Goal: Task Accomplishment & Management: Complete application form

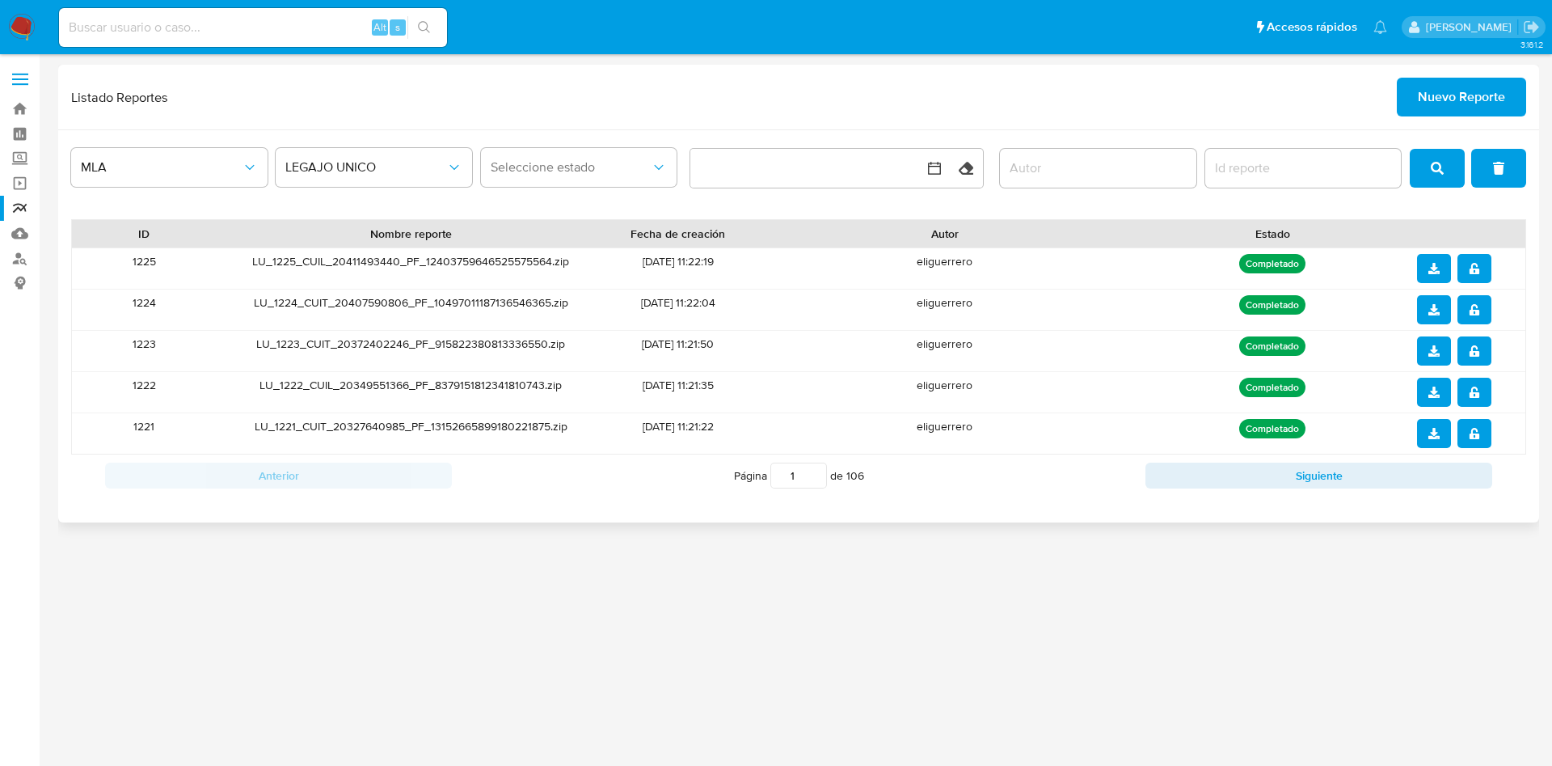
click at [1455, 99] on span "Nuevo Reporte" at bounding box center [1461, 97] width 87 height 36
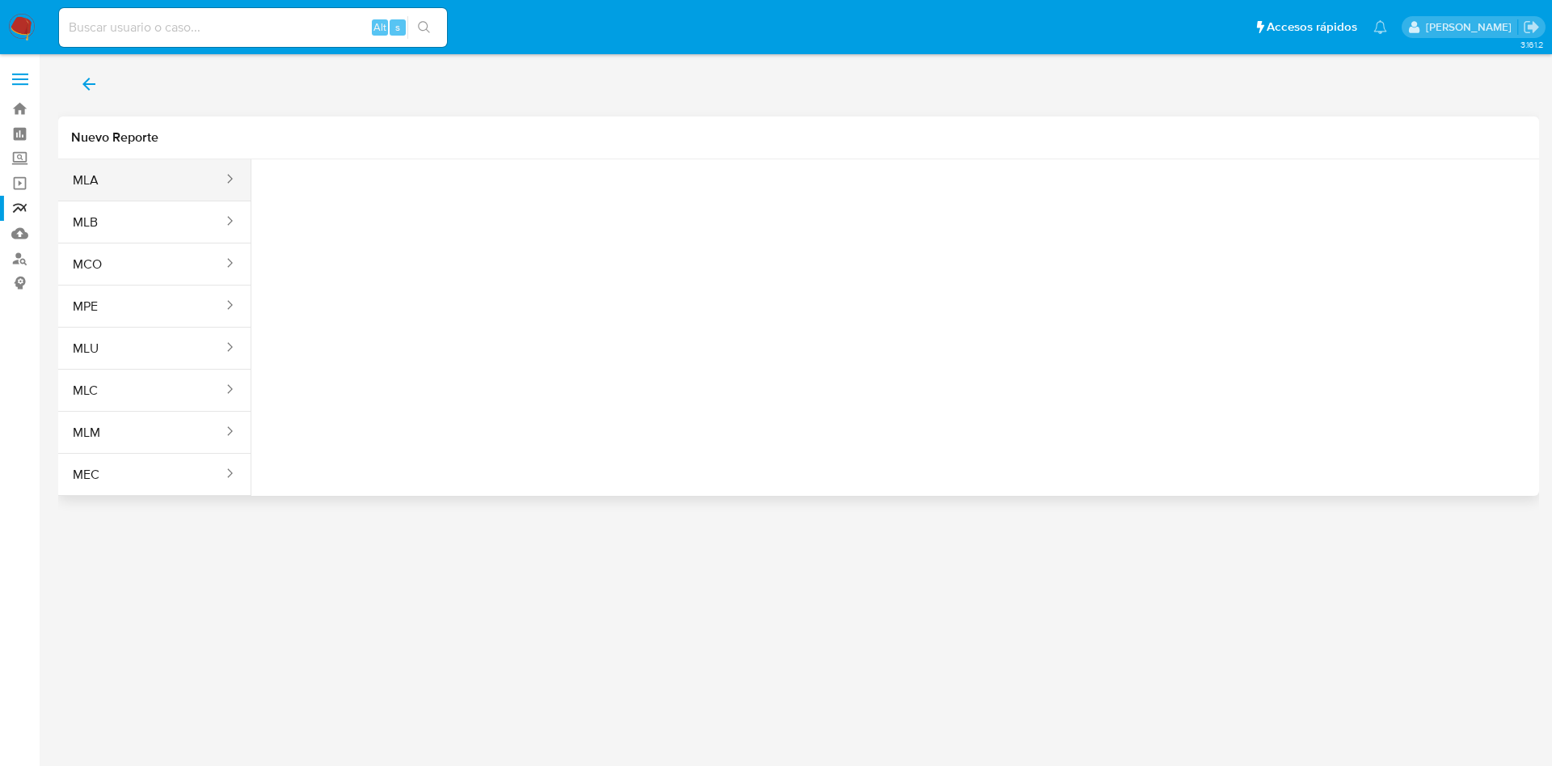
click at [101, 176] on button "MLA" at bounding box center [141, 180] width 167 height 39
click at [306, 199] on span "Seleccione una opcion" at bounding box center [345, 202] width 142 height 16
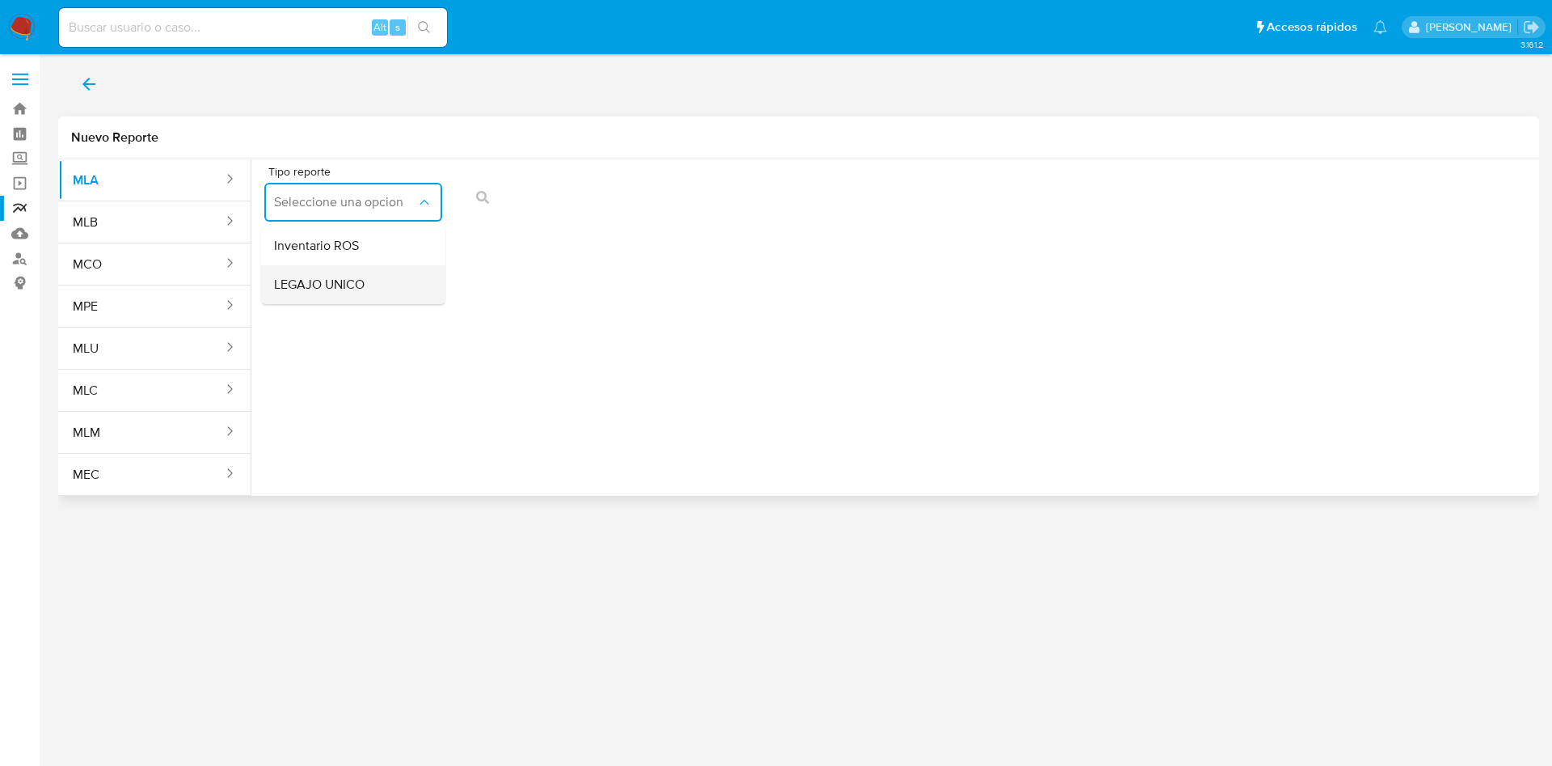
click at [412, 289] on div "LEGAJO UNICO" at bounding box center [348, 284] width 149 height 39
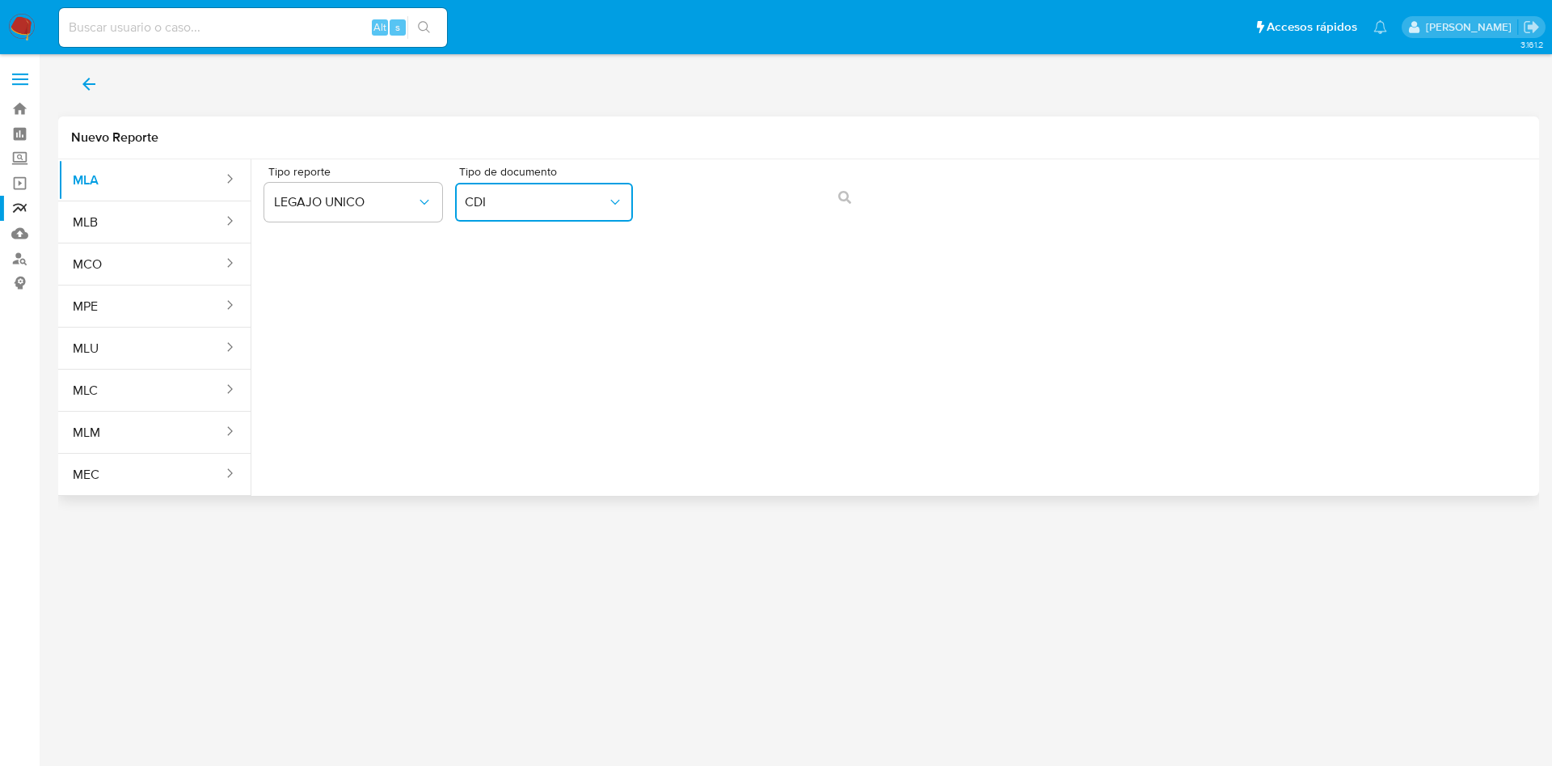
click at [593, 209] on span "CDI" at bounding box center [536, 202] width 142 height 16
drag, startPoint x: 538, startPoint y: 319, endPoint x: 563, endPoint y: 293, distance: 34.9
click at [541, 317] on div "CUIL CUIL" at bounding box center [539, 308] width 149 height 55
click at [819, 193] on button "action-search" at bounding box center [844, 197] width 55 height 39
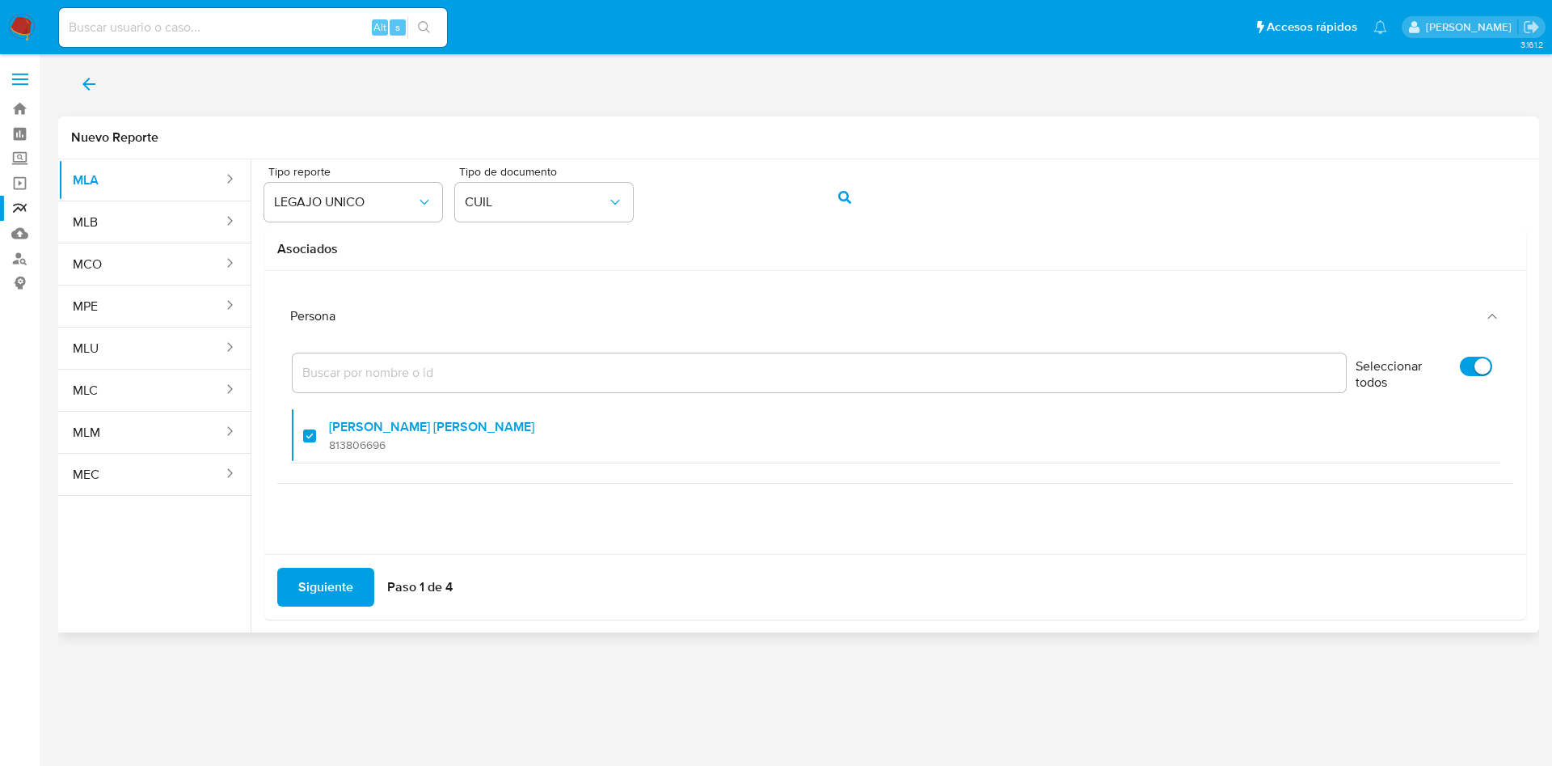
click at [327, 560] on div "Siguiente Paso 1 de 4" at bounding box center [895, 586] width 1262 height 65
click at [332, 581] on span "Siguiente" at bounding box center [325, 587] width 55 height 36
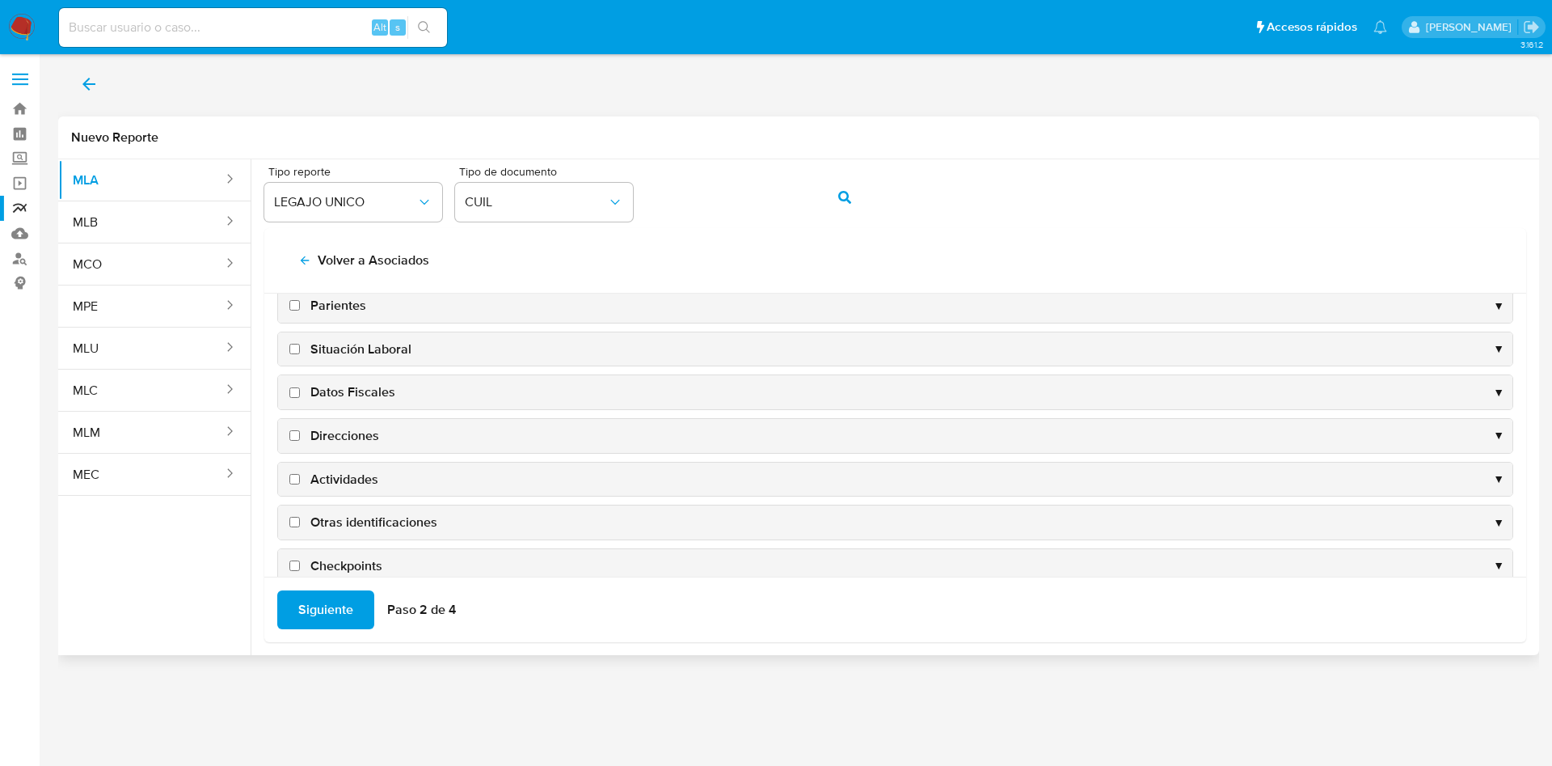
scroll to position [157, 0]
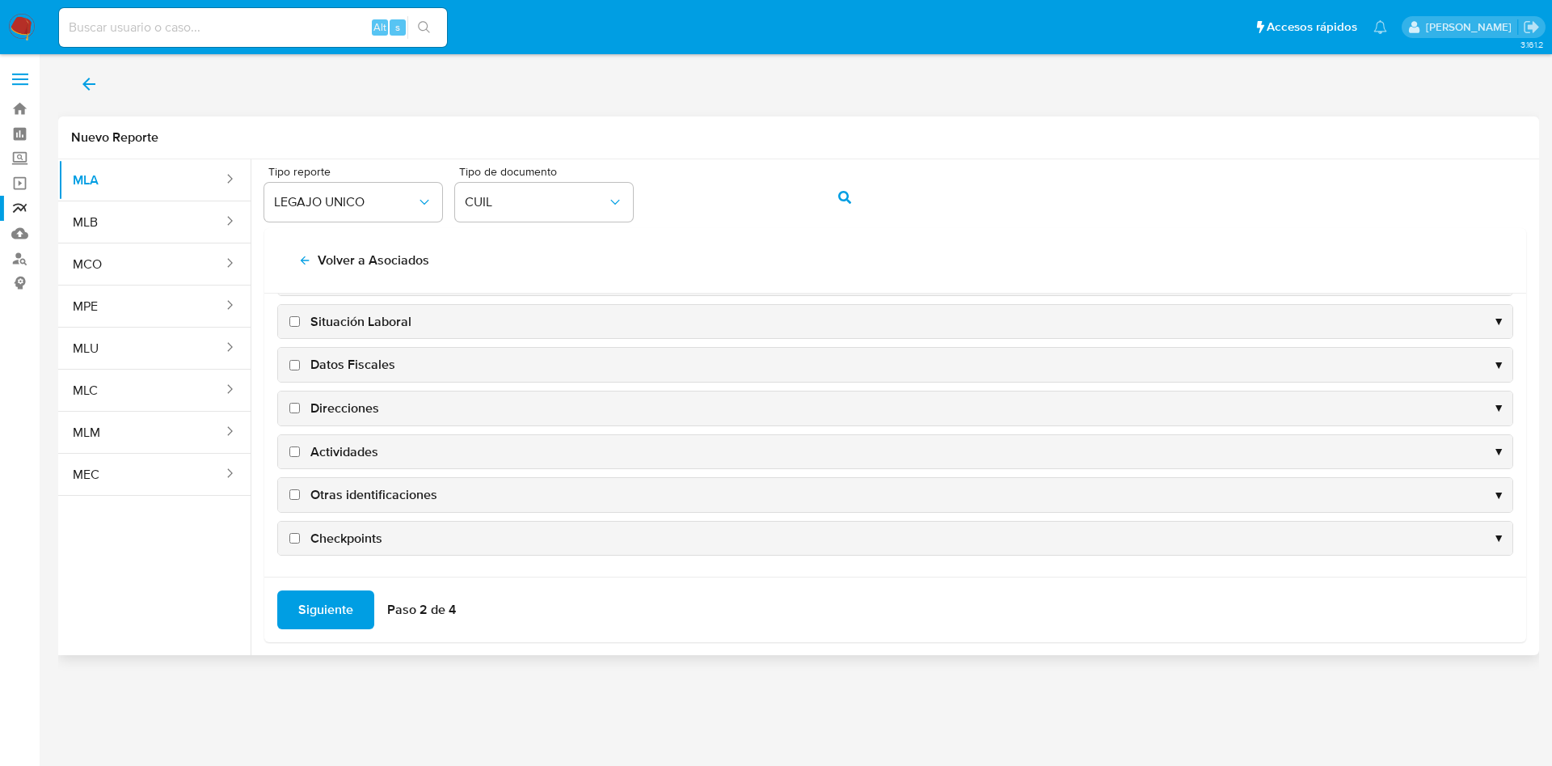
click at [339, 356] on span "Datos Fiscales" at bounding box center [352, 365] width 85 height 18
click at [300, 360] on input "Datos Fiscales" at bounding box center [294, 365] width 11 height 11
checkbox input "true"
click at [345, 413] on span "Direcciones" at bounding box center [344, 408] width 69 height 18
click at [300, 413] on input "Direcciones" at bounding box center [294, 408] width 11 height 11
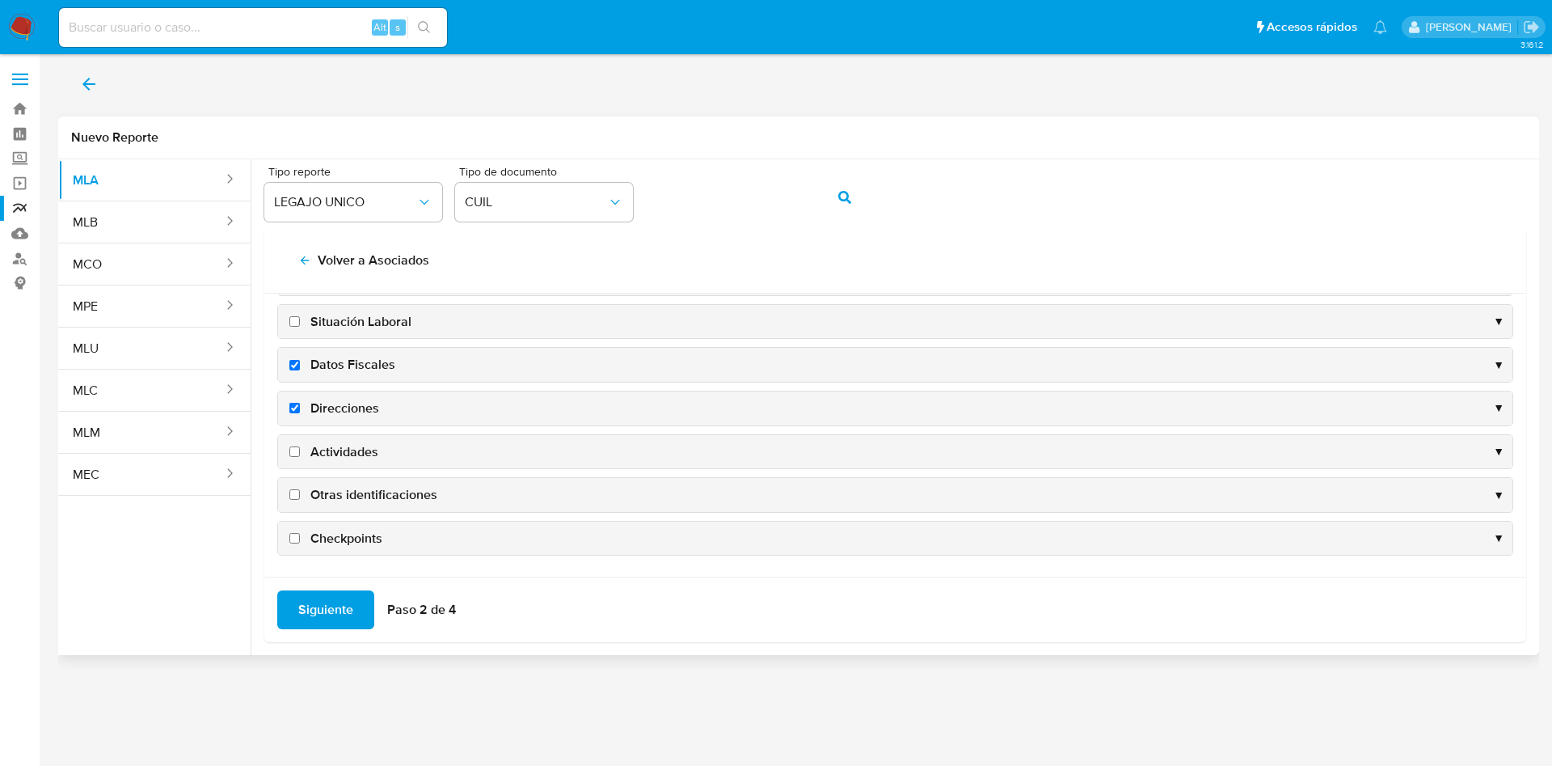
checkbox input "true"
click at [346, 450] on span "Actividades" at bounding box center [344, 452] width 68 height 18
click at [300, 450] on input "Actividades" at bounding box center [294, 451] width 11 height 11
checkbox input "true"
click at [363, 488] on span "Otras identificaciones" at bounding box center [373, 495] width 127 height 18
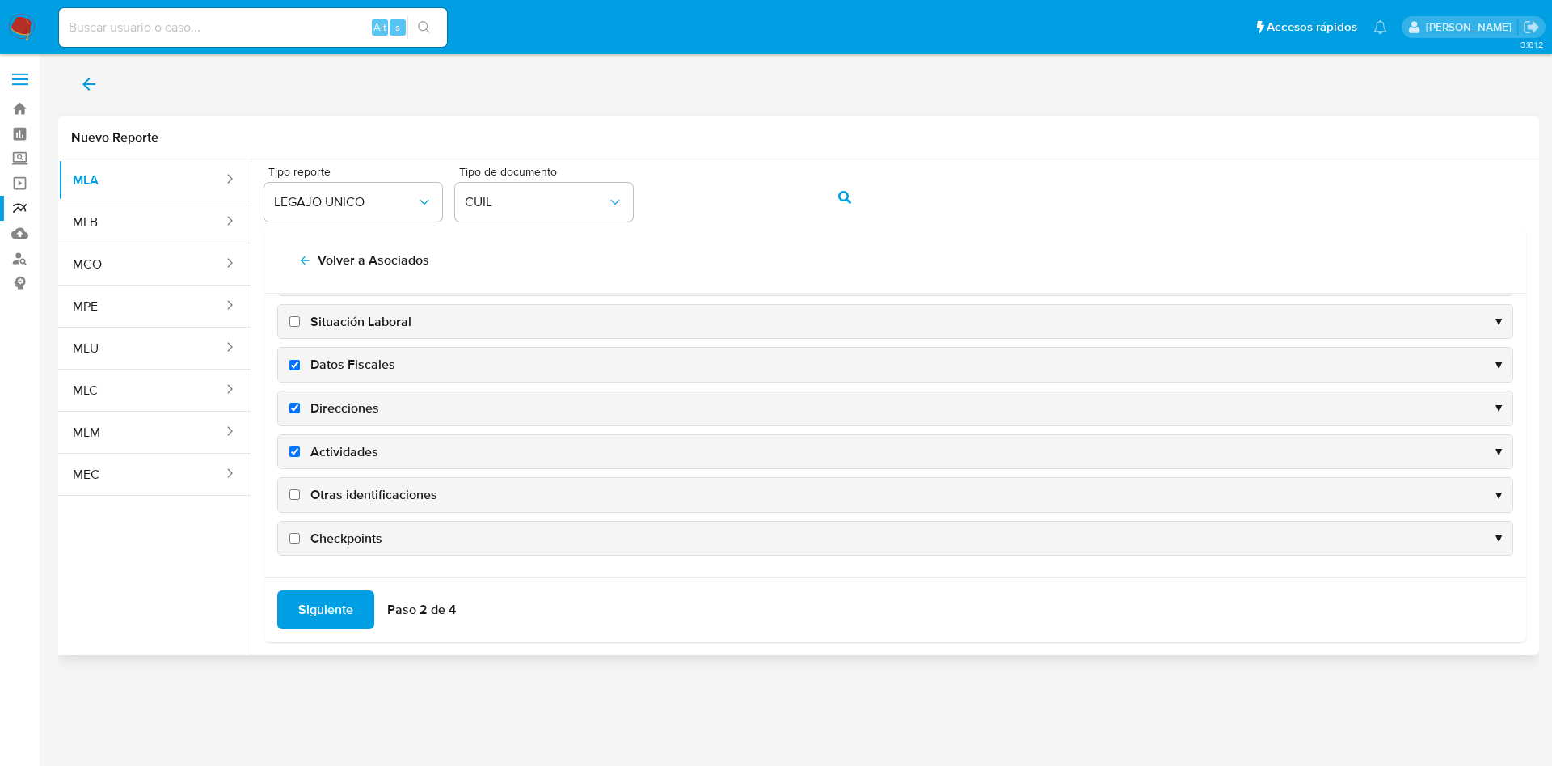
click at [300, 489] on input "Otras identificaciones" at bounding box center [294, 494] width 11 height 11
checkbox input "true"
click at [333, 602] on span "Siguiente" at bounding box center [325, 610] width 55 height 36
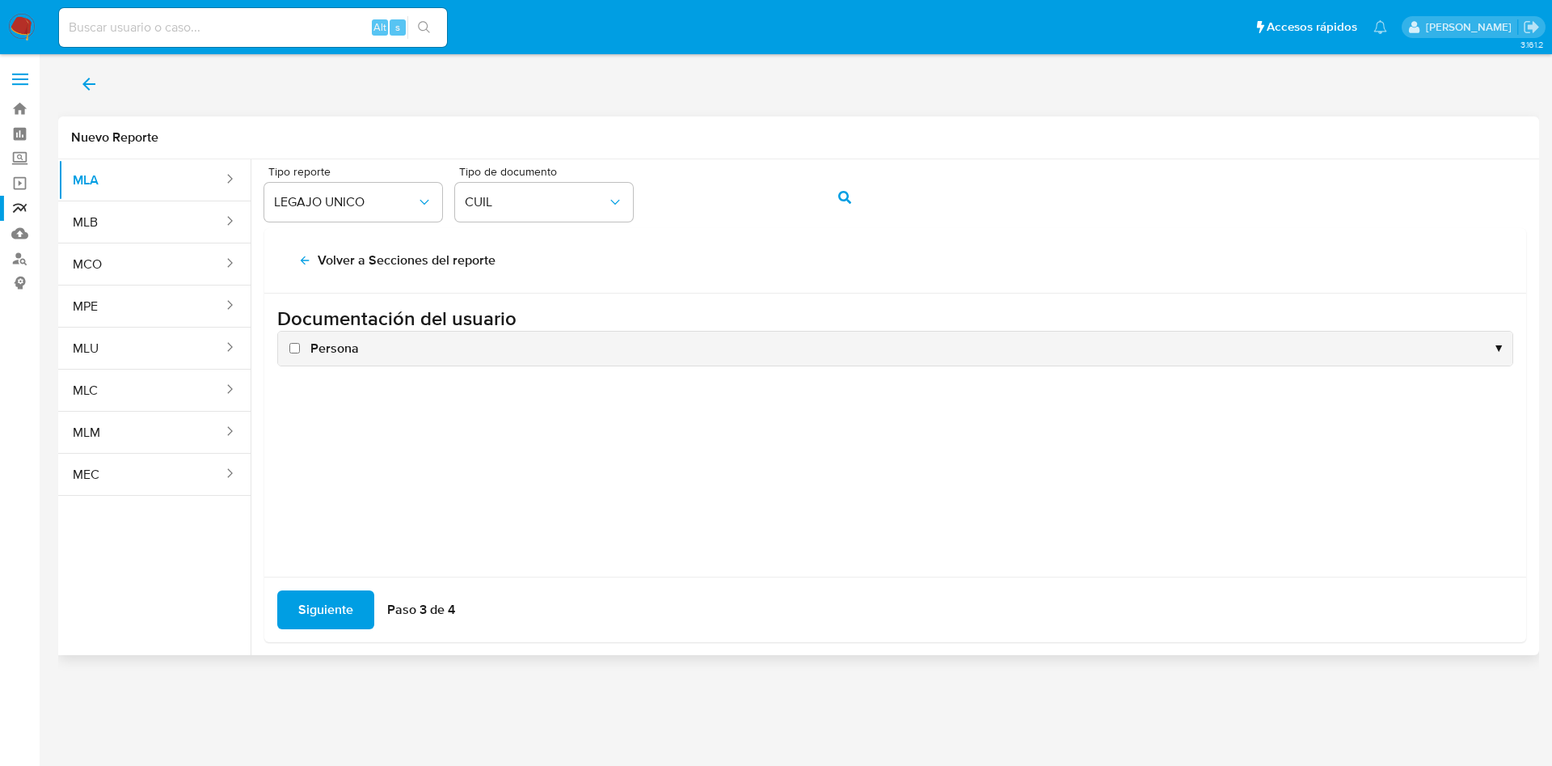
scroll to position [0, 0]
click at [331, 353] on span "Persona" at bounding box center [334, 349] width 49 height 18
click at [300, 353] on input "Persona" at bounding box center [294, 348] width 11 height 11
checkbox input "true"
click at [311, 610] on span "Siguiente" at bounding box center [325, 610] width 55 height 36
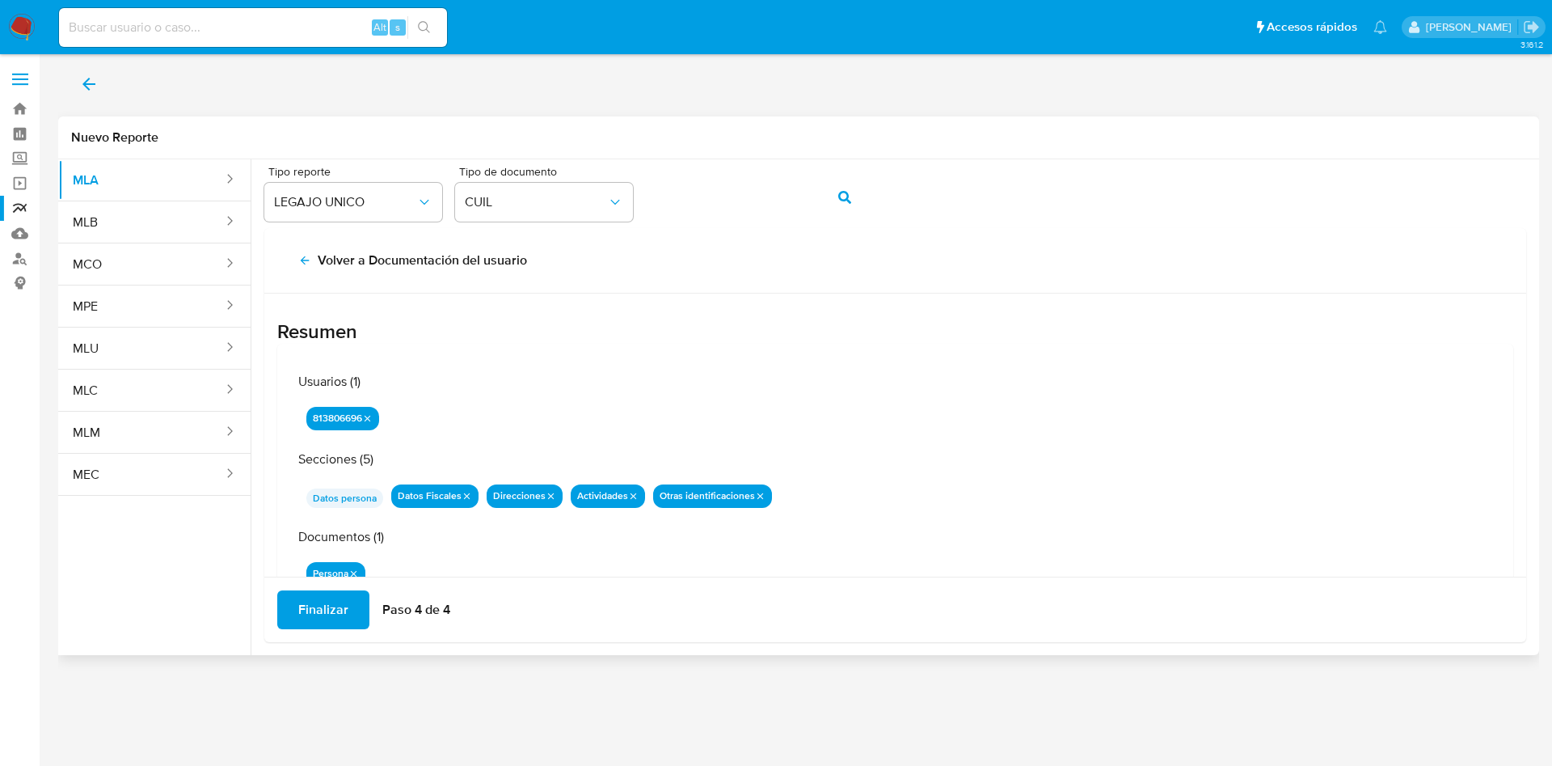
click at [318, 601] on span "Finalizar" at bounding box center [323, 610] width 50 height 36
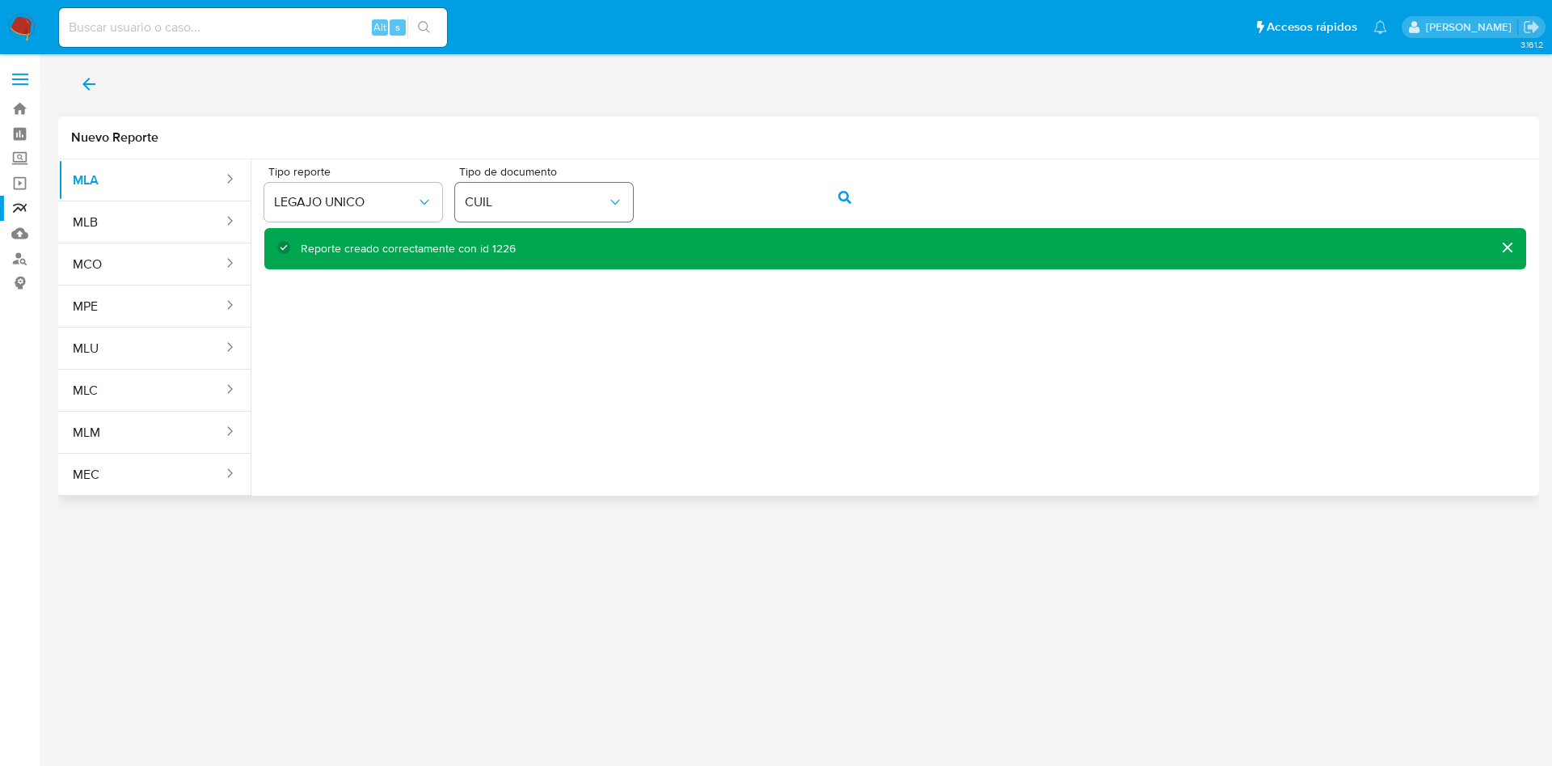
click at [625, 194] on div "Tipo reporte LEGAJO UNICO Tipo de documento CUIL" at bounding box center [895, 197] width 1262 height 62
click at [826, 196] on button "action-search" at bounding box center [844, 197] width 55 height 39
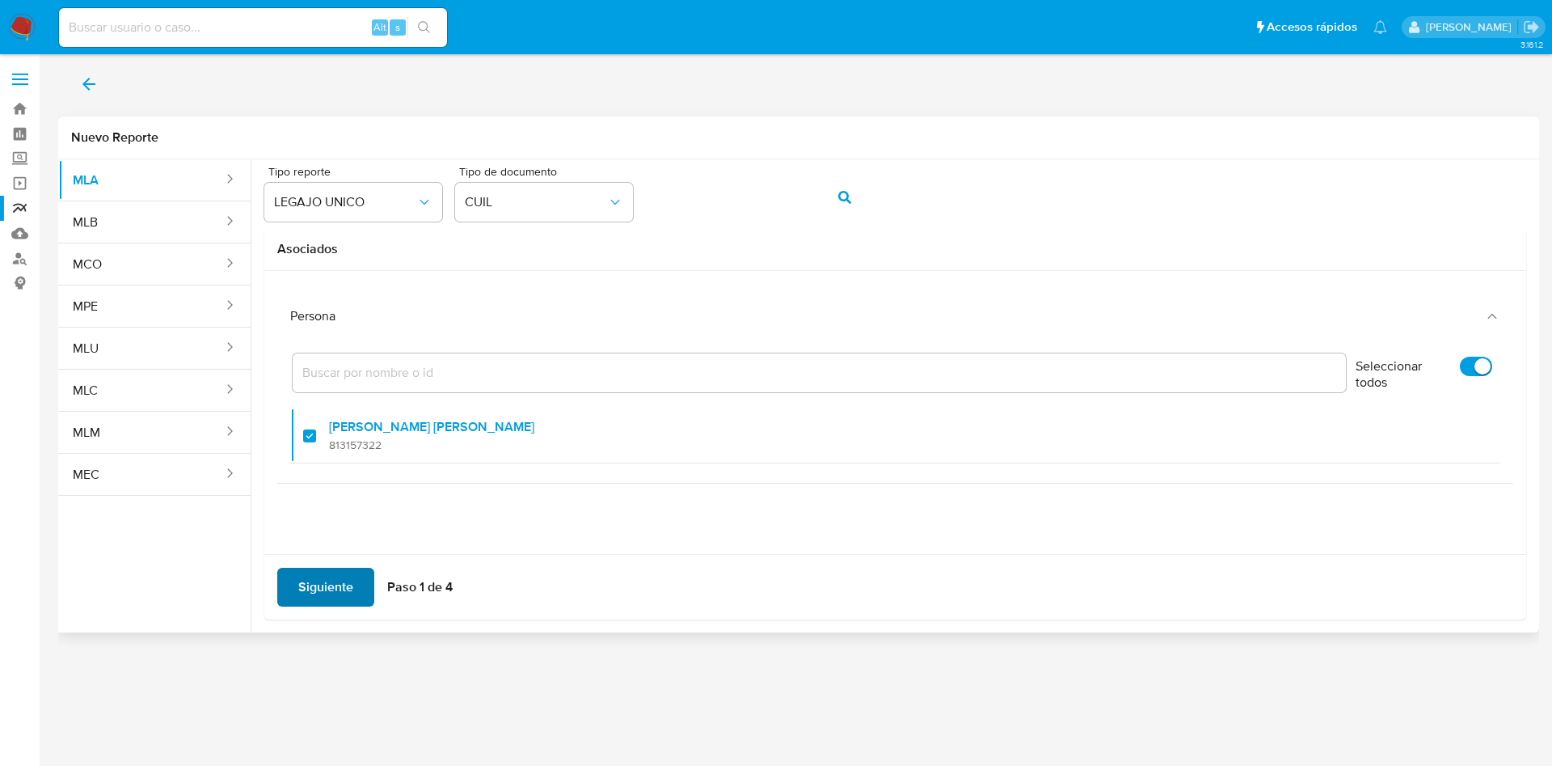
click at [330, 581] on span "Siguiente" at bounding box center [325, 587] width 55 height 36
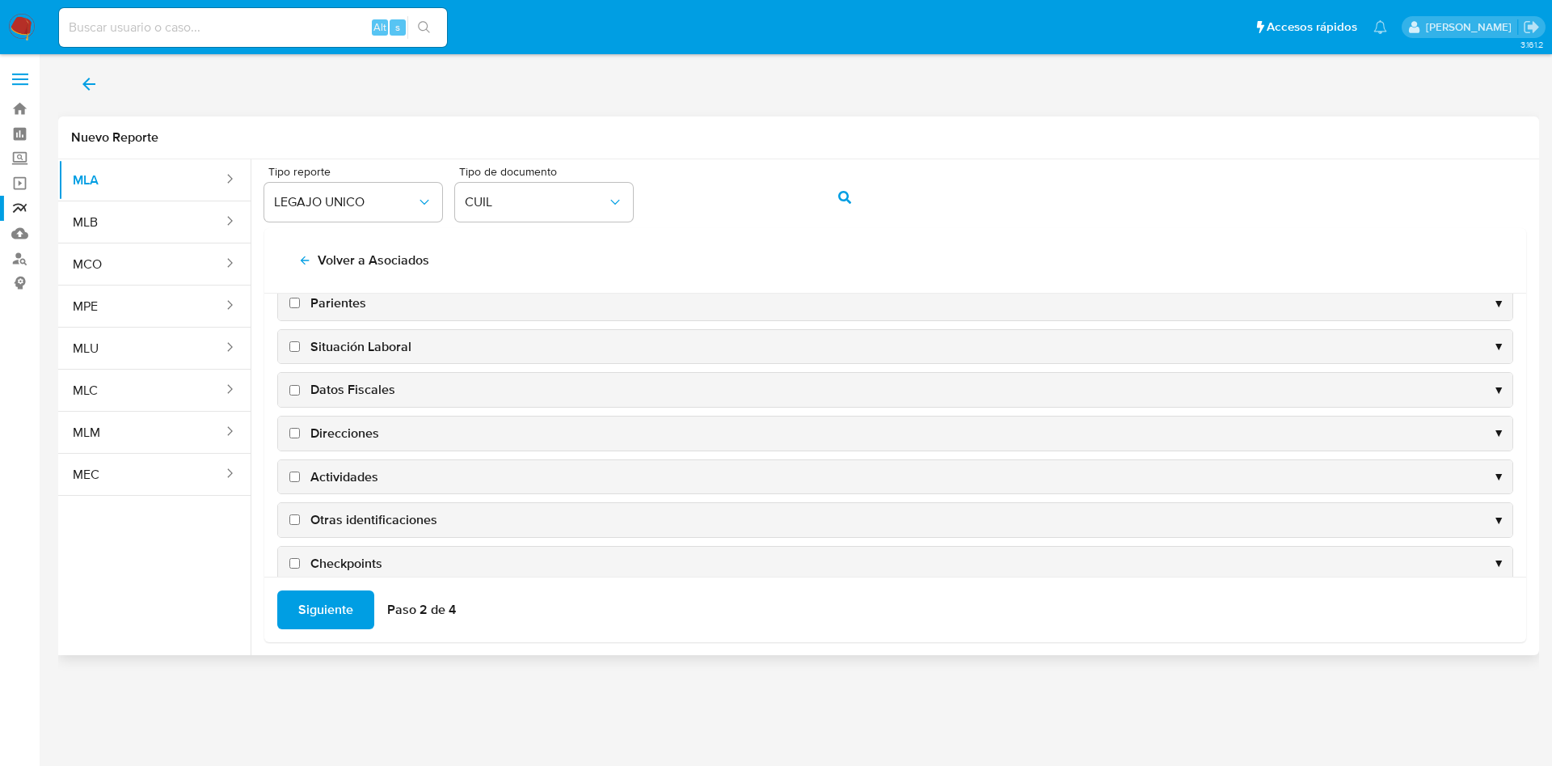
scroll to position [157, 0]
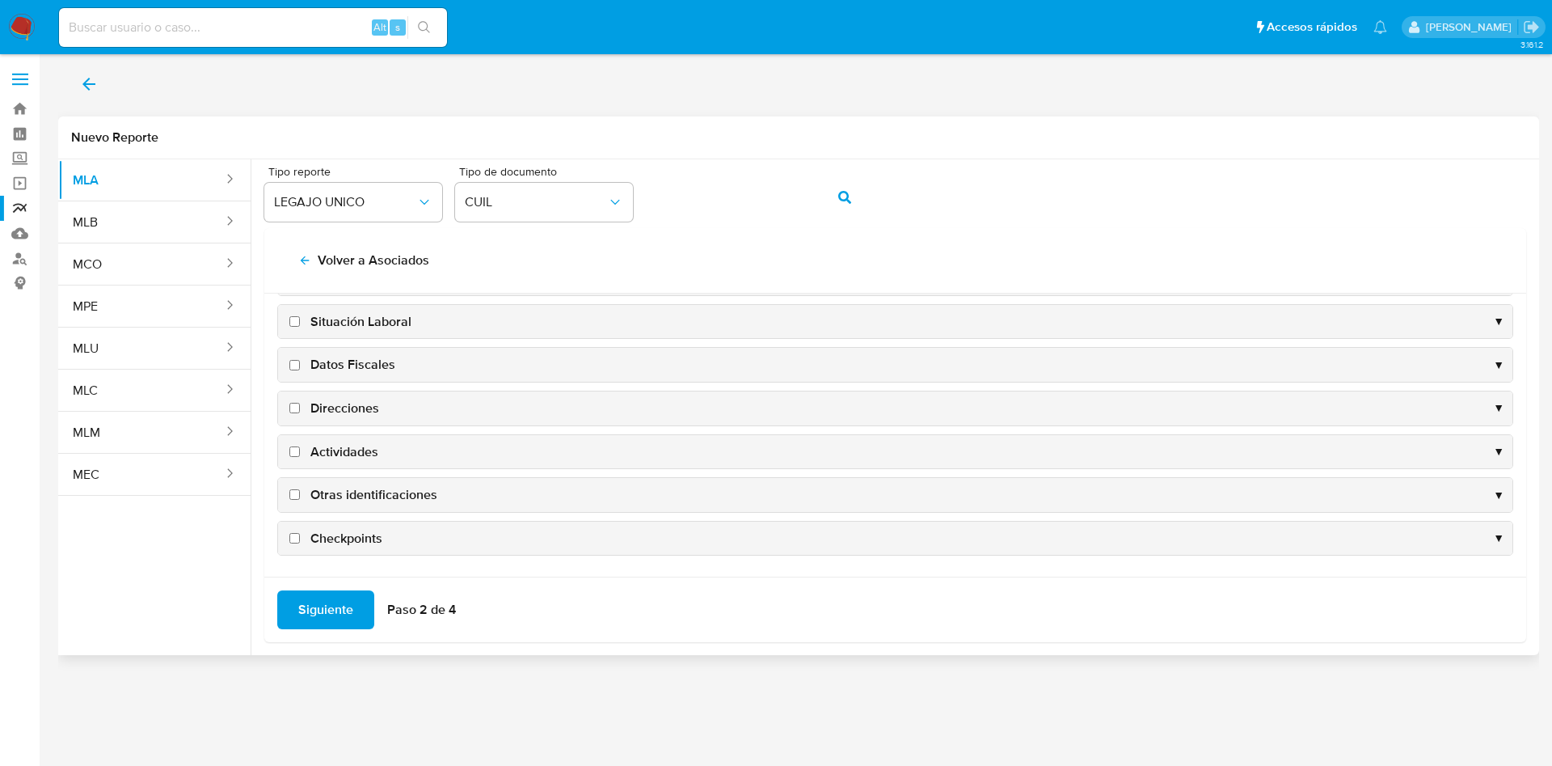
drag, startPoint x: 374, startPoint y: 362, endPoint x: 336, endPoint y: 403, distance: 56.1
click at [374, 362] on span "Datos Fiscales" at bounding box center [352, 365] width 85 height 18
click at [300, 362] on input "Datos Fiscales" at bounding box center [294, 365] width 11 height 11
checkbox input "true"
click at [342, 399] on span "Direcciones" at bounding box center [344, 408] width 69 height 18
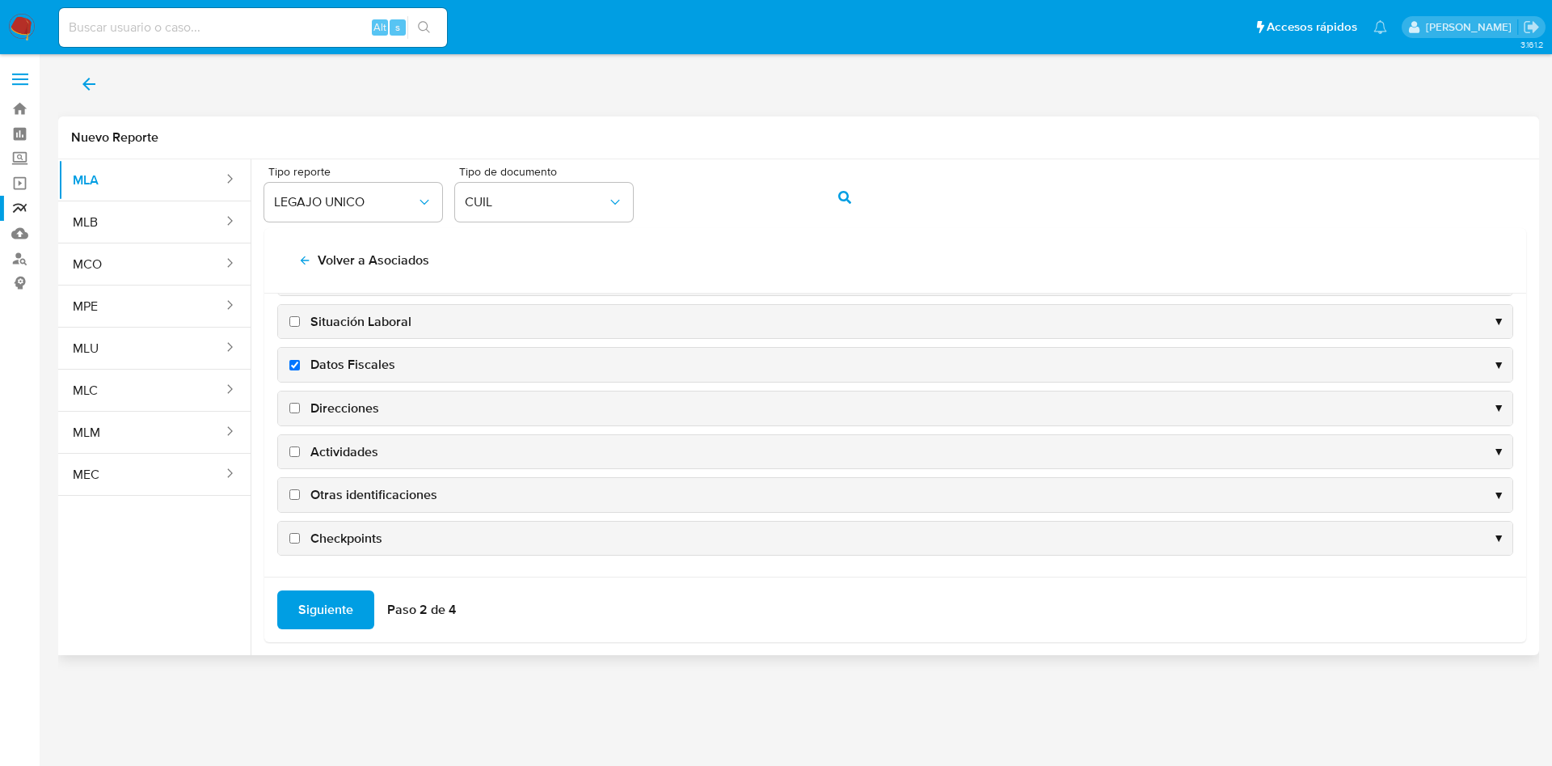
click at [300, 403] on input "Direcciones" at bounding box center [294, 408] width 11 height 11
checkbox input "true"
click at [343, 447] on span "Actividades" at bounding box center [344, 452] width 68 height 18
click at [300, 447] on input "Actividades" at bounding box center [294, 451] width 11 height 11
checkbox input "true"
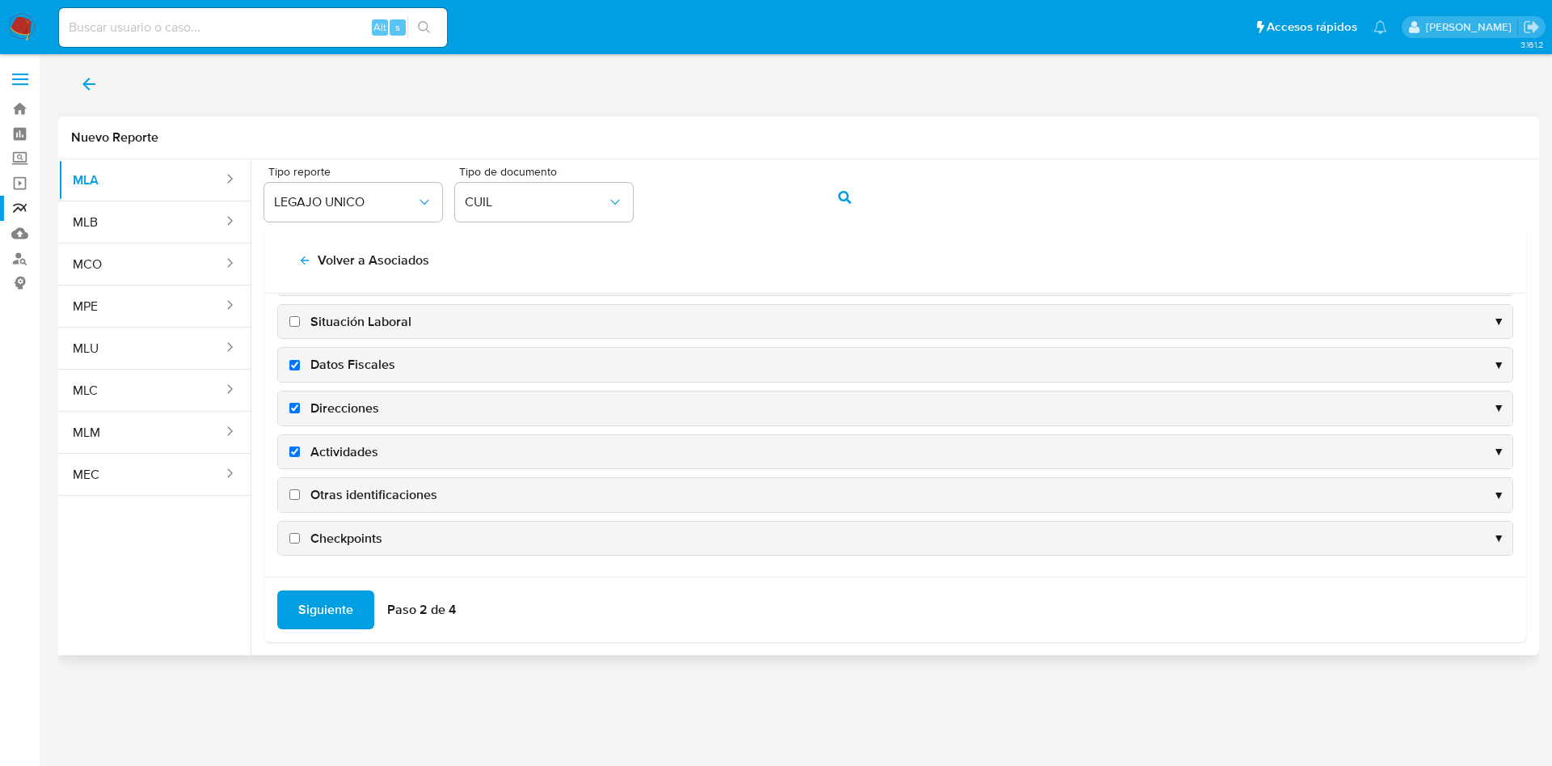
click at [353, 488] on span "Otras identificaciones" at bounding box center [373, 495] width 127 height 18
click at [300, 489] on input "Otras identificaciones" at bounding box center [294, 494] width 11 height 11
checkbox input "true"
click at [317, 623] on span "Siguiente" at bounding box center [325, 610] width 55 height 36
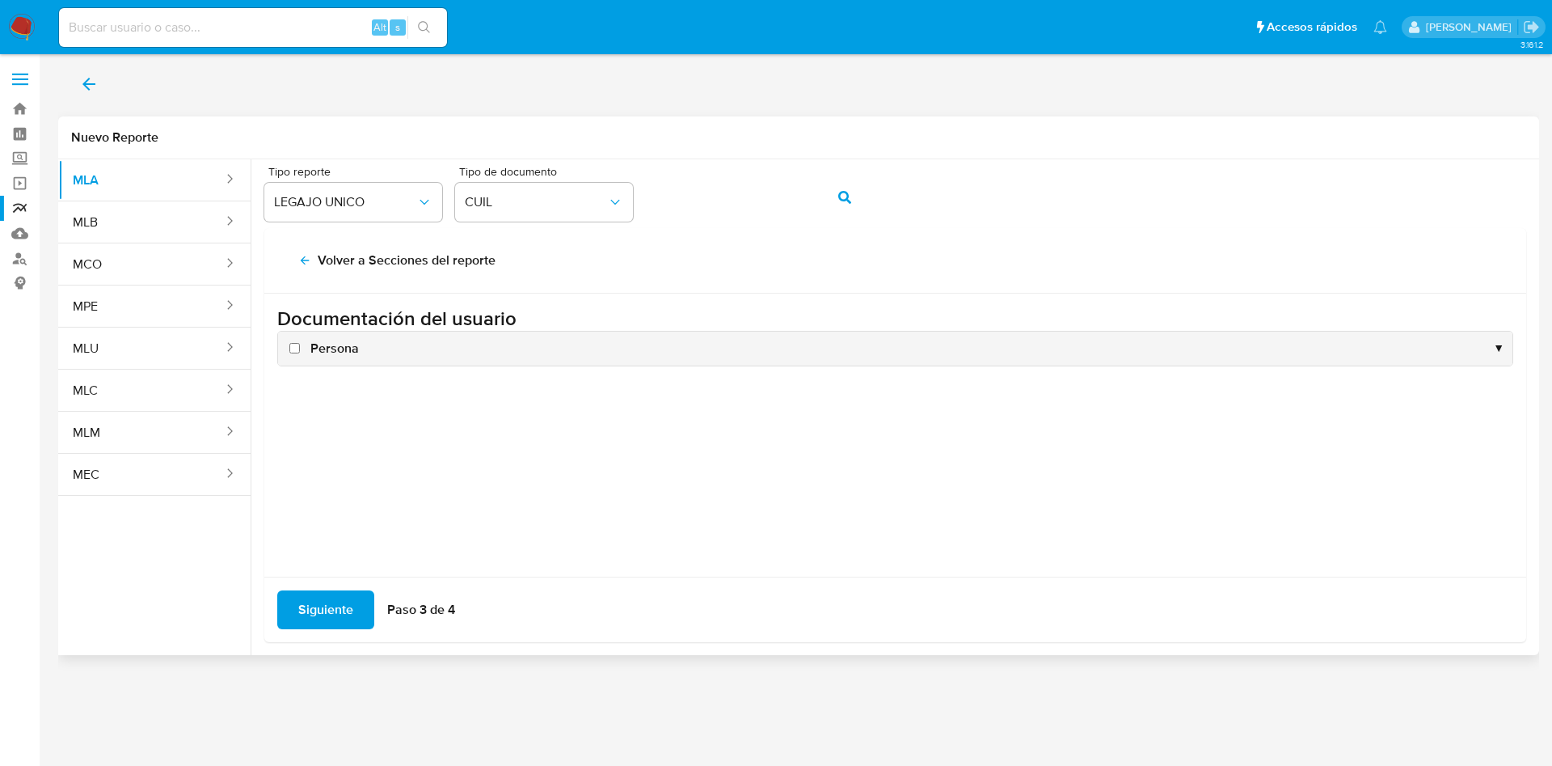
click at [327, 357] on div "Persona ▼" at bounding box center [895, 349] width 1235 height 34
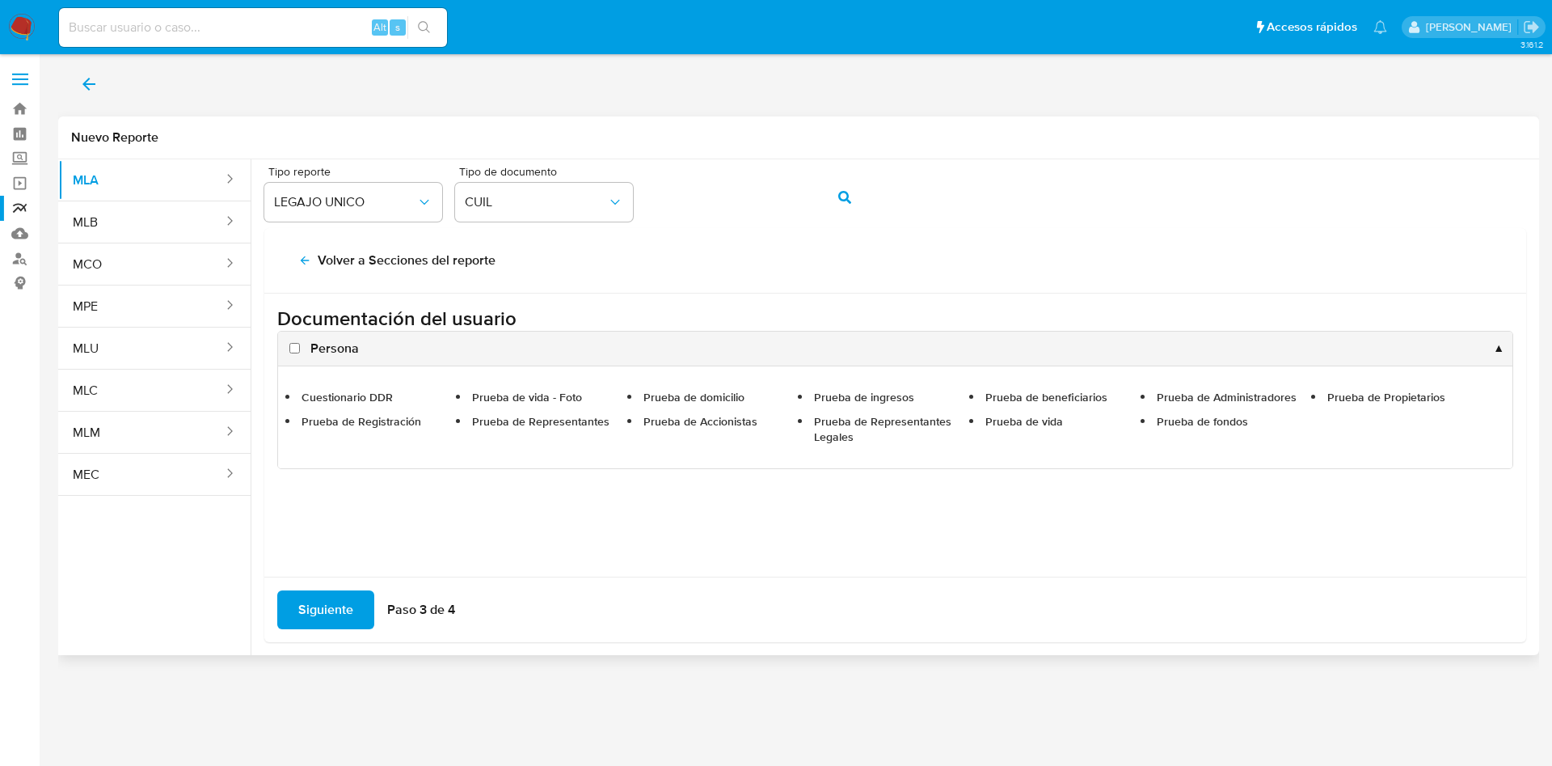
click at [335, 357] on span "Persona" at bounding box center [334, 349] width 49 height 18
click at [300, 353] on input "Persona" at bounding box center [294, 348] width 11 height 11
checkbox input "true"
click at [345, 599] on span "Siguiente" at bounding box center [325, 610] width 55 height 36
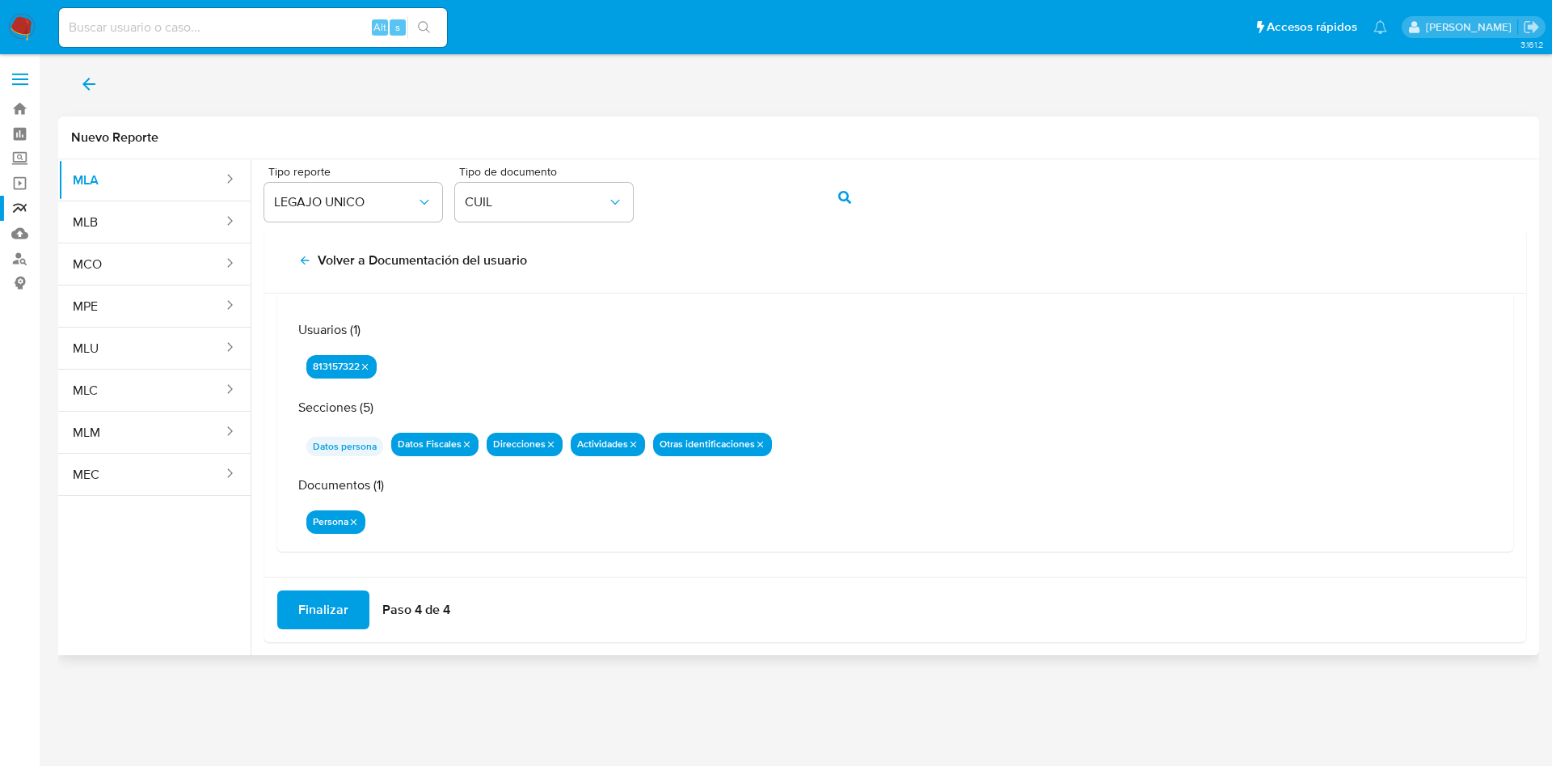
scroll to position [53, 0]
click at [327, 621] on span "Finalizar" at bounding box center [323, 610] width 50 height 36
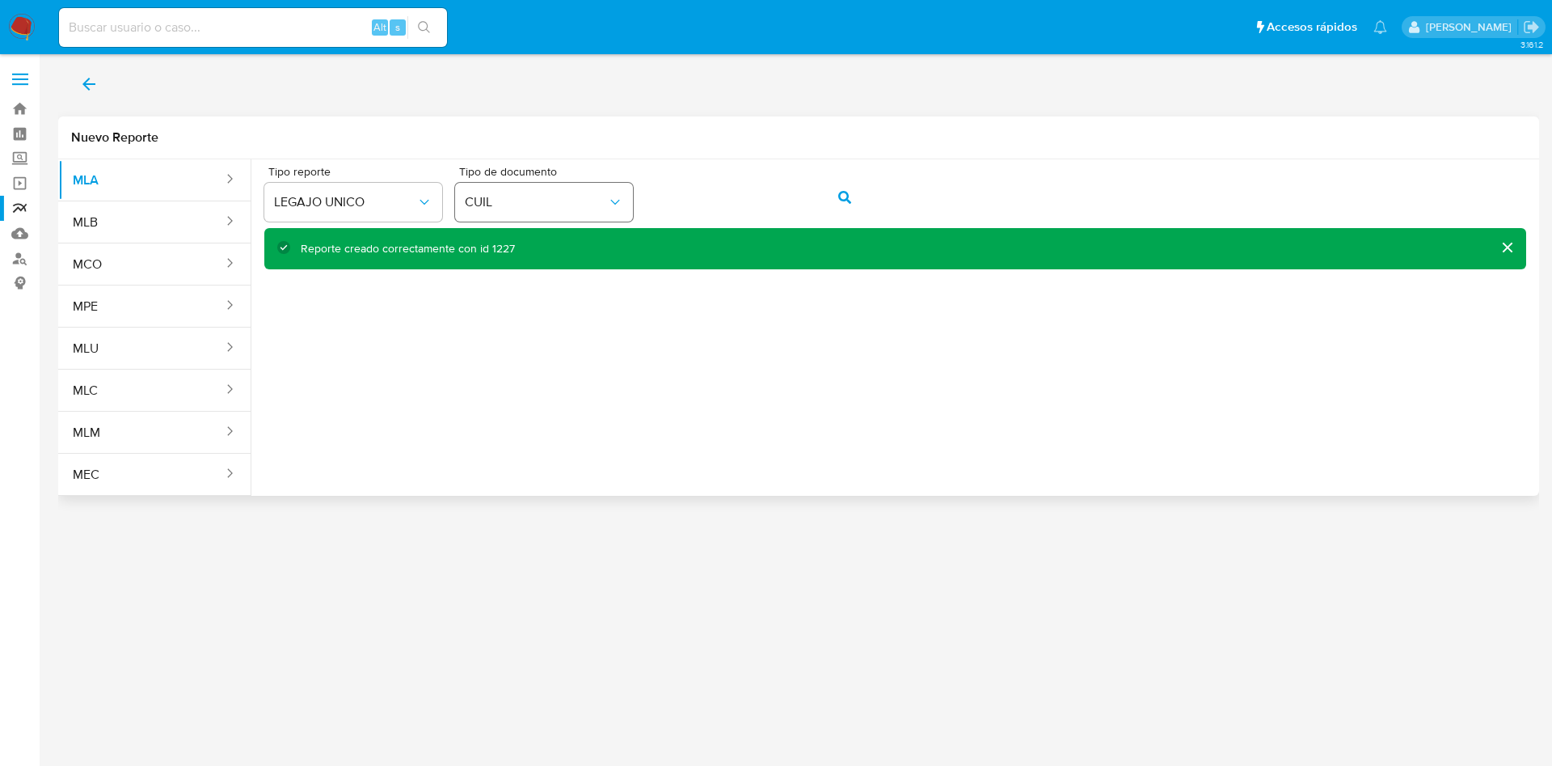
click at [591, 205] on div "Tipo reporte LEGAJO UNICO Tipo de documento CUIL" at bounding box center [895, 197] width 1262 height 62
click at [863, 196] on button "action-search" at bounding box center [844, 197] width 55 height 39
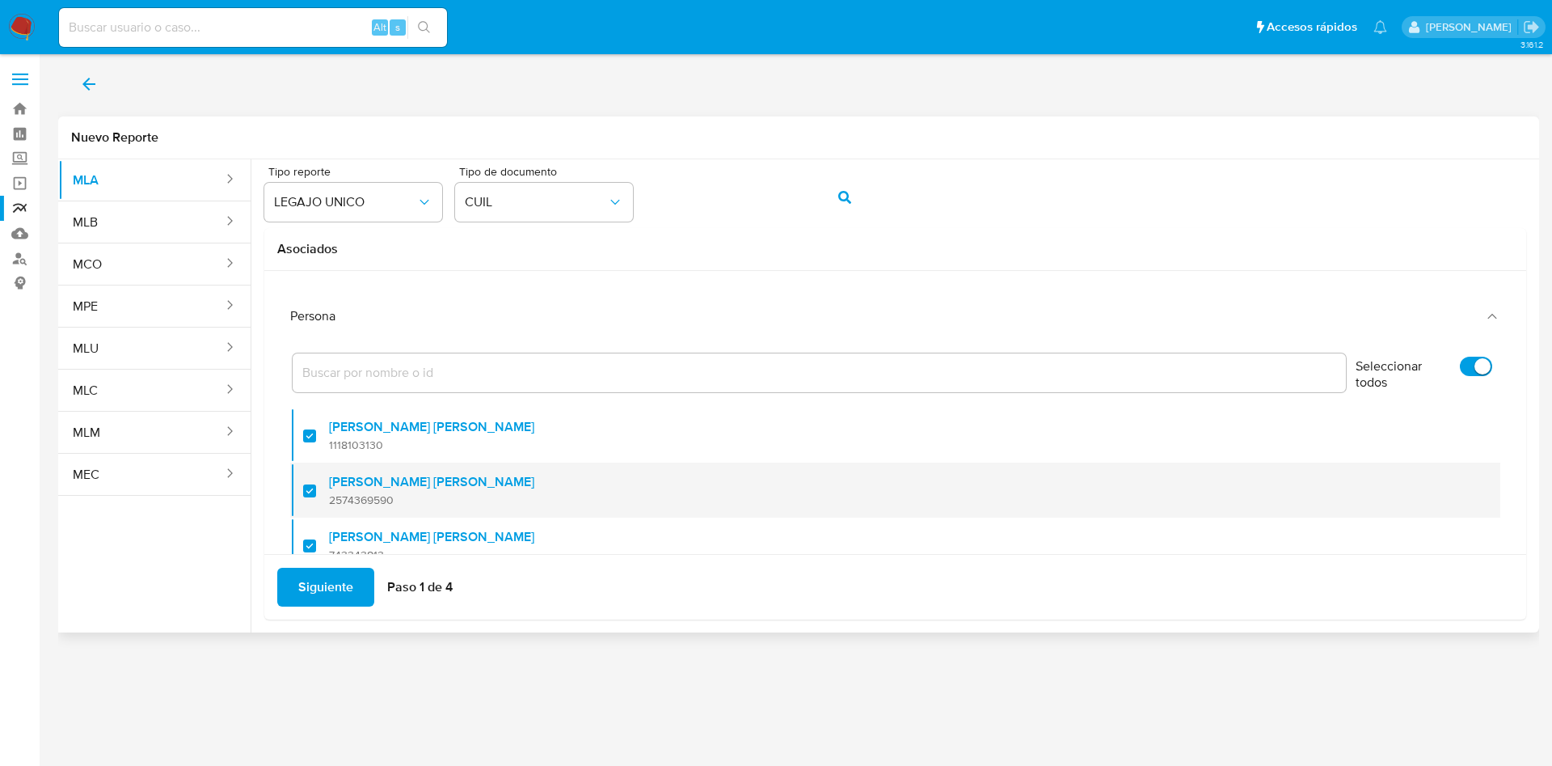
click at [329, 475] on label "[PERSON_NAME] [PERSON_NAME]" at bounding box center [431, 482] width 205 height 16
click at [316, 484] on input "checkbox" at bounding box center [309, 490] width 13 height 13
checkbox input "false"
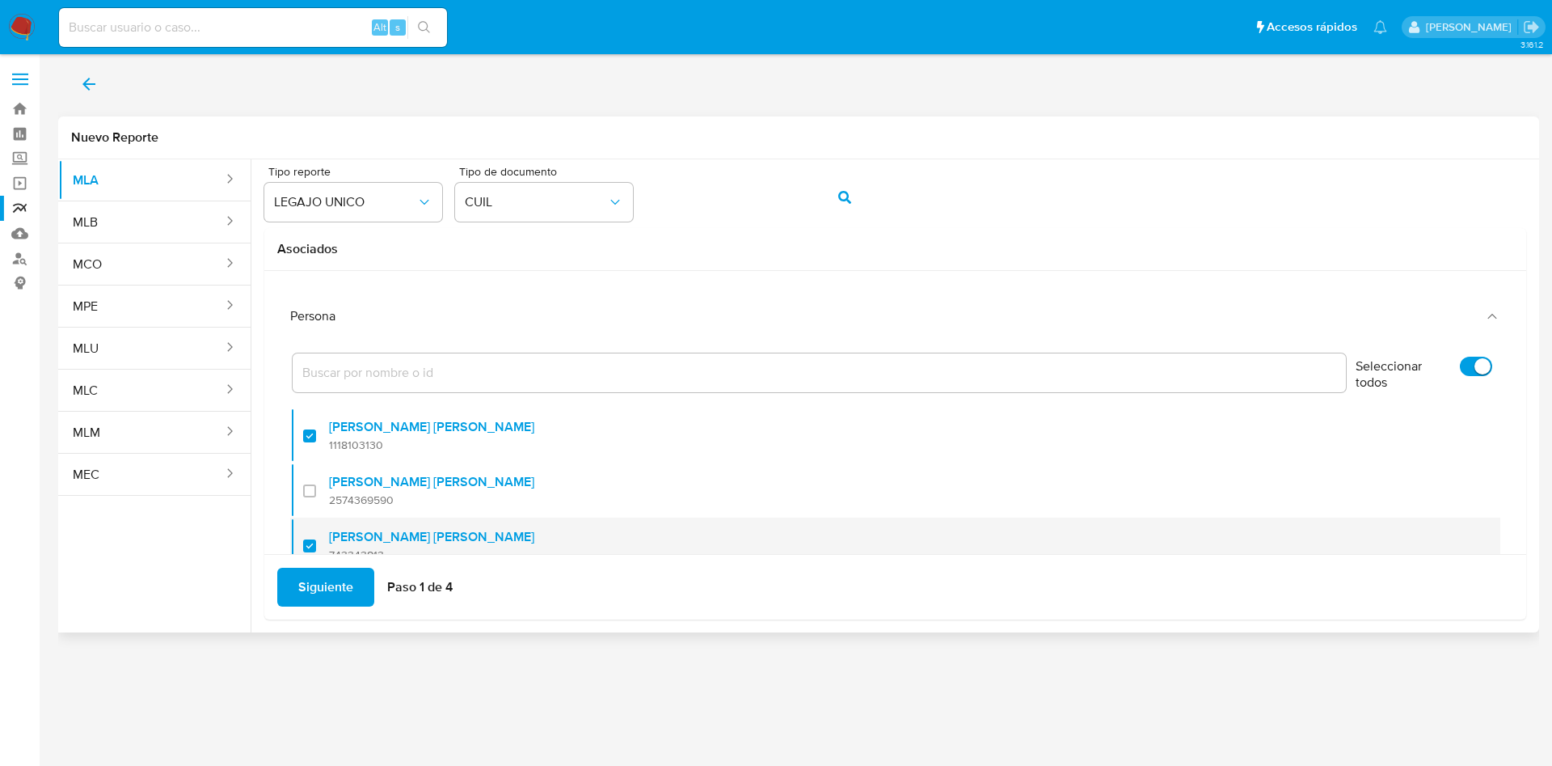
click at [366, 541] on label "[PERSON_NAME] [PERSON_NAME]" at bounding box center [431, 537] width 205 height 16
click at [316, 541] on input "checkbox" at bounding box center [309, 545] width 13 height 13
checkbox input "false"
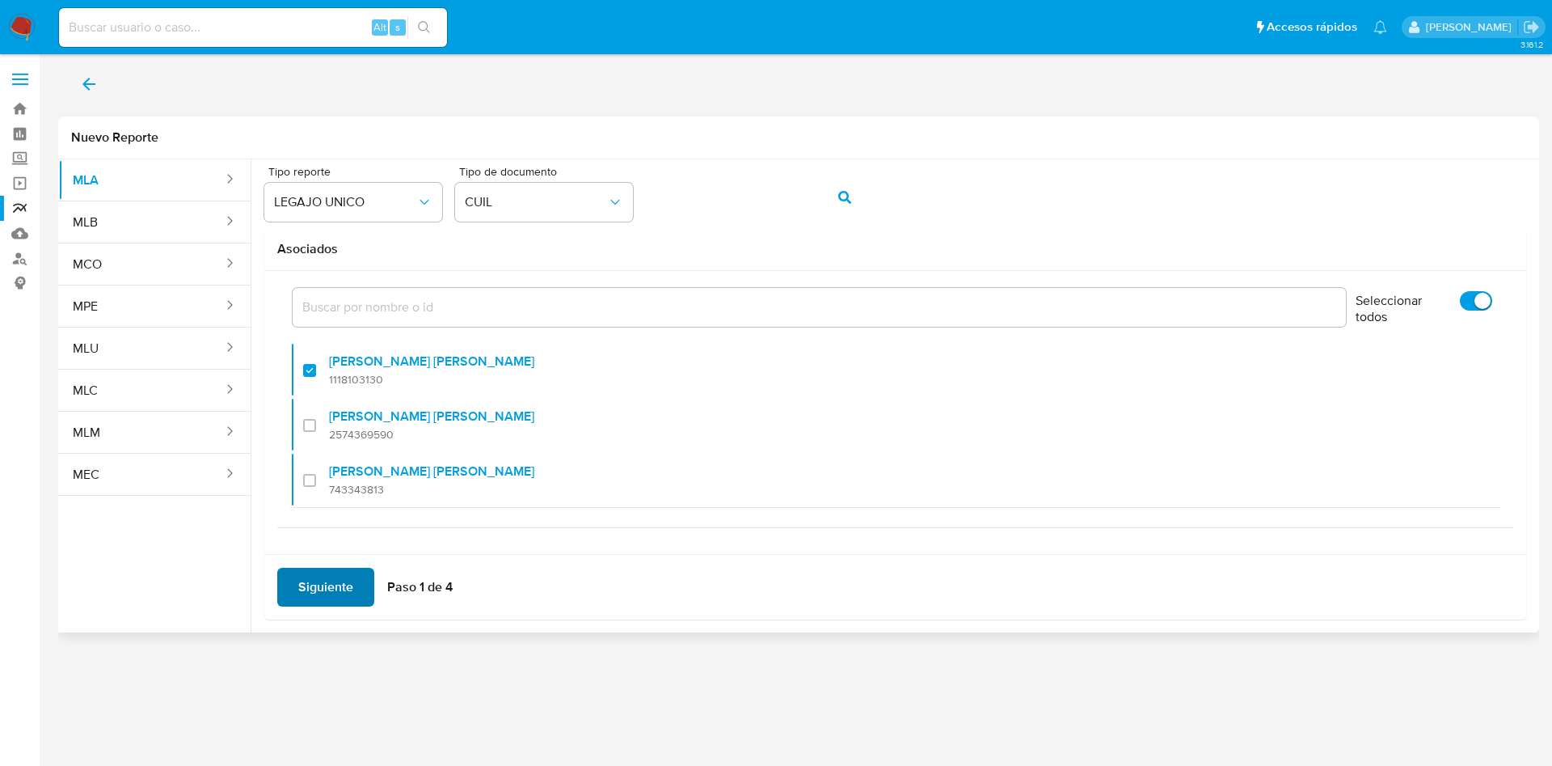
click at [334, 593] on span "Siguiente" at bounding box center [325, 587] width 55 height 36
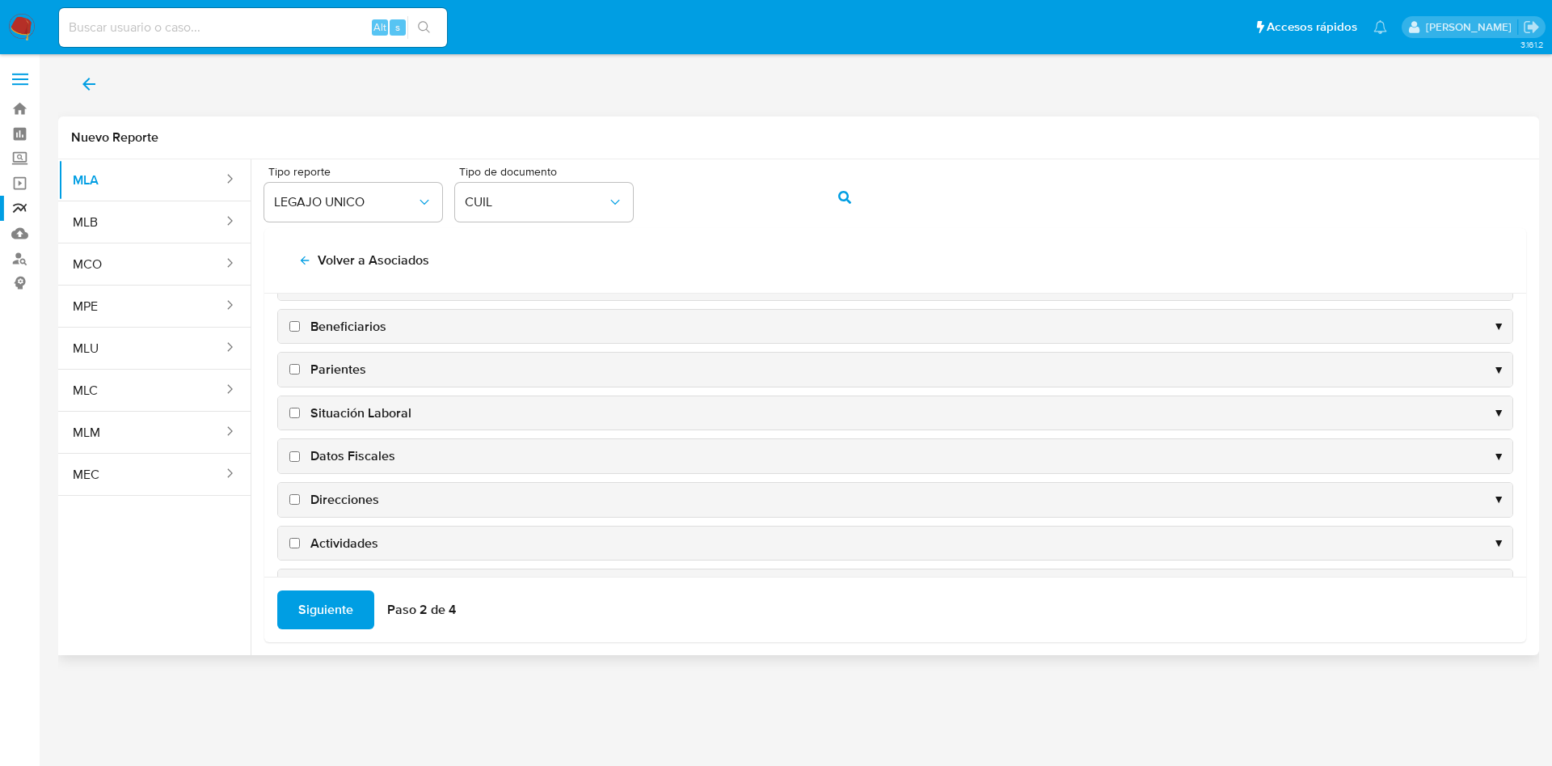
click at [353, 461] on span "Datos Fiscales" at bounding box center [352, 456] width 85 height 18
click at [300, 461] on input "Datos Fiscales" at bounding box center [294, 456] width 11 height 11
checkbox input "true"
click at [353, 492] on span "Direcciones" at bounding box center [344, 500] width 69 height 18
click at [300, 494] on input "Direcciones" at bounding box center [294, 499] width 11 height 11
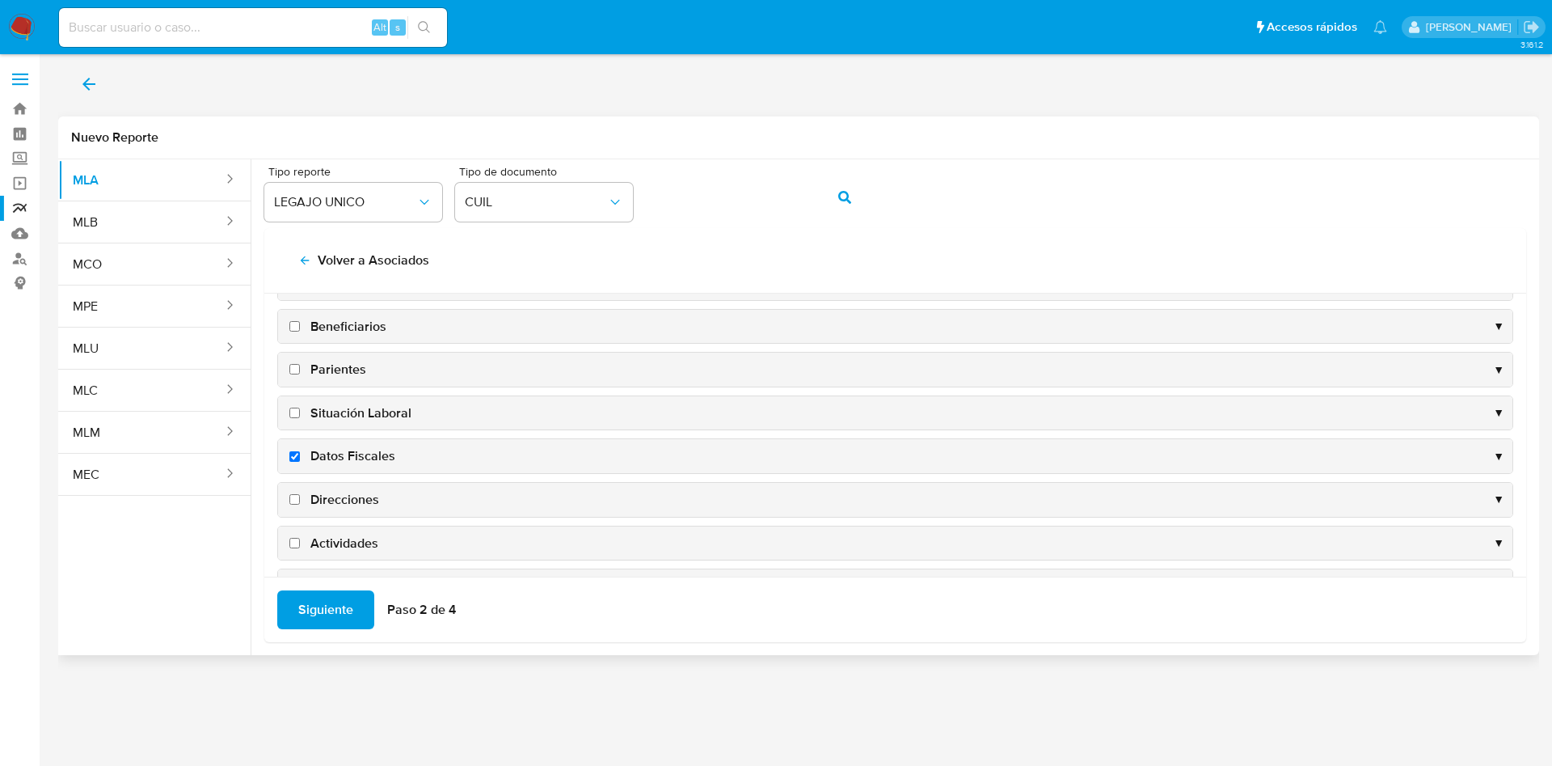
checkbox input "true"
drag, startPoint x: 348, startPoint y: 446, endPoint x: 355, endPoint y: 466, distance: 20.5
click at [350, 449] on span "Actividades" at bounding box center [344, 452] width 68 height 18
click at [300, 449] on input "Actividades" at bounding box center [294, 451] width 11 height 11
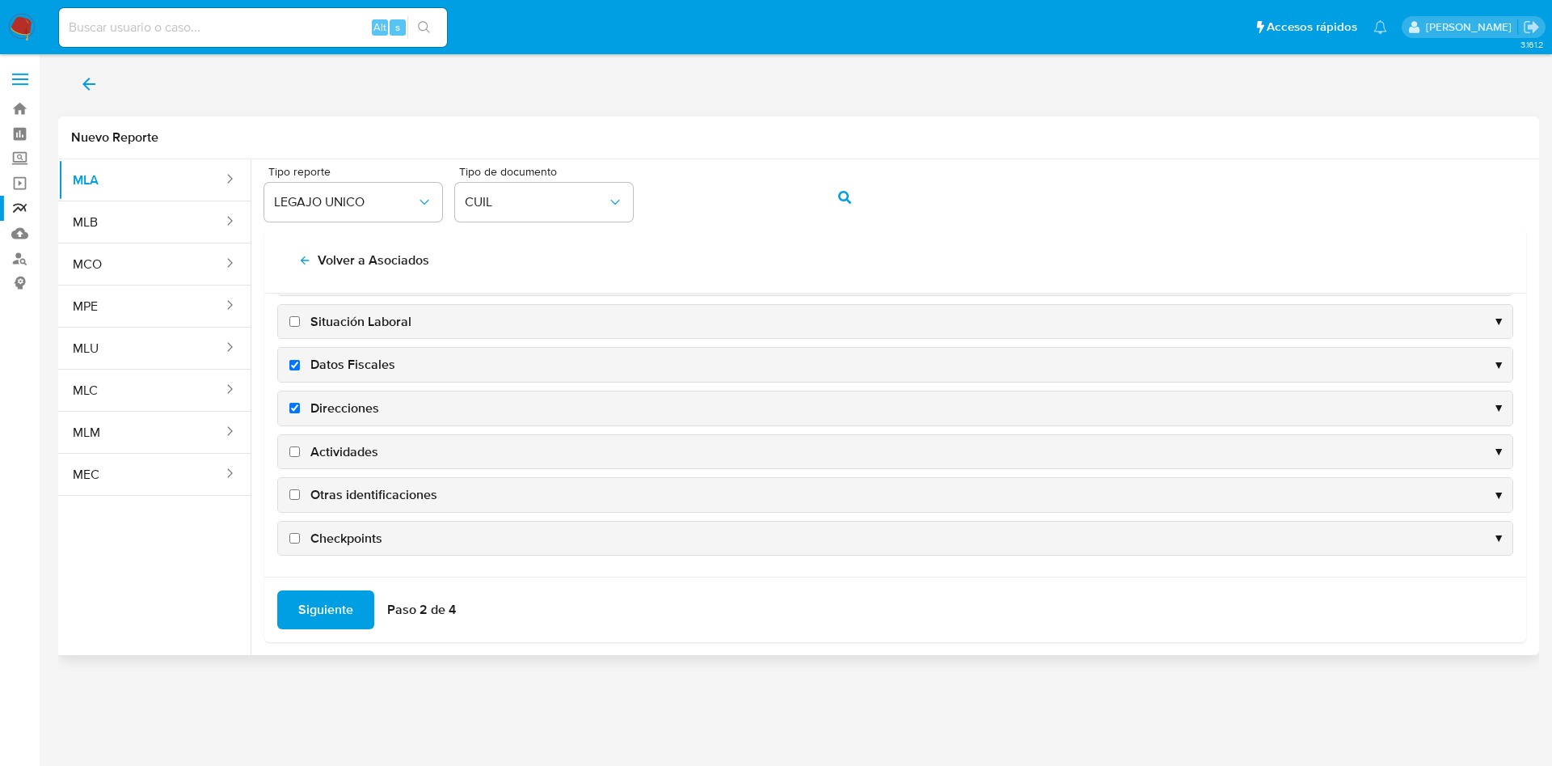
checkbox input "true"
click at [357, 488] on span "Otras identificaciones" at bounding box center [373, 495] width 127 height 18
click at [300, 489] on input "Otras identificaciones" at bounding box center [294, 494] width 11 height 11
checkbox input "true"
click at [333, 610] on span "Siguiente" at bounding box center [325, 610] width 55 height 36
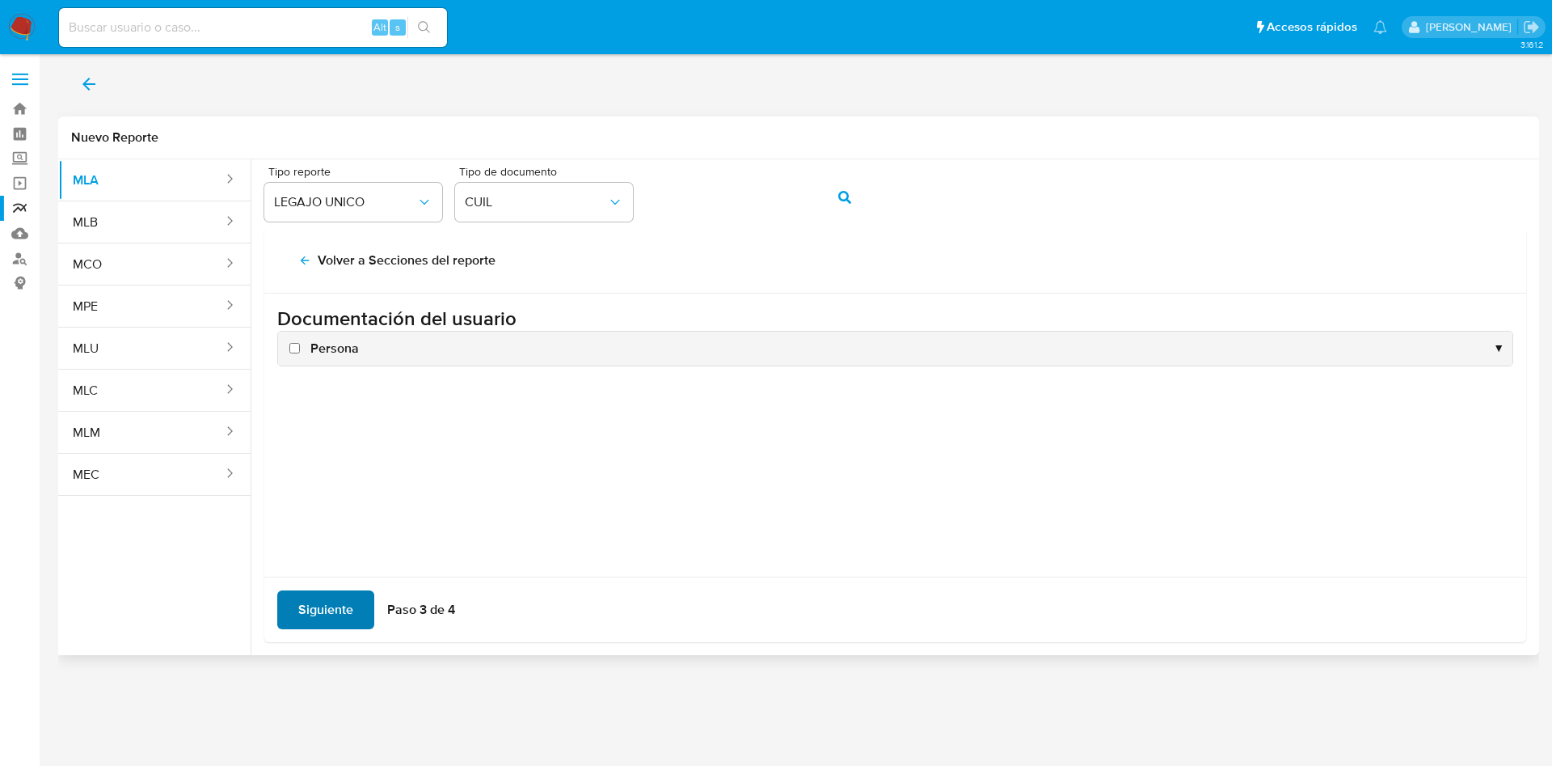
scroll to position [0, 0]
click at [321, 343] on span "Persona" at bounding box center [334, 349] width 49 height 18
click at [300, 343] on input "Persona" at bounding box center [294, 348] width 11 height 11
checkbox input "true"
click at [304, 618] on span "Siguiente" at bounding box center [325, 610] width 55 height 36
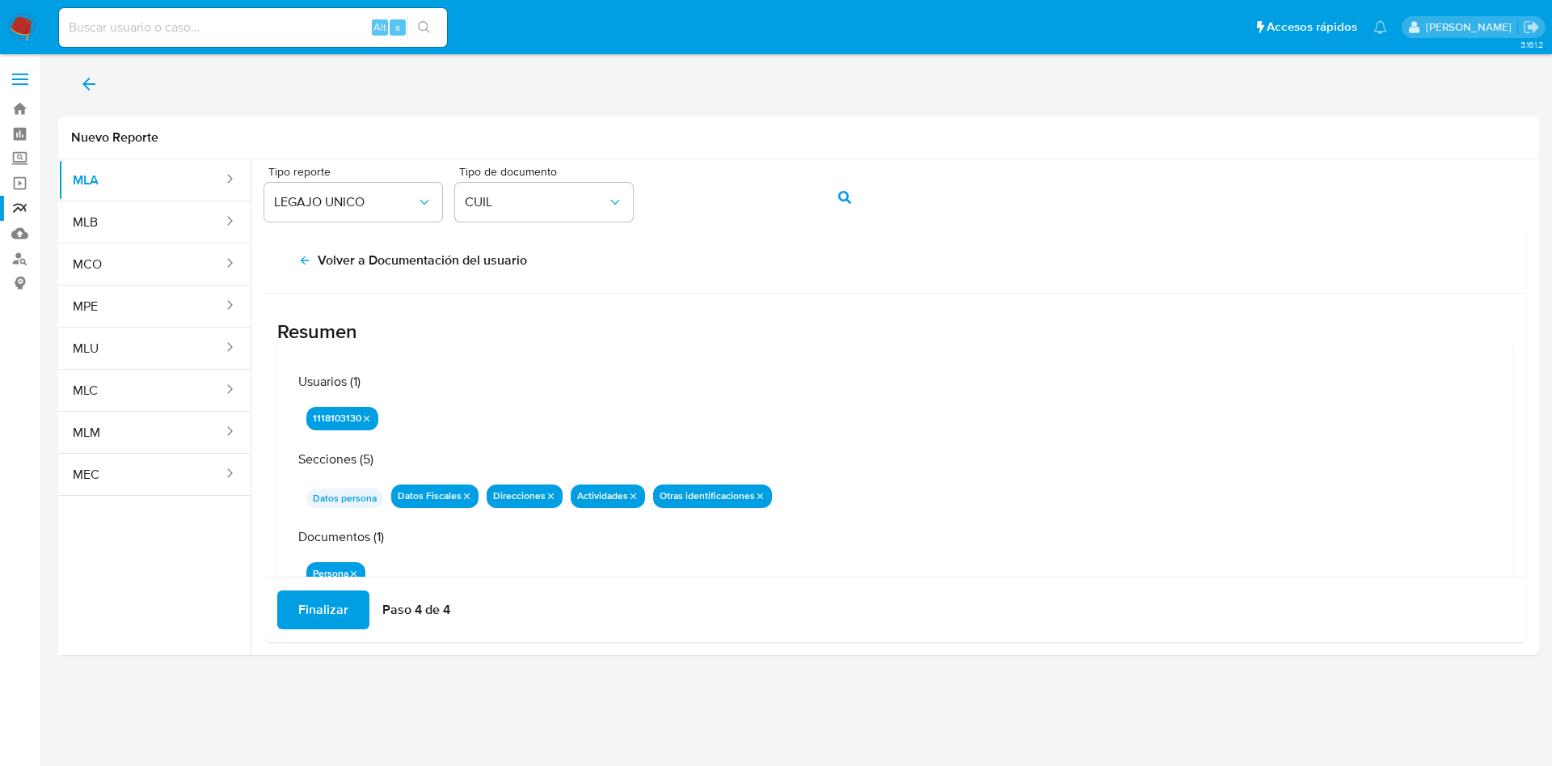
click at [318, 611] on span "Finalizar" at bounding box center [323, 610] width 50 height 36
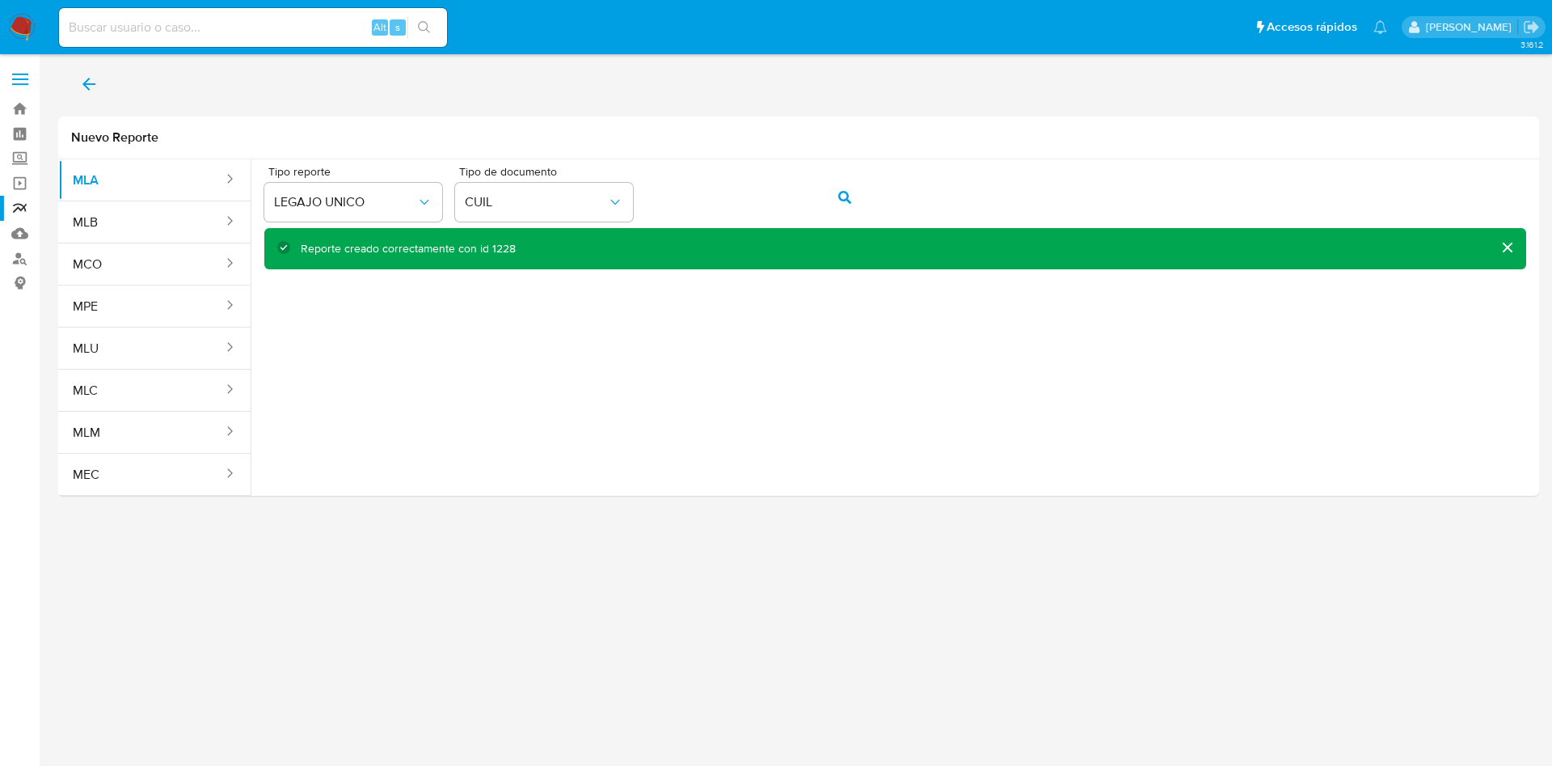
click at [271, 588] on div "3.161.2" at bounding box center [798, 410] width 1481 height 690
click at [260, 583] on div "3.161.2" at bounding box center [798, 410] width 1481 height 690
click at [573, 200] on div "Tipo reporte LEGAJO UNICO Tipo de documento CUIL" at bounding box center [895, 197] width 1262 height 62
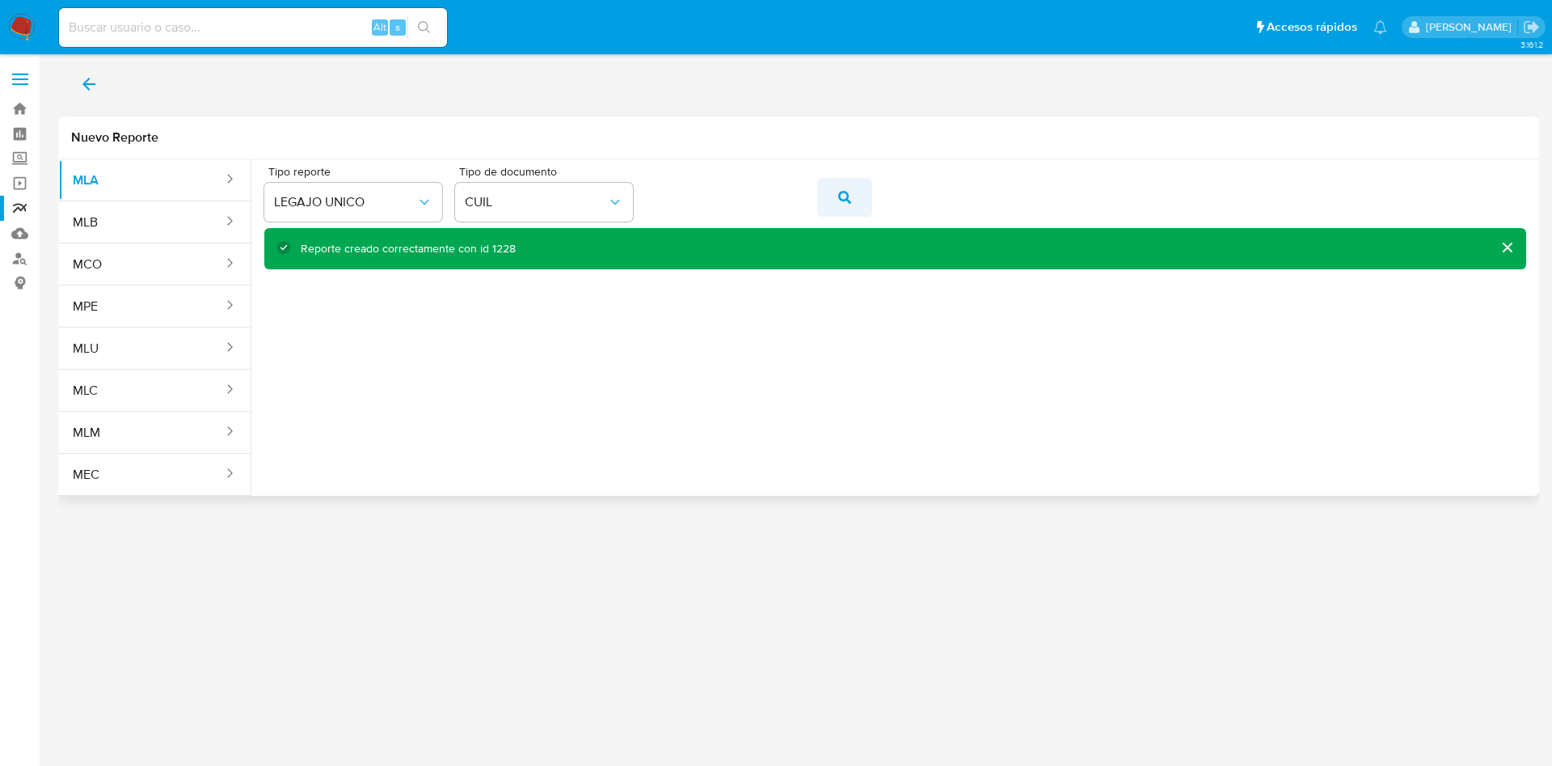
click at [840, 205] on span "action-search" at bounding box center [844, 197] width 13 height 36
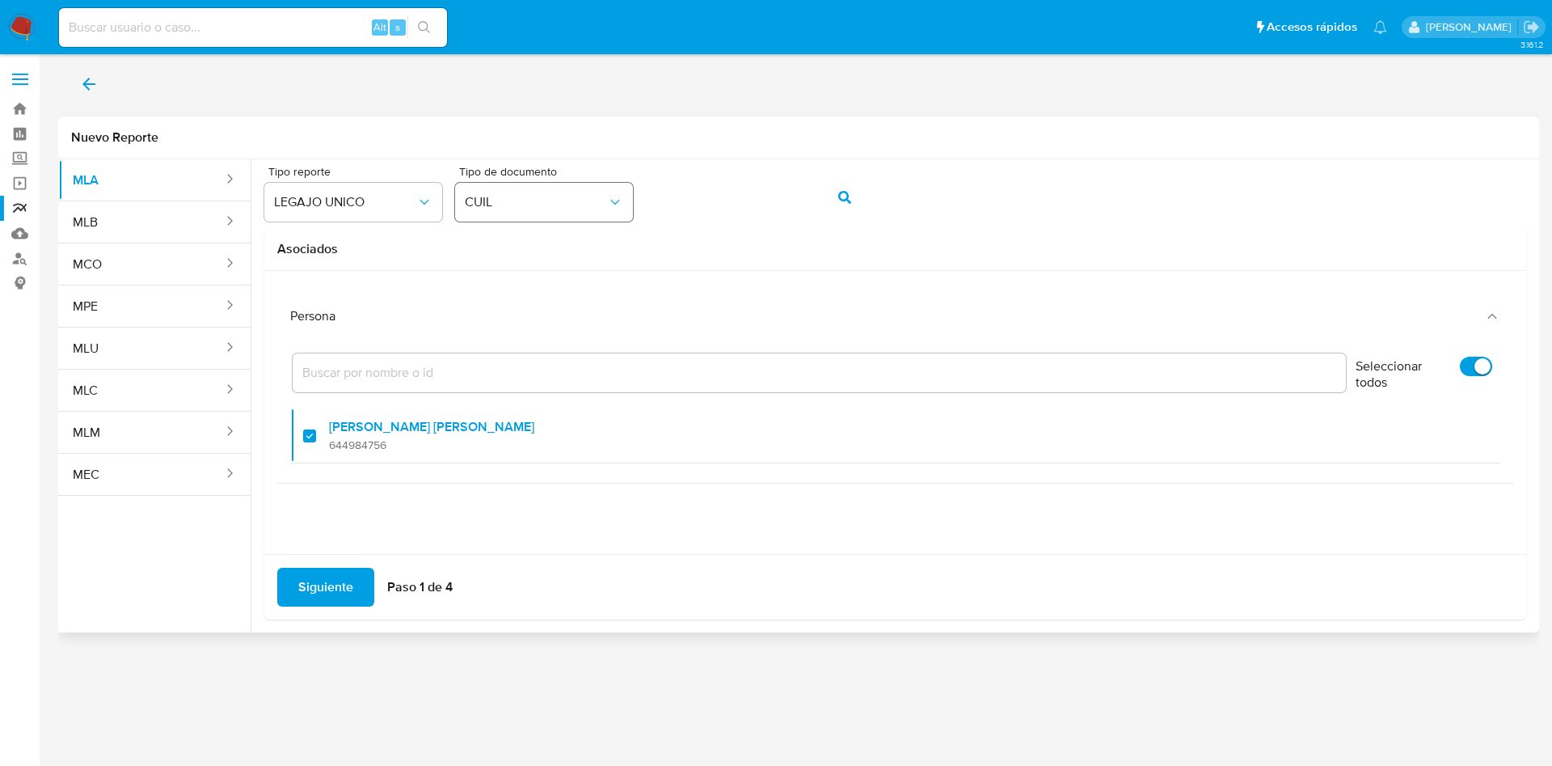
click at [625, 198] on div "Tipo reporte LEGAJO UNICO Tipo de documento CUIL" at bounding box center [895, 197] width 1262 height 62
click at [833, 191] on button "action-search" at bounding box center [844, 197] width 55 height 39
click at [589, 220] on button "CUIL" at bounding box center [544, 202] width 178 height 39
click at [544, 368] on div "CUIT CUIT" at bounding box center [539, 363] width 149 height 55
click at [840, 199] on icon "action-search" at bounding box center [844, 197] width 13 height 13
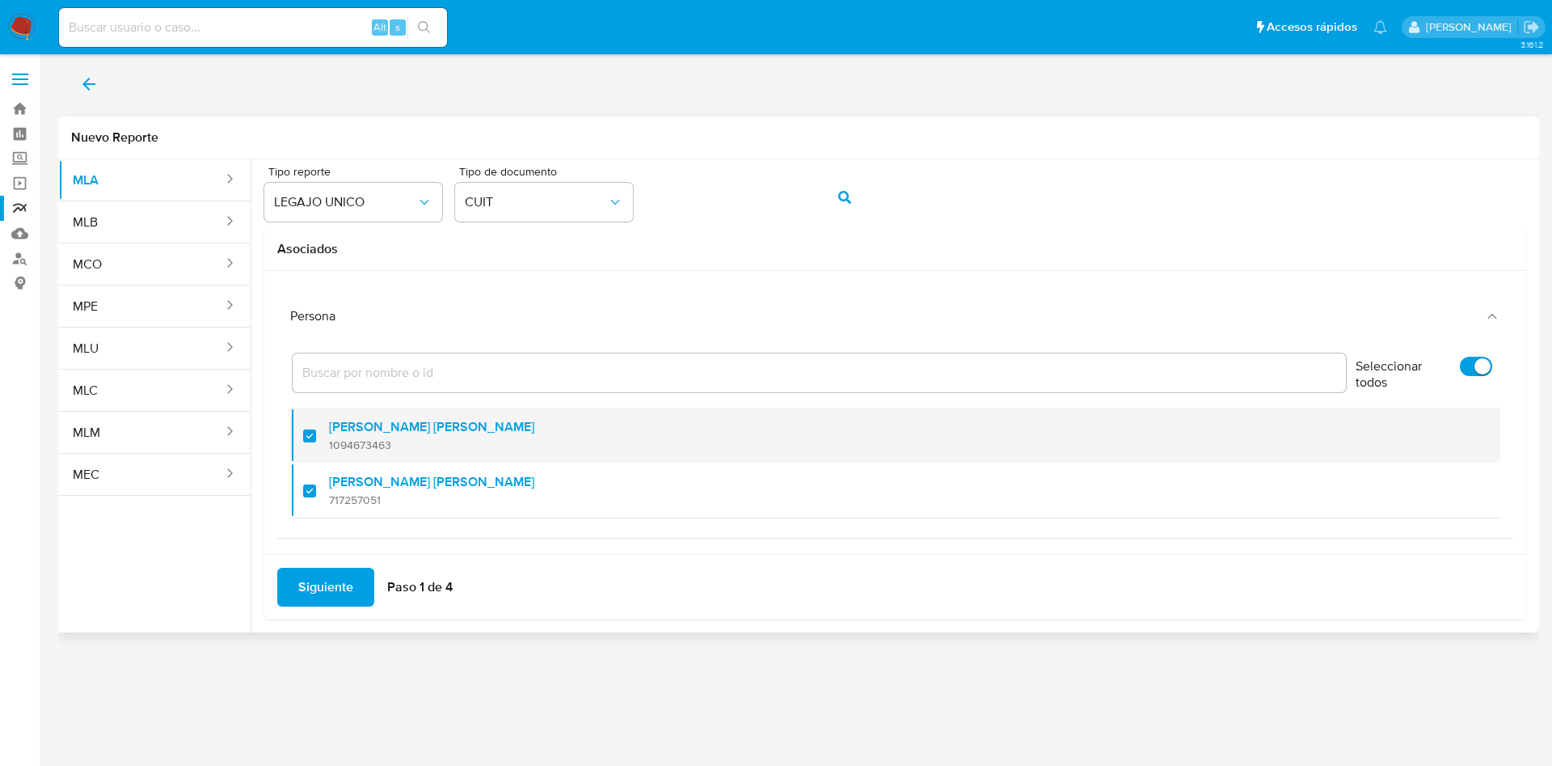
click at [391, 454] on div "[PERSON_NAME] [PERSON_NAME] 1094673463" at bounding box center [903, 435] width 1149 height 55
checkbox input "false"
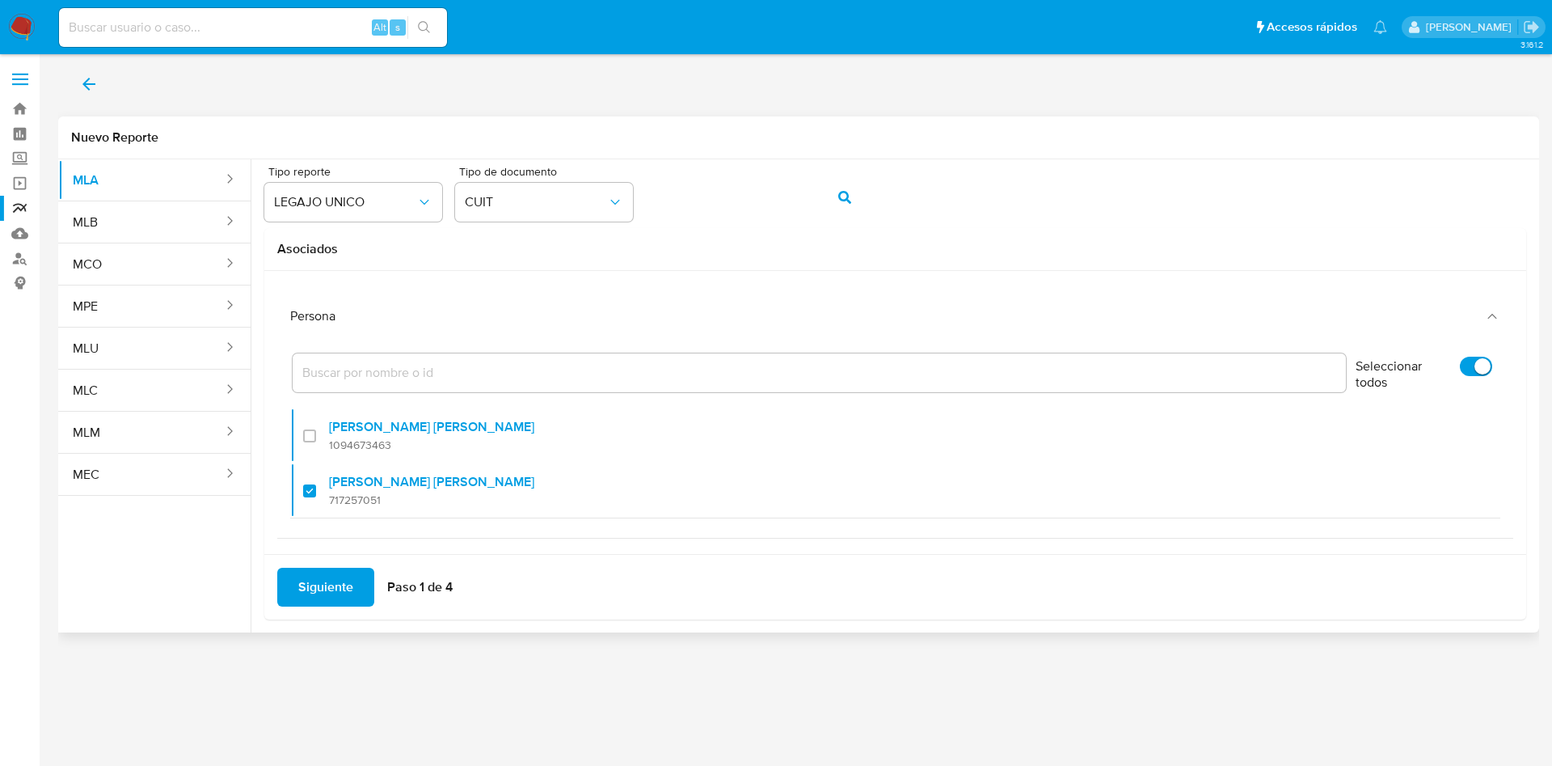
click at [350, 599] on span "Siguiente" at bounding box center [325, 587] width 55 height 36
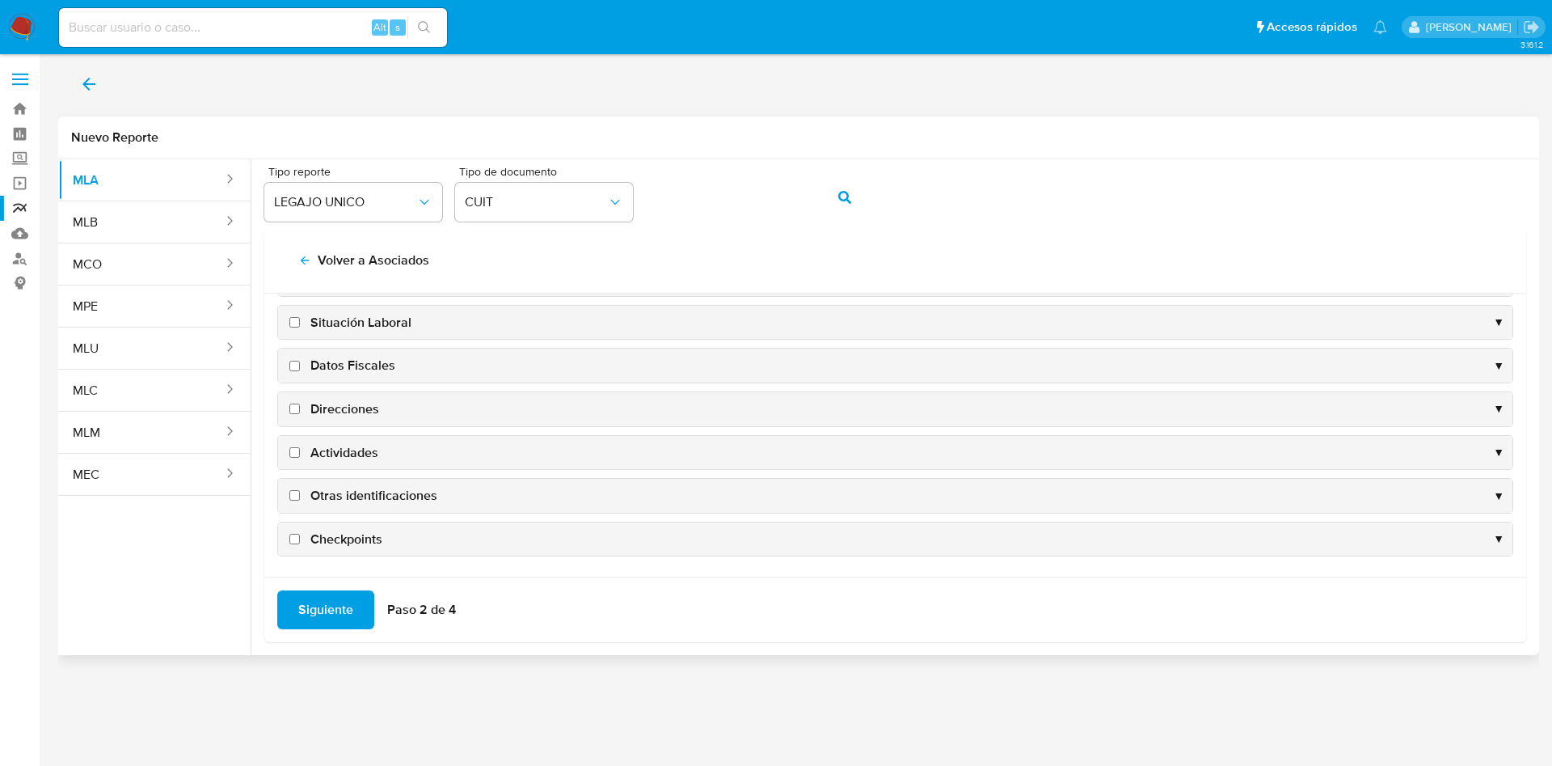
scroll to position [157, 0]
click at [345, 371] on span "Datos Fiscales" at bounding box center [352, 365] width 85 height 18
click at [300, 370] on input "Datos Fiscales" at bounding box center [294, 365] width 11 height 11
checkbox input "true"
click at [348, 402] on span "Direcciones" at bounding box center [344, 408] width 69 height 18
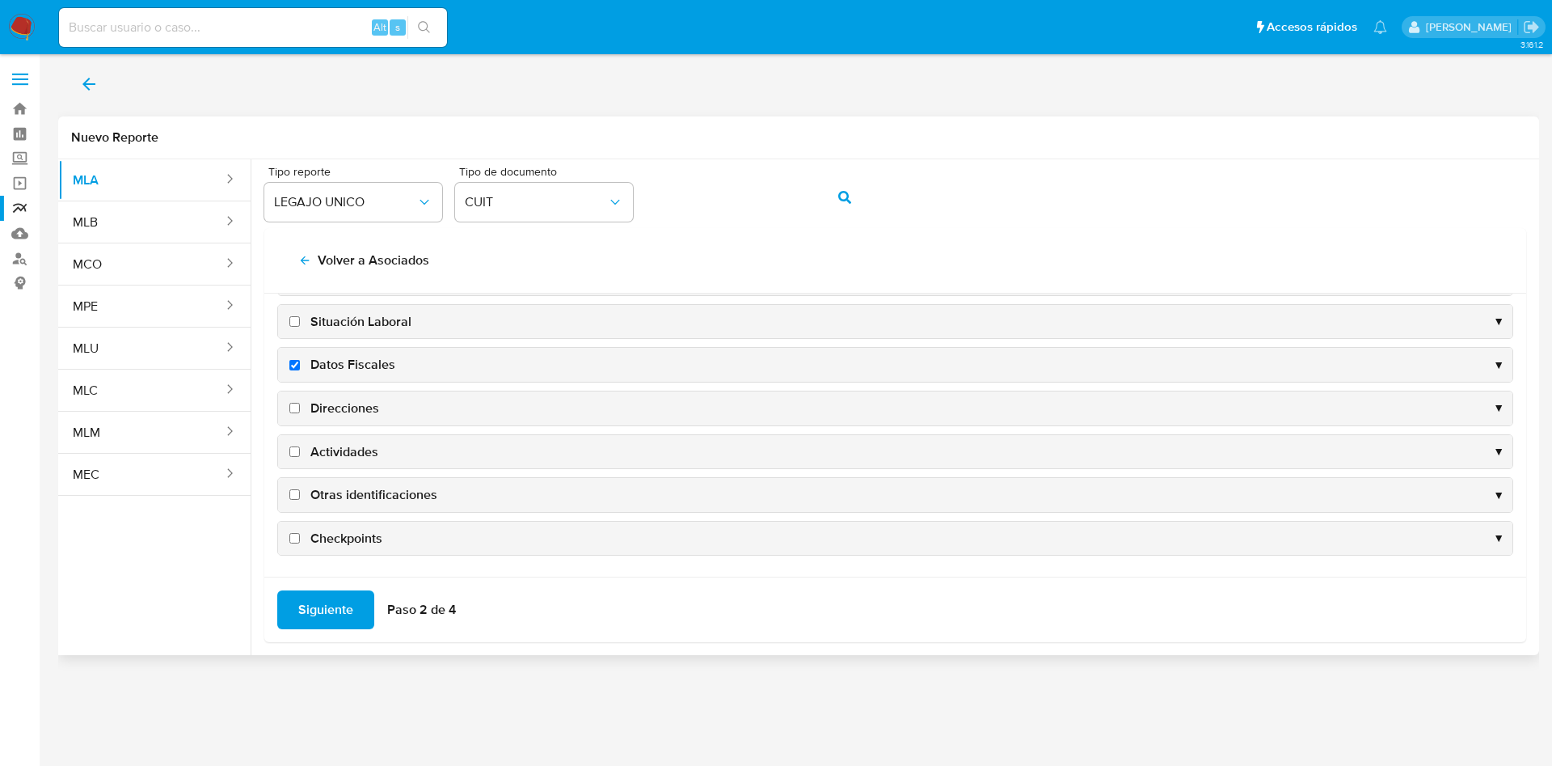
click at [300, 403] on input "Direcciones" at bounding box center [294, 408] width 11 height 11
checkbox input "true"
click at [348, 458] on span "Actividades" at bounding box center [344, 452] width 68 height 18
click at [300, 457] on input "Actividades" at bounding box center [294, 451] width 11 height 11
checkbox input "true"
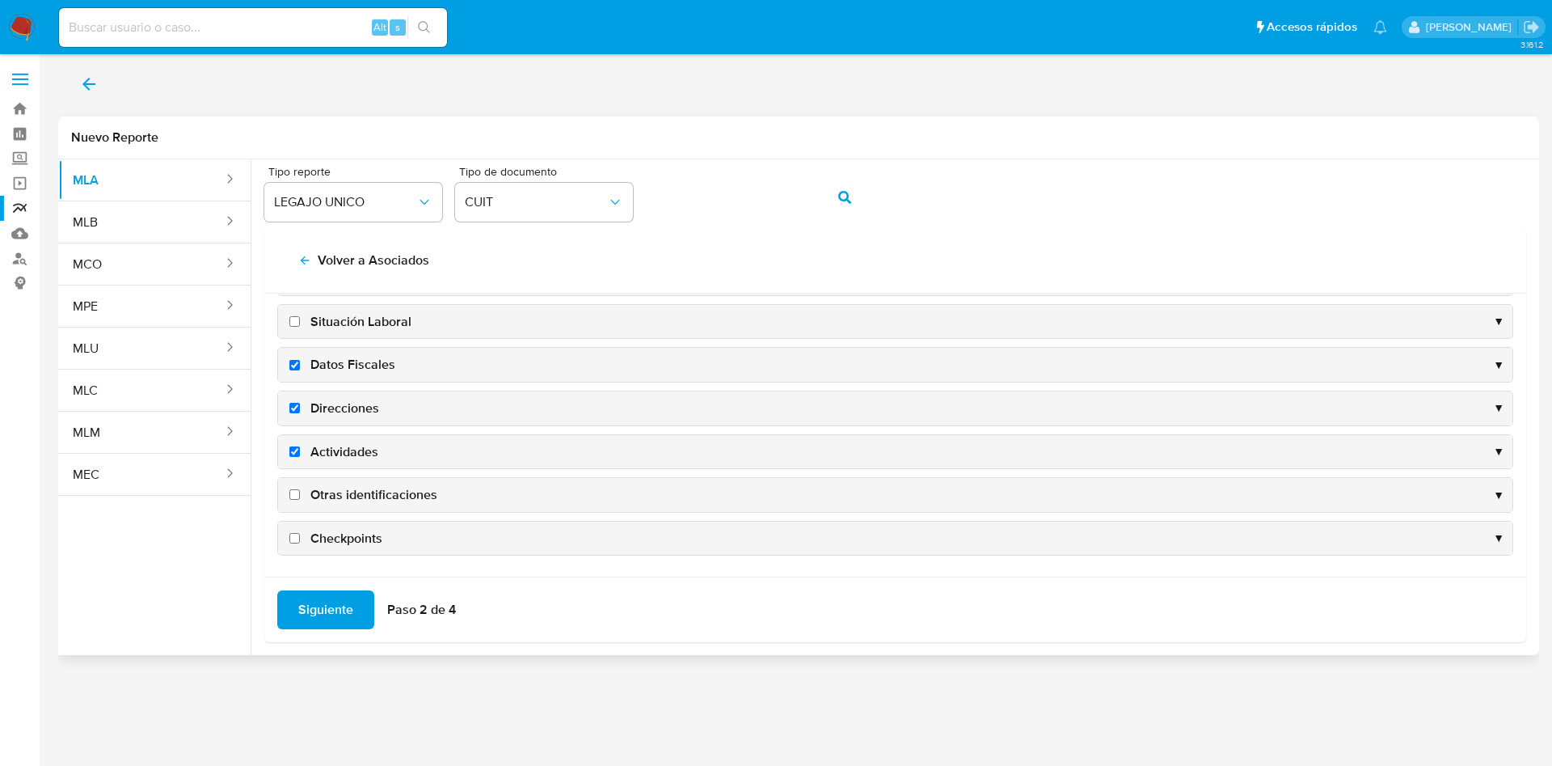
click at [352, 502] on span "Otras identificaciones" at bounding box center [373, 495] width 127 height 18
click at [300, 500] on input "Otras identificaciones" at bounding box center [294, 494] width 11 height 11
checkbox input "true"
click at [342, 588] on div "Siguiente Paso 2 de 4" at bounding box center [895, 608] width 1262 height 65
click at [344, 612] on span "Siguiente" at bounding box center [325, 610] width 55 height 36
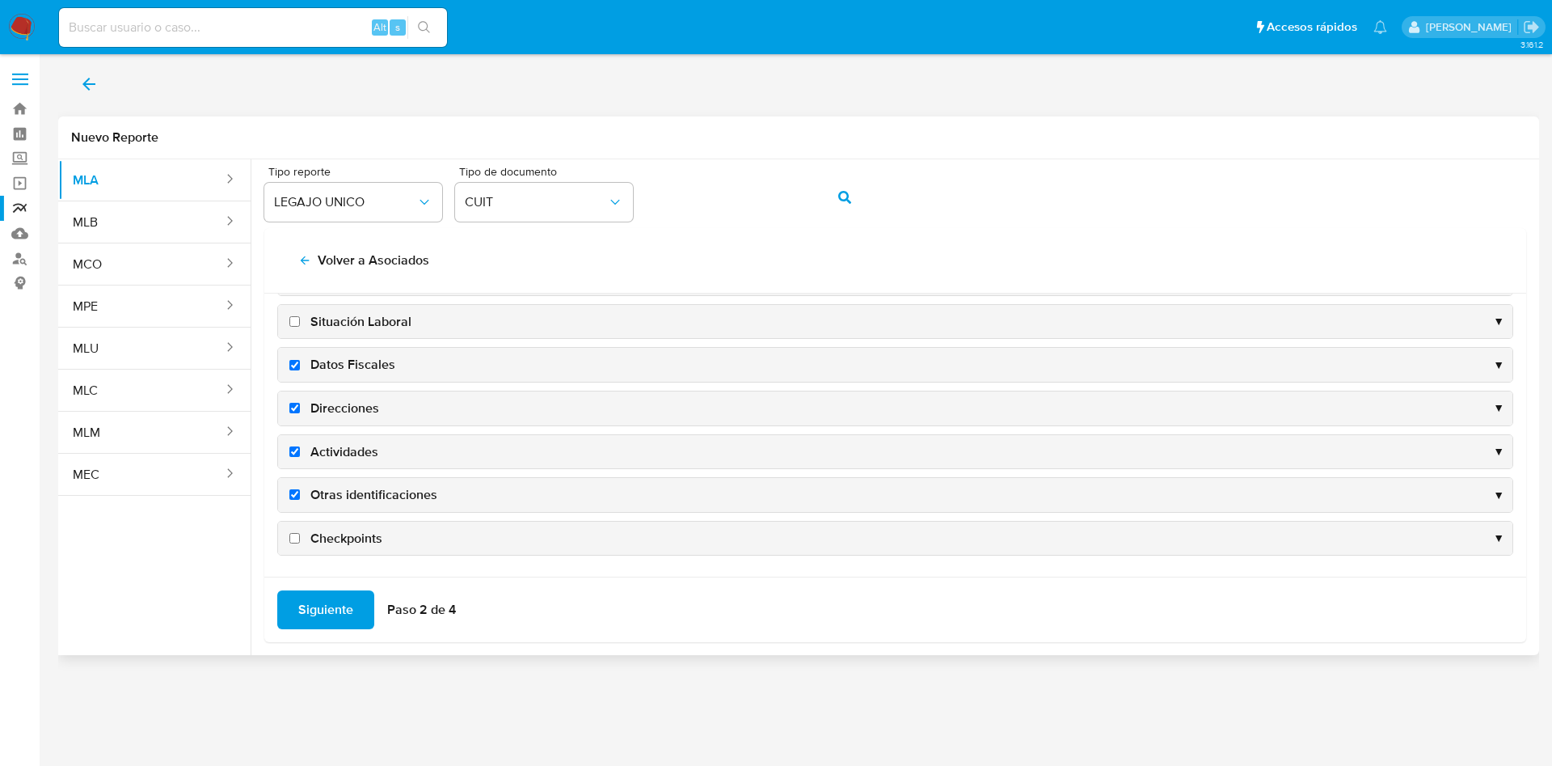
scroll to position [0, 0]
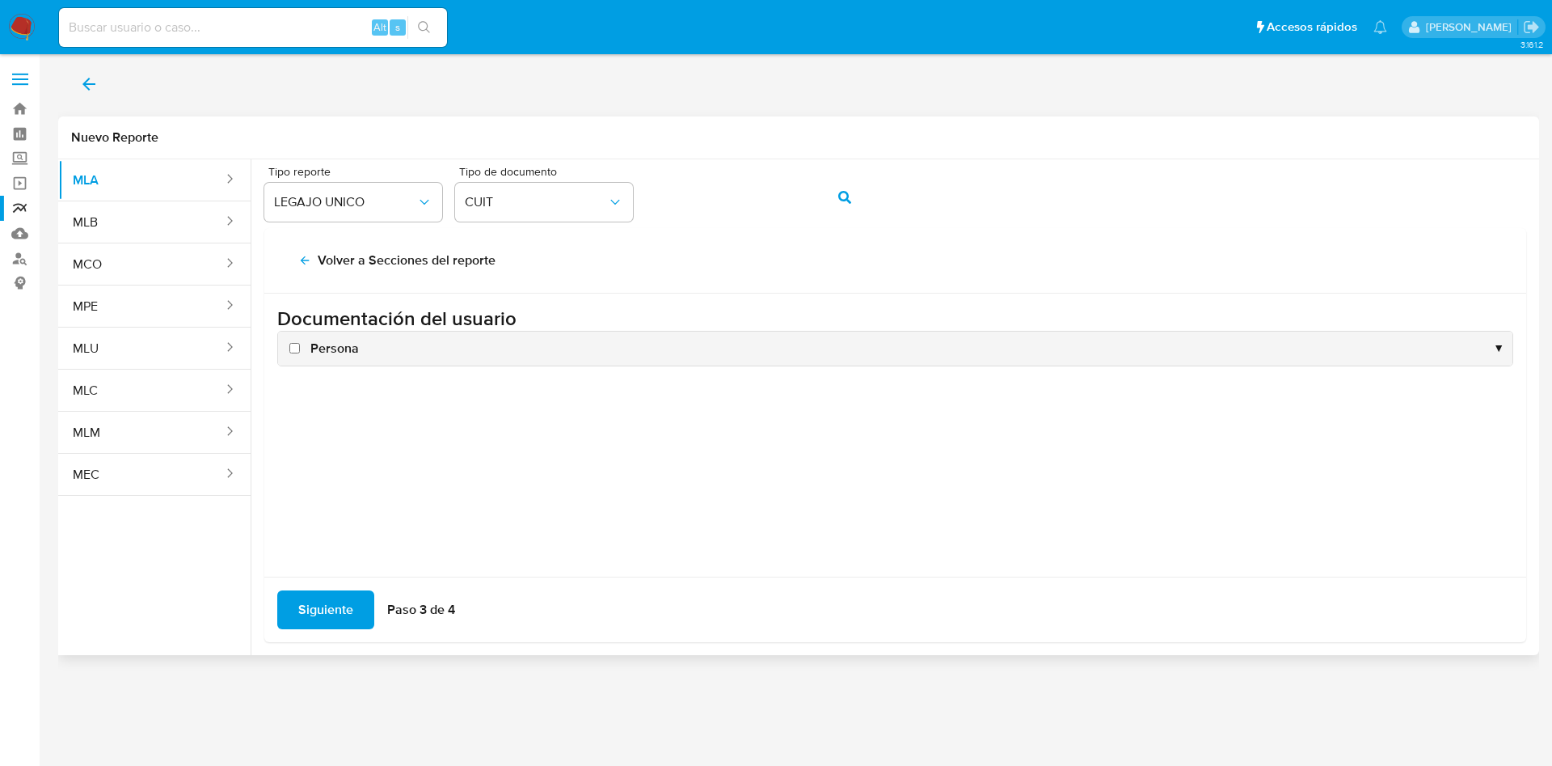
click at [331, 343] on span "Persona" at bounding box center [334, 349] width 49 height 18
click at [300, 343] on input "Persona" at bounding box center [294, 348] width 11 height 11
checkbox input "true"
click at [335, 623] on span "Siguiente" at bounding box center [325, 610] width 55 height 36
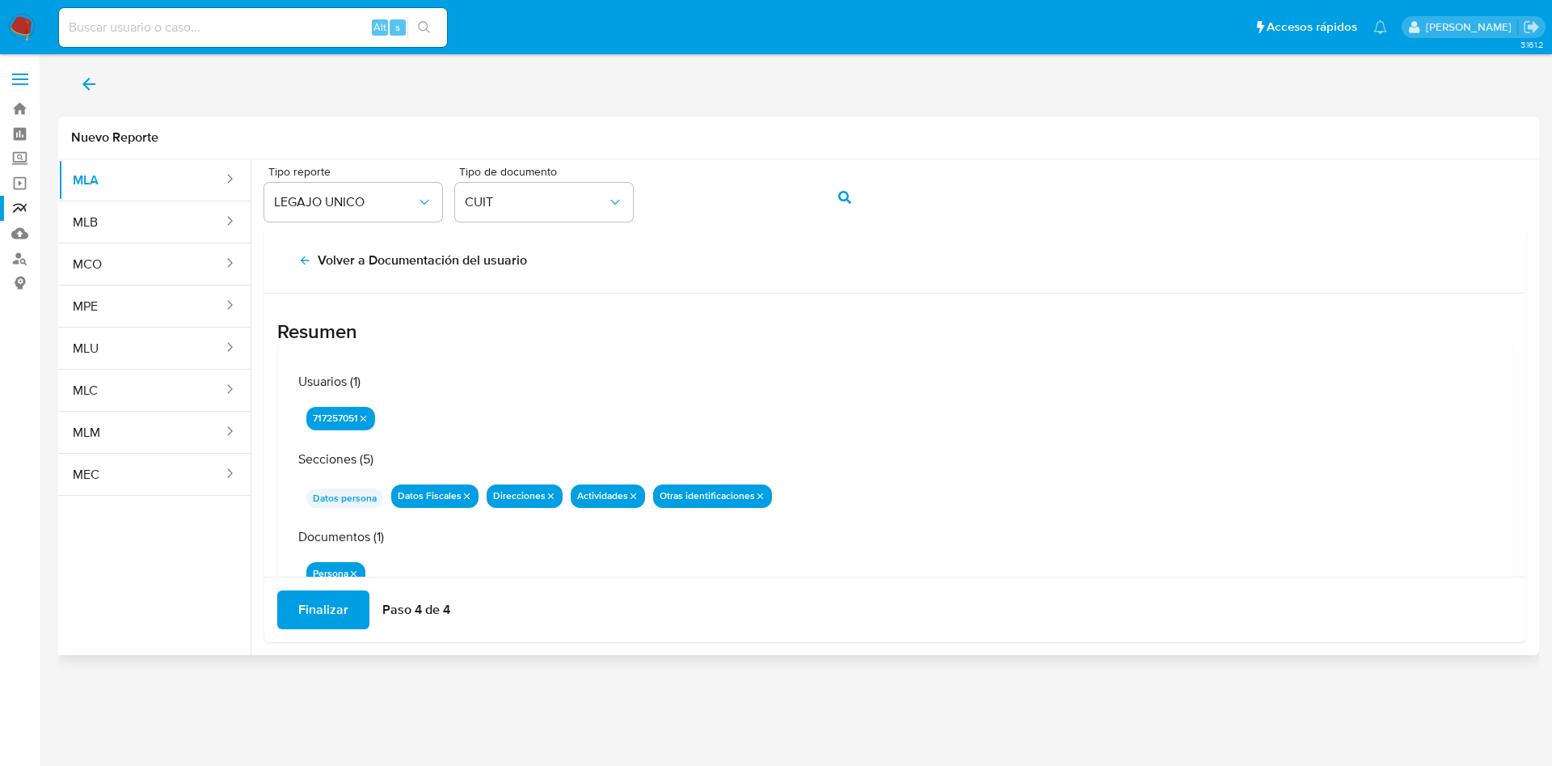
click at [330, 598] on span "Finalizar" at bounding box center [323, 610] width 50 height 36
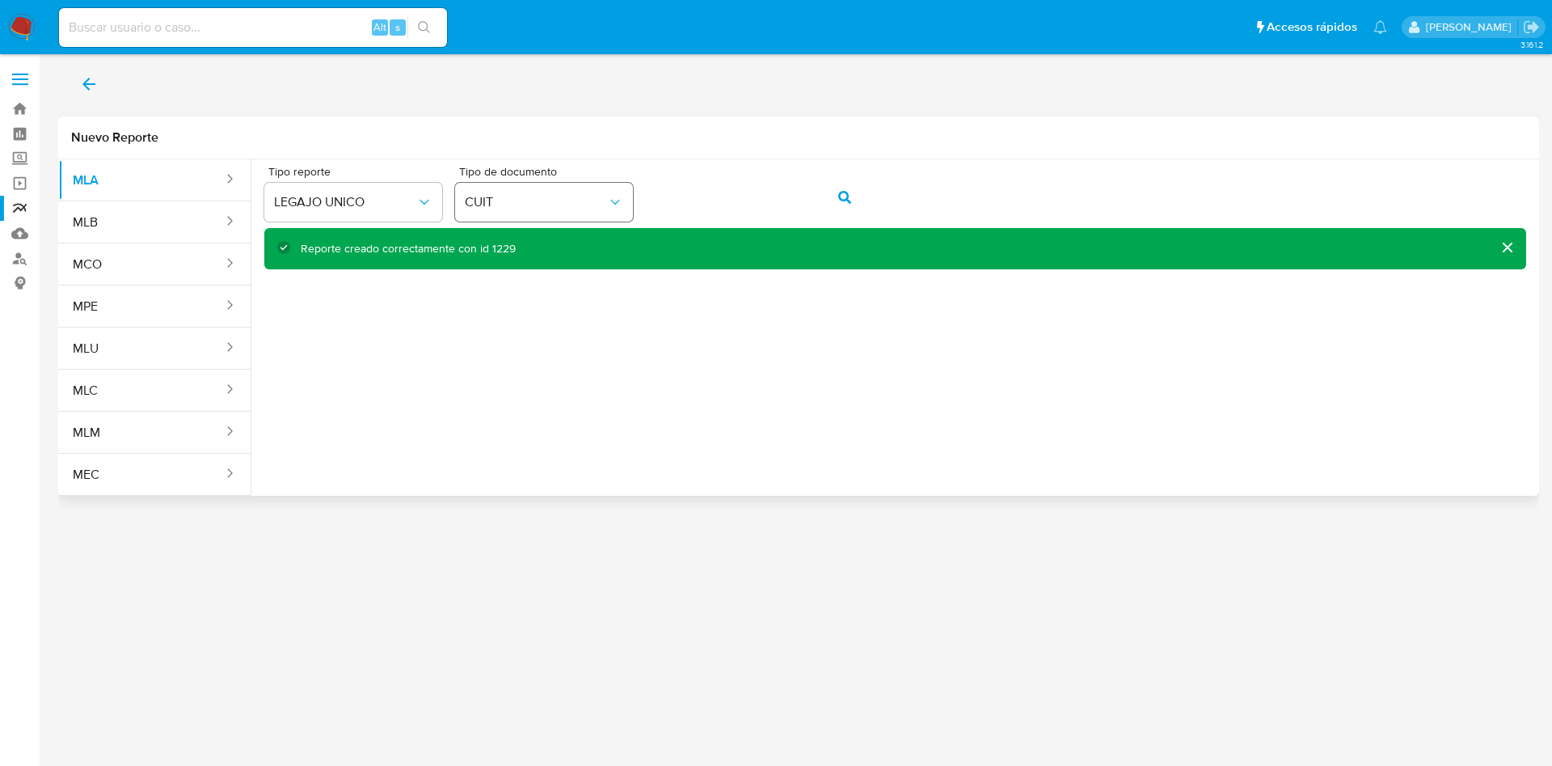
click at [572, 197] on div "Tipo reporte LEGAJO UNICO Tipo de documento CUIT" at bounding box center [895, 197] width 1262 height 62
click at [832, 207] on button "action-search" at bounding box center [844, 197] width 55 height 39
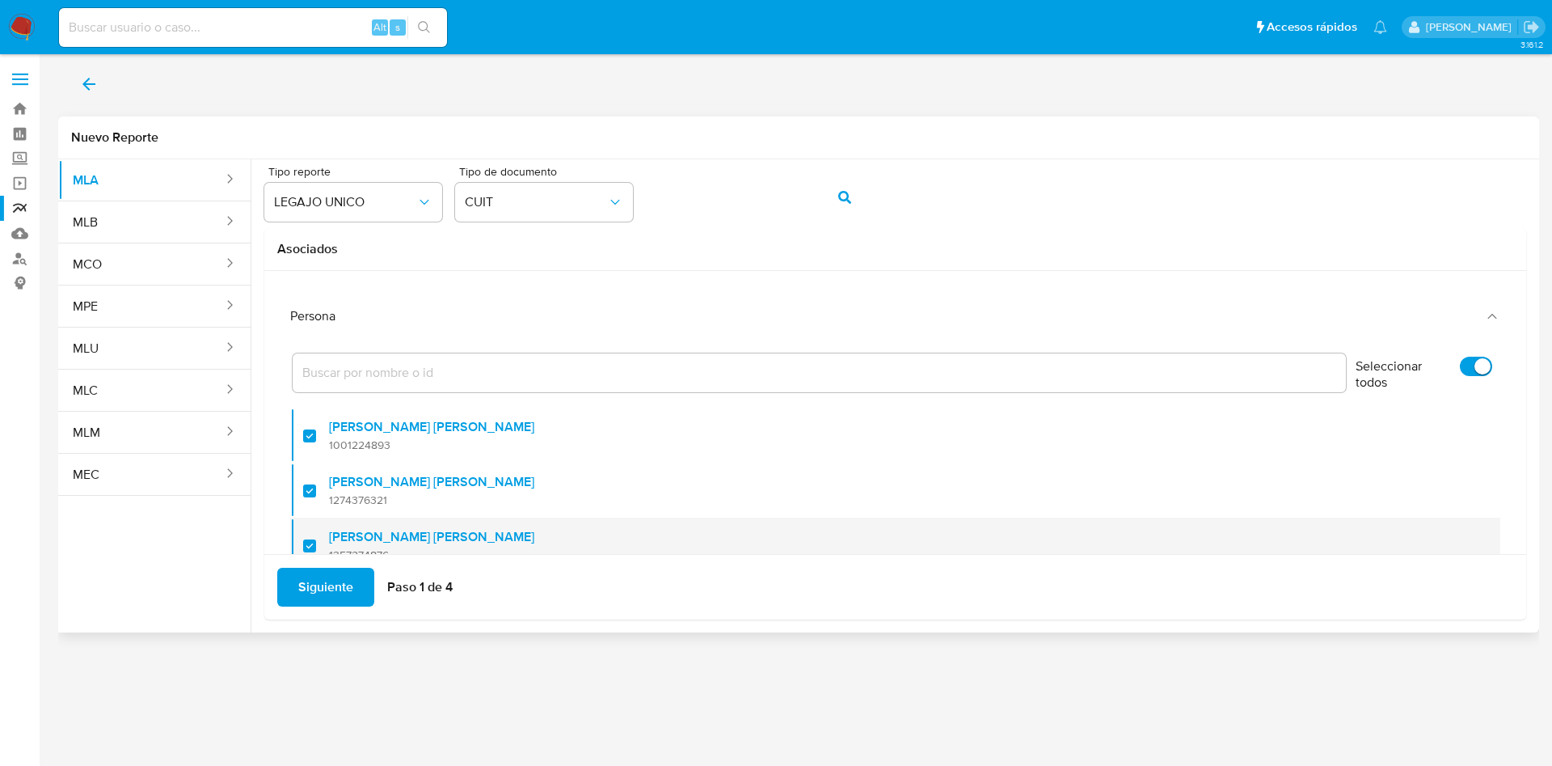
scroll to position [65, 0]
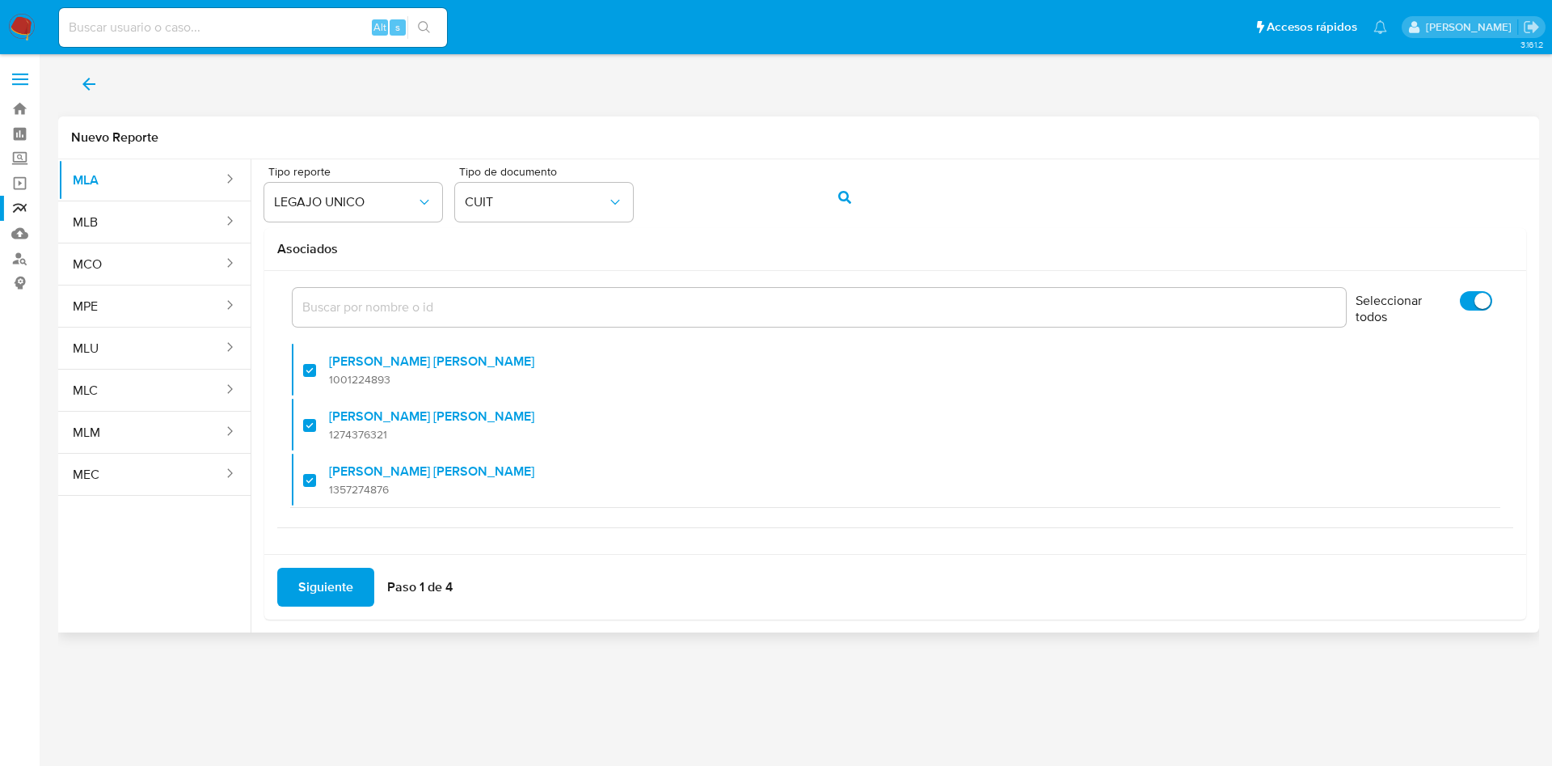
click at [1460, 302] on input "Seleccionar todos" at bounding box center [1476, 300] width 32 height 19
checkbox input "false"
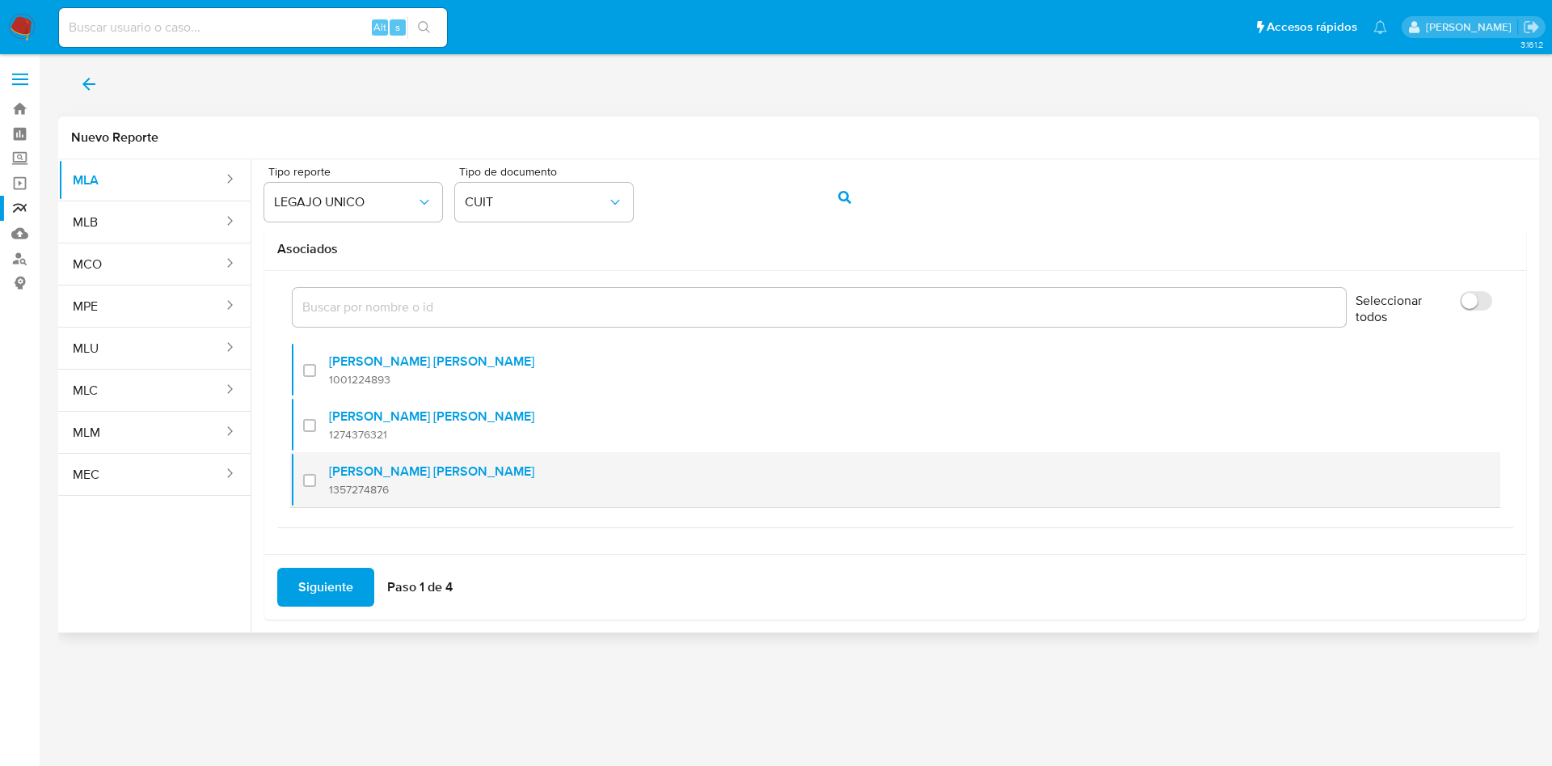
click at [340, 490] on span "1357274876" at bounding box center [431, 489] width 205 height 15
checkbox input "true"
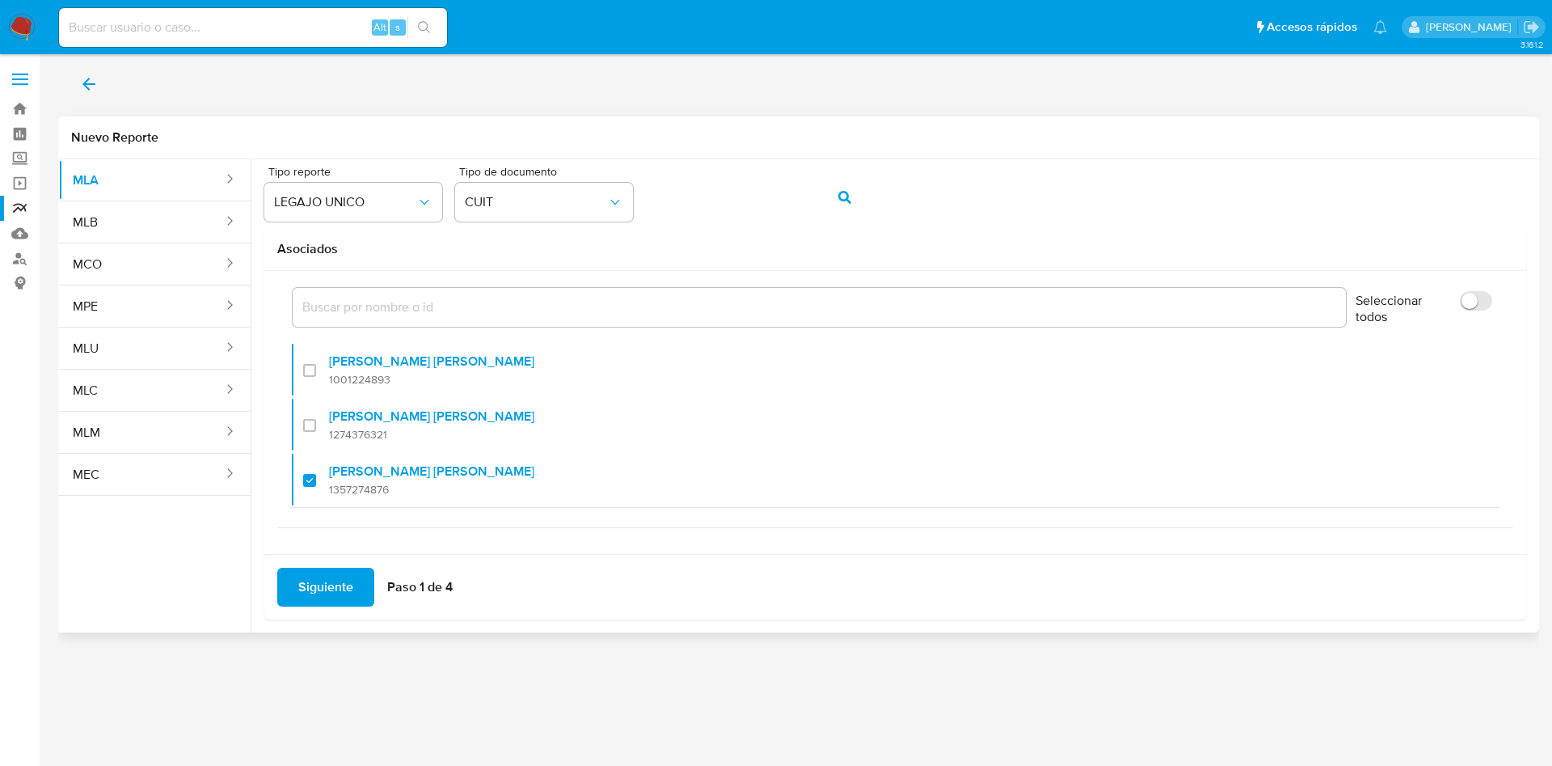
click at [312, 564] on div "Siguiente Paso 1 de 4" at bounding box center [895, 586] width 1262 height 65
click at [321, 592] on span "Siguiente" at bounding box center [325, 587] width 55 height 36
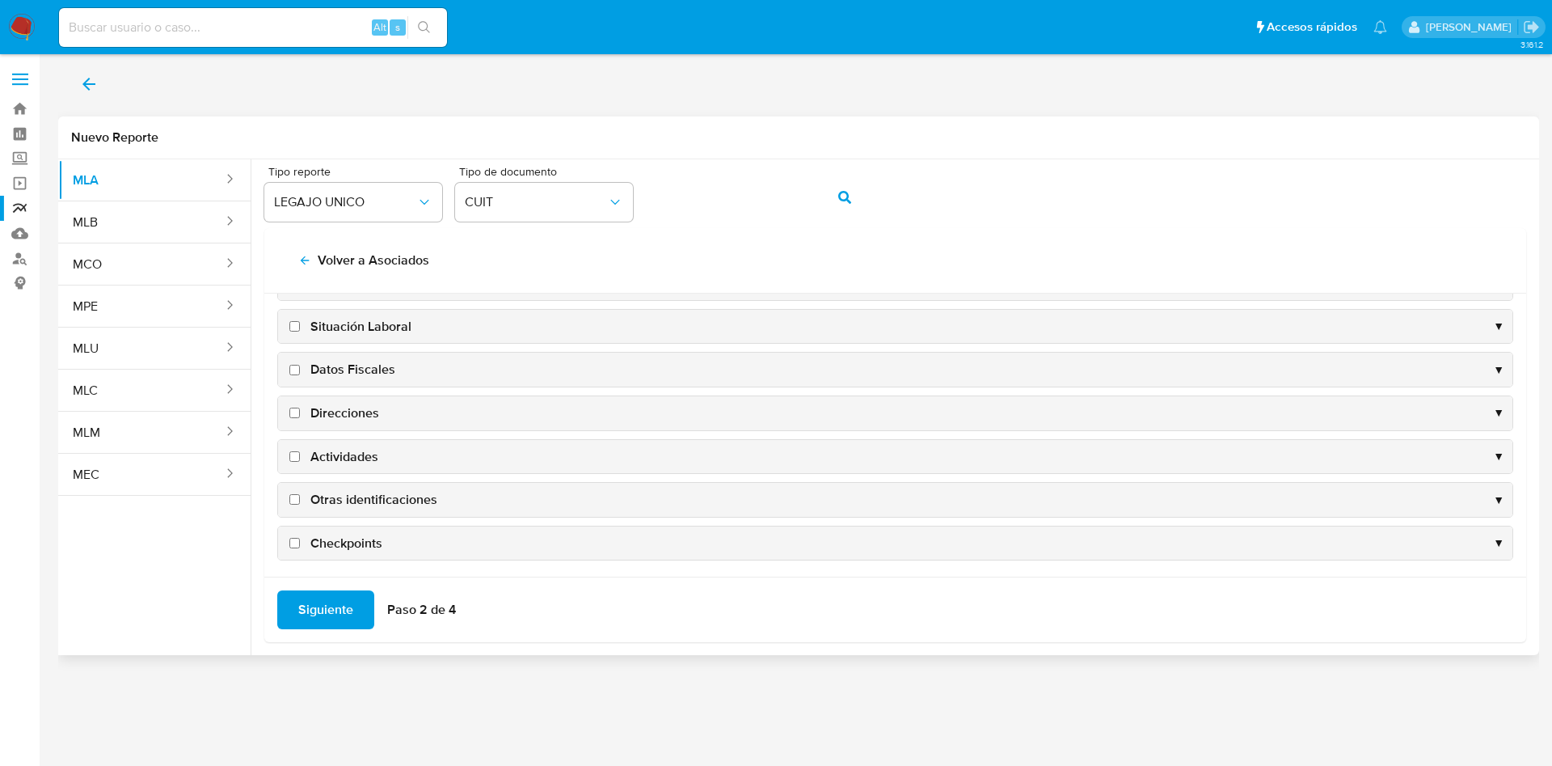
scroll to position [157, 0]
click at [348, 365] on span "Datos Fiscales" at bounding box center [352, 365] width 85 height 18
click at [300, 365] on input "Datos Fiscales" at bounding box center [294, 365] width 11 height 11
checkbox input "true"
click at [352, 404] on span "Direcciones" at bounding box center [344, 408] width 69 height 18
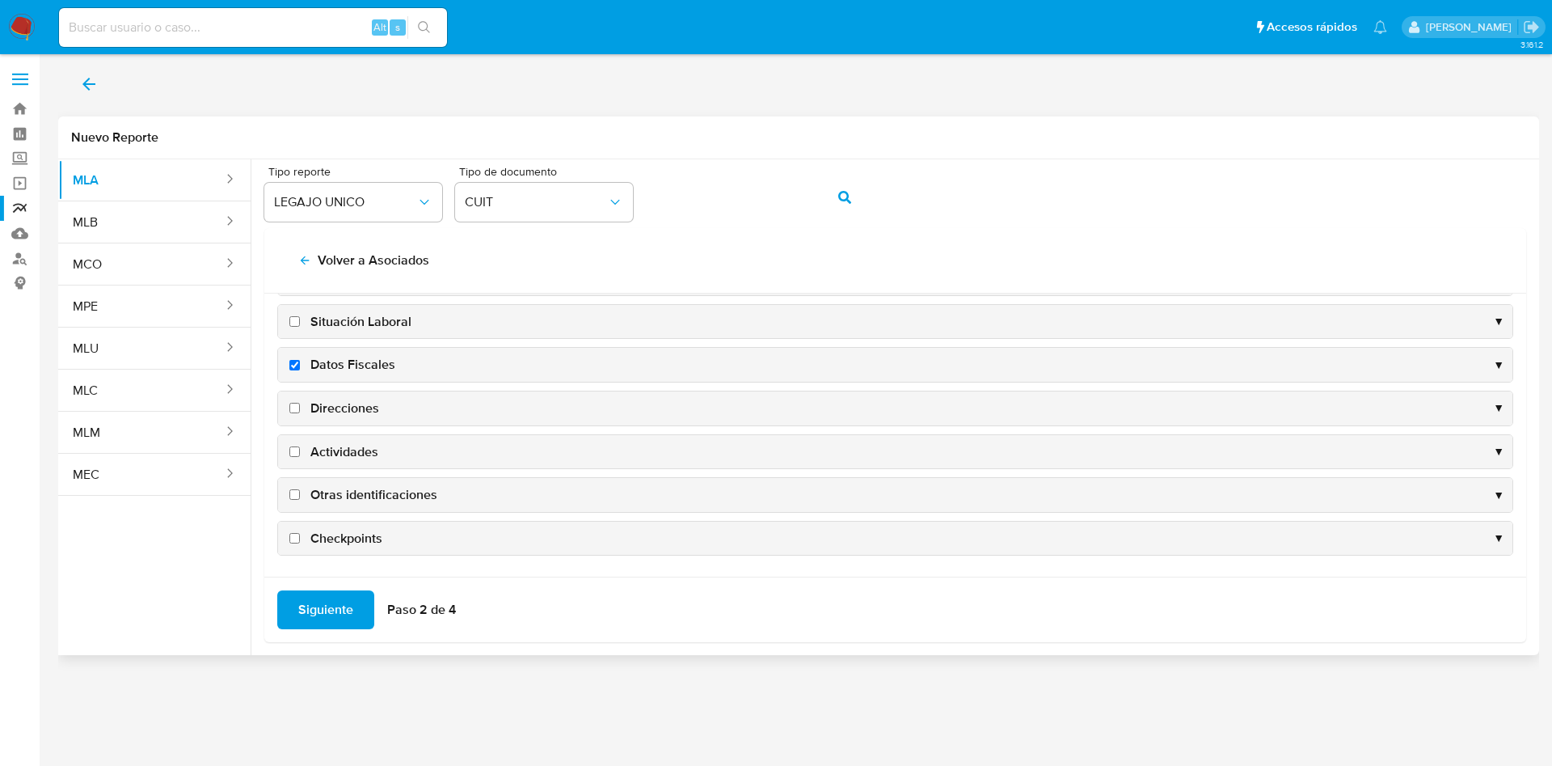
click at [300, 404] on input "Direcciones" at bounding box center [294, 408] width 11 height 11
checkbox input "true"
click at [352, 443] on span "Actividades" at bounding box center [344, 452] width 68 height 18
click at [300, 446] on input "Actividades" at bounding box center [294, 451] width 11 height 11
checkbox input "true"
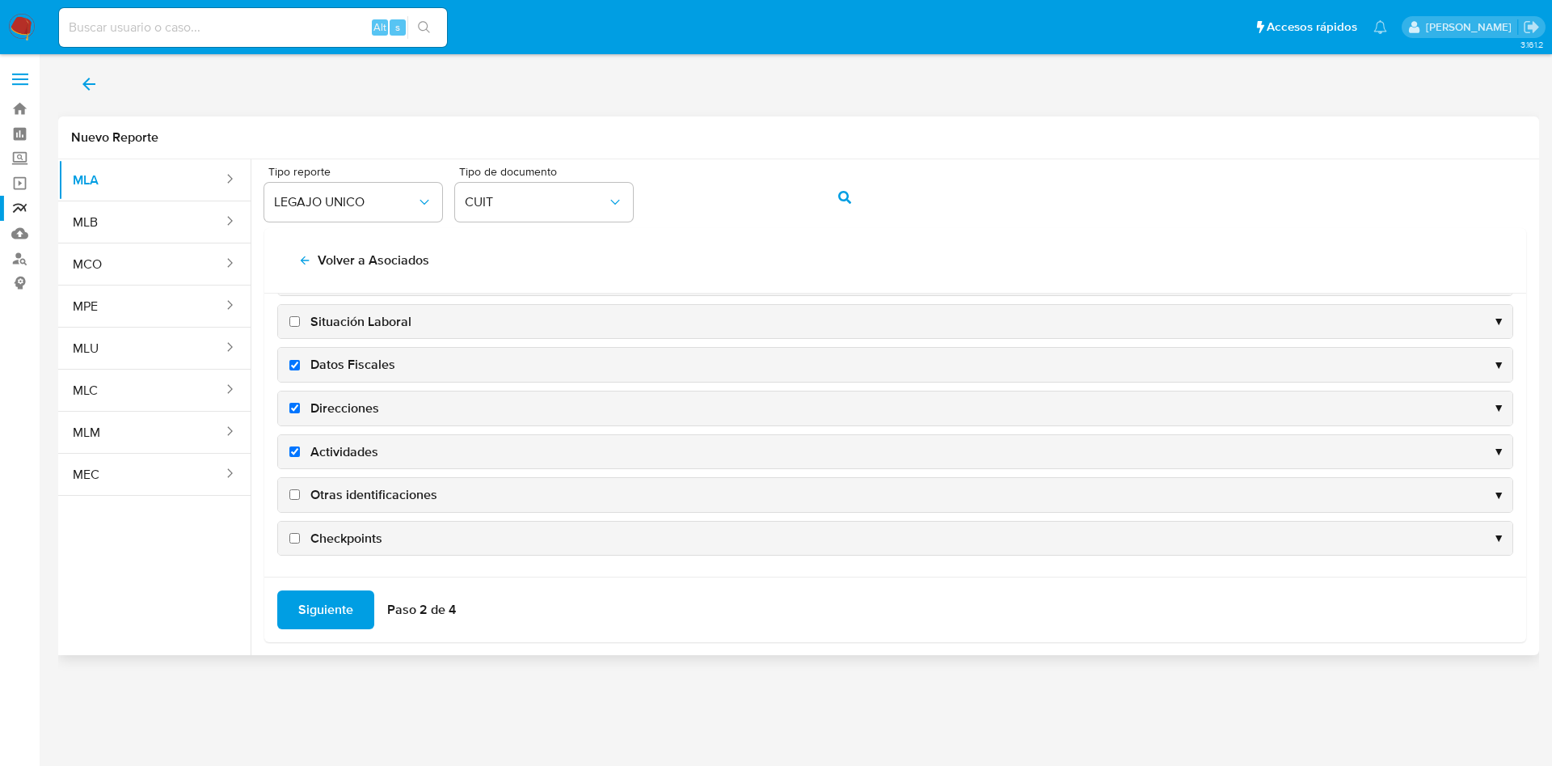
click at [368, 490] on span "Otras identificaciones" at bounding box center [373, 495] width 127 height 18
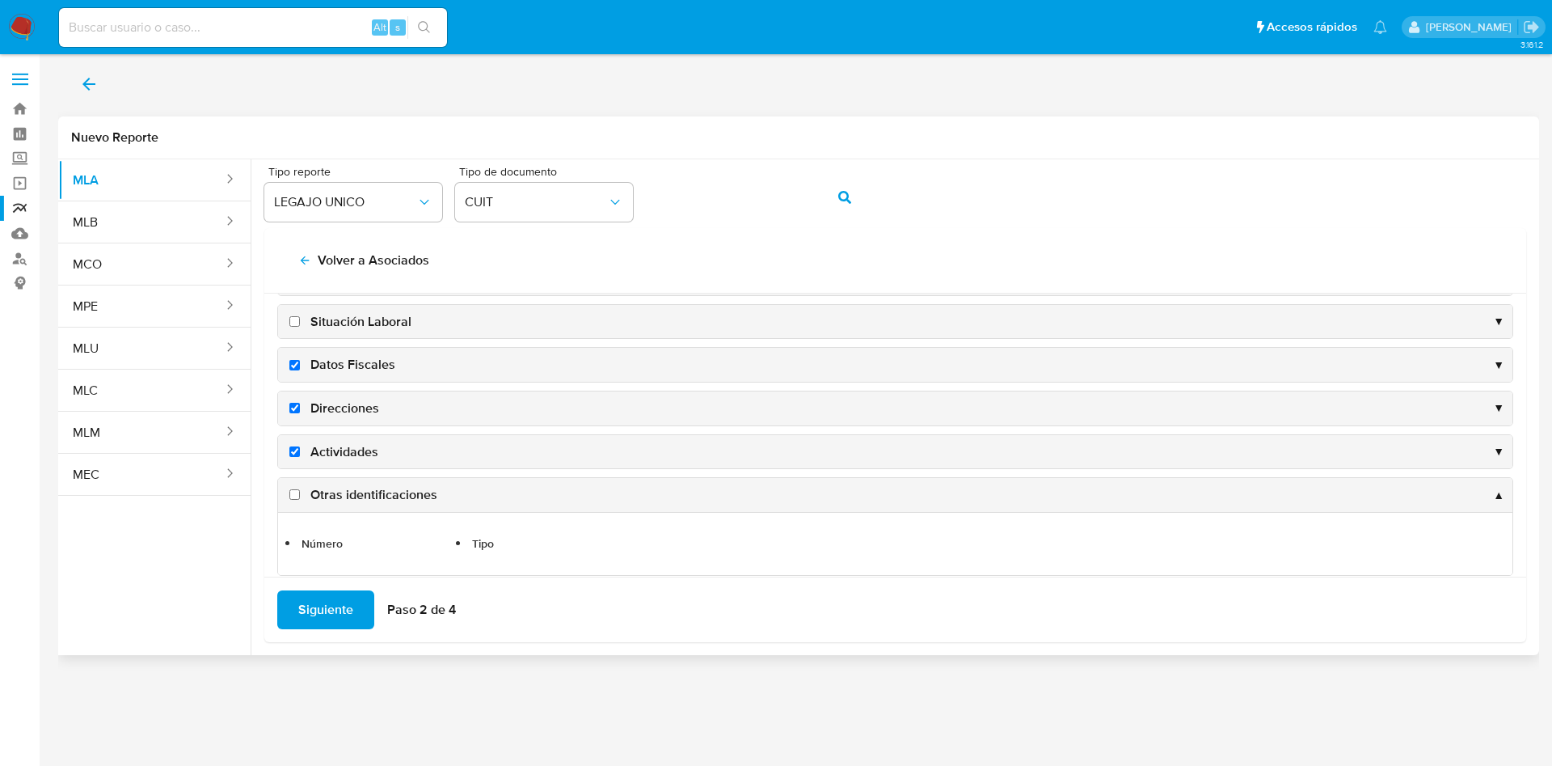
click at [311, 612] on span "Siguiente" at bounding box center [325, 610] width 55 height 36
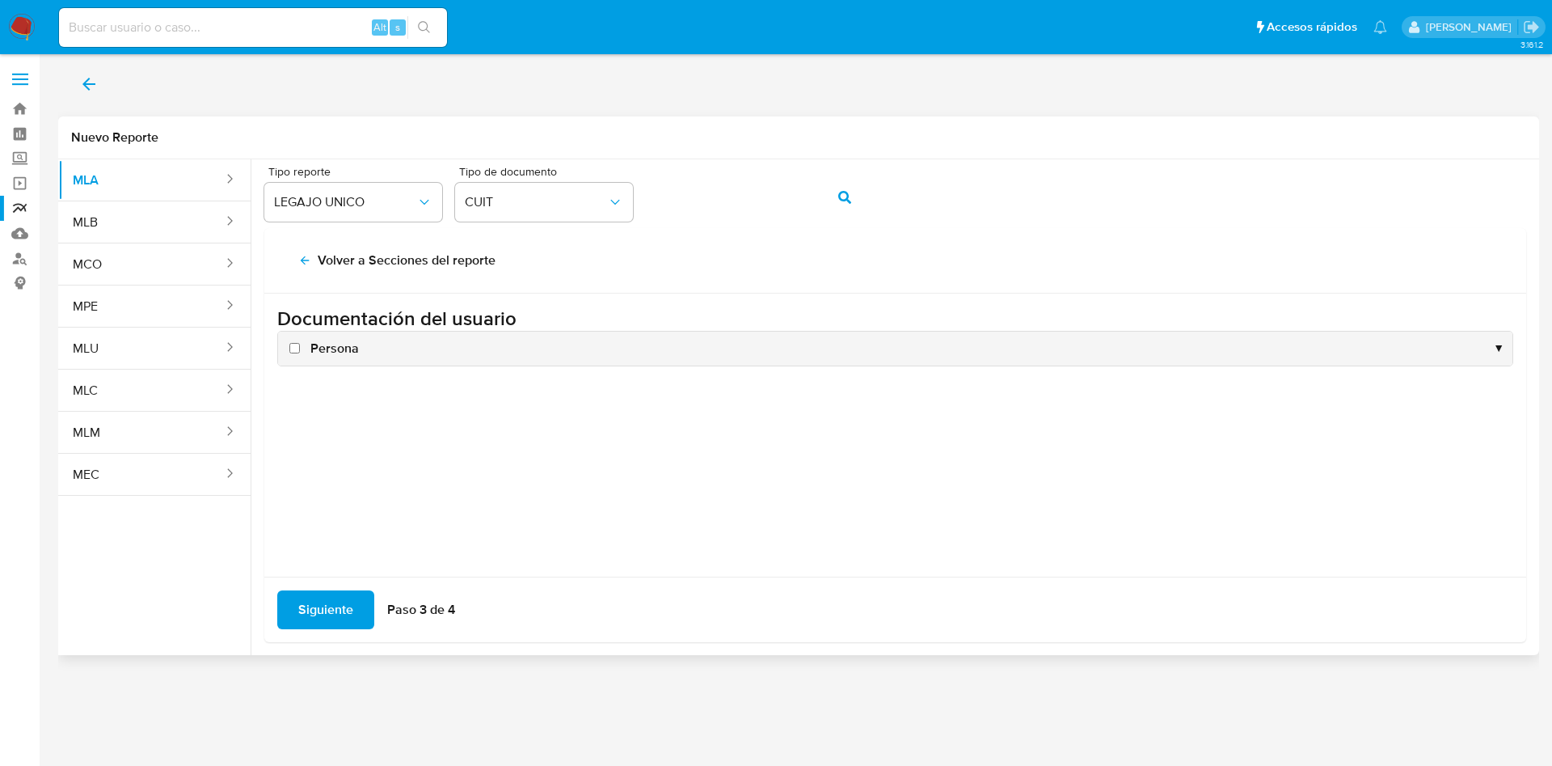
scroll to position [0, 0]
click at [323, 252] on h2 "Volver a Secciones del reporte" at bounding box center [407, 260] width 178 height 16
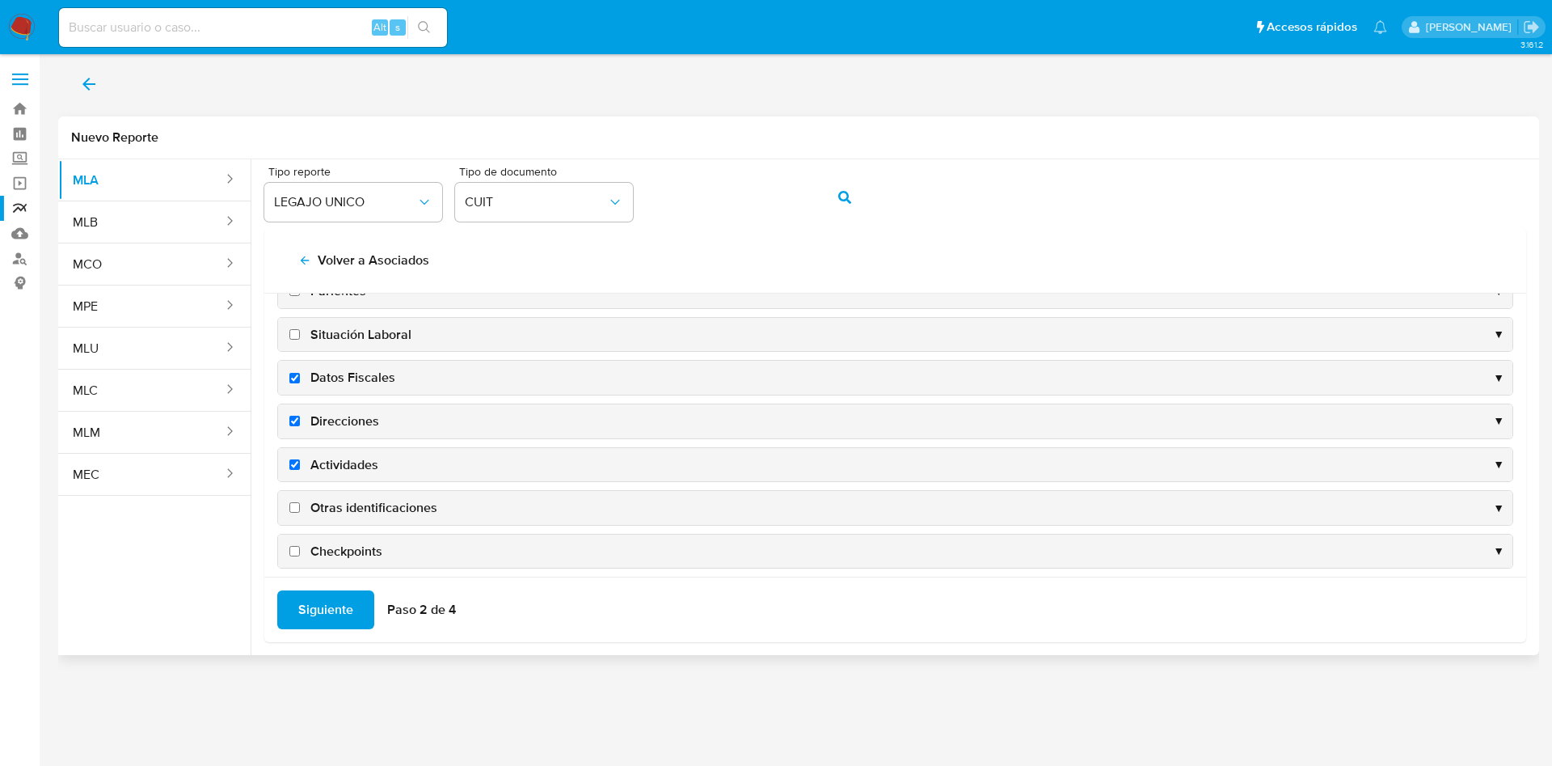
scroll to position [157, 0]
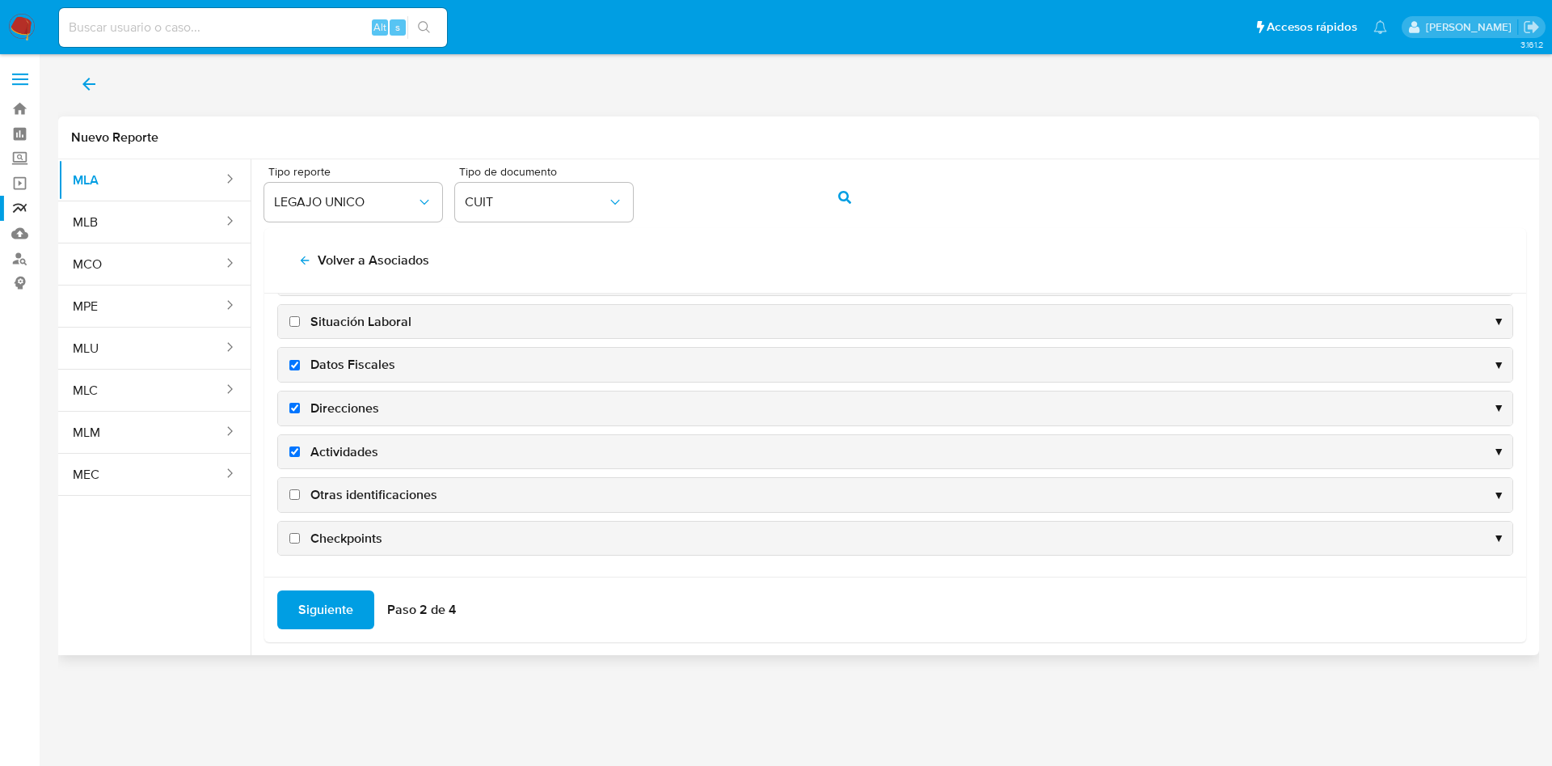
click at [354, 492] on span "Otras identificaciones" at bounding box center [373, 495] width 127 height 18
click at [300, 492] on input "Otras identificaciones" at bounding box center [294, 494] width 11 height 11
checkbox input "true"
click at [324, 619] on span "Siguiente" at bounding box center [325, 610] width 55 height 36
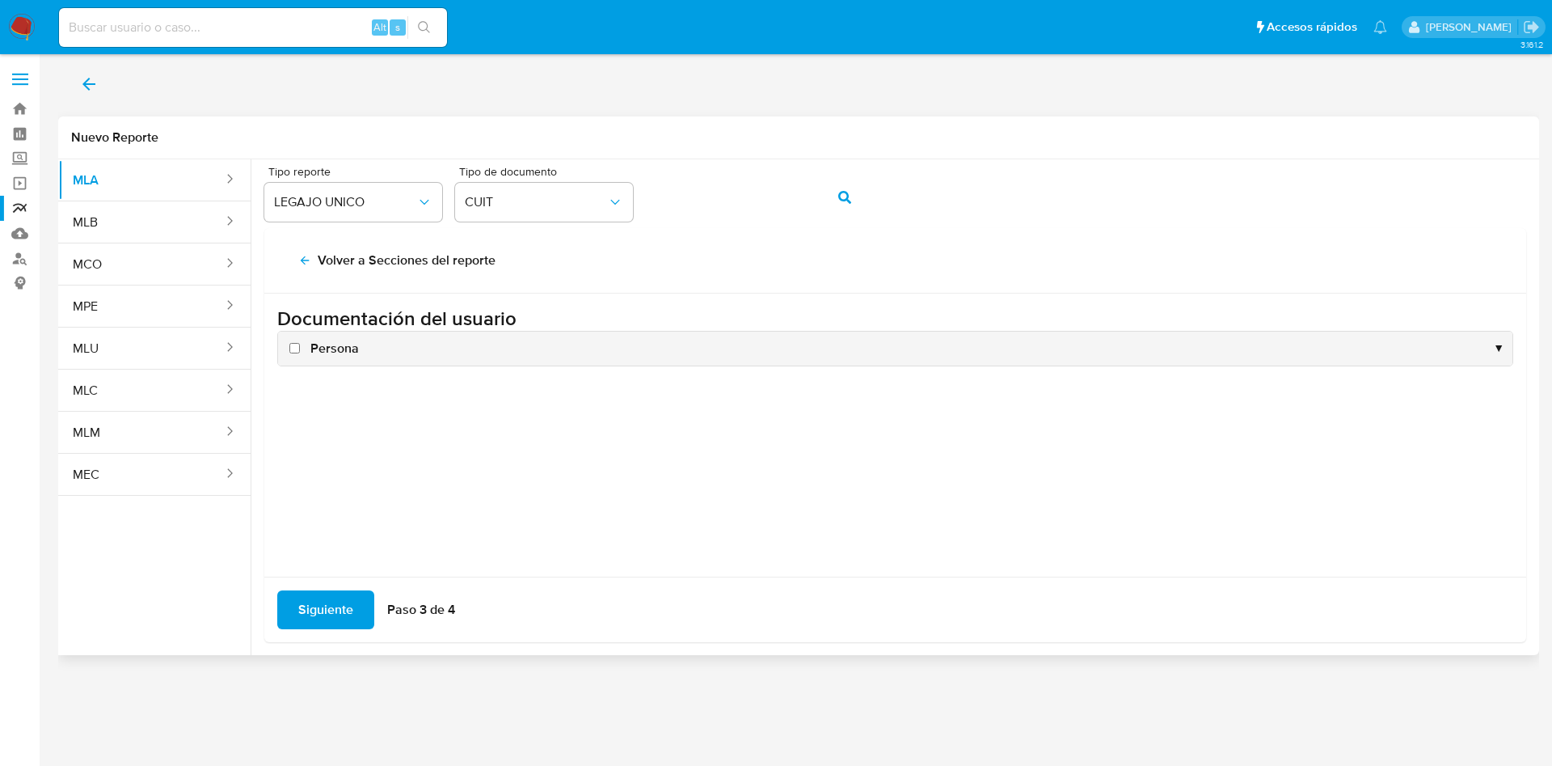
click at [341, 341] on span "Persona" at bounding box center [334, 349] width 49 height 18
click at [300, 343] on input "Persona" at bounding box center [294, 348] width 11 height 11
checkbox input "true"
click at [340, 611] on span "Siguiente" at bounding box center [325, 610] width 55 height 36
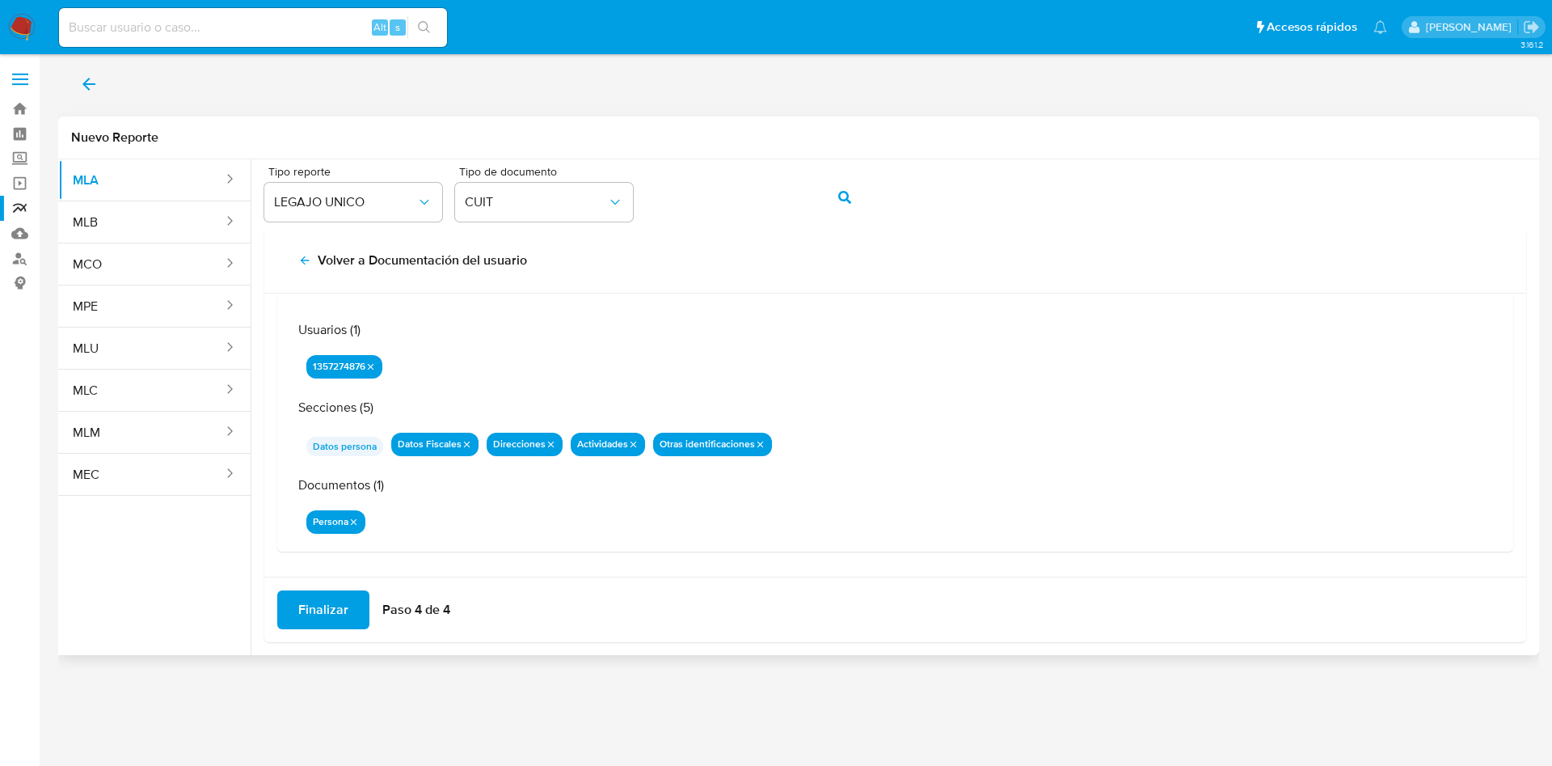
scroll to position [53, 0]
click at [324, 610] on span "Finalizar" at bounding box center [323, 610] width 50 height 36
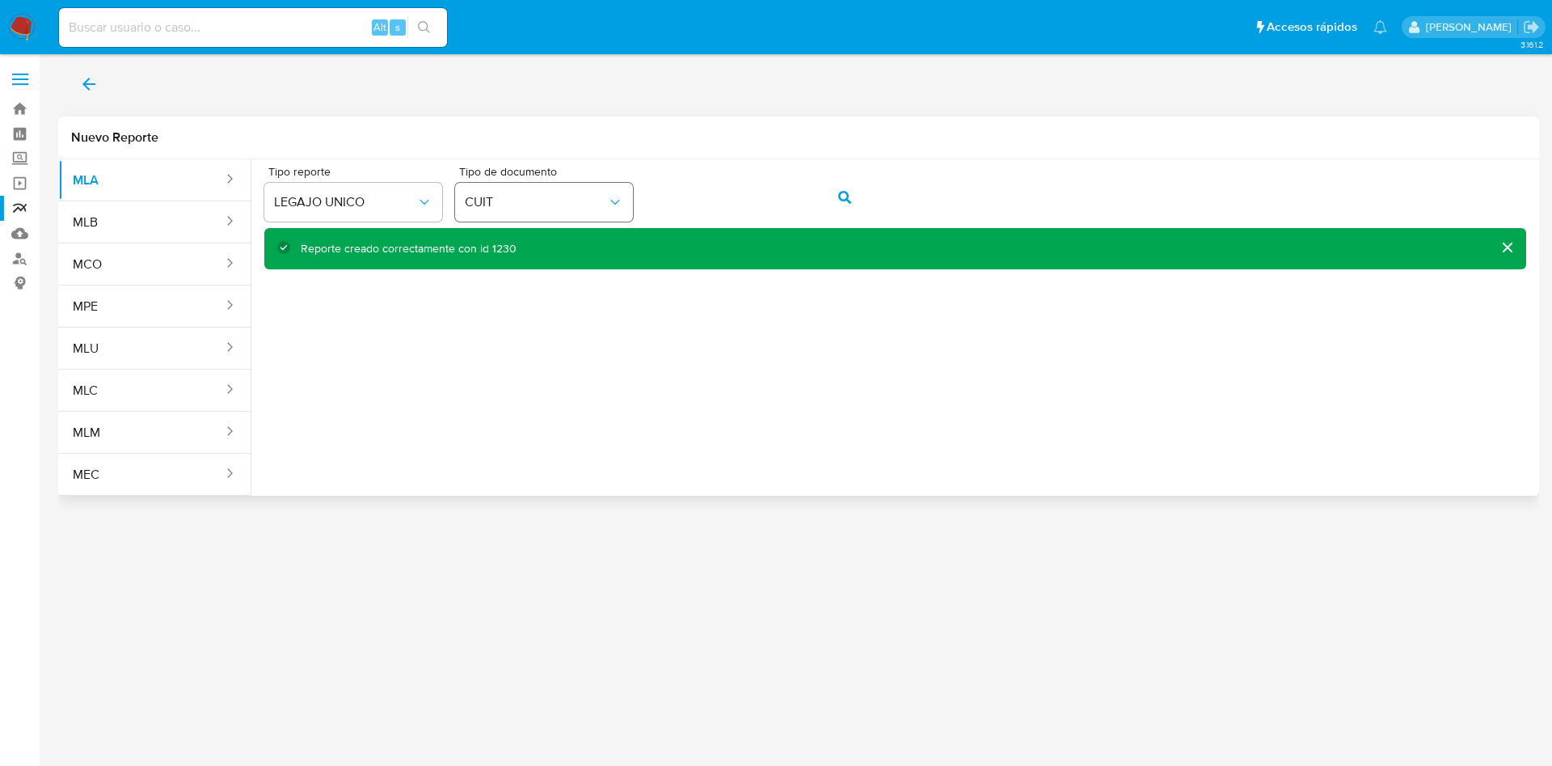
click at [598, 186] on div "Tipo reporte LEGAJO UNICO Tipo de documento CUIT" at bounding box center [895, 197] width 1262 height 62
click at [828, 210] on button "action-search" at bounding box center [844, 197] width 55 height 39
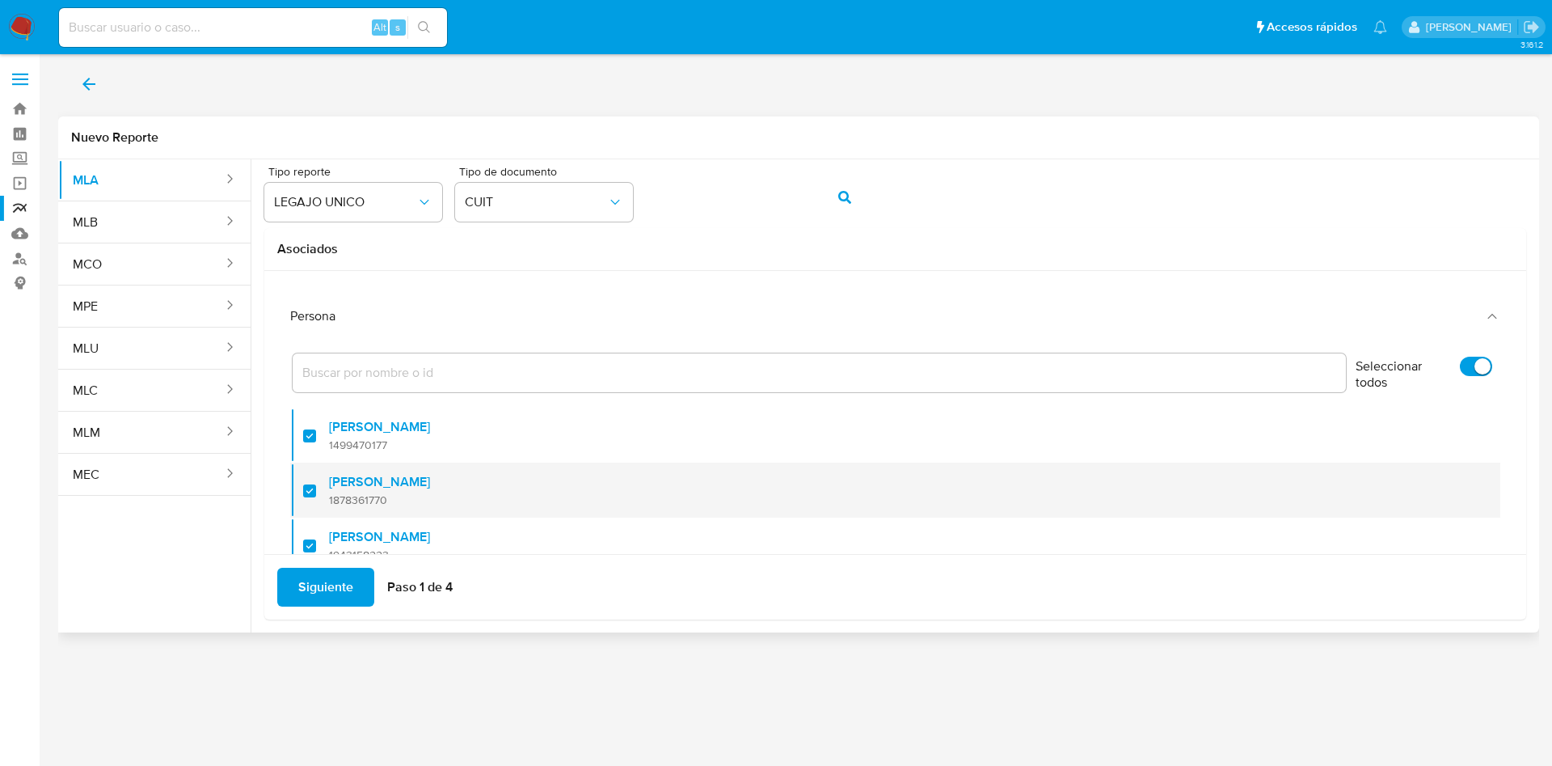
scroll to position [120, 0]
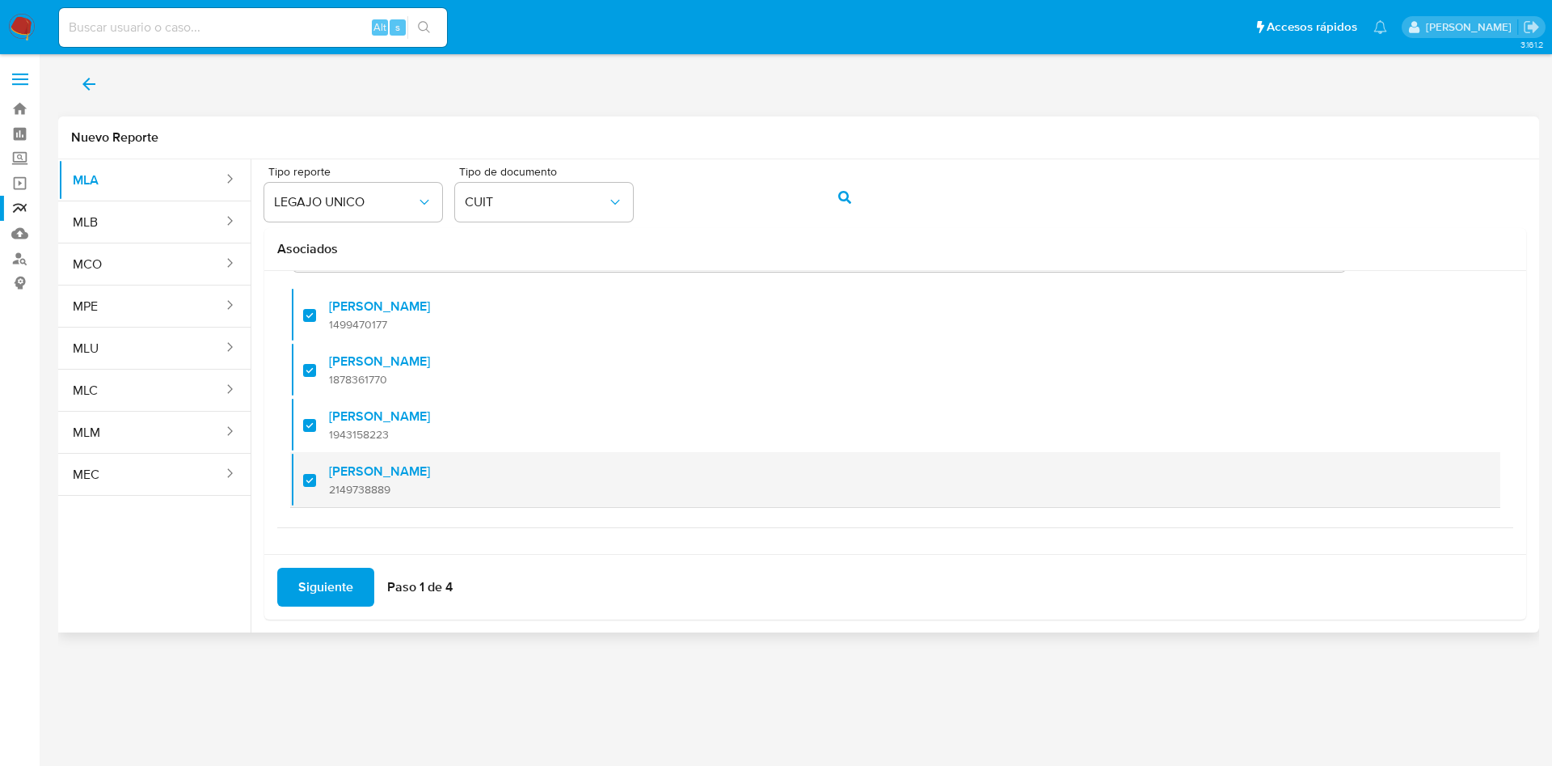
click at [359, 484] on span "2149738889" at bounding box center [379, 489] width 101 height 15
checkbox input "false"
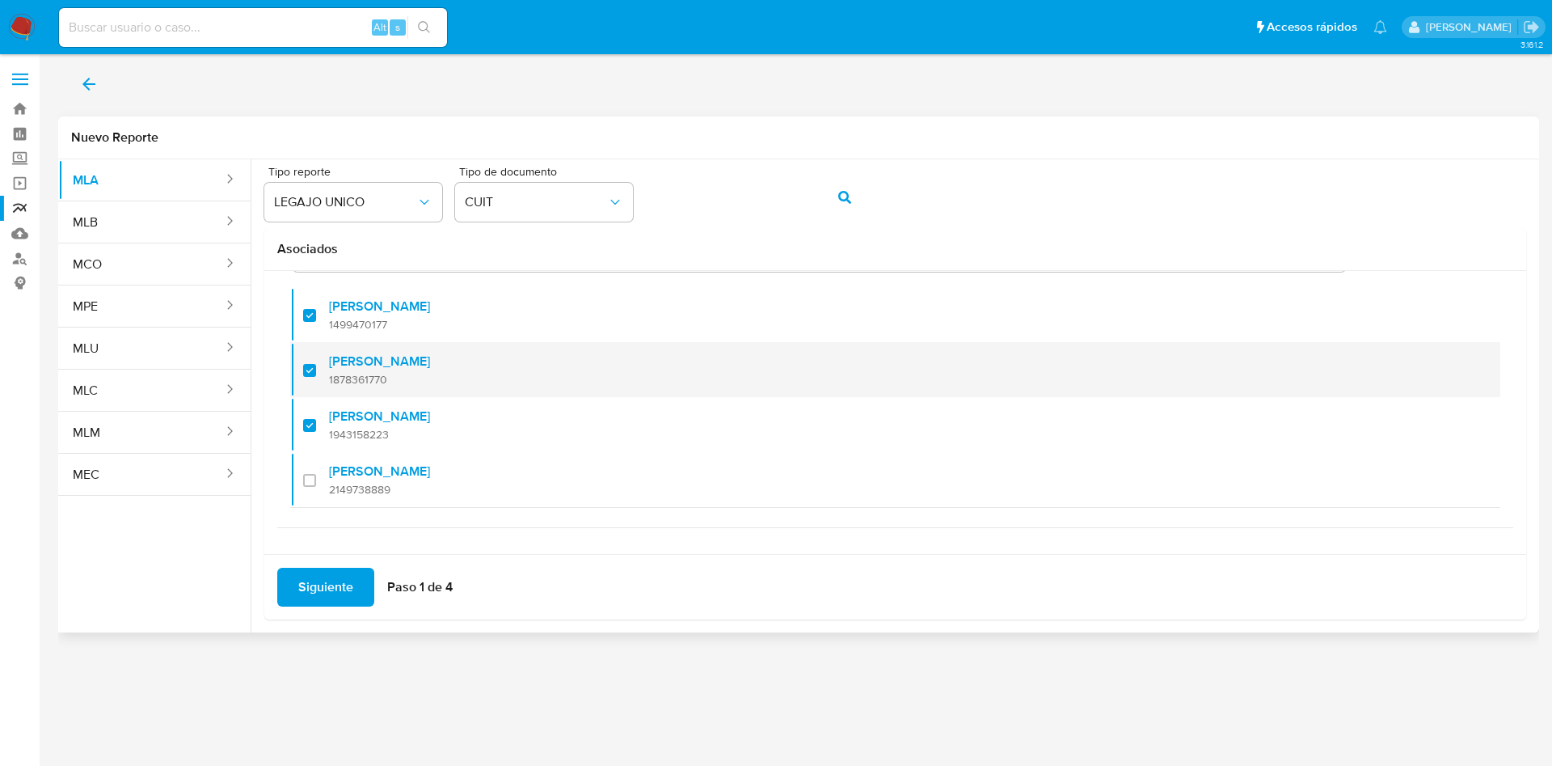
click at [363, 374] on span "1878361770" at bounding box center [379, 379] width 101 height 15
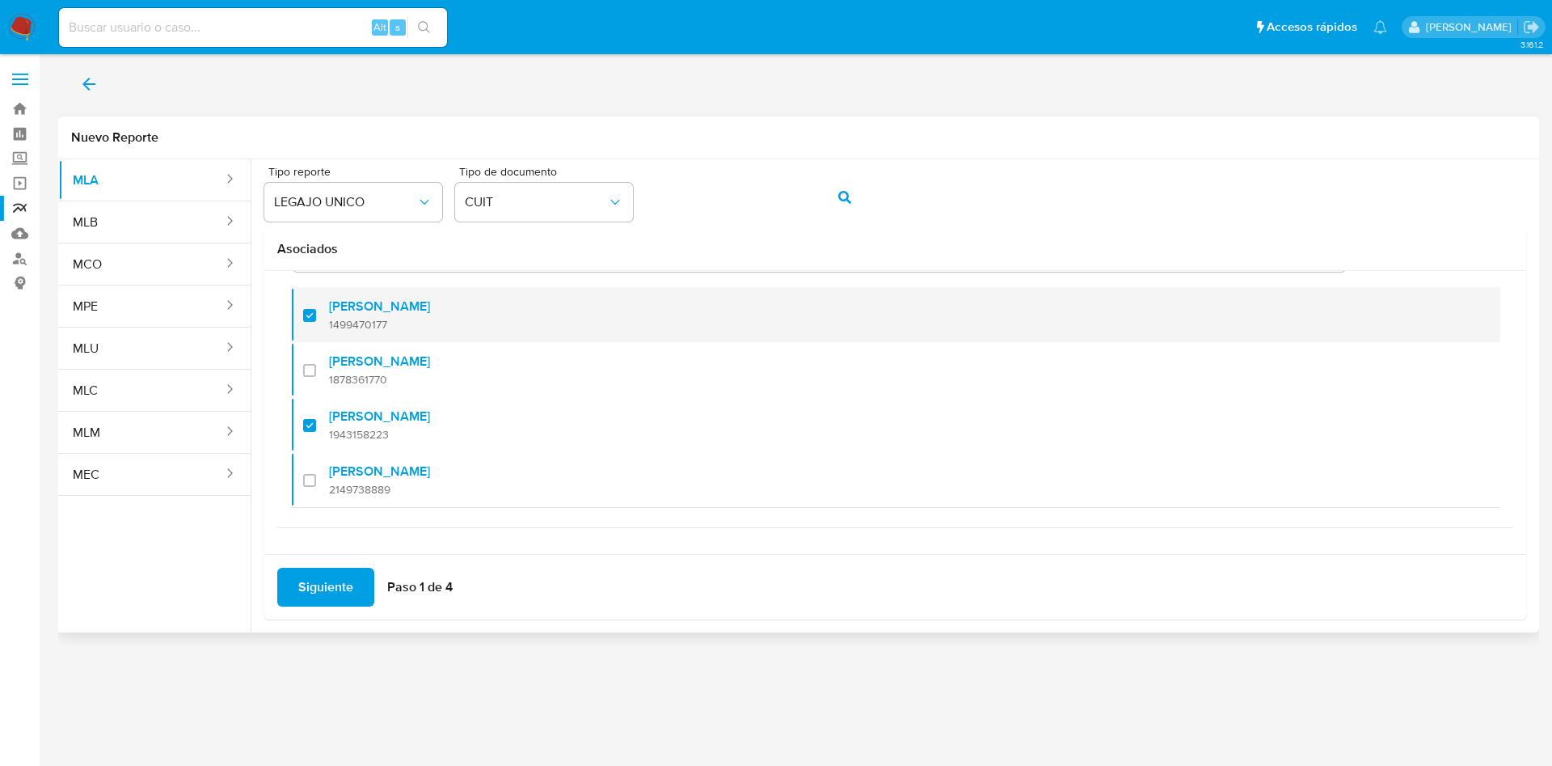
checkbox input "false"
click at [363, 317] on span "1499470177" at bounding box center [379, 324] width 101 height 15
checkbox input "false"
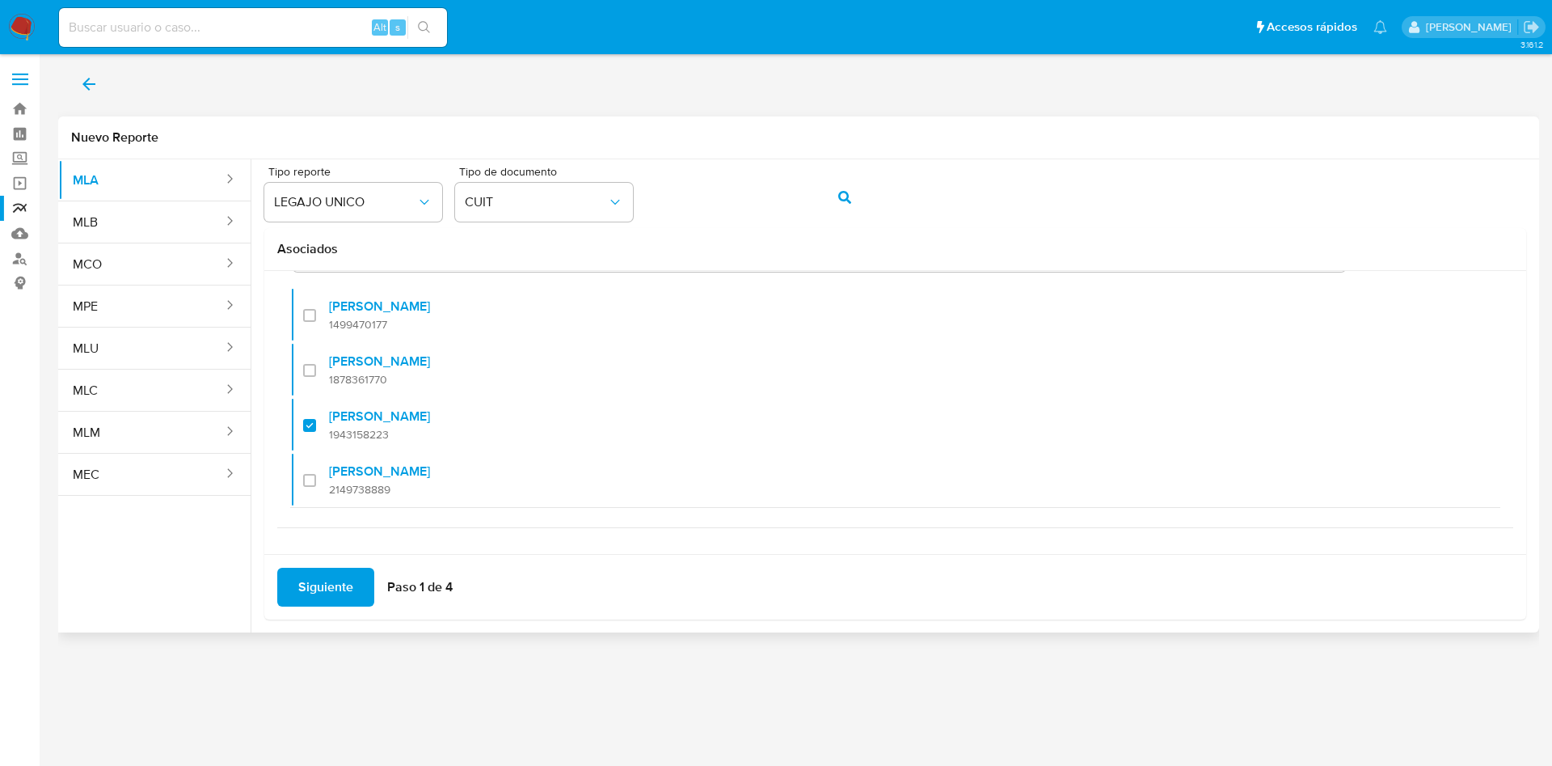
click at [333, 589] on span "Siguiente" at bounding box center [325, 587] width 55 height 36
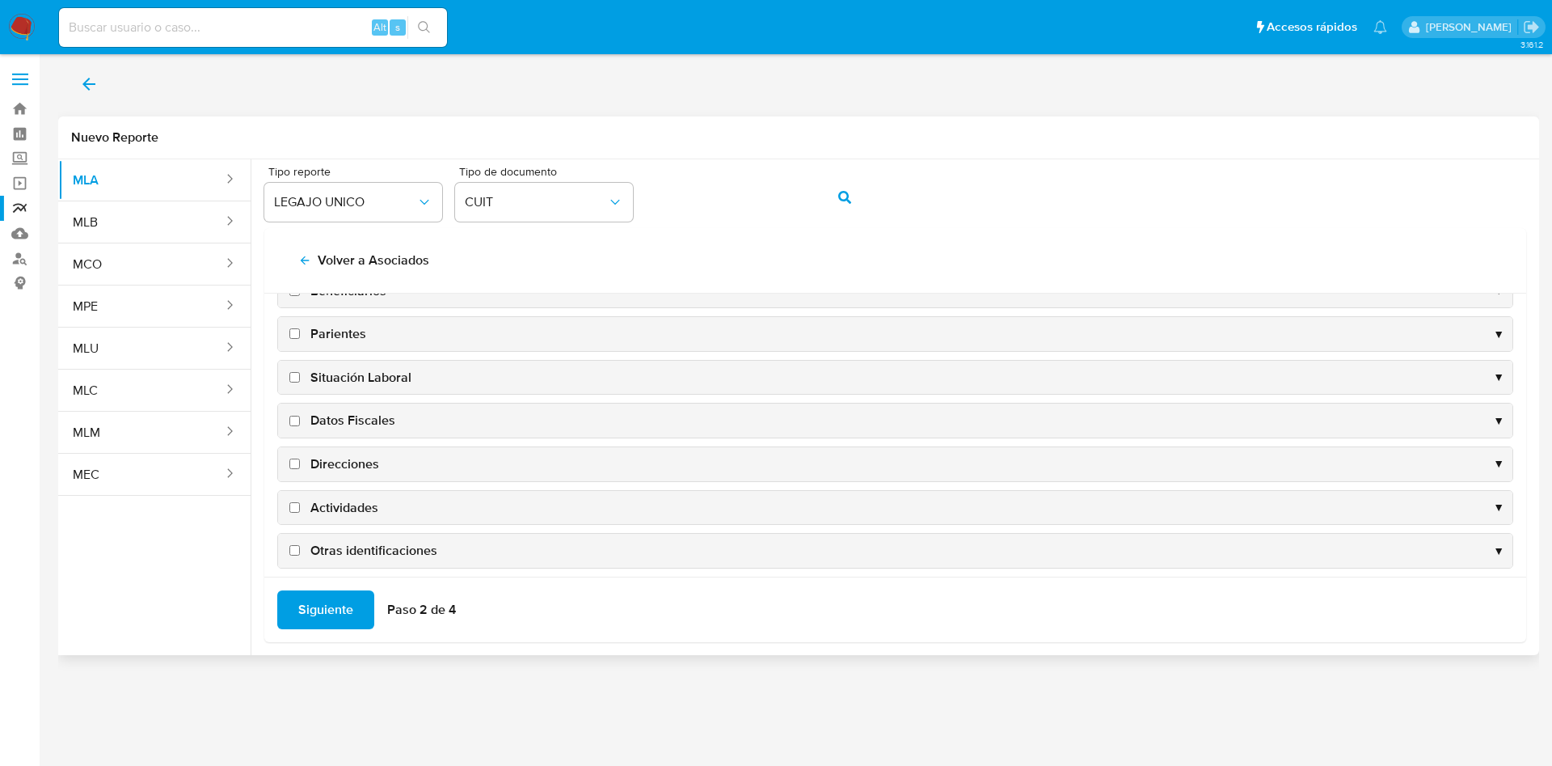
scroll to position [157, 0]
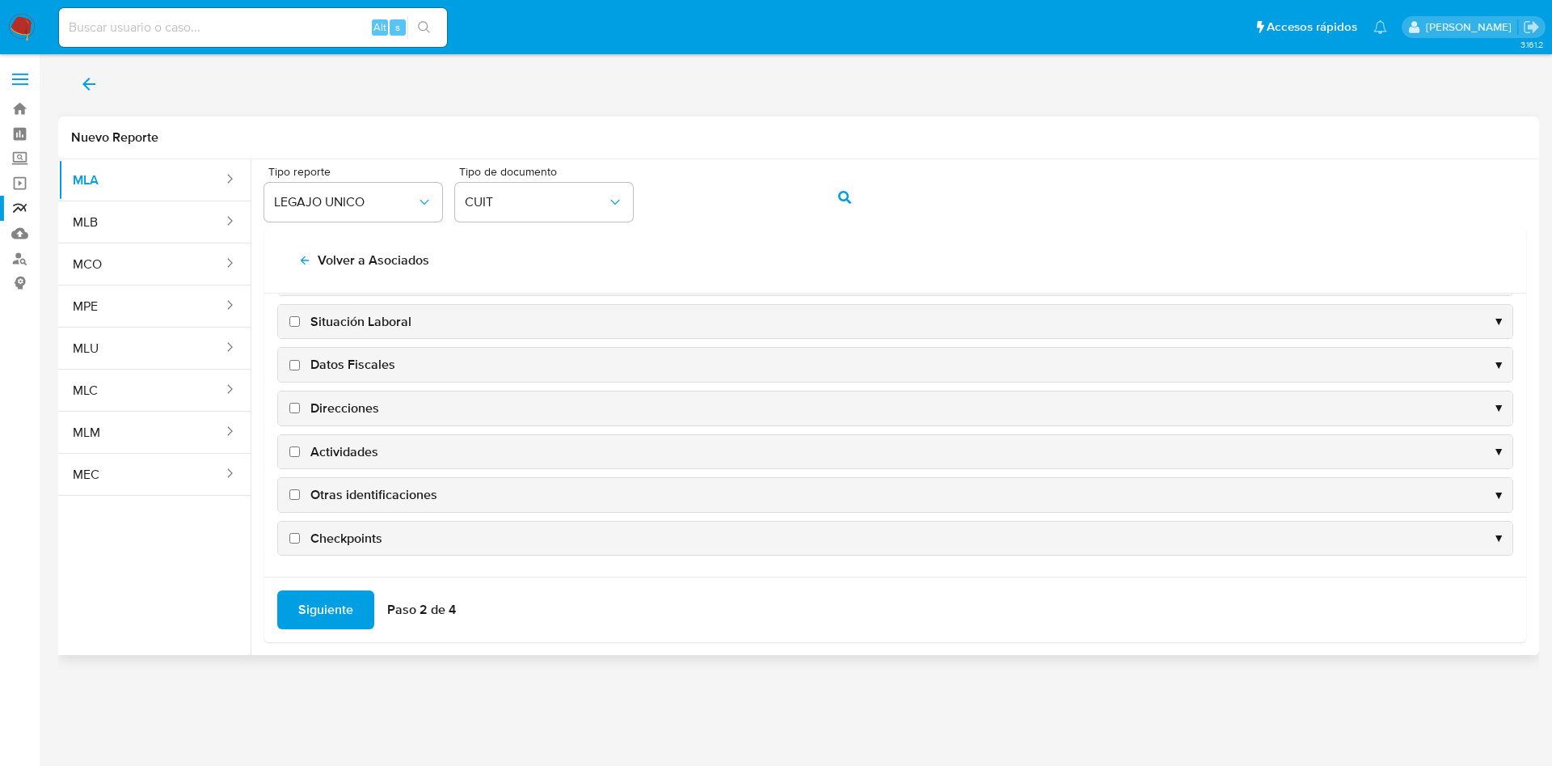
click at [364, 366] on span "Datos Fiscales" at bounding box center [352, 365] width 85 height 18
click at [300, 366] on input "Datos Fiscales" at bounding box center [294, 365] width 11 height 11
checkbox input "true"
click at [361, 412] on span "Direcciones" at bounding box center [344, 408] width 69 height 18
click at [300, 412] on input "Direcciones" at bounding box center [294, 408] width 11 height 11
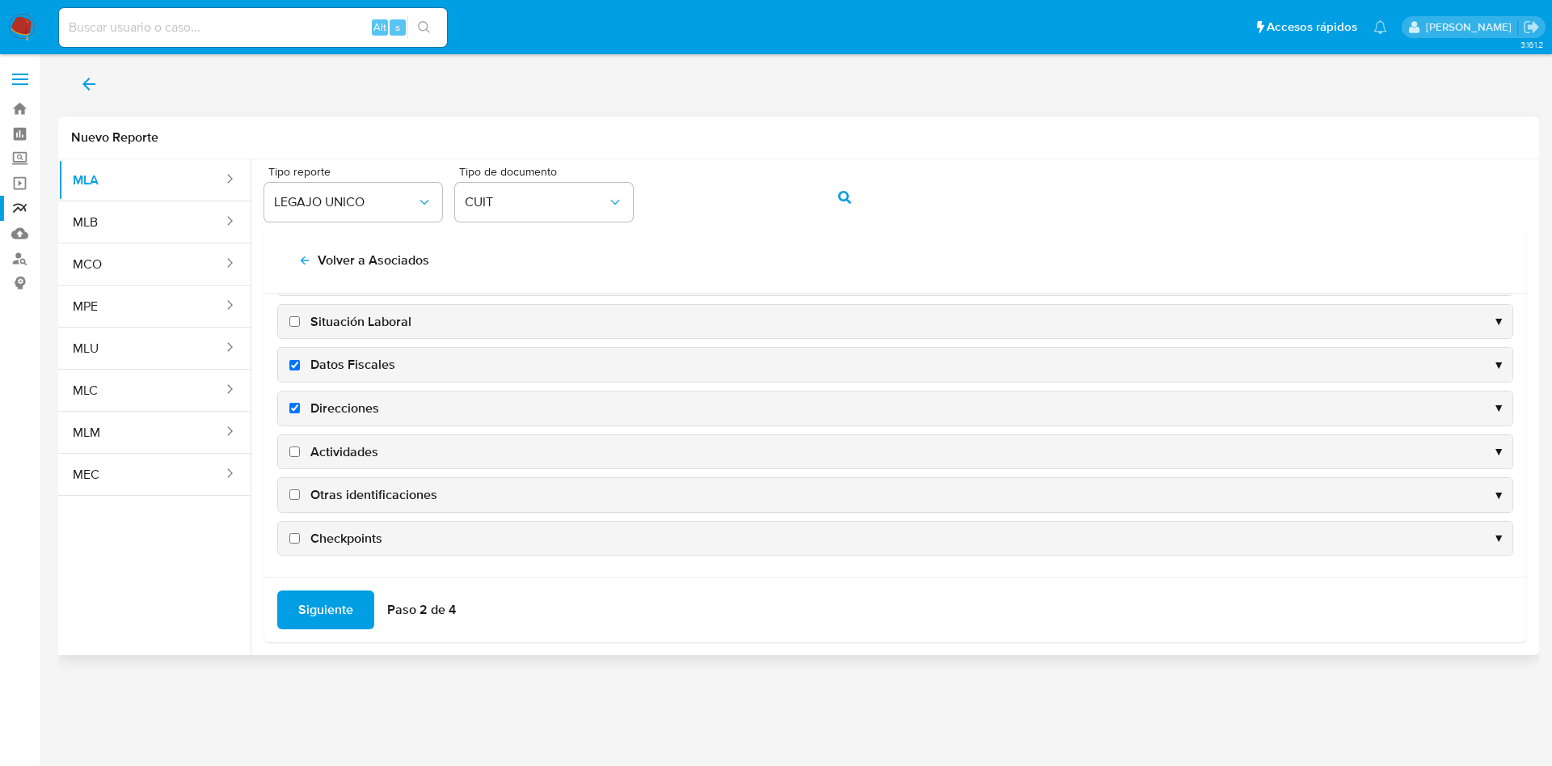
checkbox input "true"
click at [355, 456] on span "Actividades" at bounding box center [344, 452] width 68 height 18
click at [300, 456] on input "Actividades" at bounding box center [294, 451] width 11 height 11
checkbox input "true"
click at [361, 501] on span "Otras identificaciones" at bounding box center [373, 495] width 127 height 18
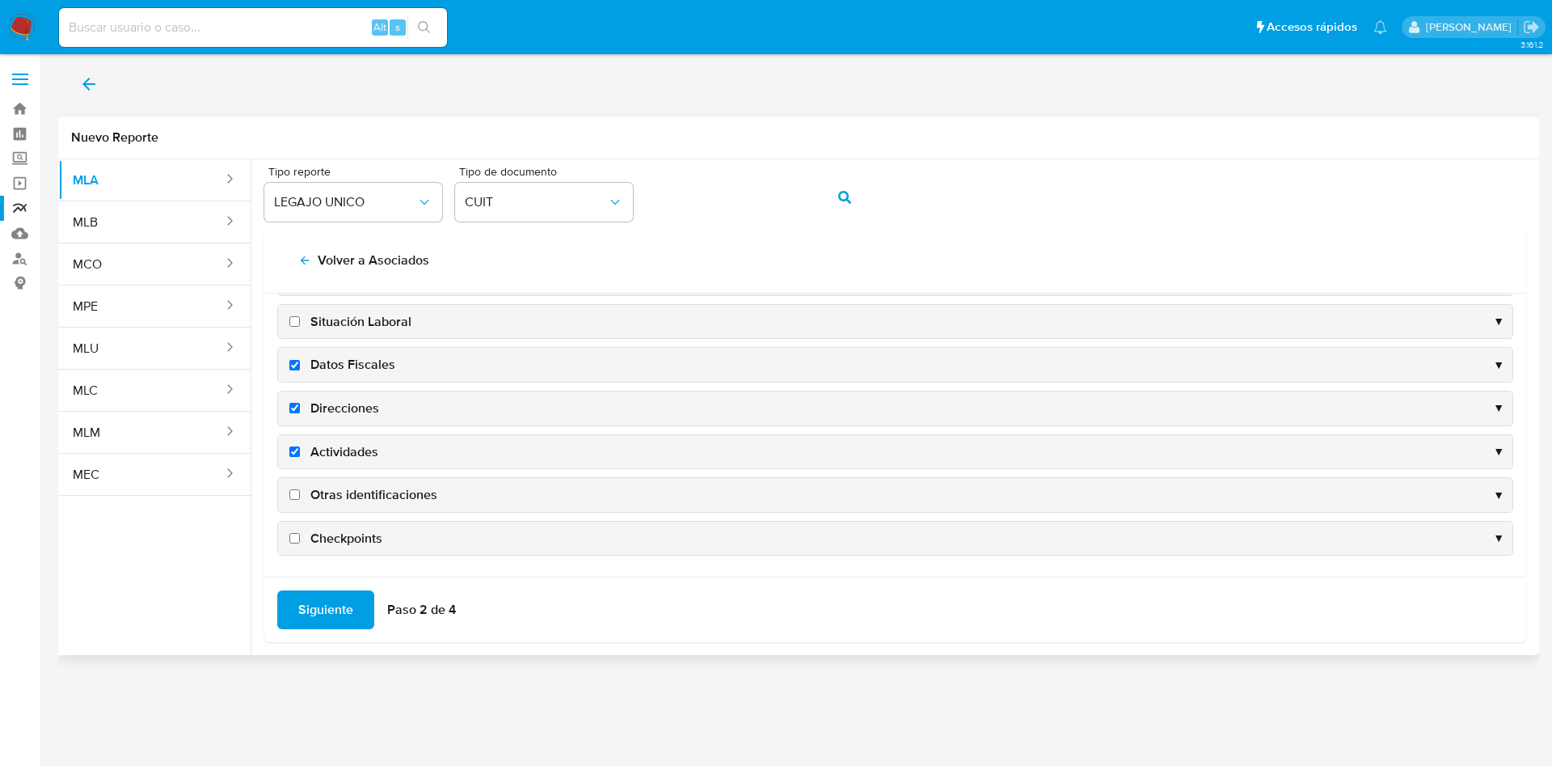
click at [300, 500] on input "Otras identificaciones" at bounding box center [294, 494] width 11 height 11
checkbox input "true"
click at [331, 602] on span "Siguiente" at bounding box center [325, 610] width 55 height 36
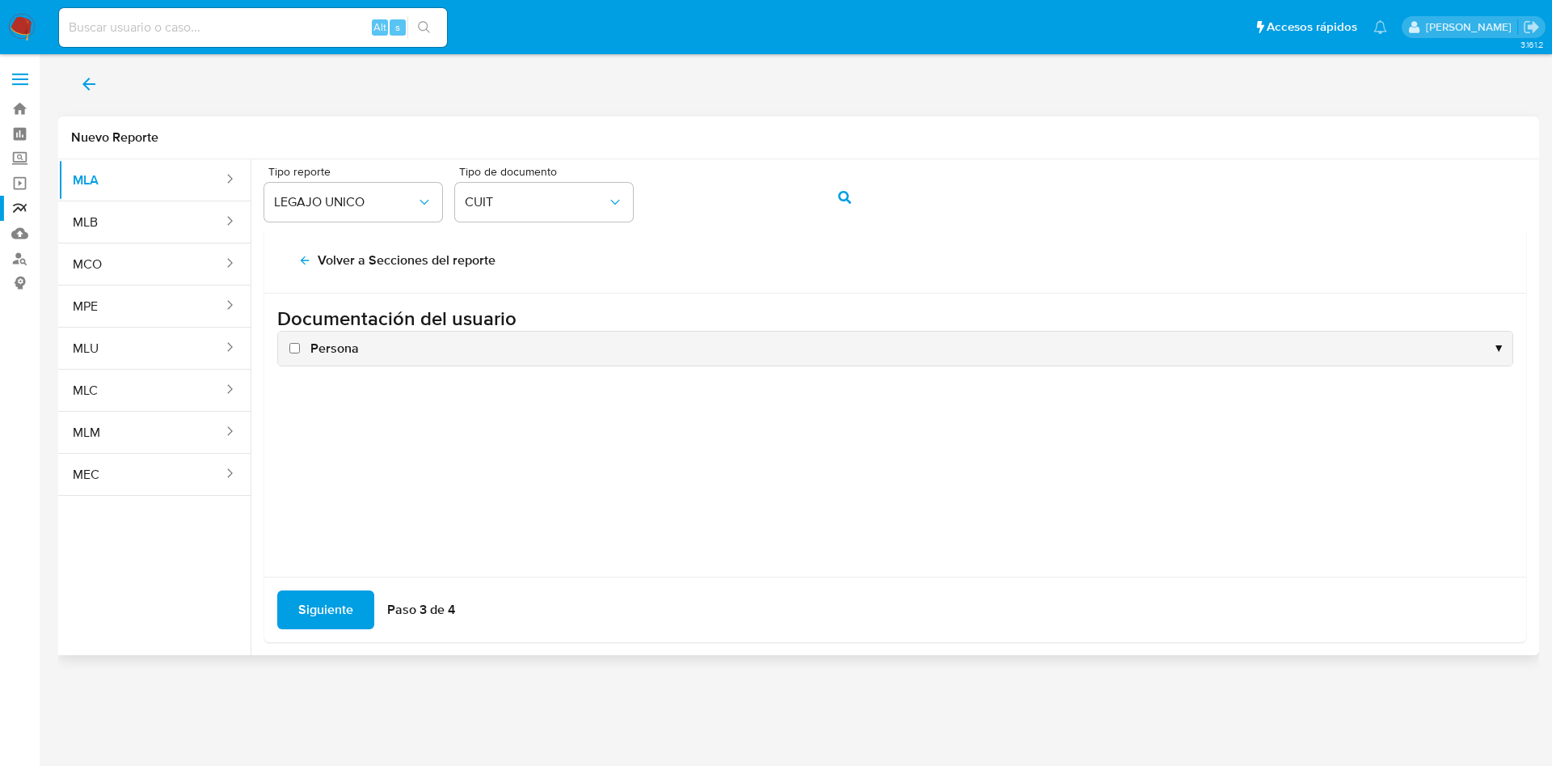
scroll to position [0, 0]
click at [328, 343] on span "Persona" at bounding box center [334, 349] width 49 height 18
click at [300, 343] on input "Persona" at bounding box center [294, 348] width 11 height 11
checkbox input "true"
click at [327, 598] on span "Siguiente" at bounding box center [325, 610] width 55 height 36
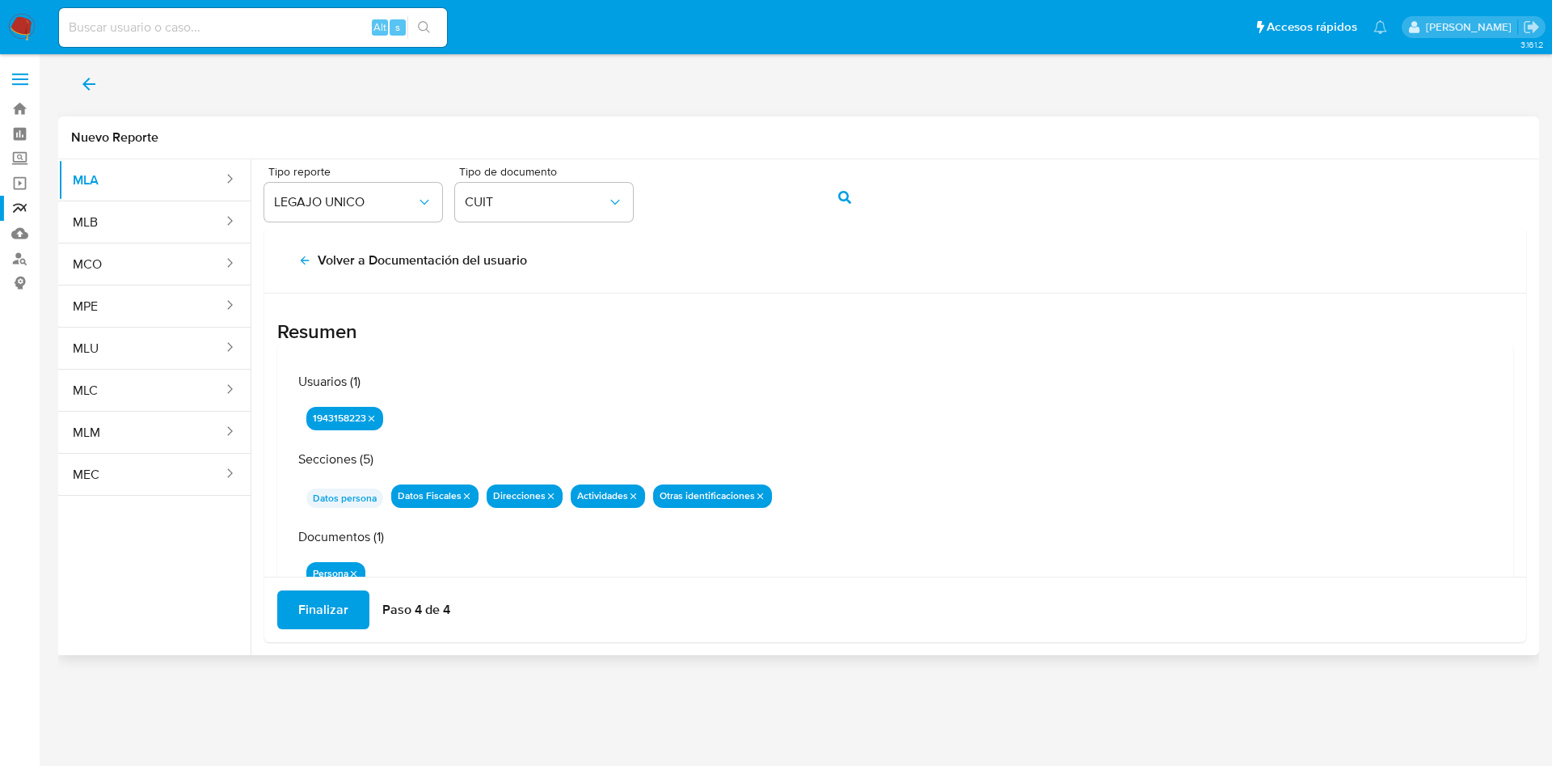
click at [337, 614] on span "Finalizar" at bounding box center [323, 610] width 50 height 36
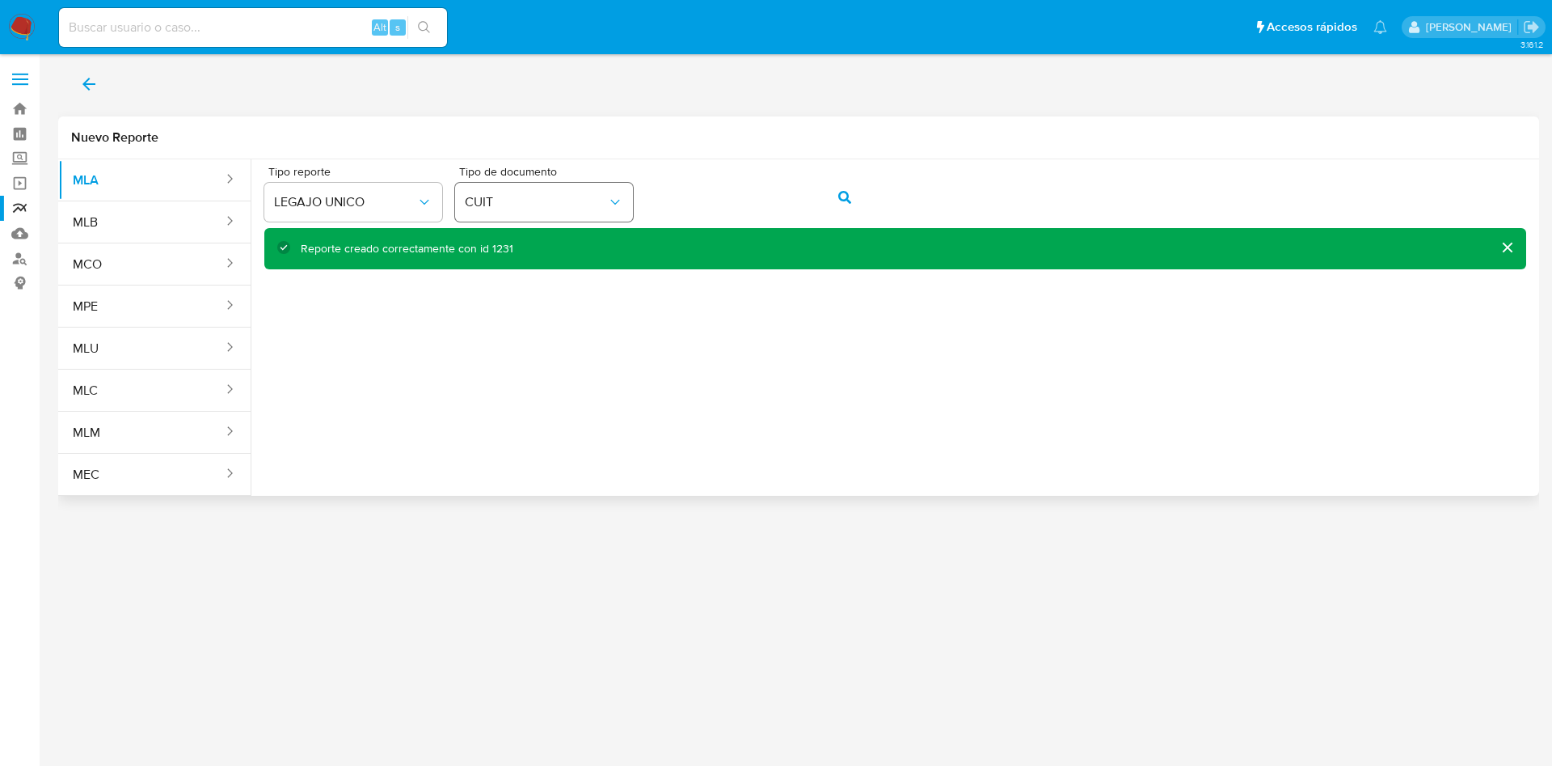
click at [577, 191] on div "Tipo reporte LEGAJO UNICO Tipo de documento CUIT" at bounding box center [895, 197] width 1262 height 62
click at [877, 202] on div "Tipo reporte LEGAJO UNICO Tipo de documento CUIT" at bounding box center [895, 197] width 1262 height 62
click at [827, 191] on button "action-search" at bounding box center [844, 197] width 55 height 39
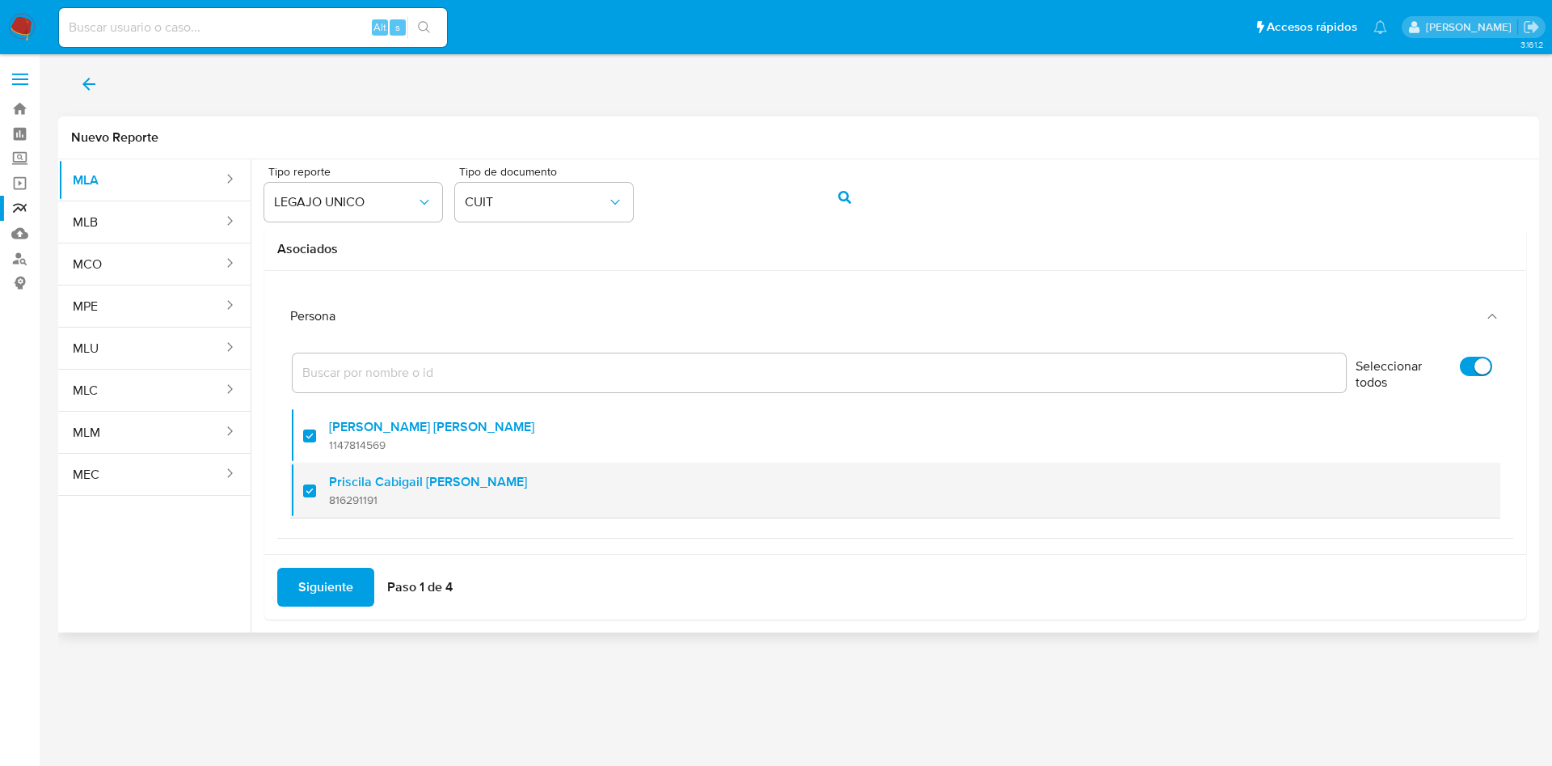
click at [370, 496] on span "816291191" at bounding box center [428, 499] width 198 height 15
checkbox input "false"
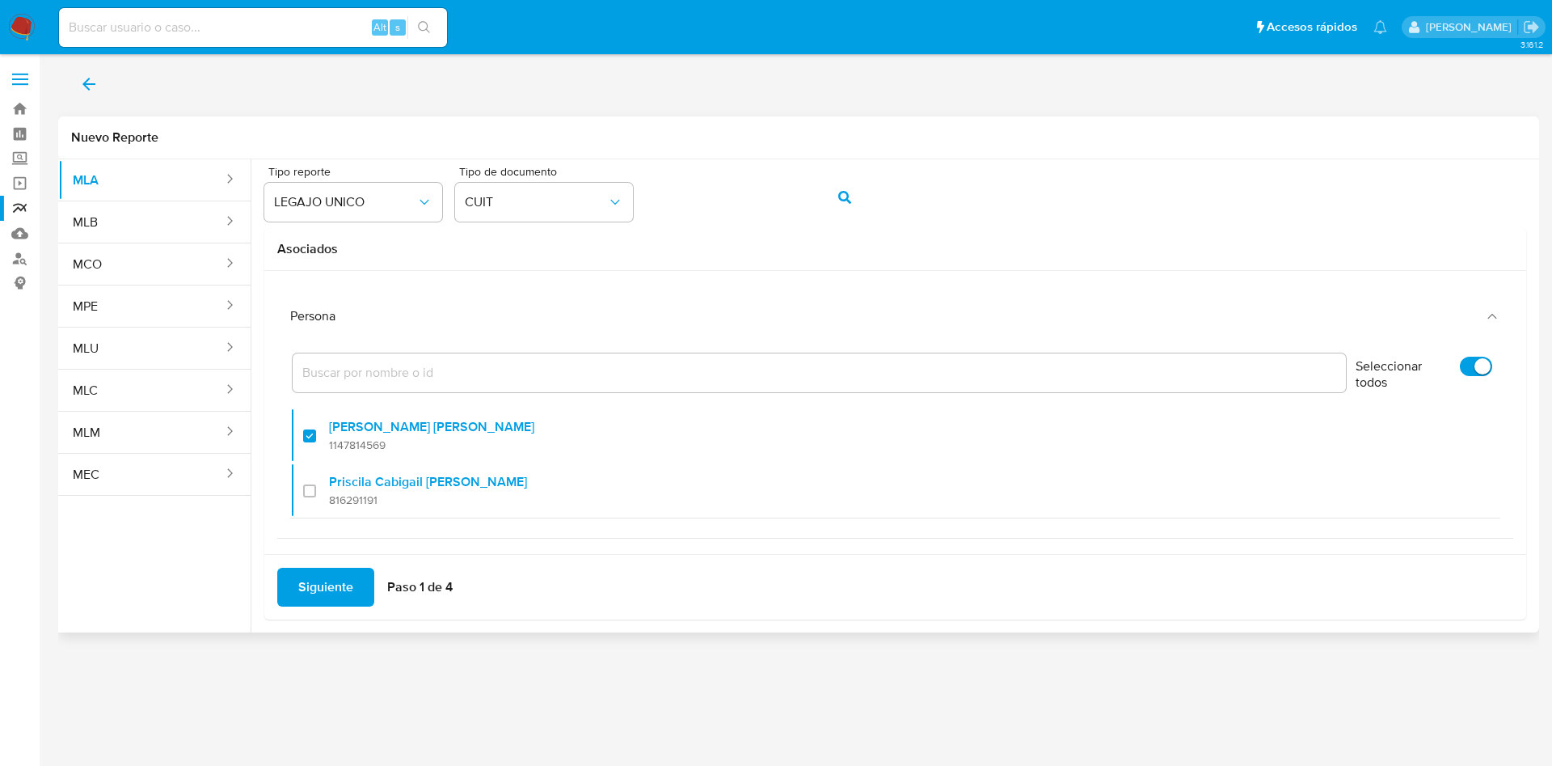
click at [324, 570] on span "Siguiente" at bounding box center [325, 587] width 55 height 36
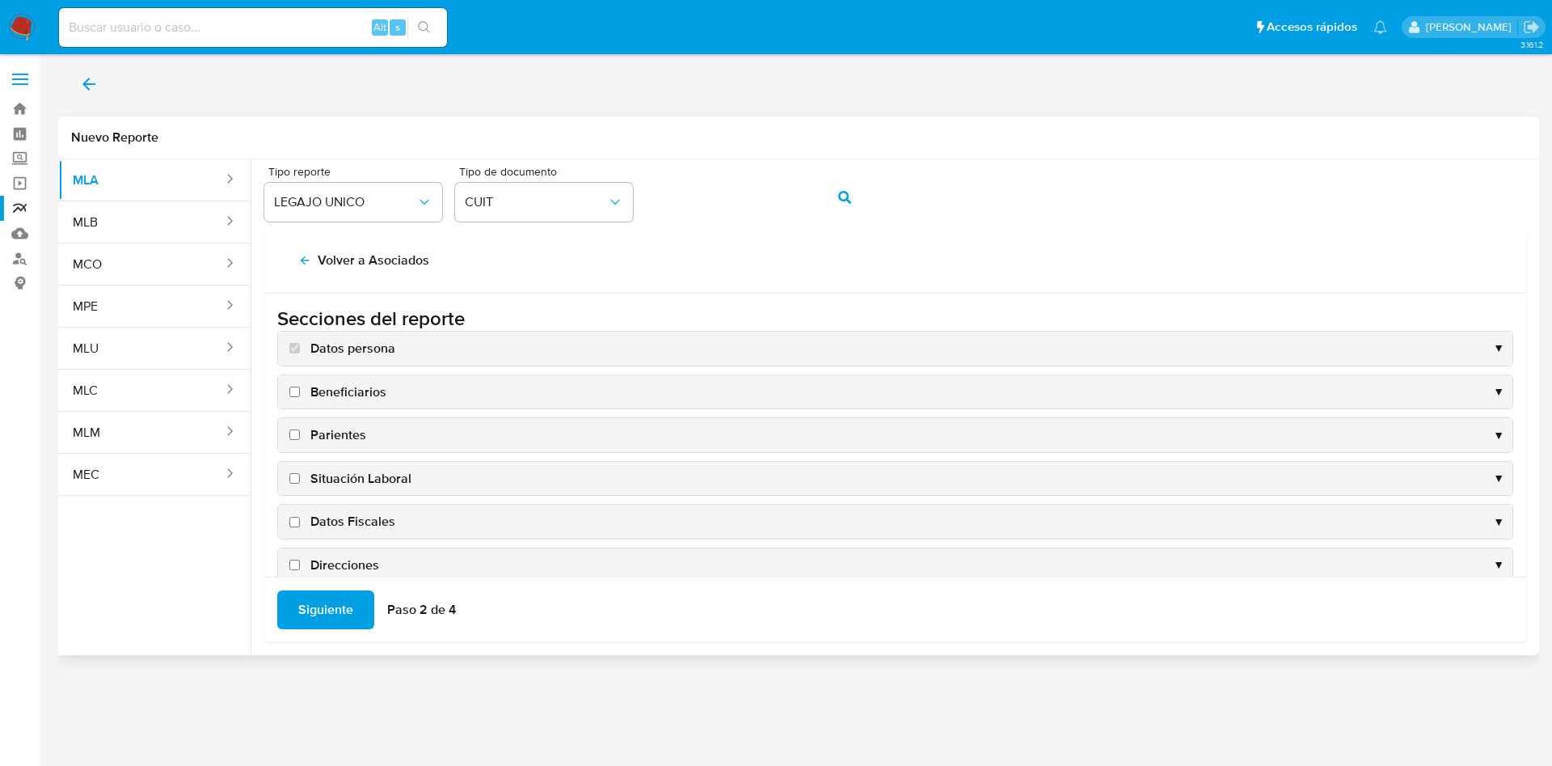
scroll to position [157, 0]
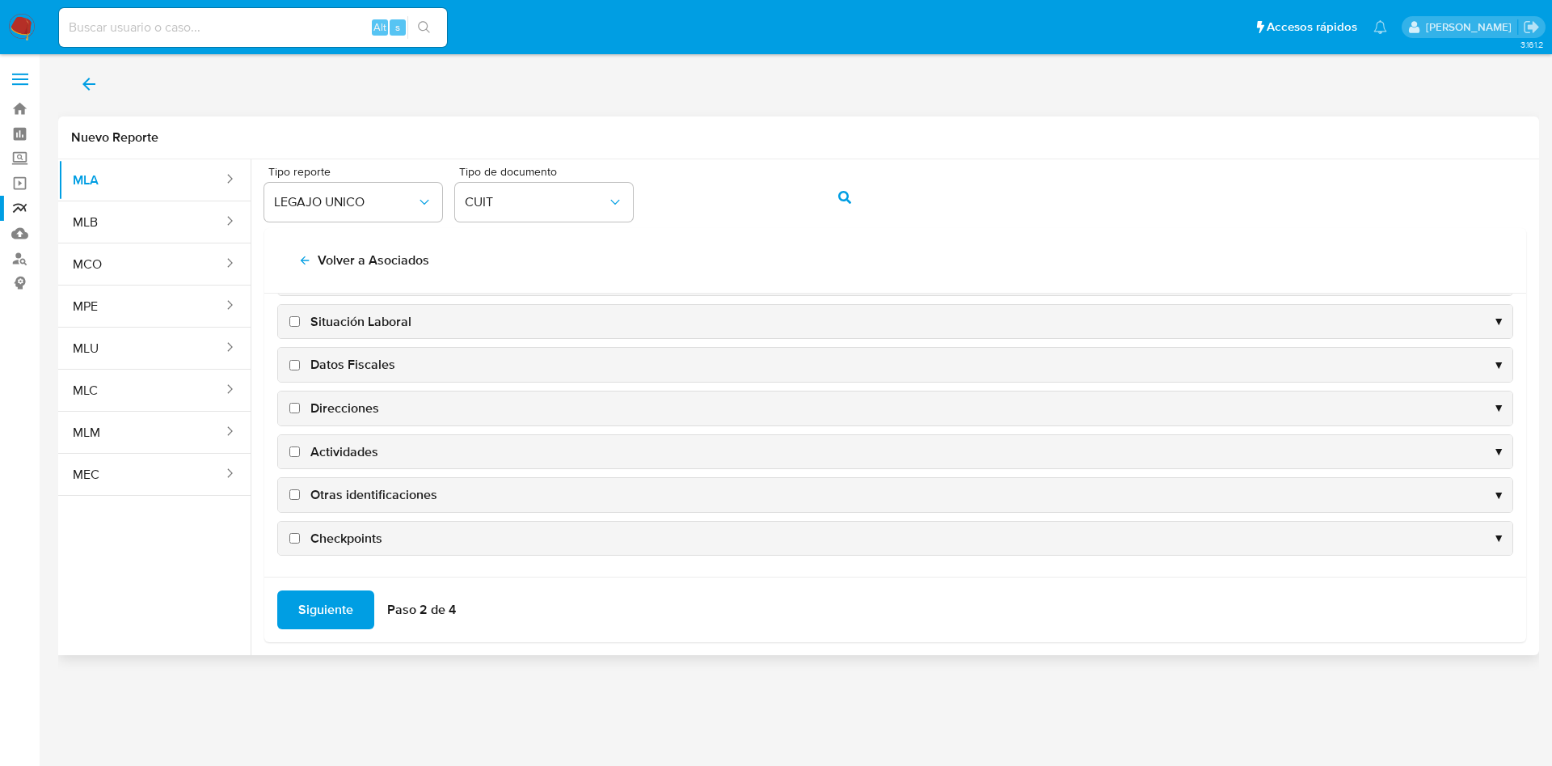
click at [377, 363] on span "Datos Fiscales" at bounding box center [352, 365] width 85 height 18
click at [300, 363] on input "Datos Fiscales" at bounding box center [294, 365] width 11 height 11
checkbox input "true"
drag, startPoint x: 363, startPoint y: 399, endPoint x: 361, endPoint y: 437, distance: 37.2
click at [363, 399] on span "Direcciones" at bounding box center [344, 408] width 69 height 18
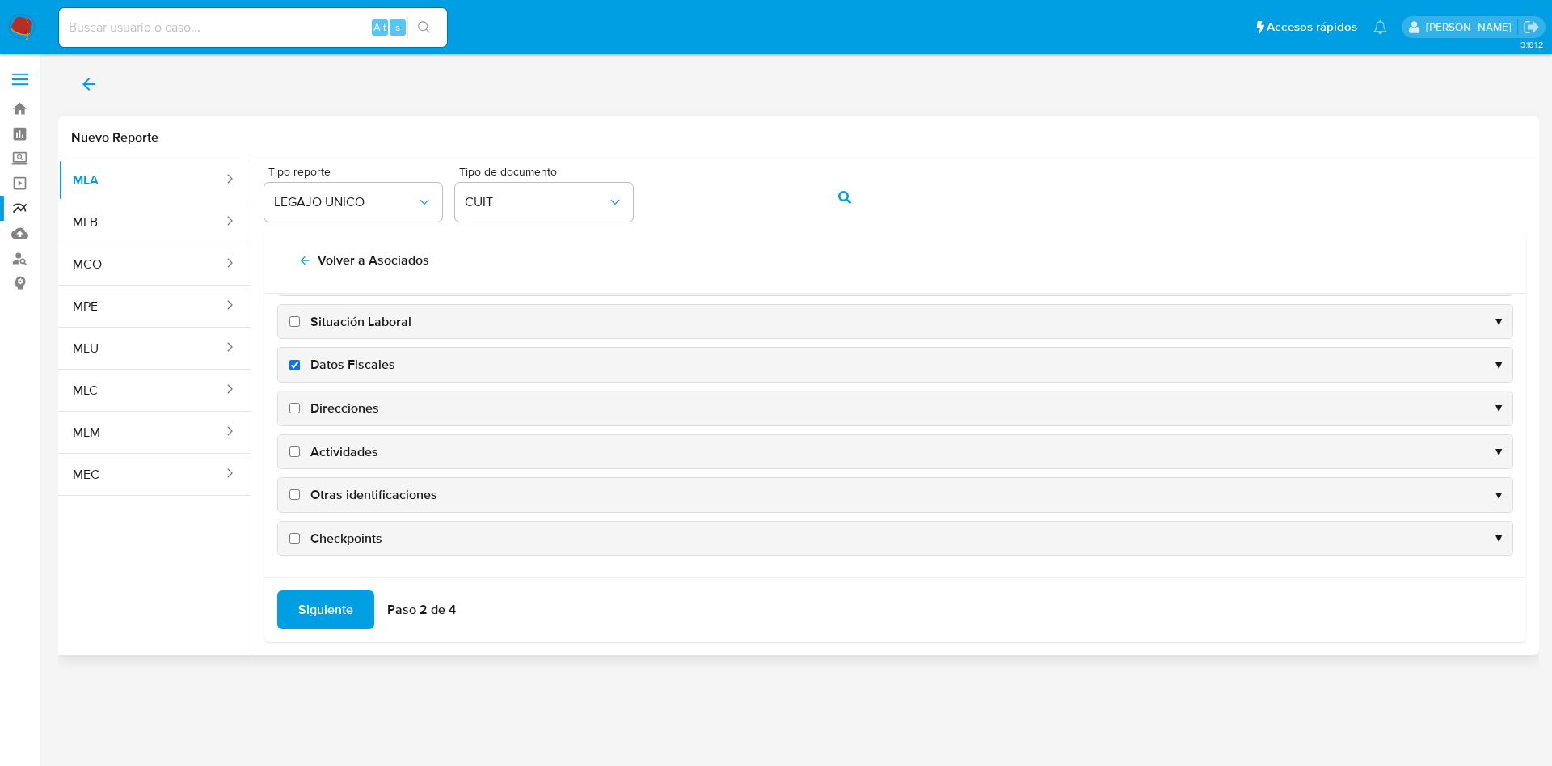
click at [300, 403] on input "Direcciones" at bounding box center [294, 408] width 11 height 11
checkbox input "true"
click at [359, 447] on span "Actividades" at bounding box center [344, 452] width 68 height 18
click at [300, 447] on input "Actividades" at bounding box center [294, 451] width 11 height 11
checkbox input "true"
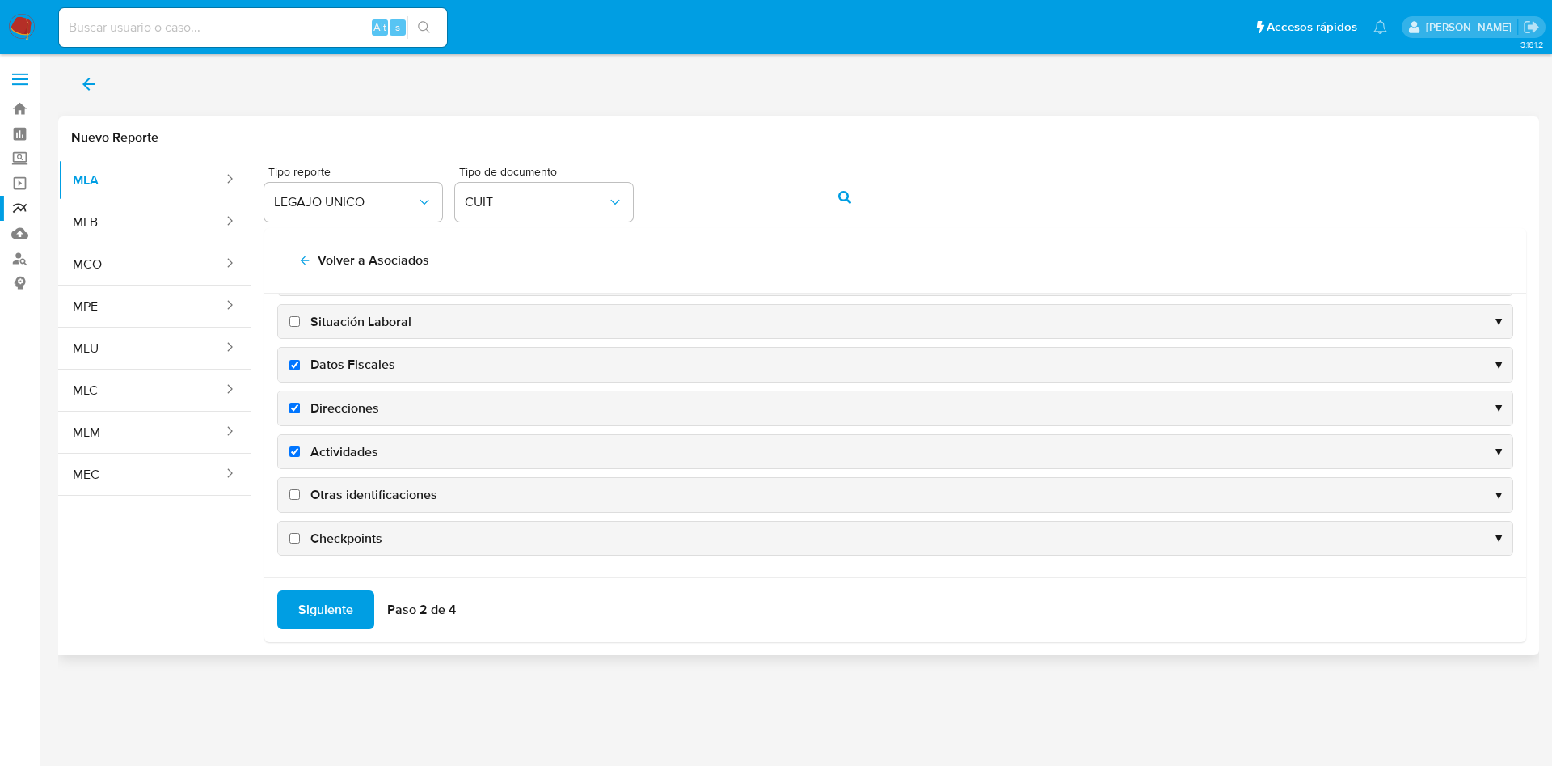
click at [369, 494] on span "Otras identificaciones" at bounding box center [373, 495] width 127 height 18
click at [300, 494] on input "Otras identificaciones" at bounding box center [294, 494] width 11 height 11
checkbox input "true"
drag, startPoint x: 311, startPoint y: 583, endPoint x: 327, endPoint y: 624, distance: 44.3
click at [311, 584] on div "Siguiente Paso 2 de 4" at bounding box center [895, 608] width 1262 height 65
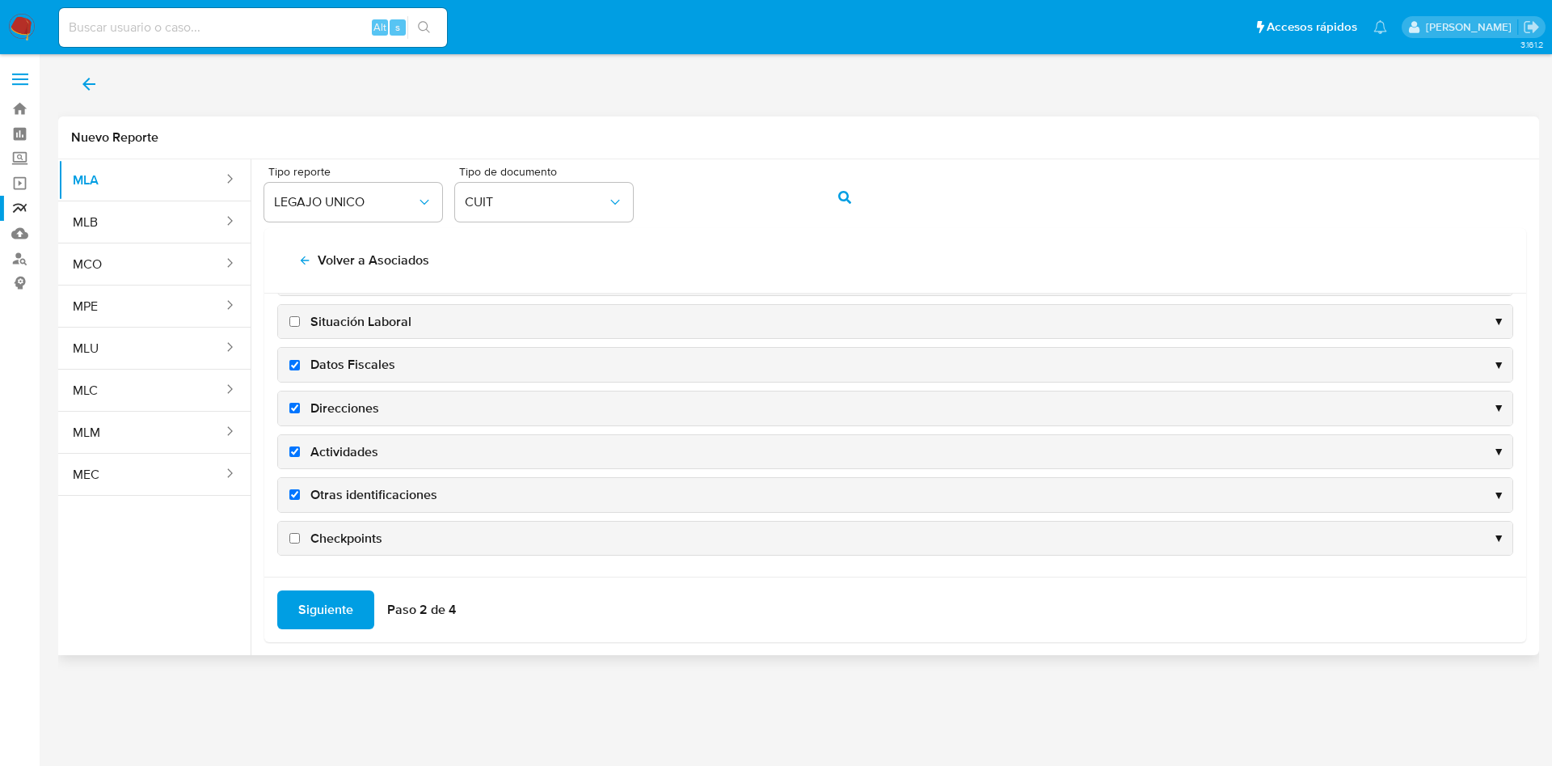
click at [327, 619] on span "Siguiente" at bounding box center [325, 610] width 55 height 36
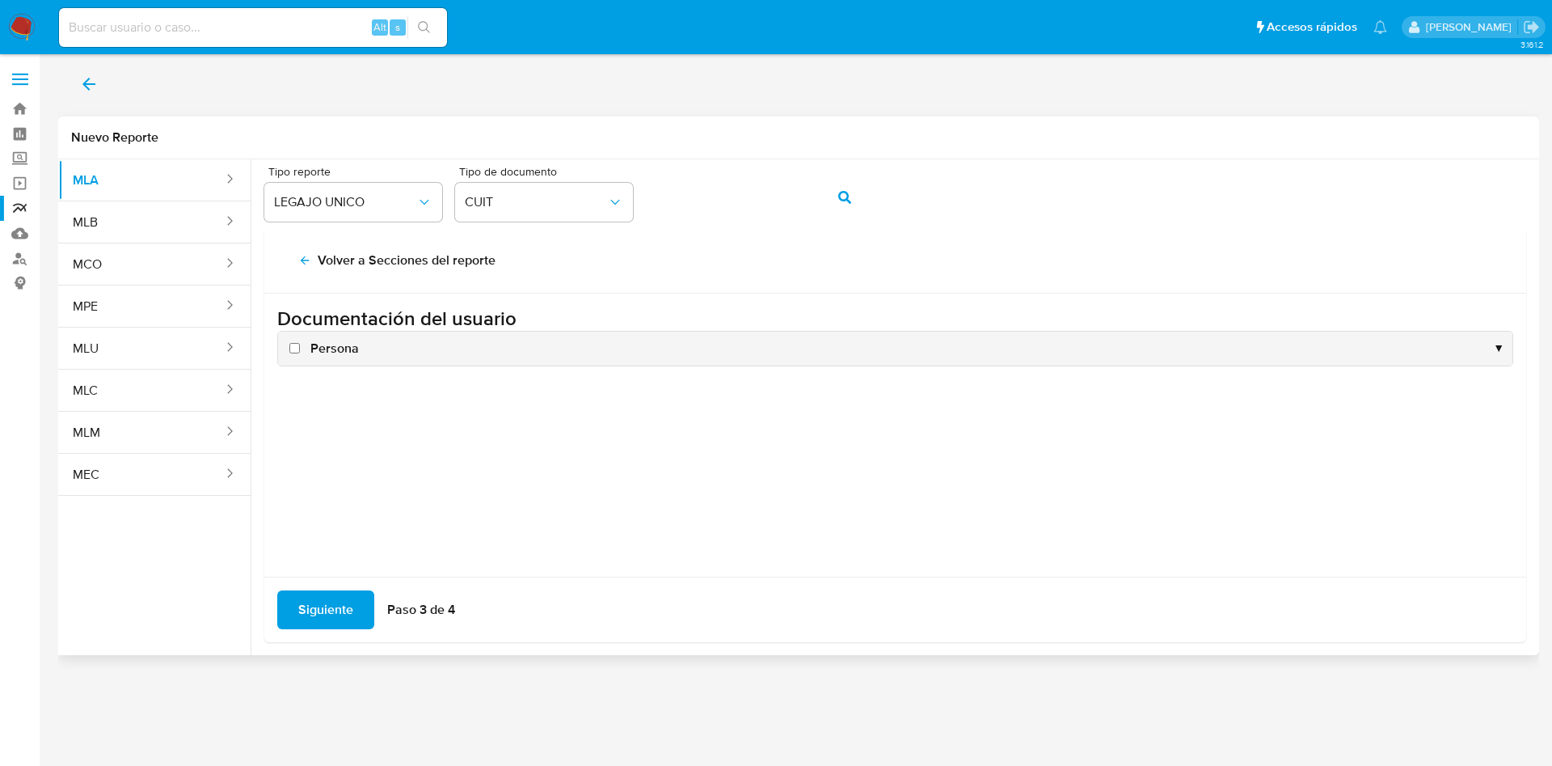
click at [334, 346] on span "Persona" at bounding box center [334, 349] width 49 height 18
click at [300, 346] on input "Persona" at bounding box center [294, 348] width 11 height 11
checkbox input "true"
click at [334, 600] on span "Siguiente" at bounding box center [325, 610] width 55 height 36
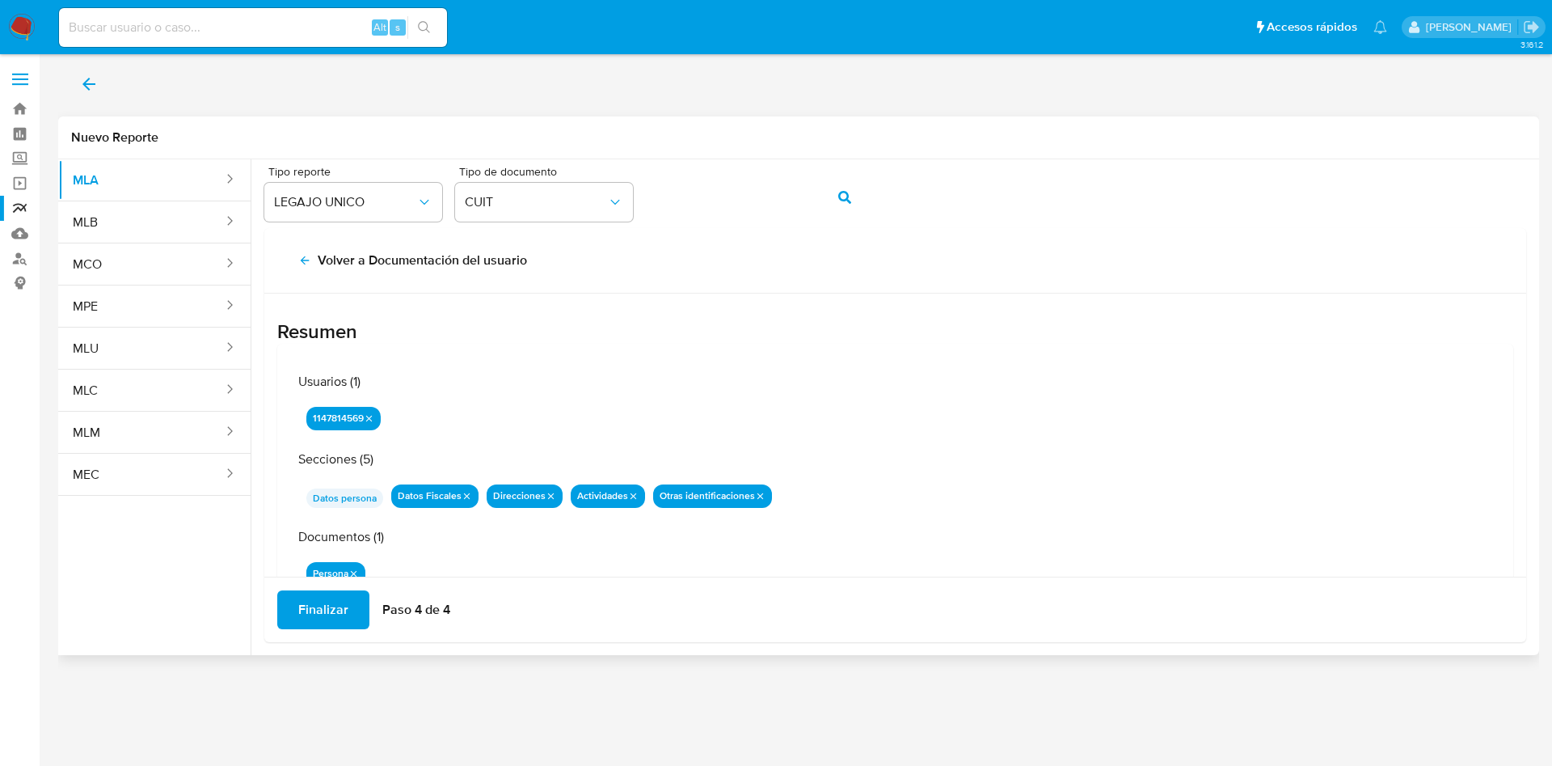
click at [334, 607] on span "Finalizar" at bounding box center [323, 610] width 50 height 36
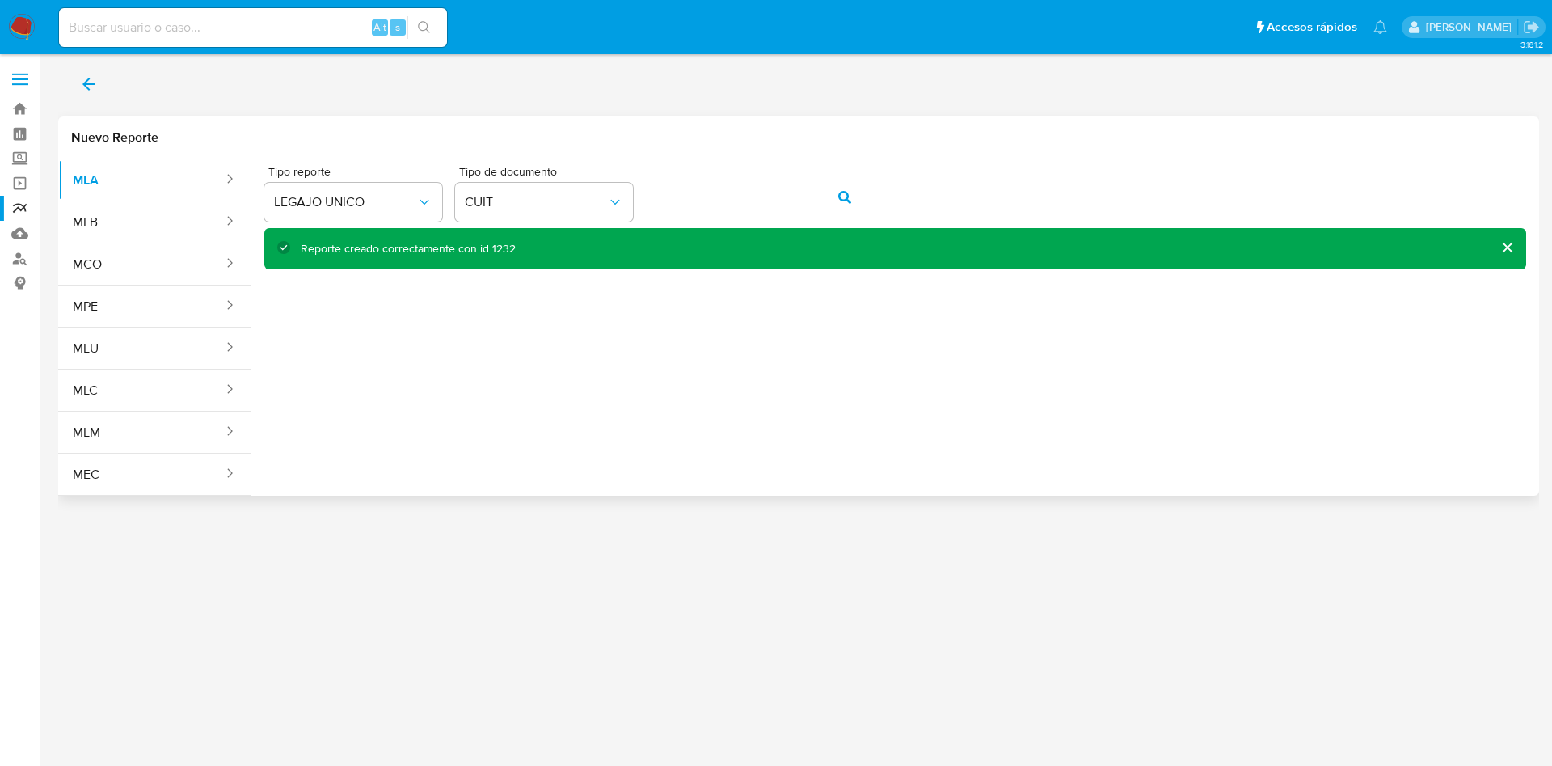
click at [91, 72] on span "back" at bounding box center [88, 84] width 19 height 36
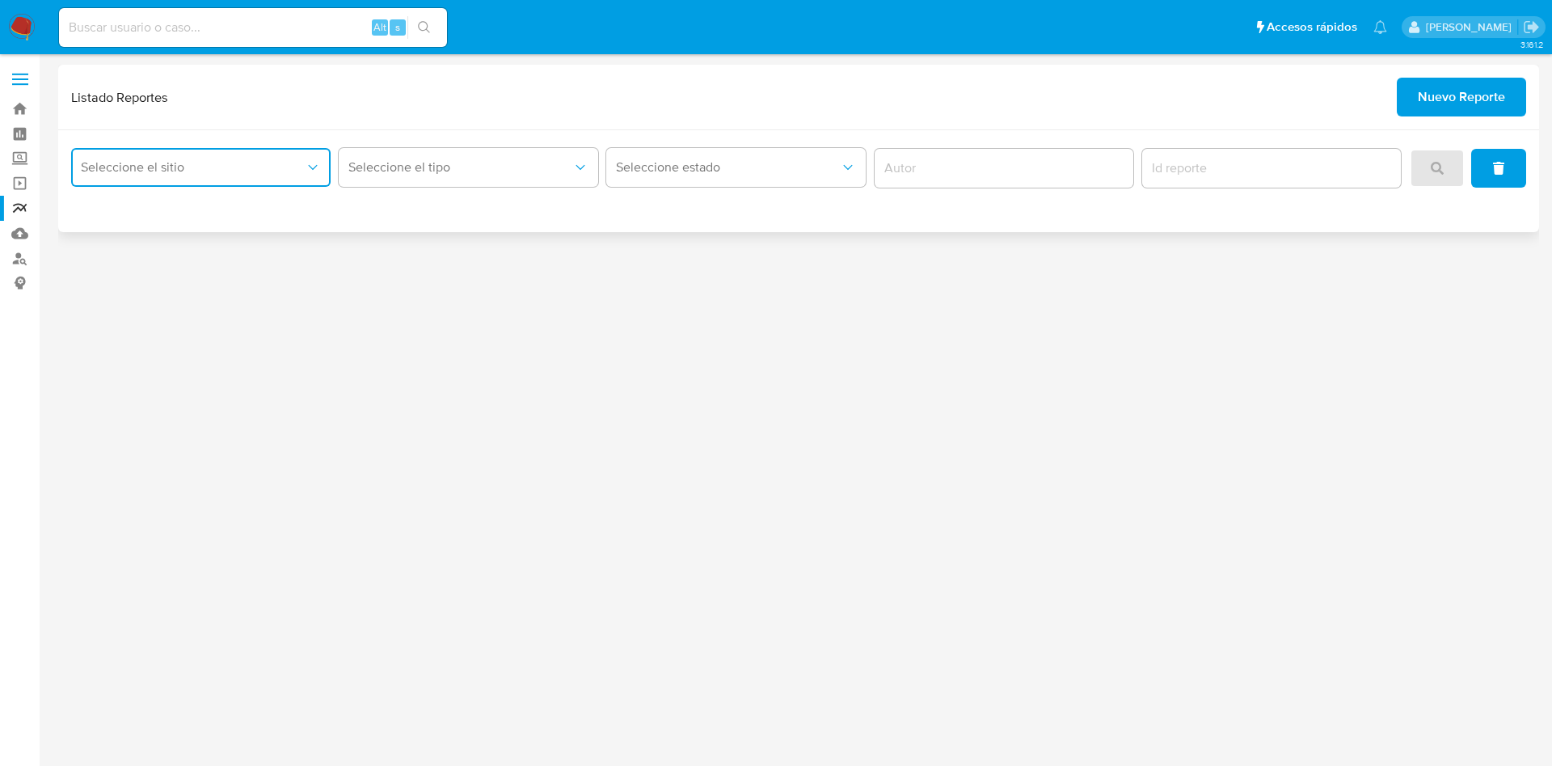
click at [268, 159] on span "Seleccione el sitio" at bounding box center [193, 167] width 224 height 16
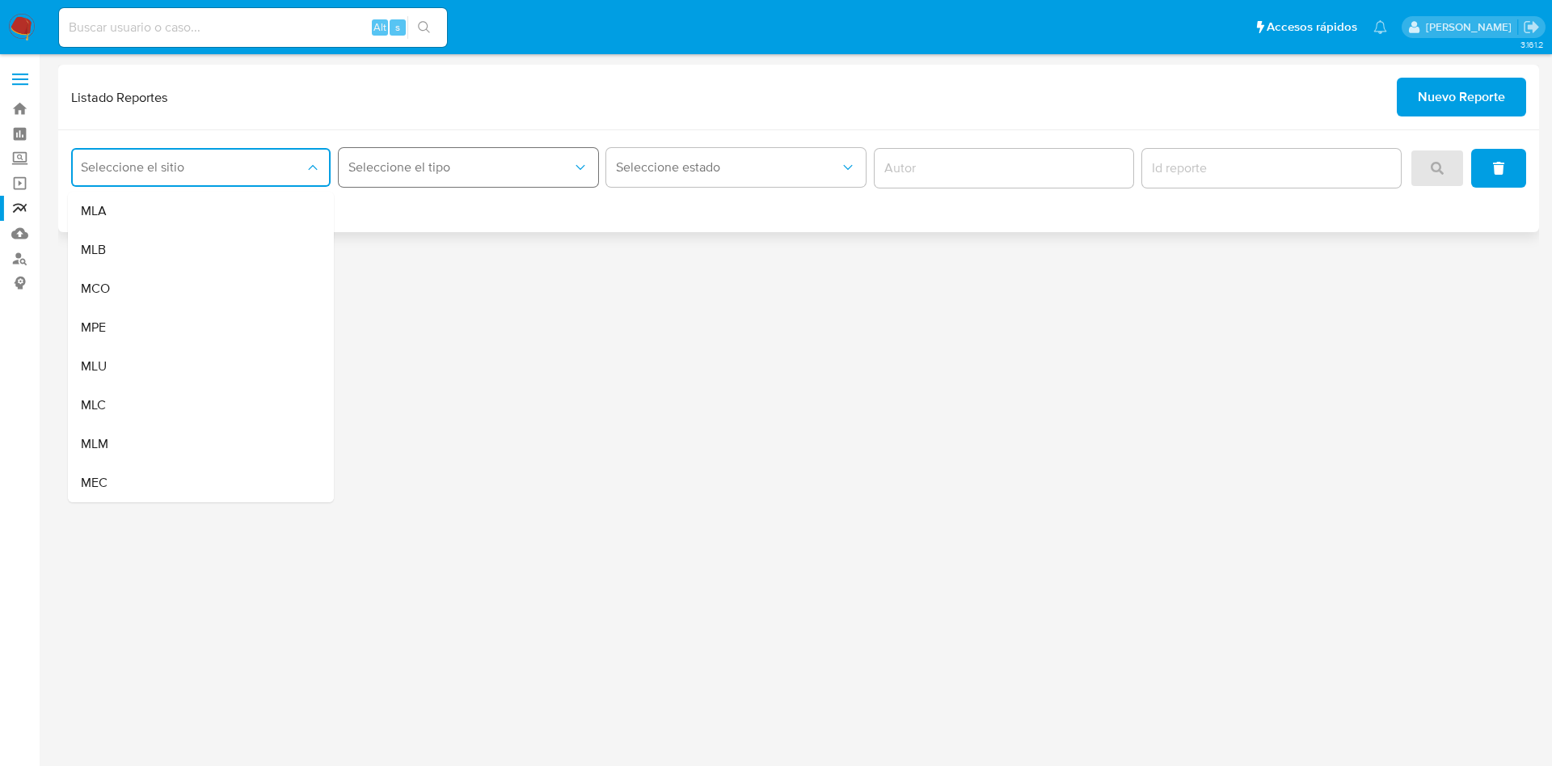
drag, startPoint x: 252, startPoint y: 201, endPoint x: 419, endPoint y: 179, distance: 167.9
click at [268, 196] on div "MLA" at bounding box center [196, 211] width 230 height 39
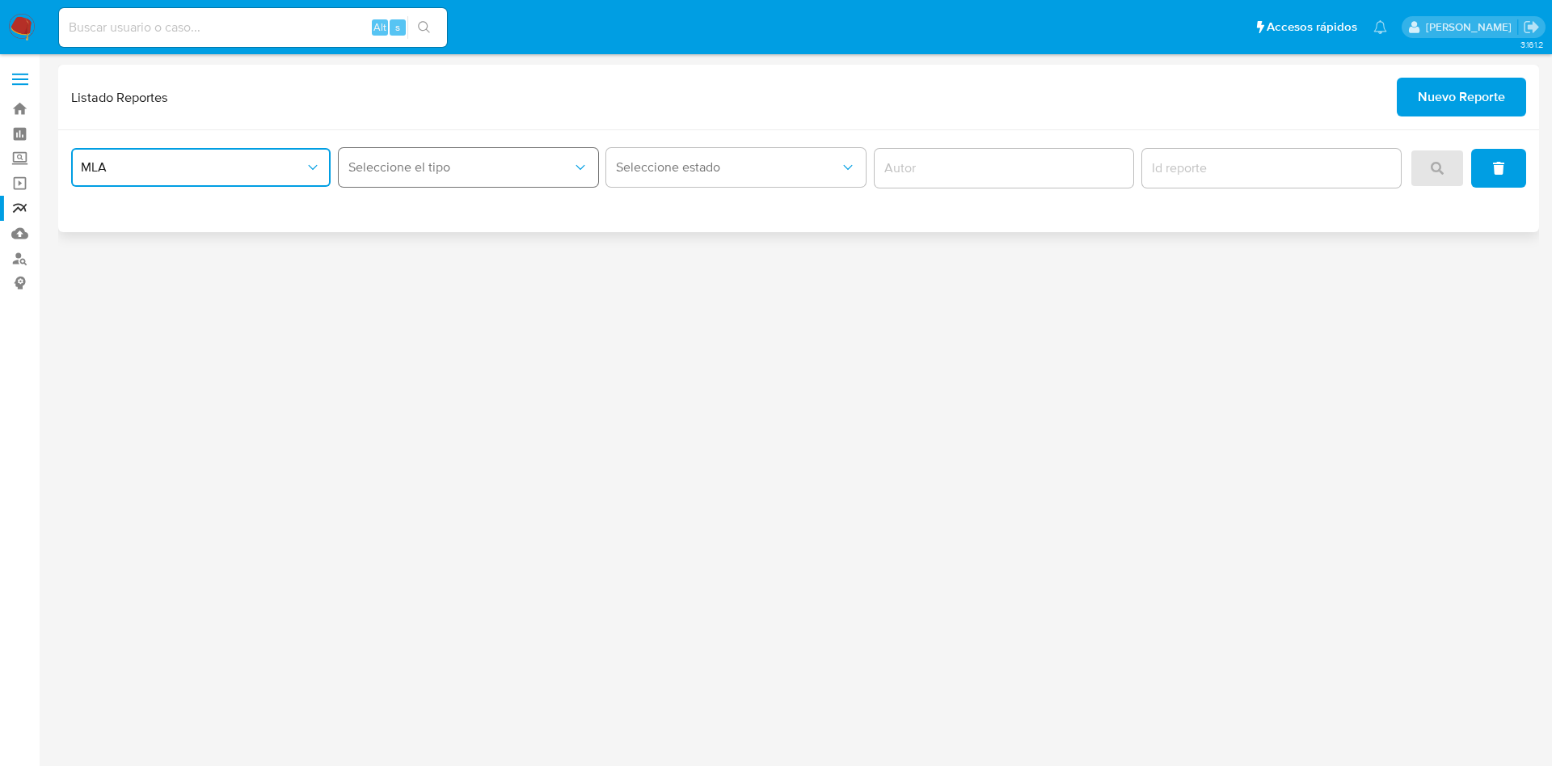
click at [451, 172] on span "Seleccione el tipo" at bounding box center [460, 167] width 224 height 16
click at [449, 254] on div "LEGAJO UNICO" at bounding box center [463, 249] width 230 height 39
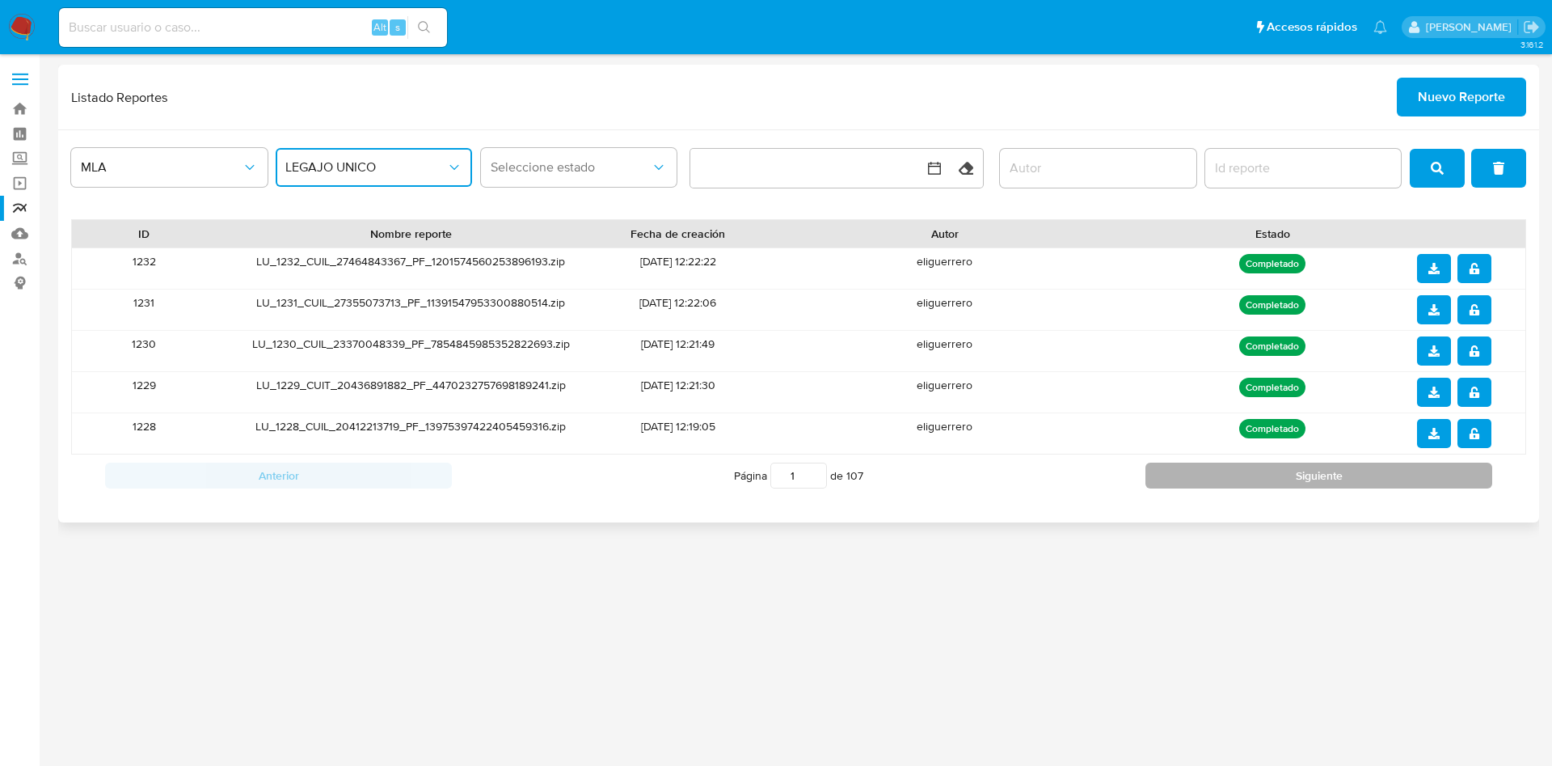
click at [1235, 473] on button "Siguiente" at bounding box center [1319, 475] width 347 height 26
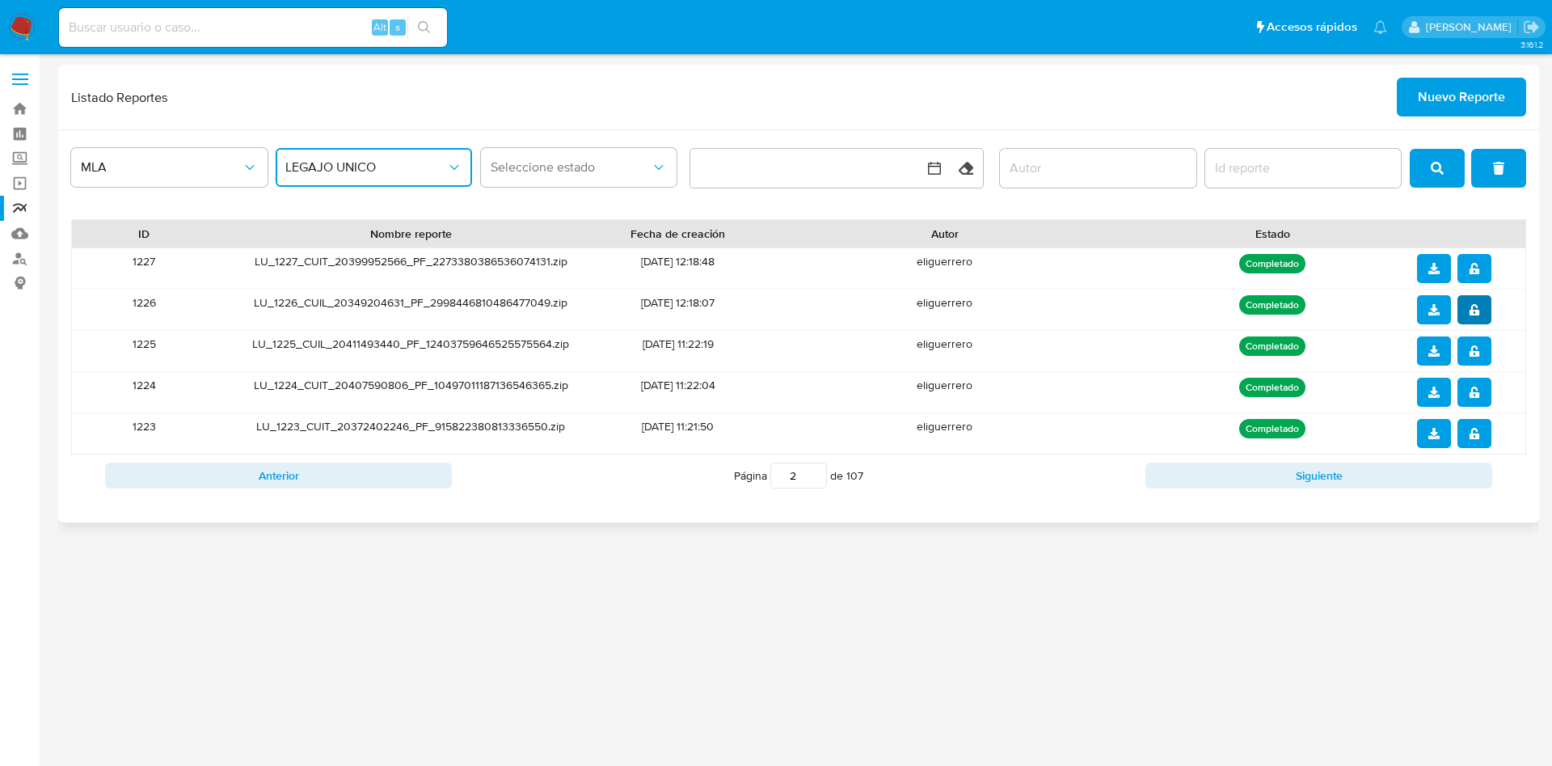
click at [1476, 304] on icon "notify_security" at bounding box center [1474, 309] width 11 height 11
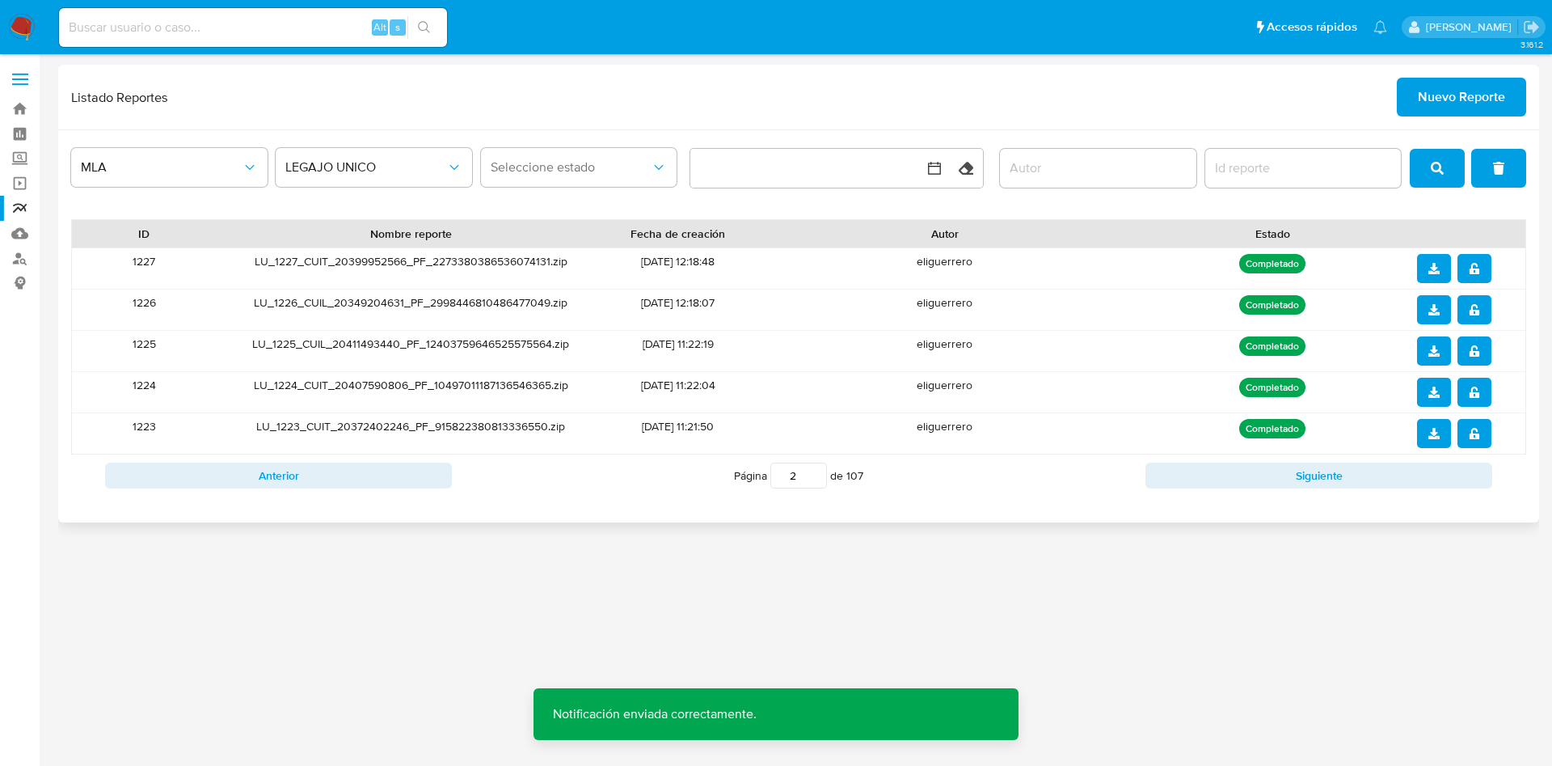
click at [1434, 304] on icon "download" at bounding box center [1434, 309] width 11 height 11
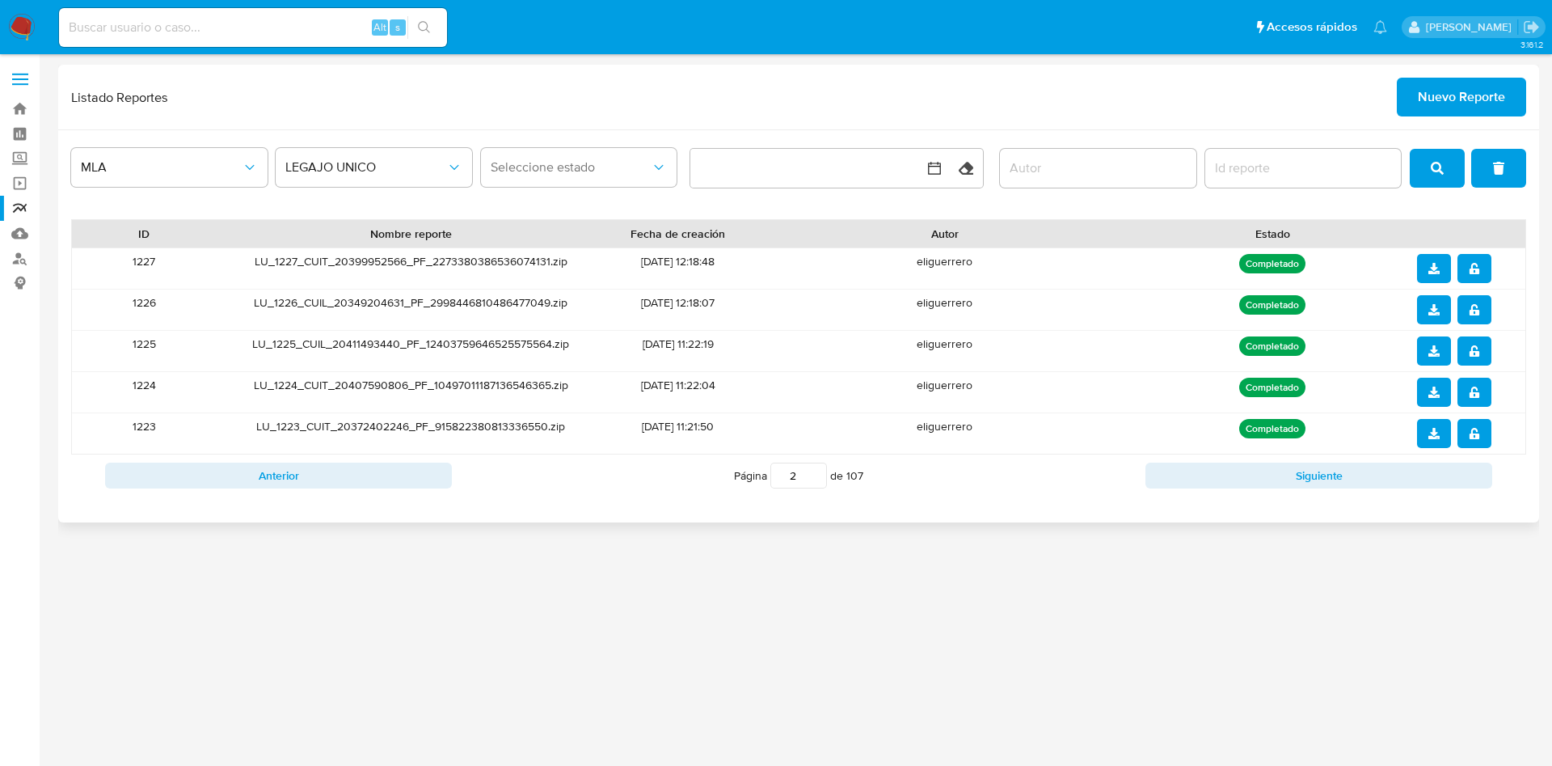
click at [1478, 307] on icon "notify_security" at bounding box center [1474, 309] width 11 height 11
click at [1466, 270] on button "notify_security" at bounding box center [1475, 268] width 34 height 29
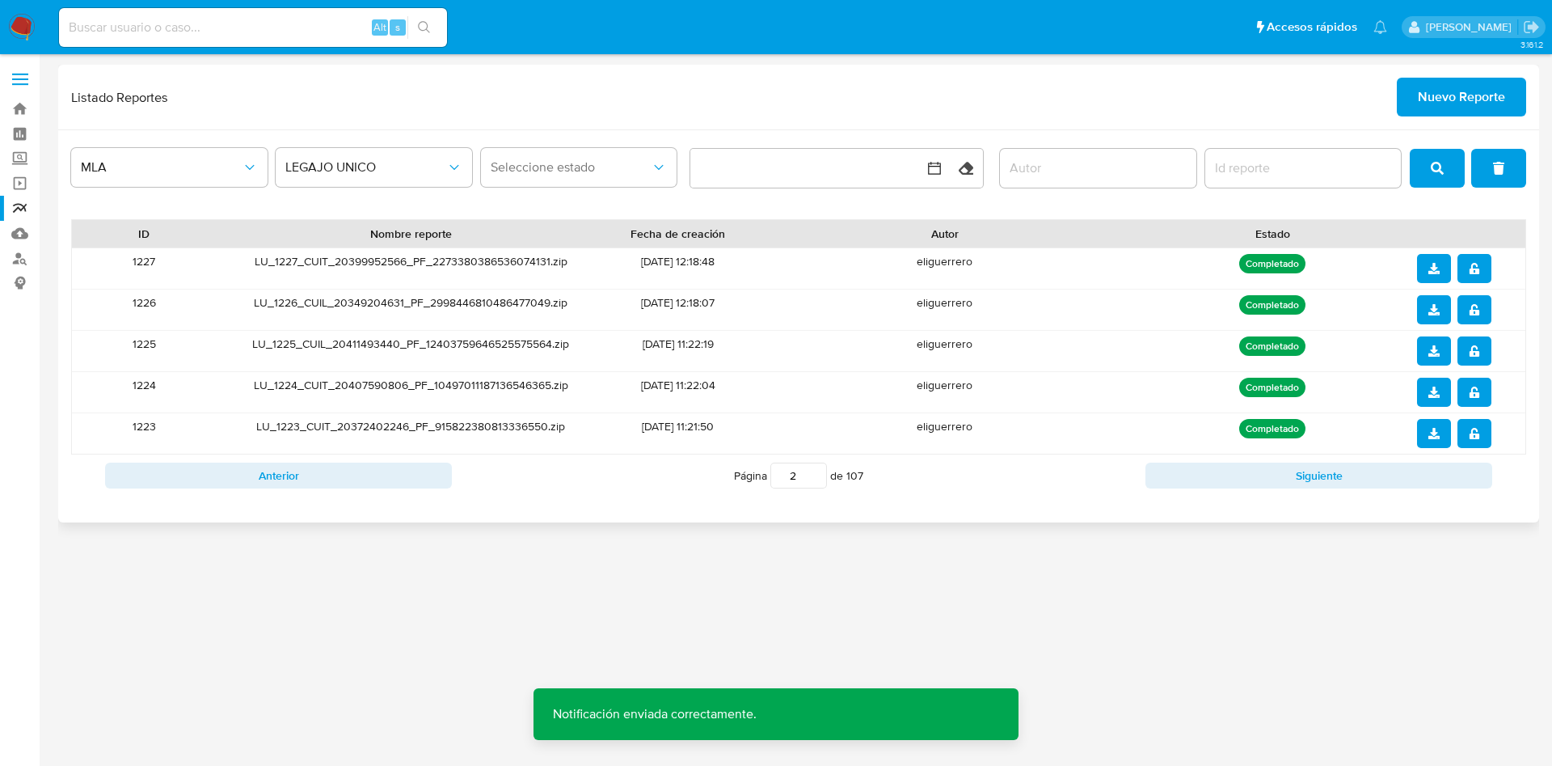
click at [1444, 268] on button "download" at bounding box center [1434, 268] width 34 height 29
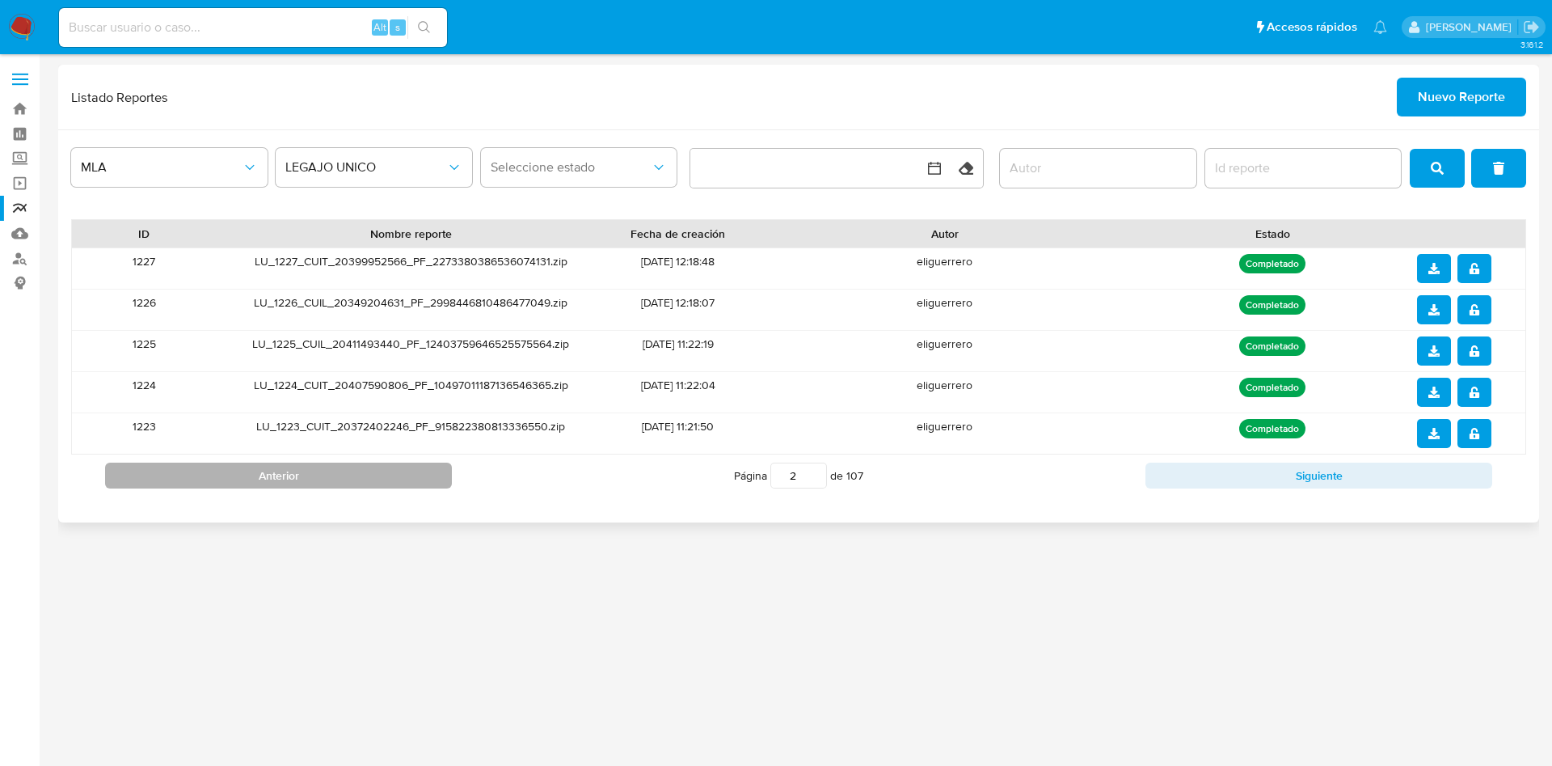
click at [393, 467] on button "Anterior" at bounding box center [278, 475] width 347 height 26
type input "1"
click at [1464, 428] on button "notify_security" at bounding box center [1475, 433] width 34 height 29
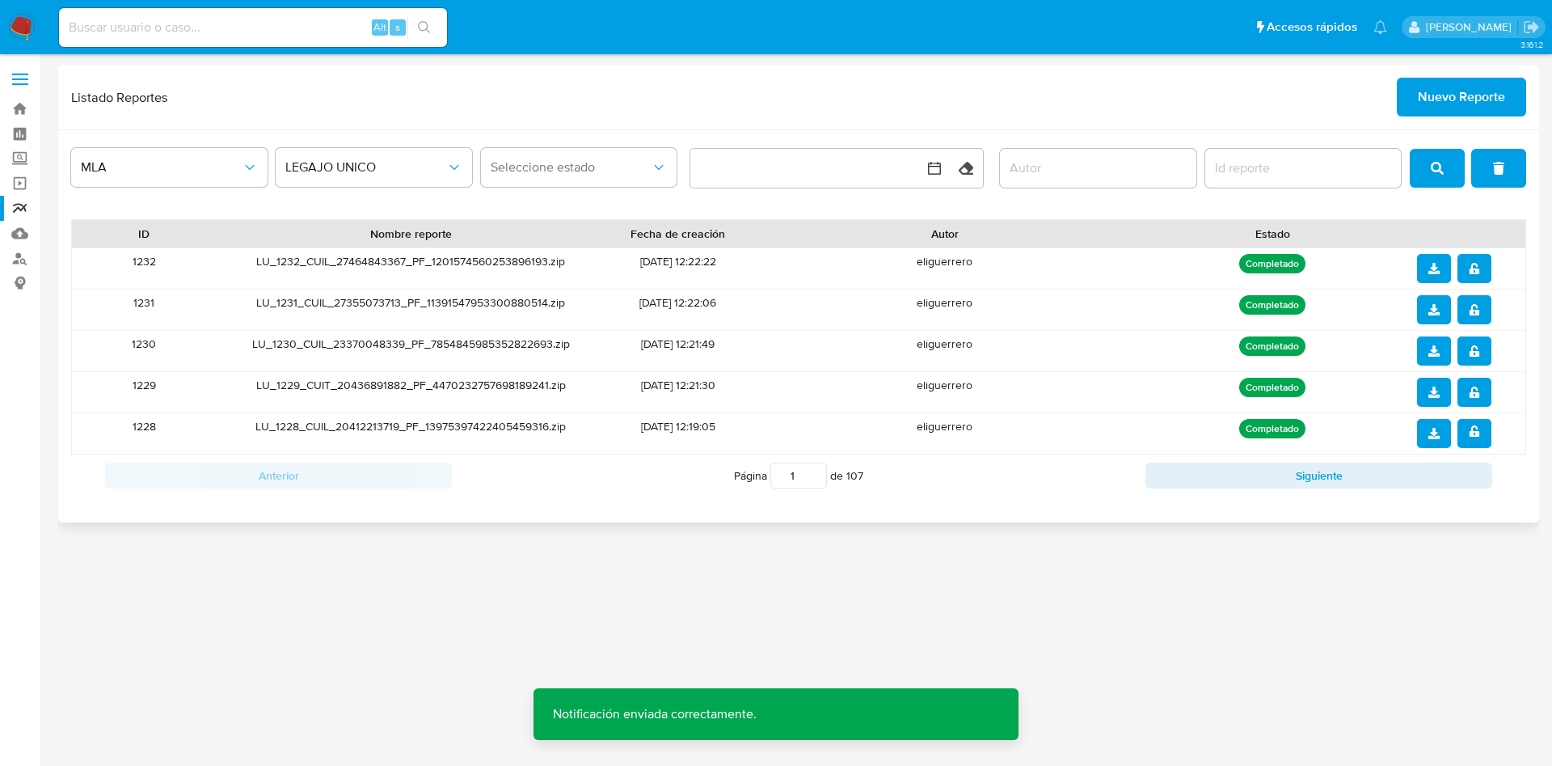
click at [1424, 440] on button "download" at bounding box center [1434, 433] width 34 height 29
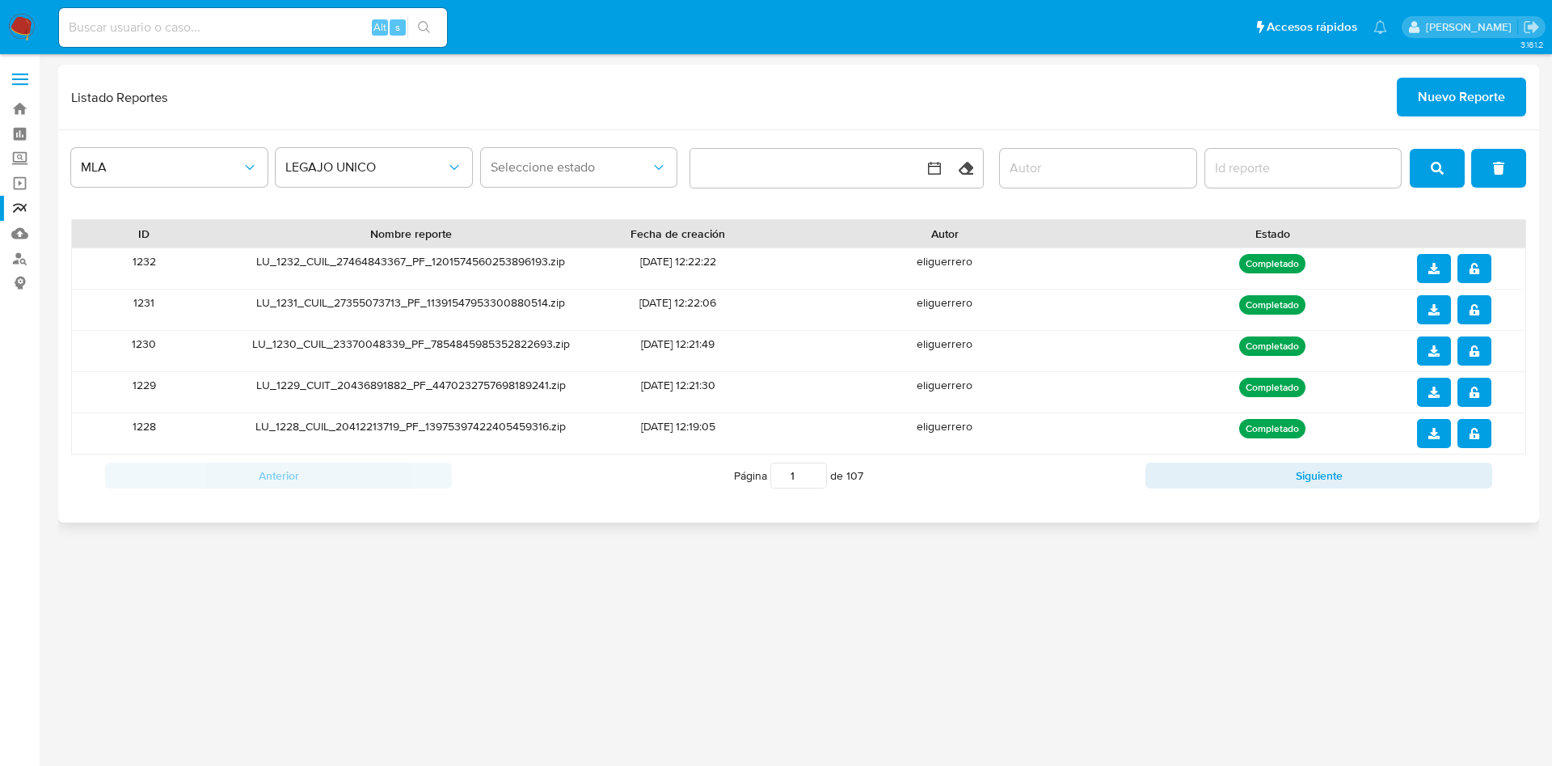
click at [1472, 389] on icon "notify_security" at bounding box center [1474, 391] width 10 height 11
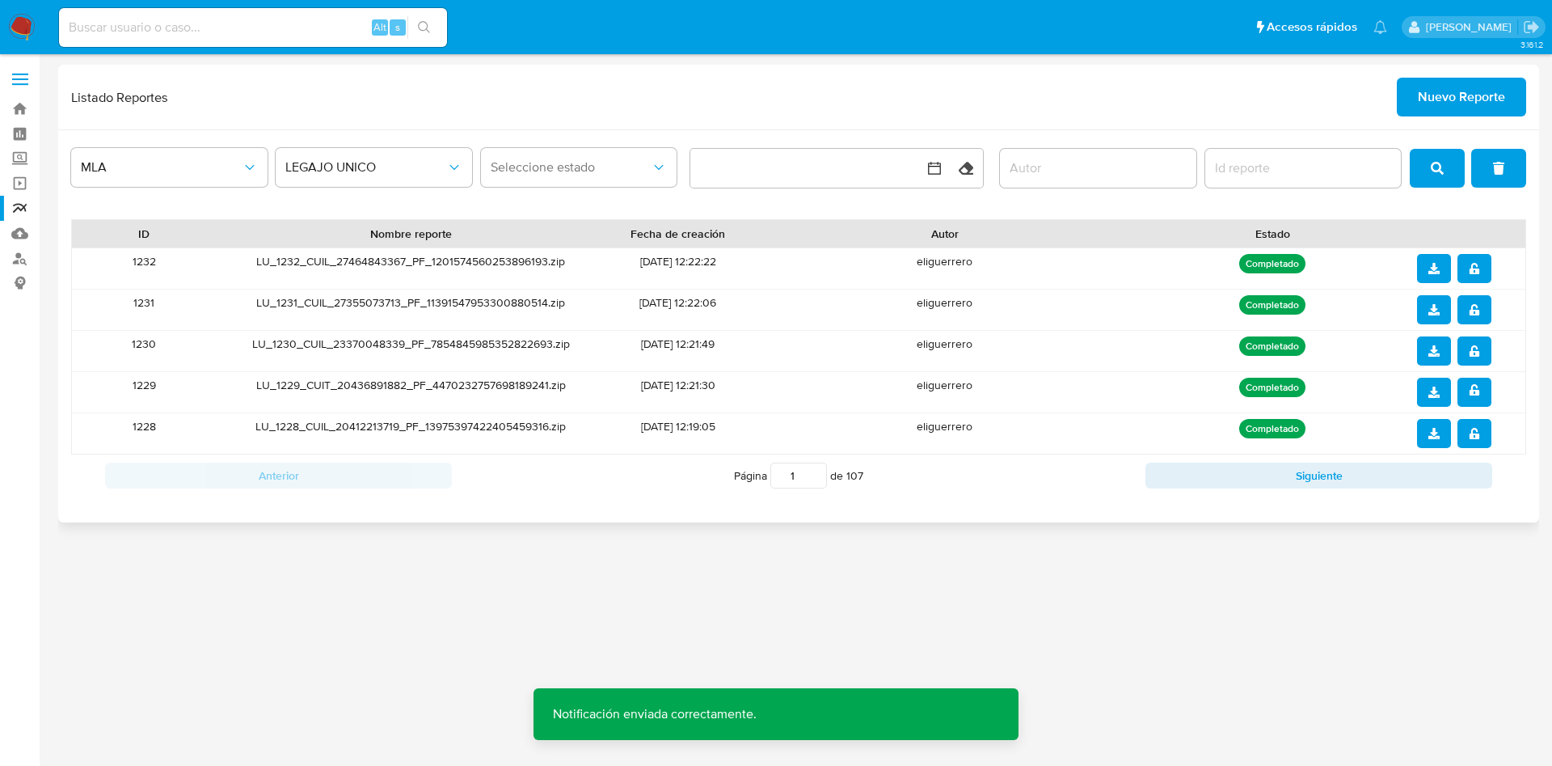
click at [1438, 393] on icon "download" at bounding box center [1434, 391] width 11 height 11
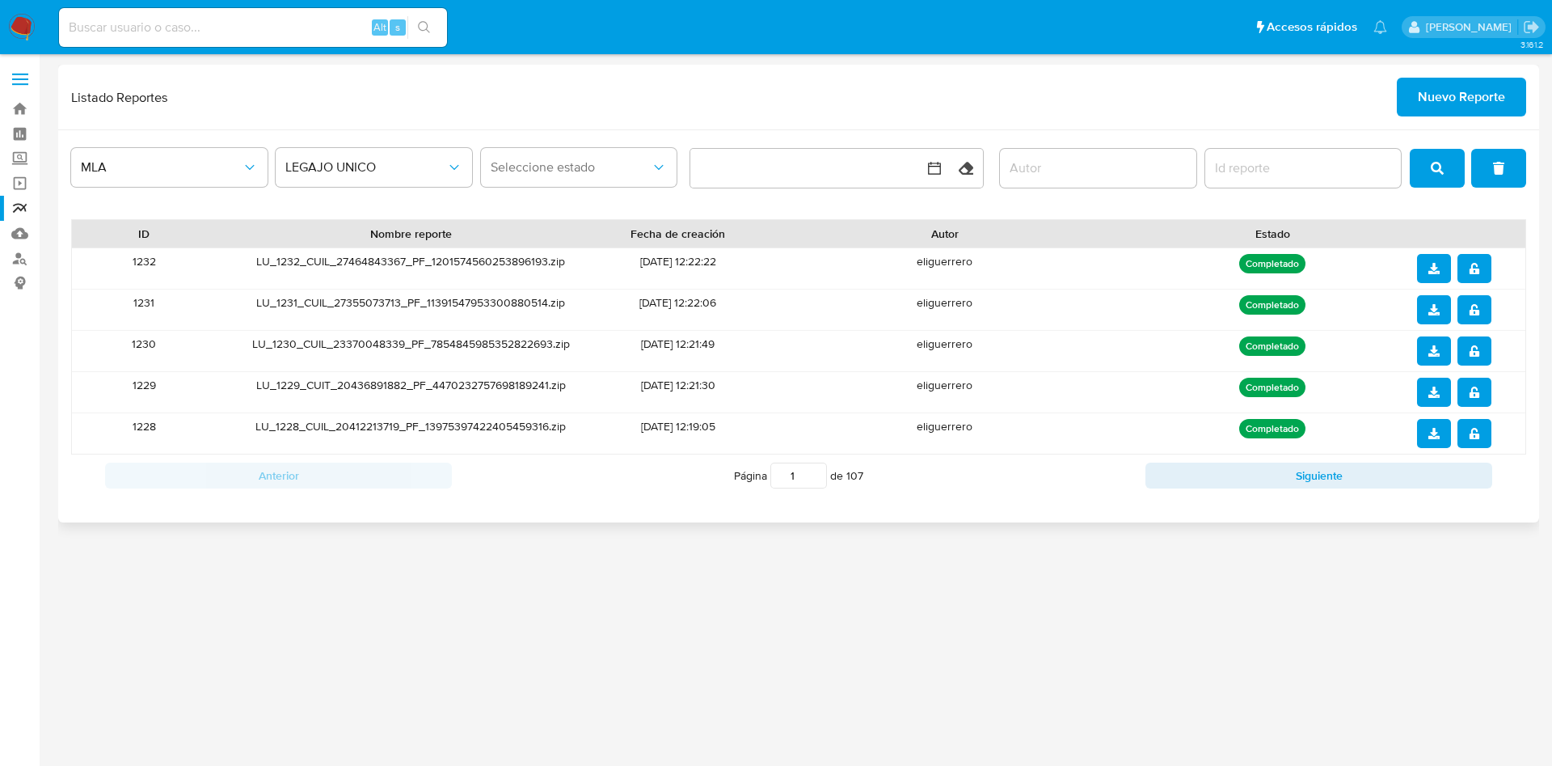
click at [1470, 354] on icon "notify_security" at bounding box center [1474, 350] width 10 height 11
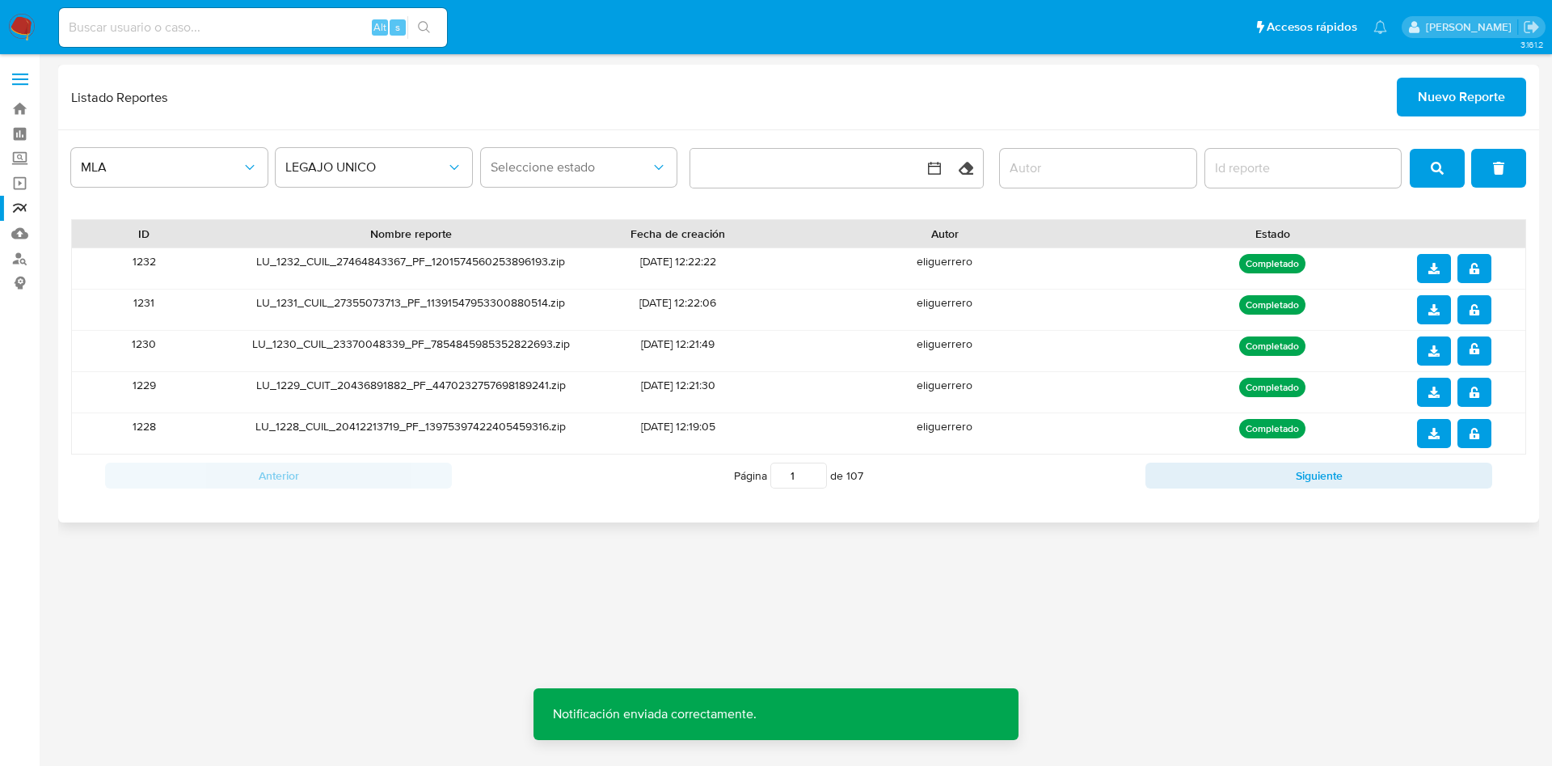
click at [1438, 350] on icon "download" at bounding box center [1434, 350] width 11 height 11
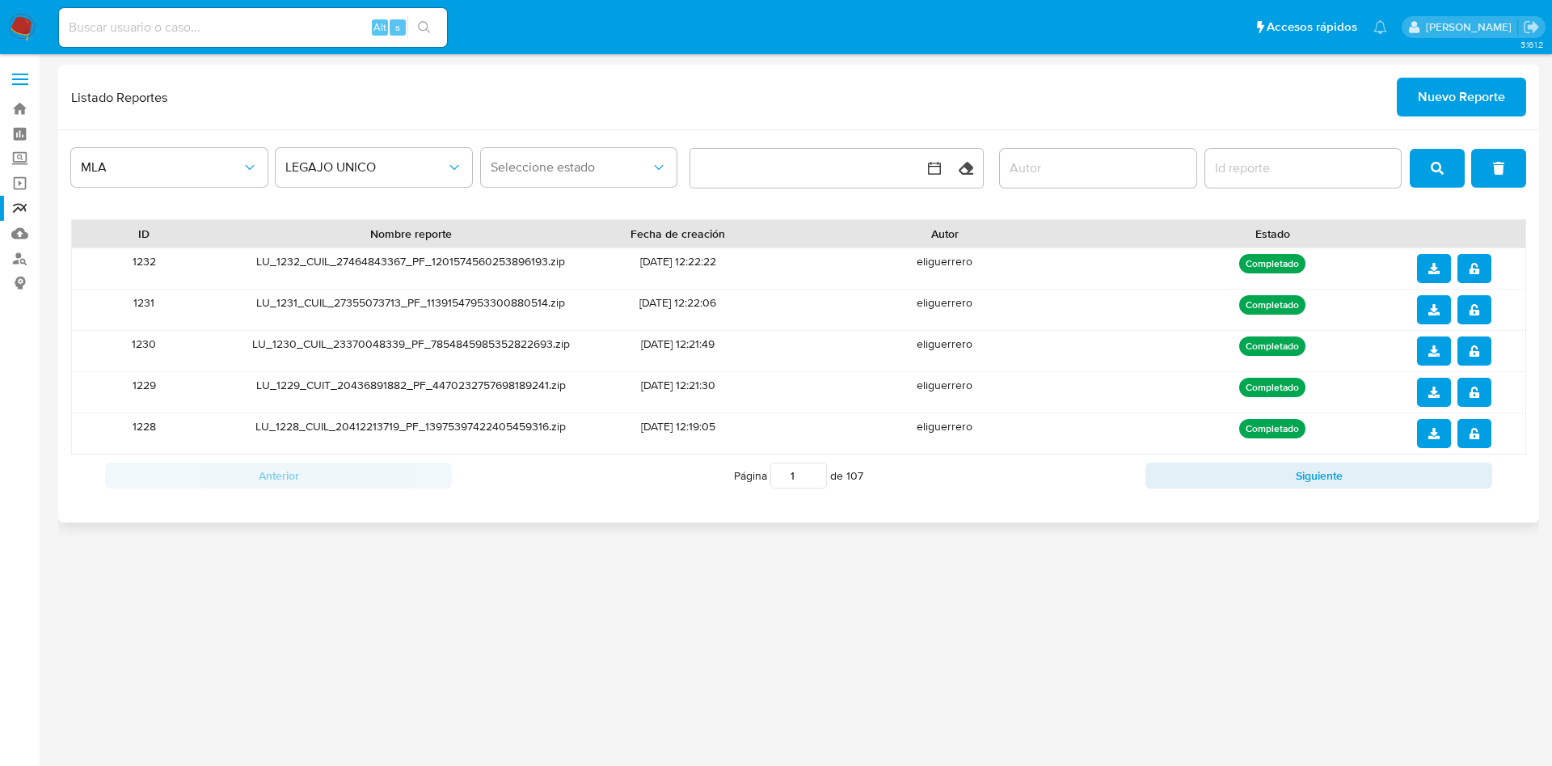
click at [1476, 314] on icon "notify_security" at bounding box center [1474, 309] width 10 height 11
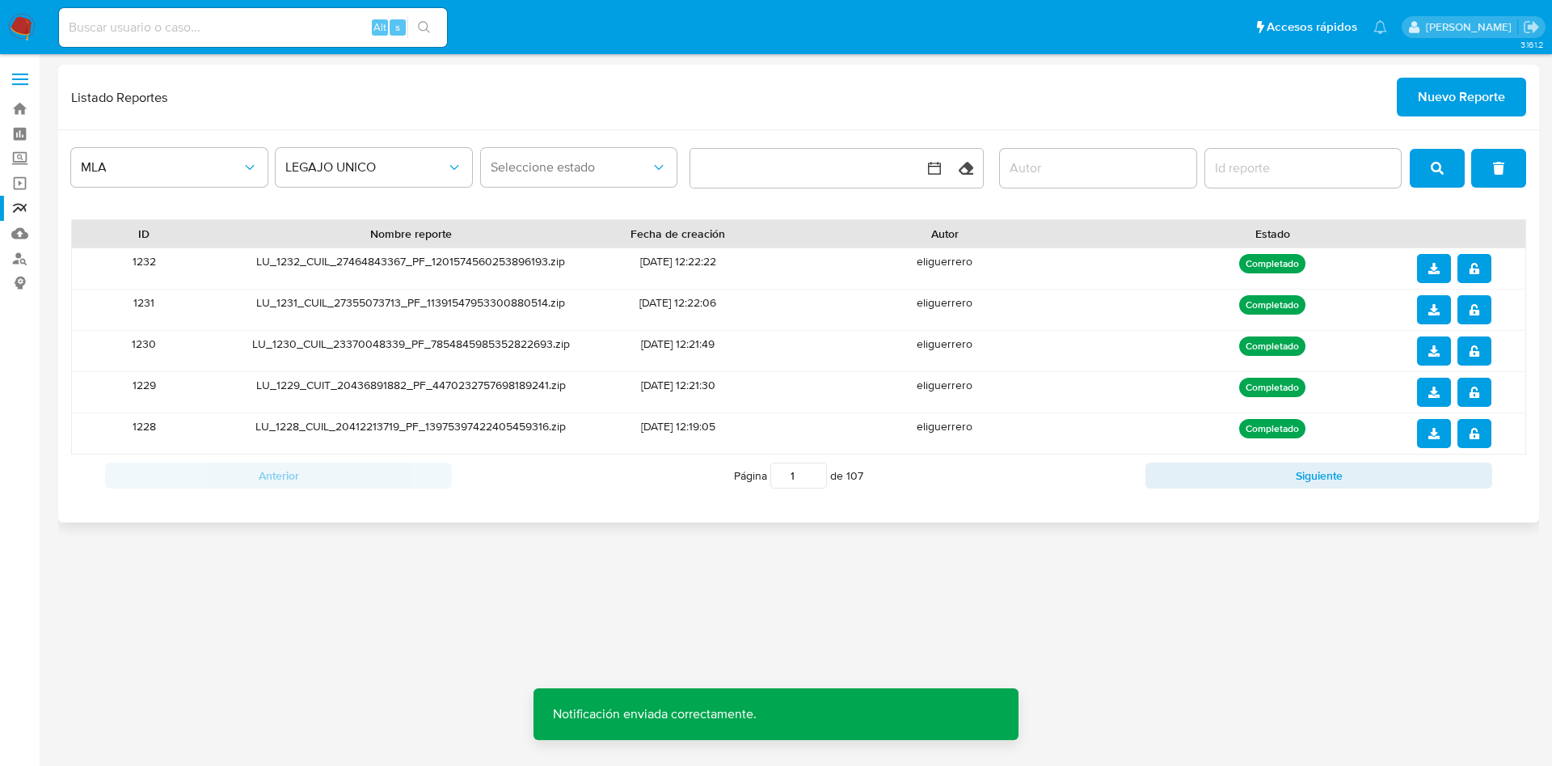
click at [1435, 310] on icon "download" at bounding box center [1434, 309] width 11 height 11
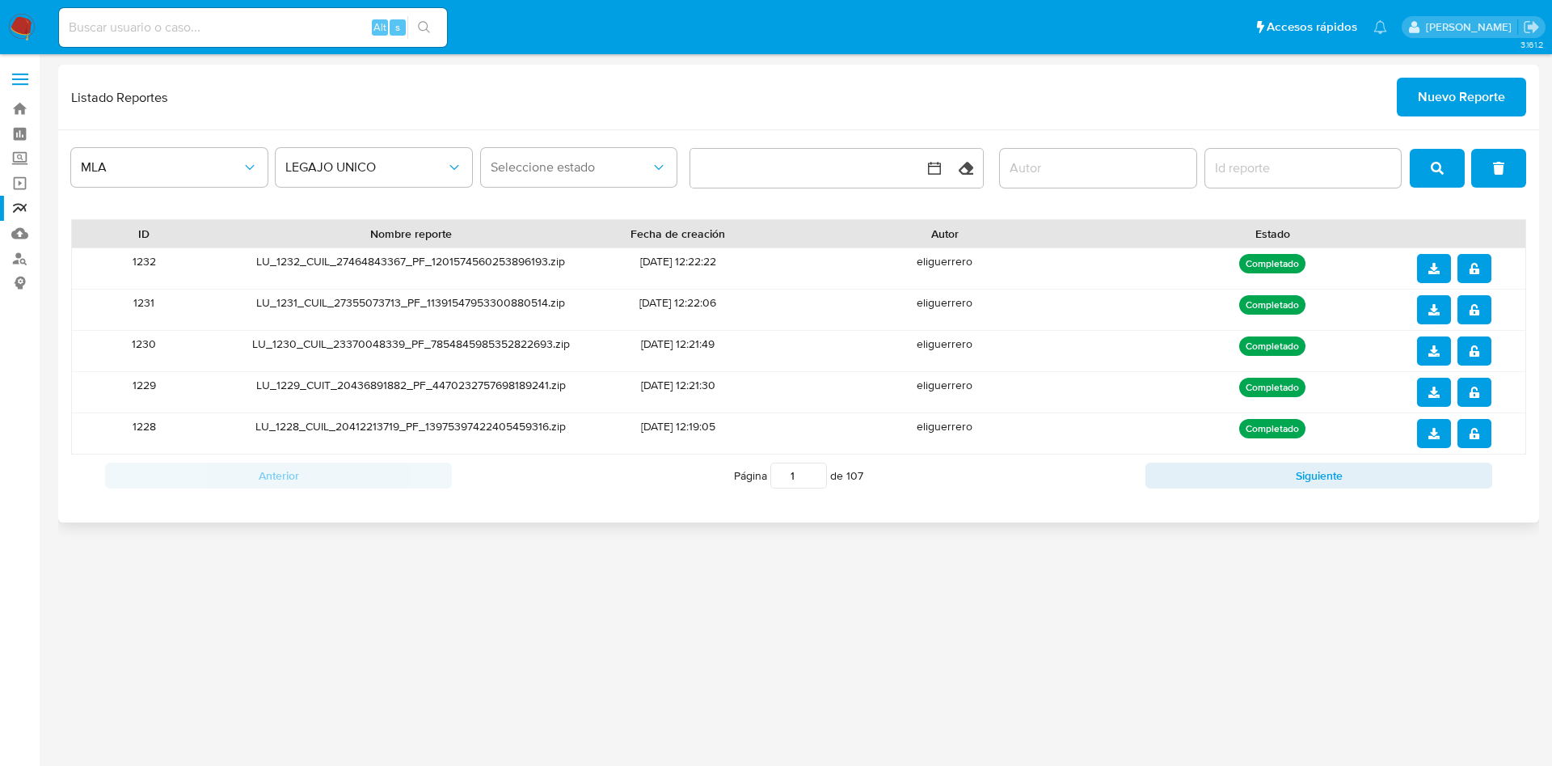
click at [1480, 268] on icon "notify_security" at bounding box center [1474, 268] width 11 height 11
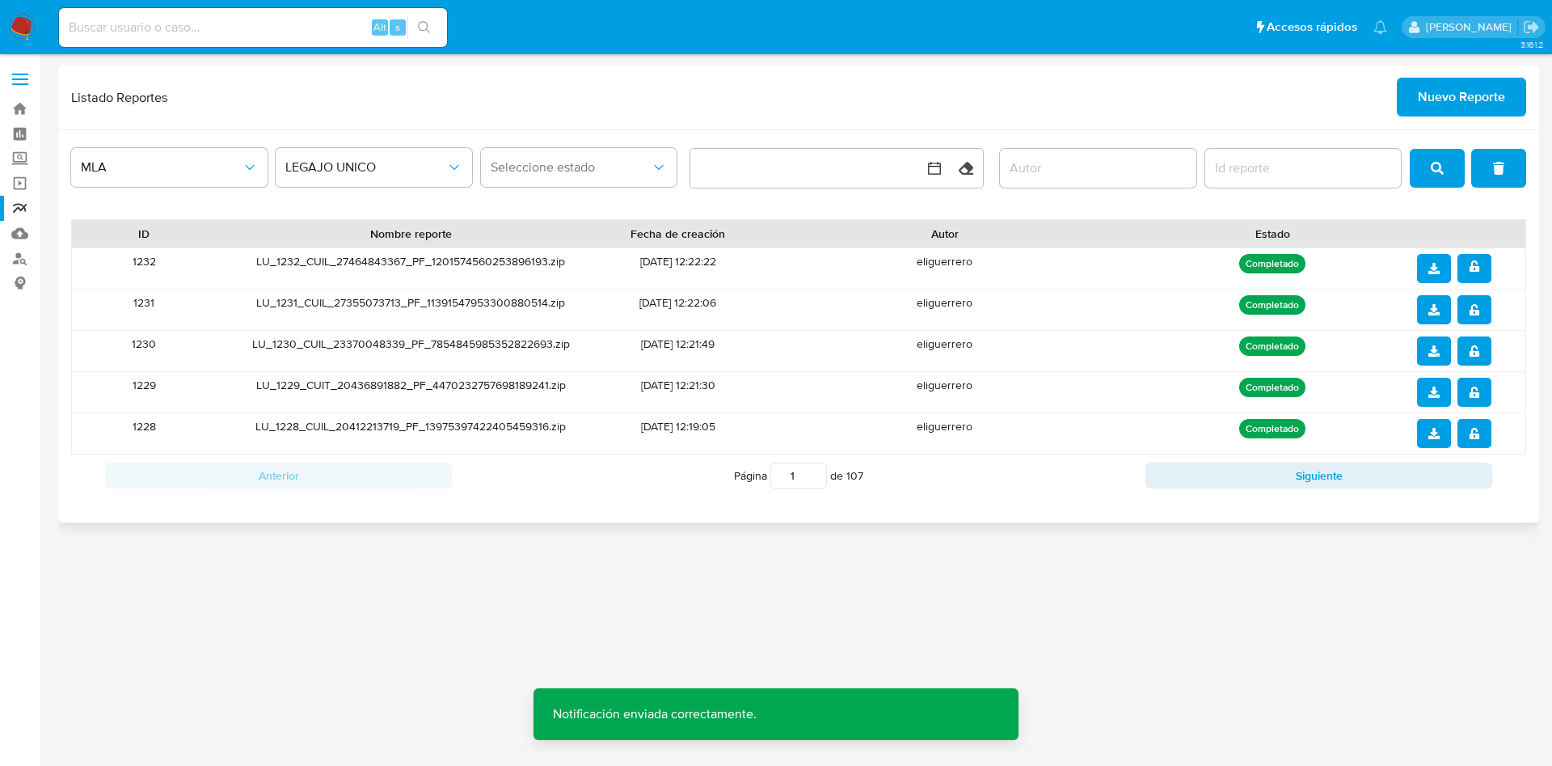
click at [1440, 266] on button "download" at bounding box center [1434, 268] width 34 height 29
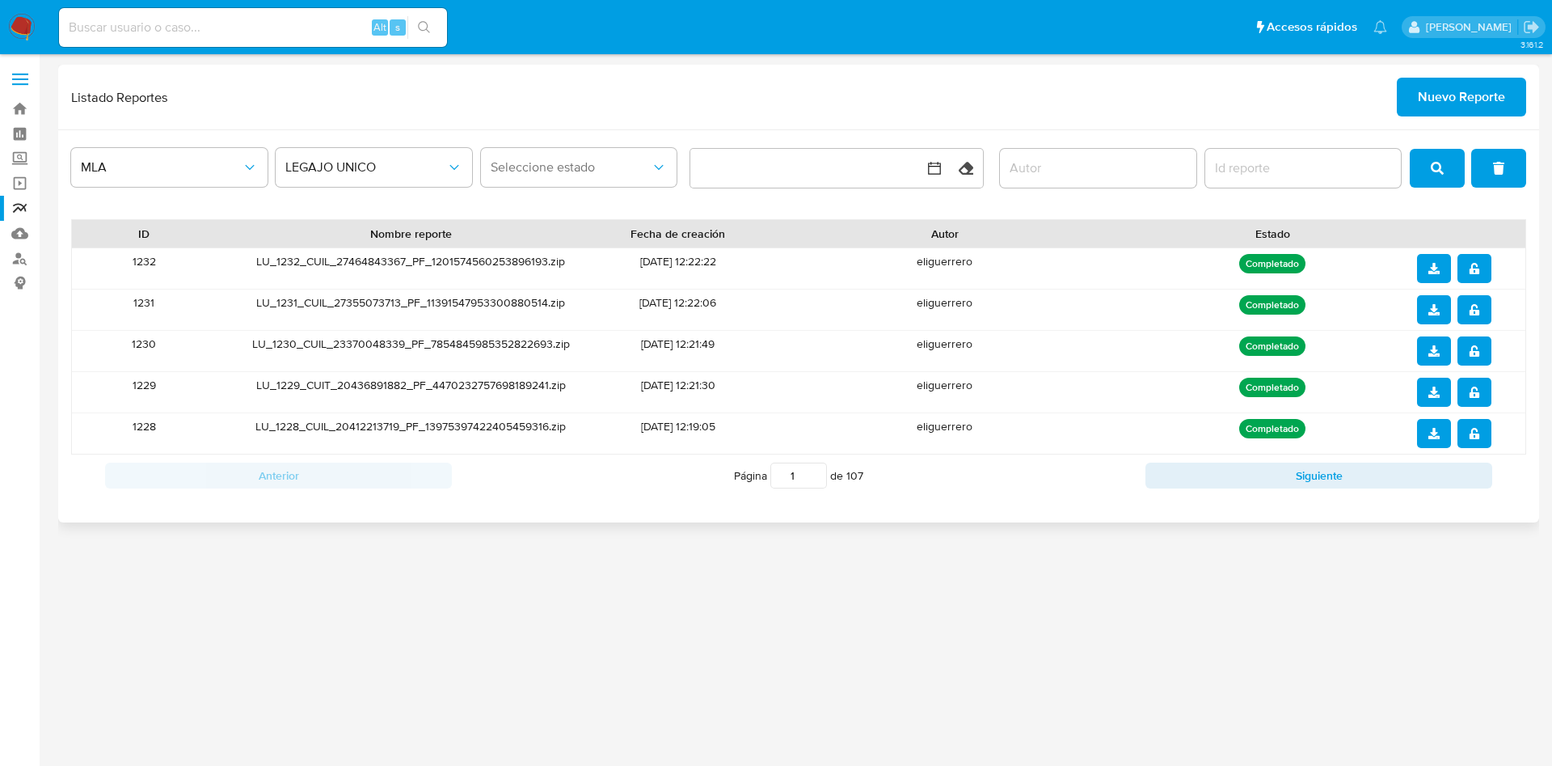
click at [1455, 93] on span "Nuevo Reporte" at bounding box center [1461, 97] width 87 height 36
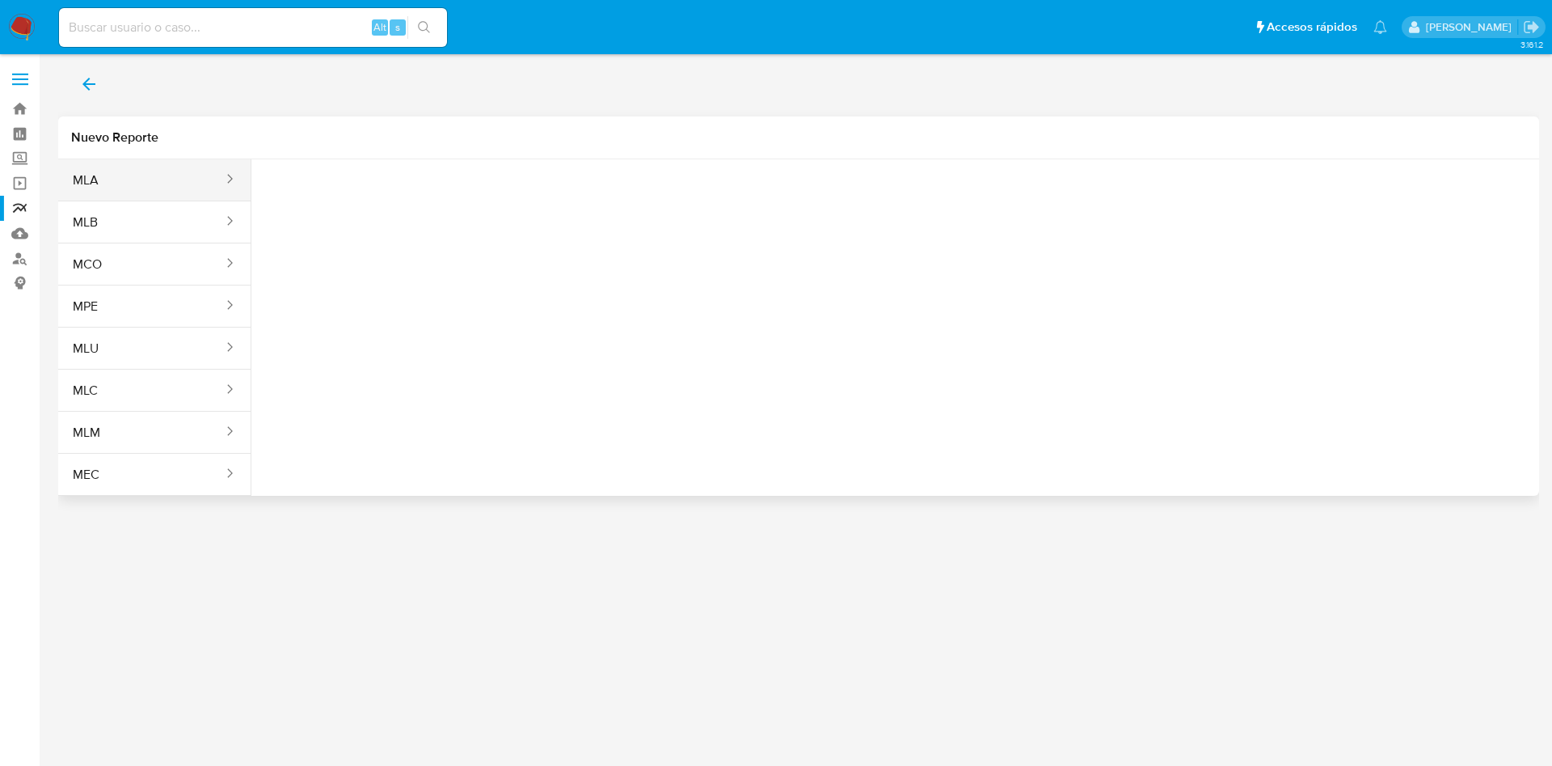
click at [170, 176] on button "MLA" at bounding box center [141, 180] width 167 height 39
click at [382, 204] on span "Seleccione una opcion" at bounding box center [345, 202] width 142 height 16
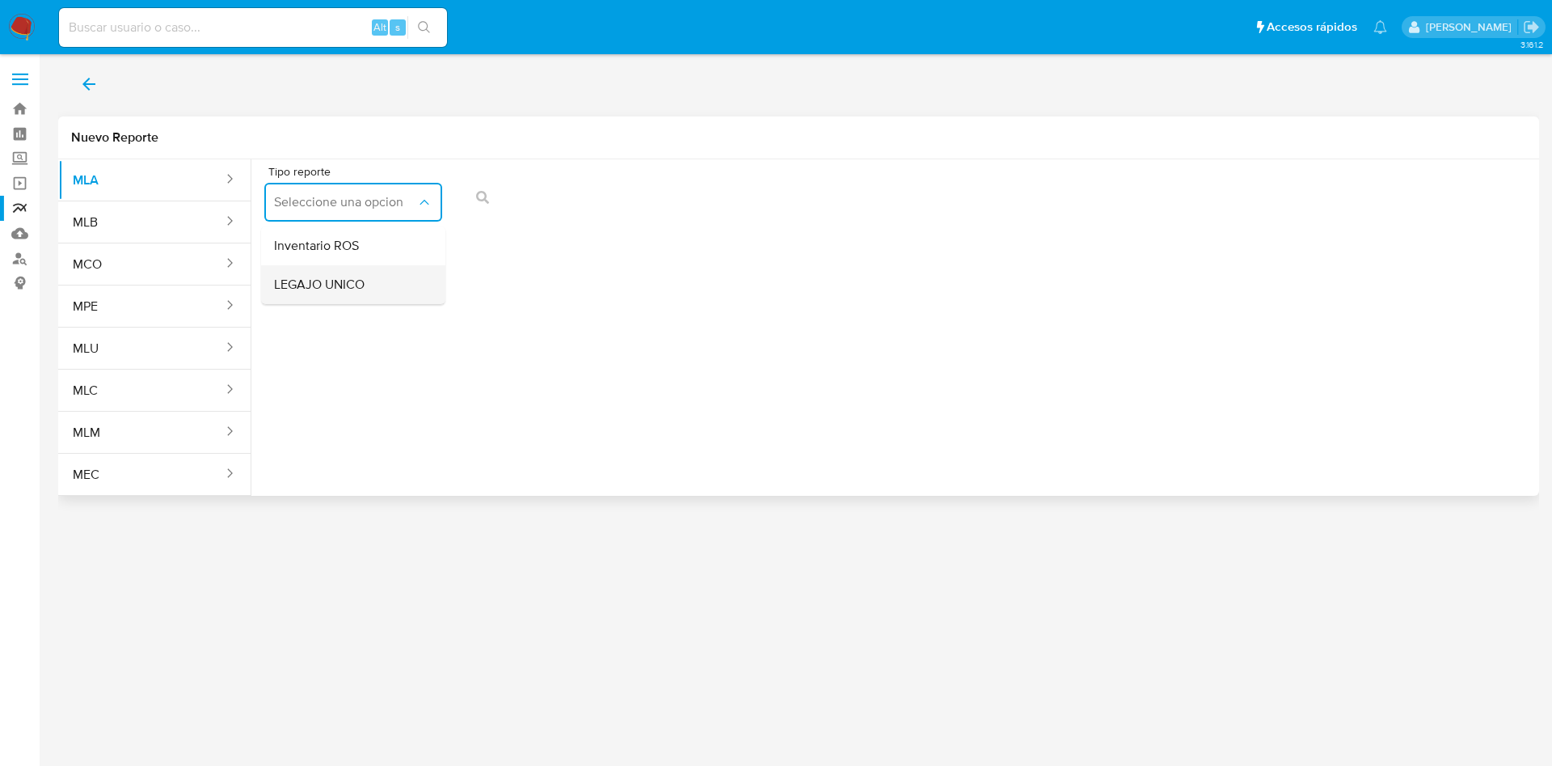
click at [373, 284] on div "LEGAJO UNICO" at bounding box center [348, 284] width 149 height 39
click at [614, 196] on icon "Tipo de documento" at bounding box center [614, 202] width 16 height 16
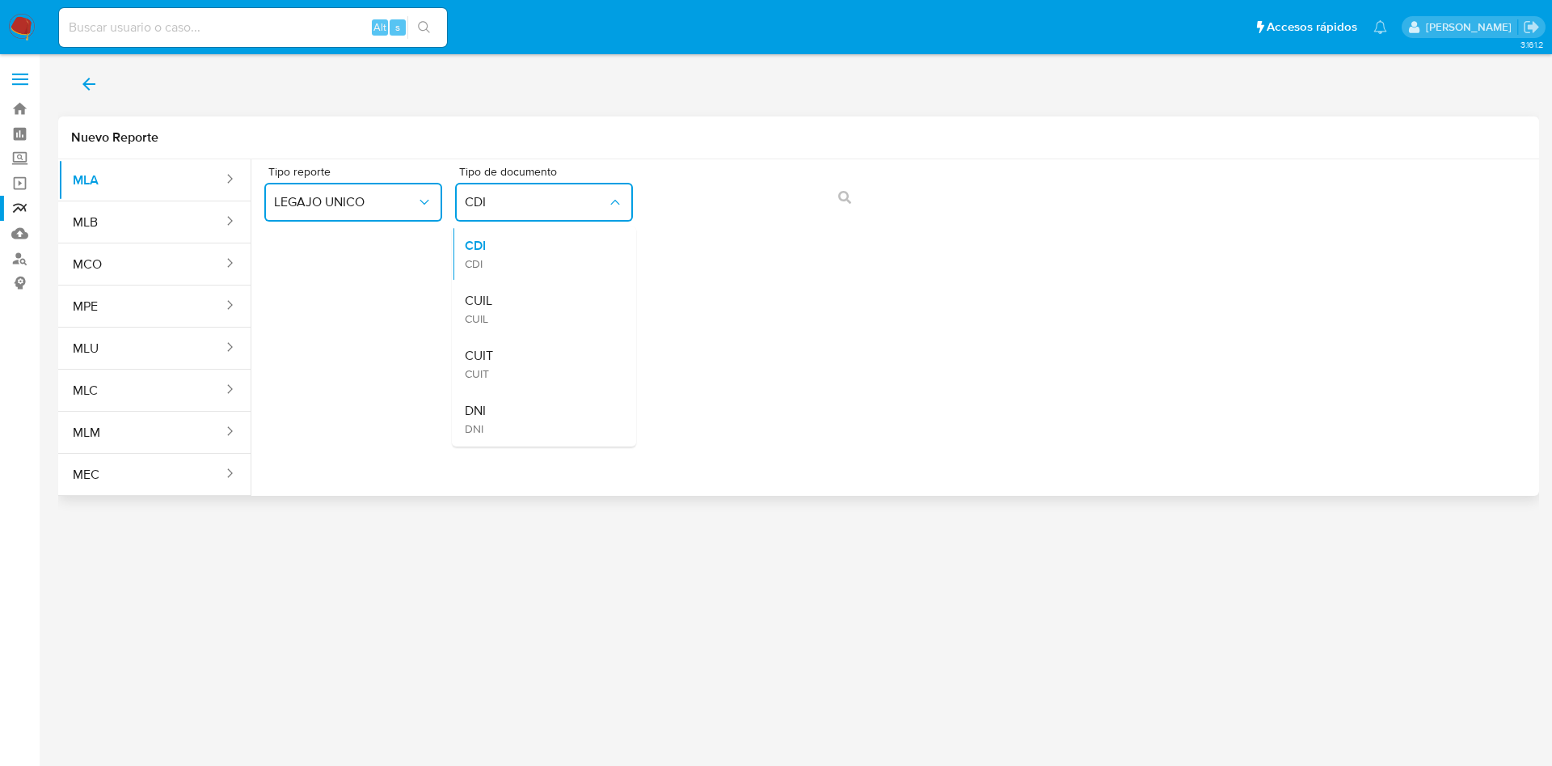
drag, startPoint x: 581, startPoint y: 298, endPoint x: 656, endPoint y: 247, distance: 89.7
click at [590, 280] on ul "CDI CDI CUIL CUIL CUIT CUIT DNI DNI" at bounding box center [544, 336] width 184 height 221
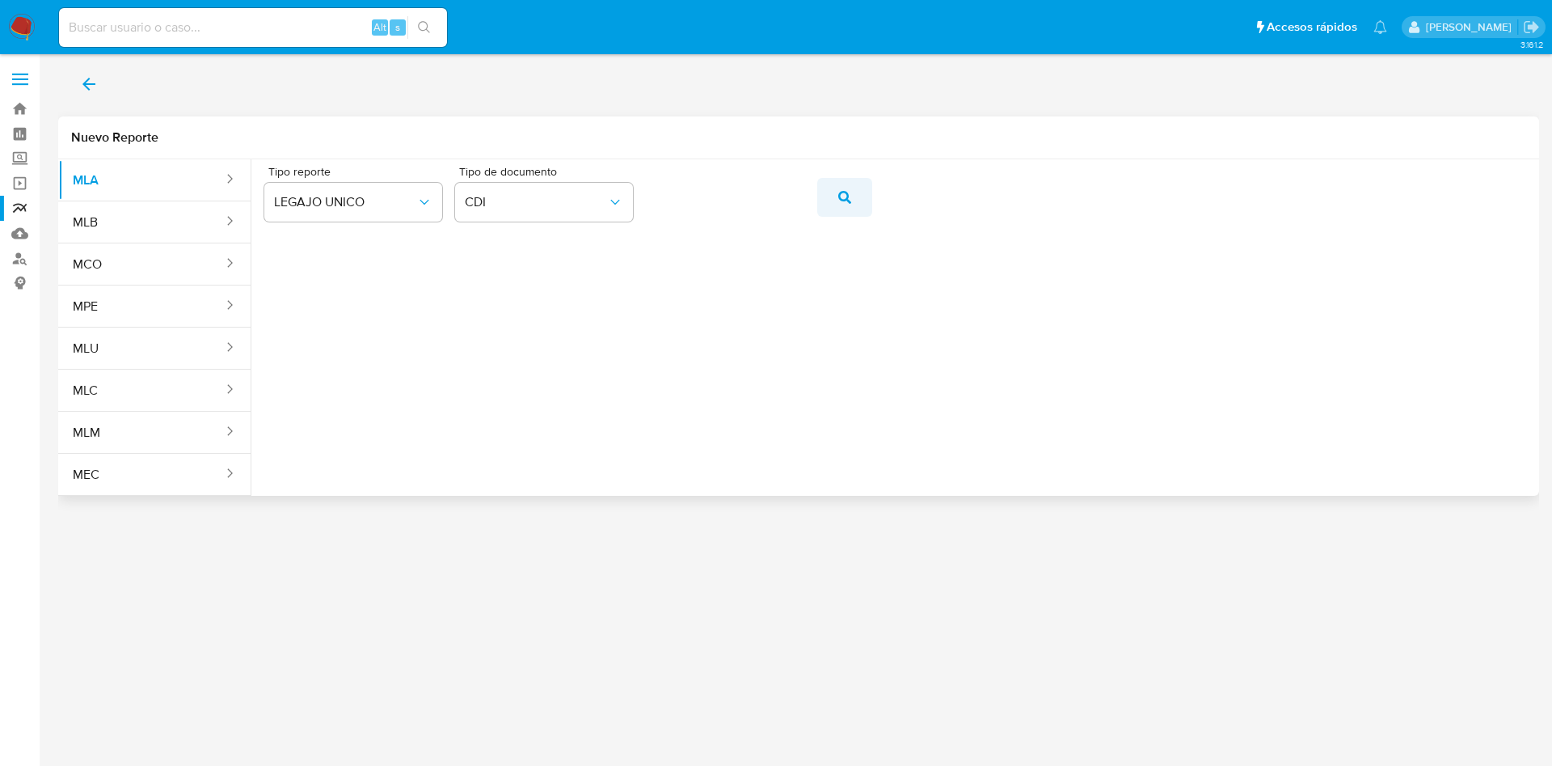
click at [855, 196] on button "action-search" at bounding box center [844, 197] width 55 height 39
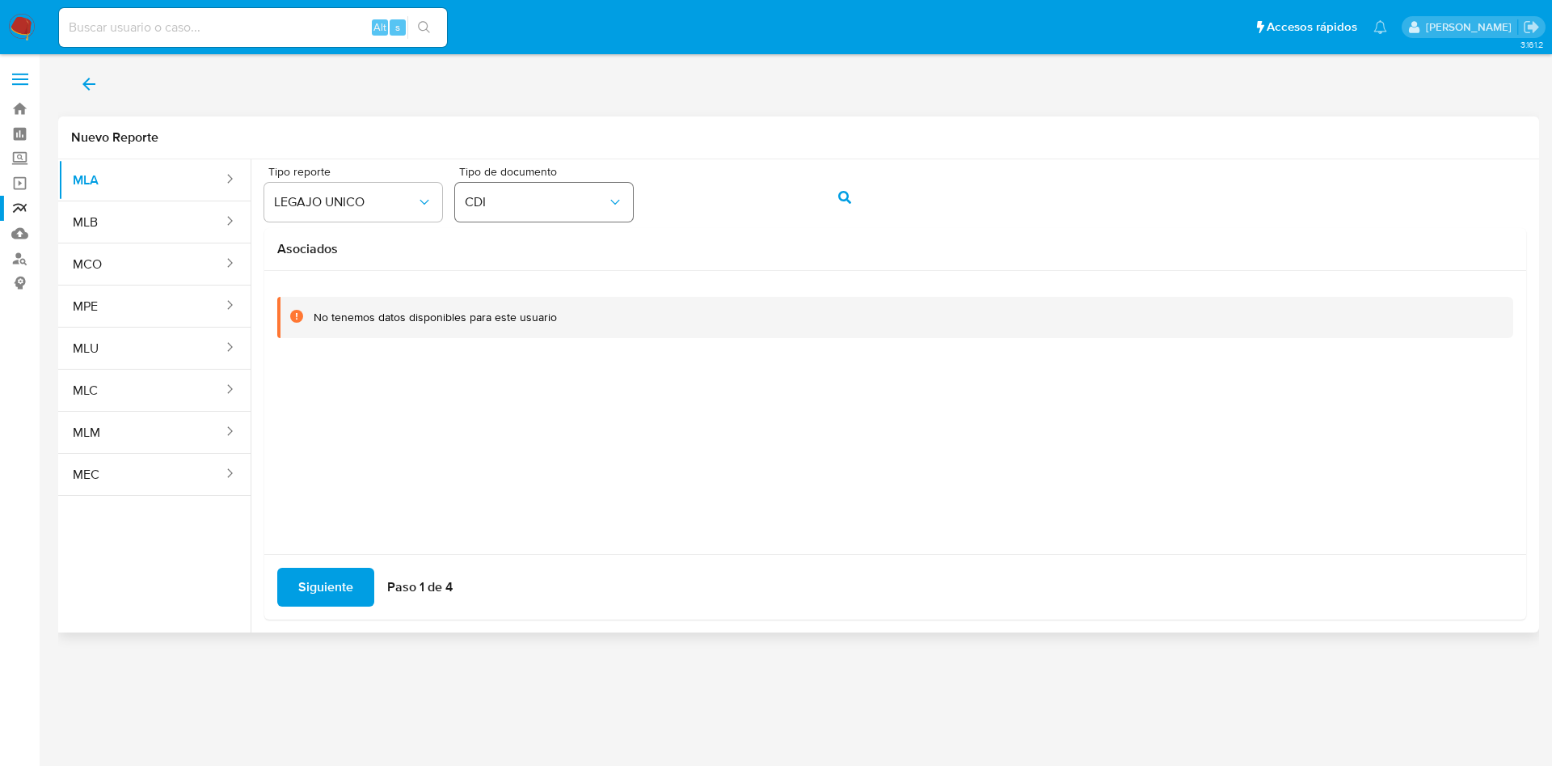
click at [471, 186] on button "CDI" at bounding box center [544, 202] width 178 height 39
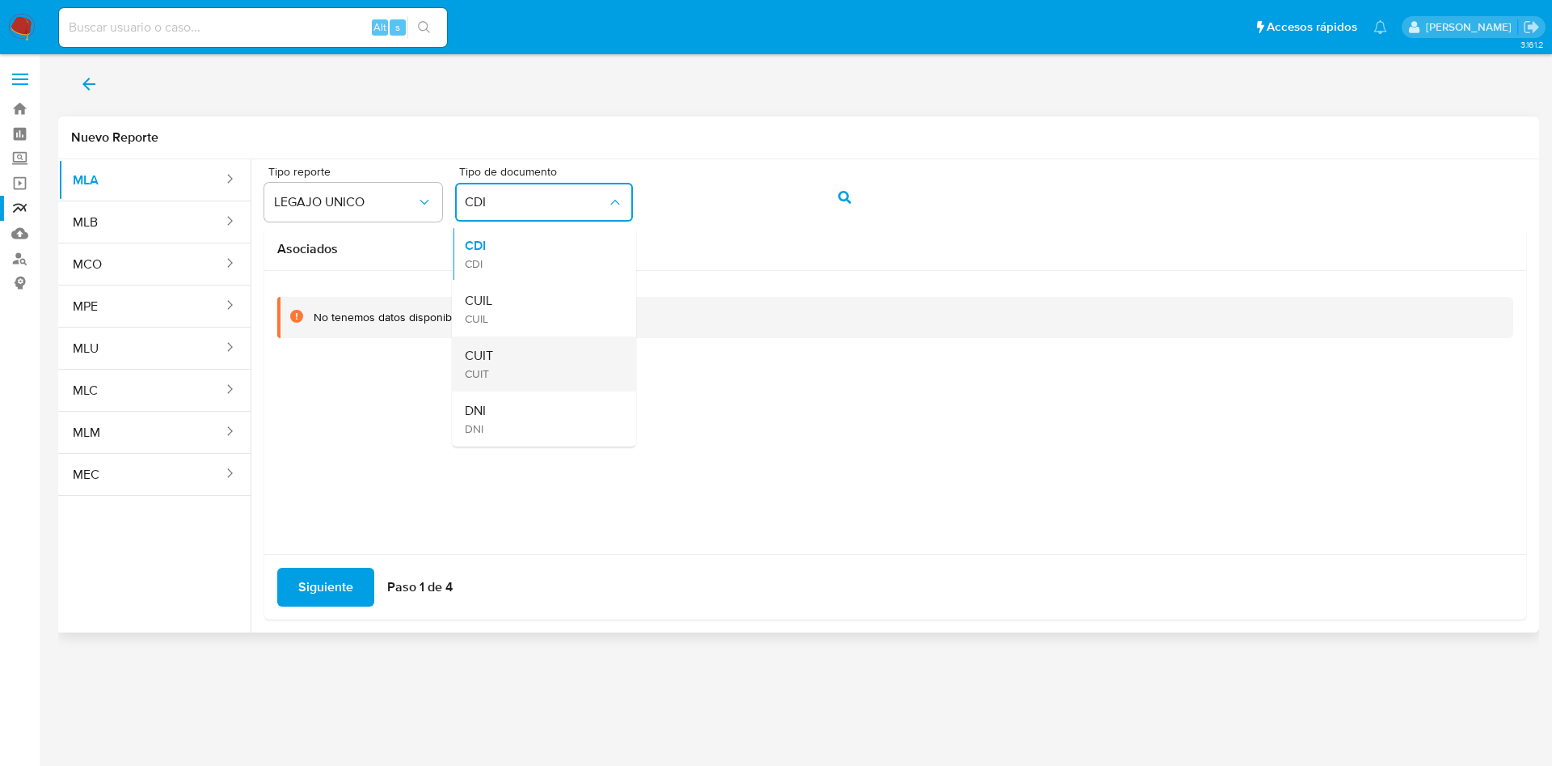
click at [488, 343] on div "CUIT CUIT" at bounding box center [539, 363] width 149 height 55
click at [553, 203] on span "CUIT" at bounding box center [536, 202] width 142 height 16
drag, startPoint x: 513, startPoint y: 299, endPoint x: 632, endPoint y: 223, distance: 141.8
click at [515, 297] on div "CUIL CUIL" at bounding box center [539, 308] width 149 height 55
click at [832, 192] on button "action-search" at bounding box center [844, 197] width 55 height 39
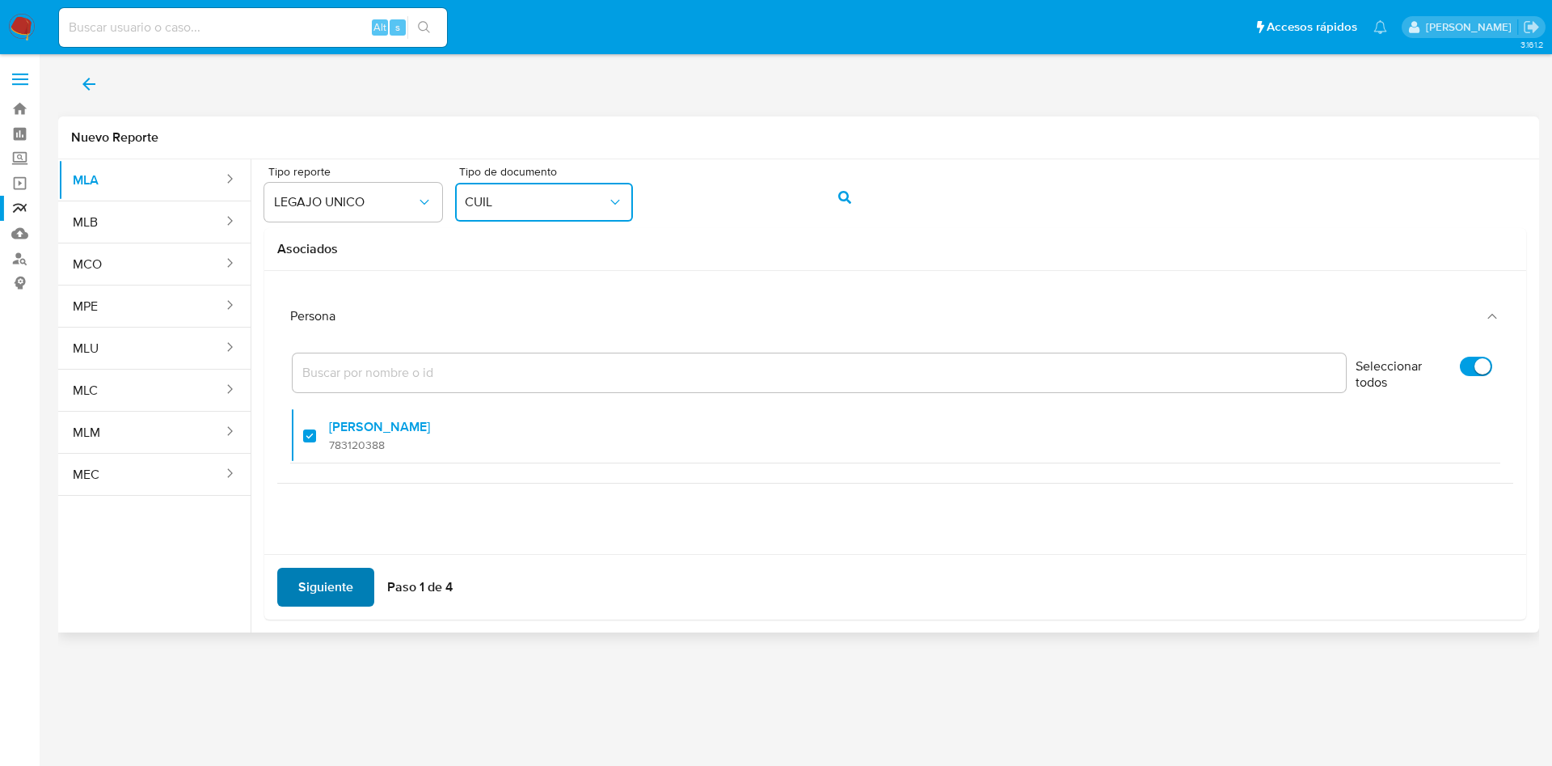
click at [317, 572] on span "Siguiente" at bounding box center [325, 587] width 55 height 36
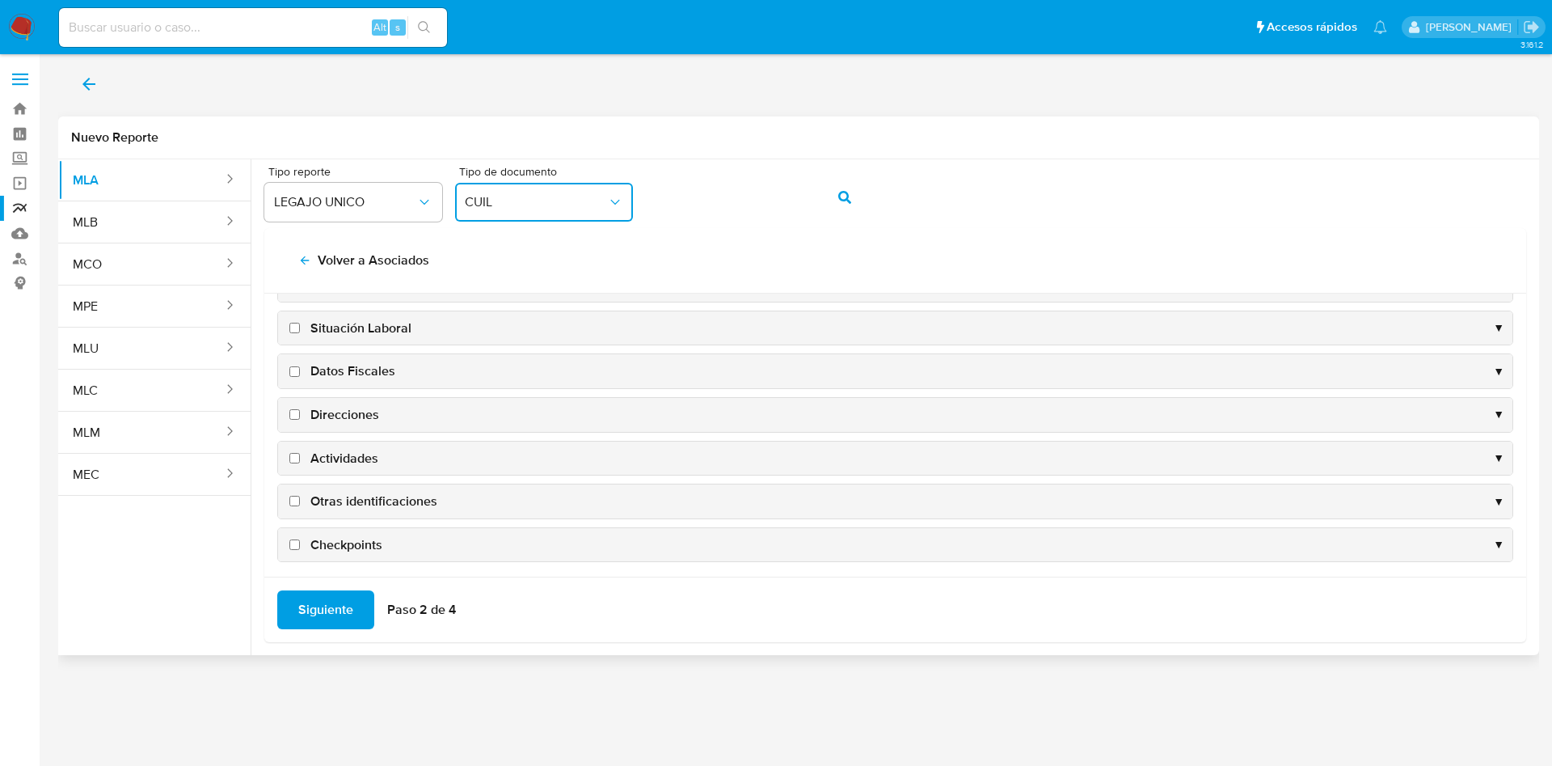
scroll to position [157, 0]
click at [341, 370] on span "Datos Fiscales" at bounding box center [352, 365] width 85 height 18
click at [300, 370] on input "Datos Fiscales" at bounding box center [294, 365] width 11 height 11
checkbox input "true"
click at [340, 409] on span "Direcciones" at bounding box center [344, 408] width 69 height 18
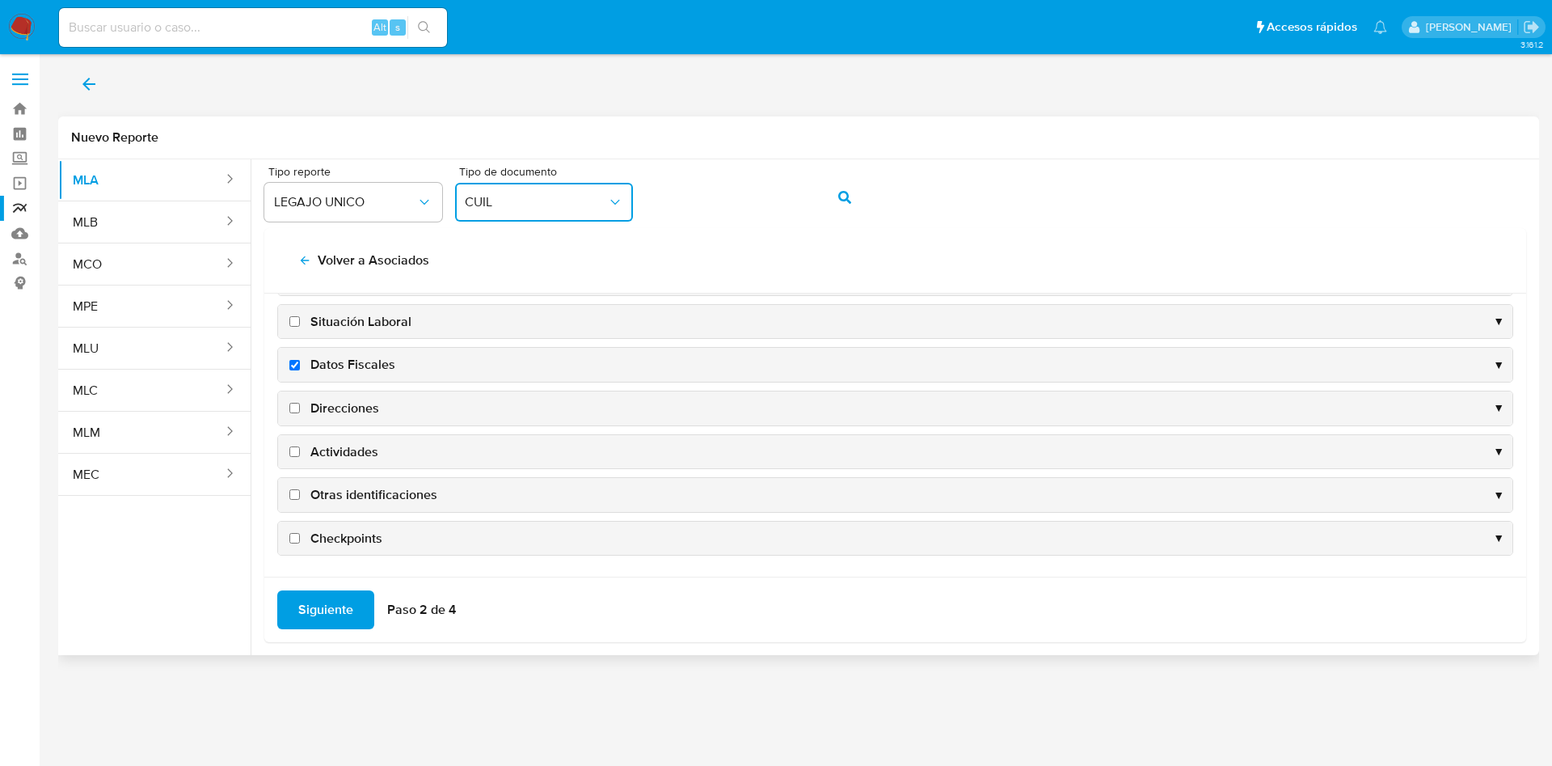
click at [300, 409] on input "Direcciones" at bounding box center [294, 408] width 11 height 11
checkbox input "true"
click at [338, 446] on span "Actividades" at bounding box center [344, 452] width 68 height 18
click at [300, 446] on input "Actividades" at bounding box center [294, 451] width 11 height 11
checkbox input "true"
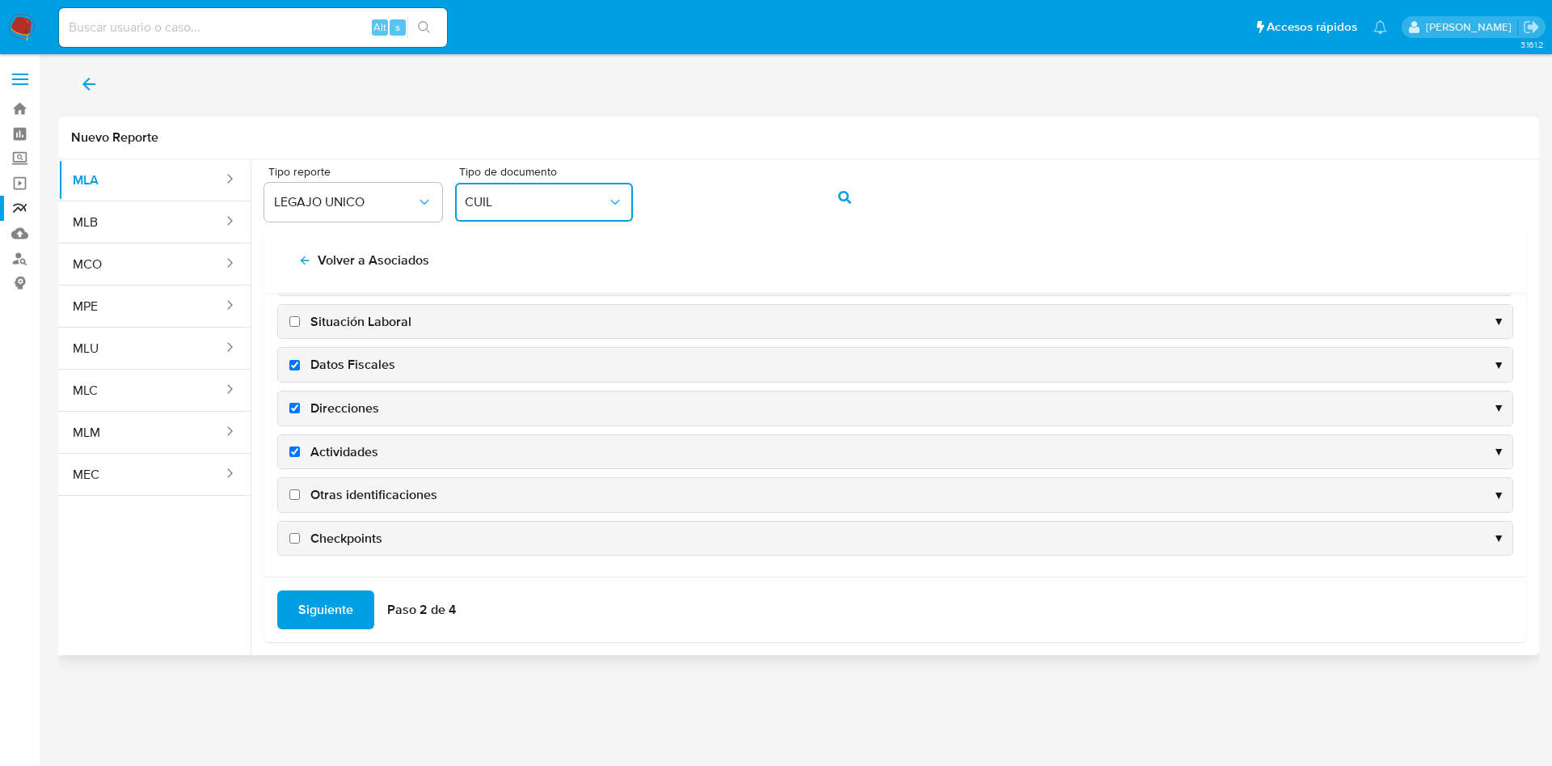
click at [346, 496] on span "Otras identificaciones" at bounding box center [373, 495] width 127 height 18
click at [300, 496] on input "Otras identificaciones" at bounding box center [294, 494] width 11 height 11
checkbox input "true"
click at [337, 611] on span "Siguiente" at bounding box center [325, 610] width 55 height 36
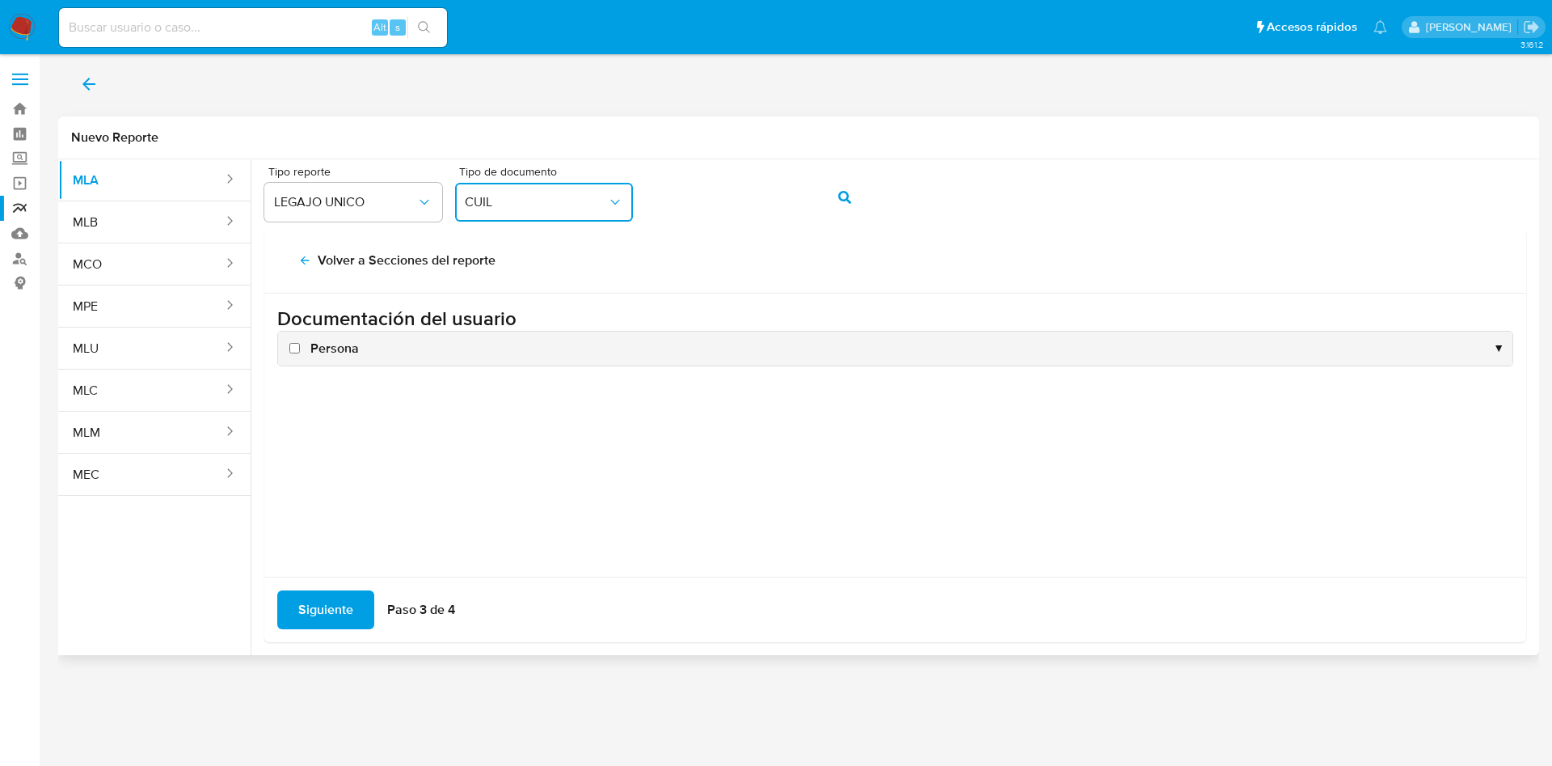
click at [309, 347] on label "Persona" at bounding box center [322, 349] width 73 height 18
click at [300, 347] on input "Persona" at bounding box center [294, 348] width 11 height 11
checkbox input "true"
click at [314, 611] on span "Siguiente" at bounding box center [325, 610] width 55 height 36
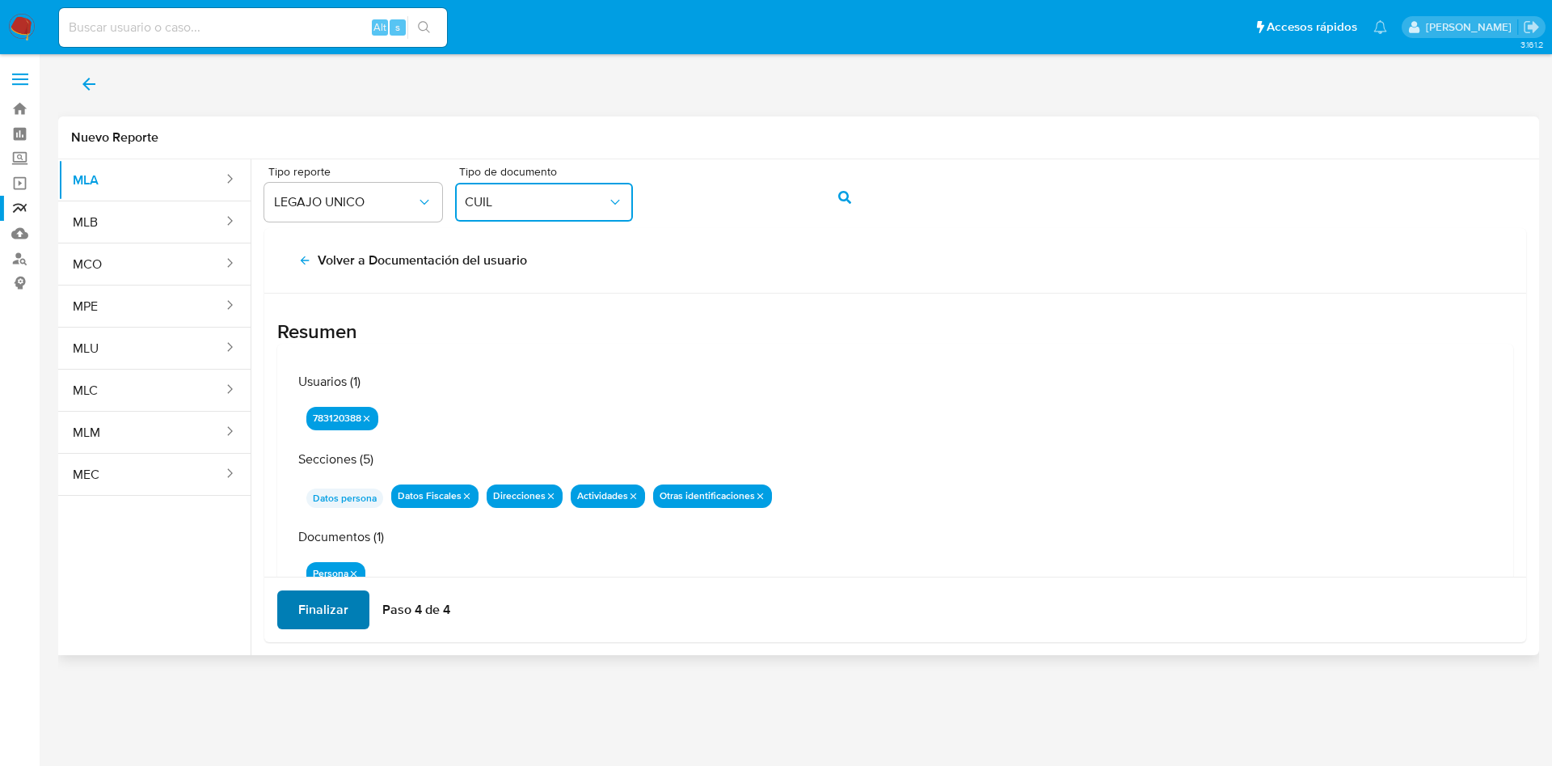
click at [336, 612] on span "Finalizar" at bounding box center [323, 610] width 50 height 36
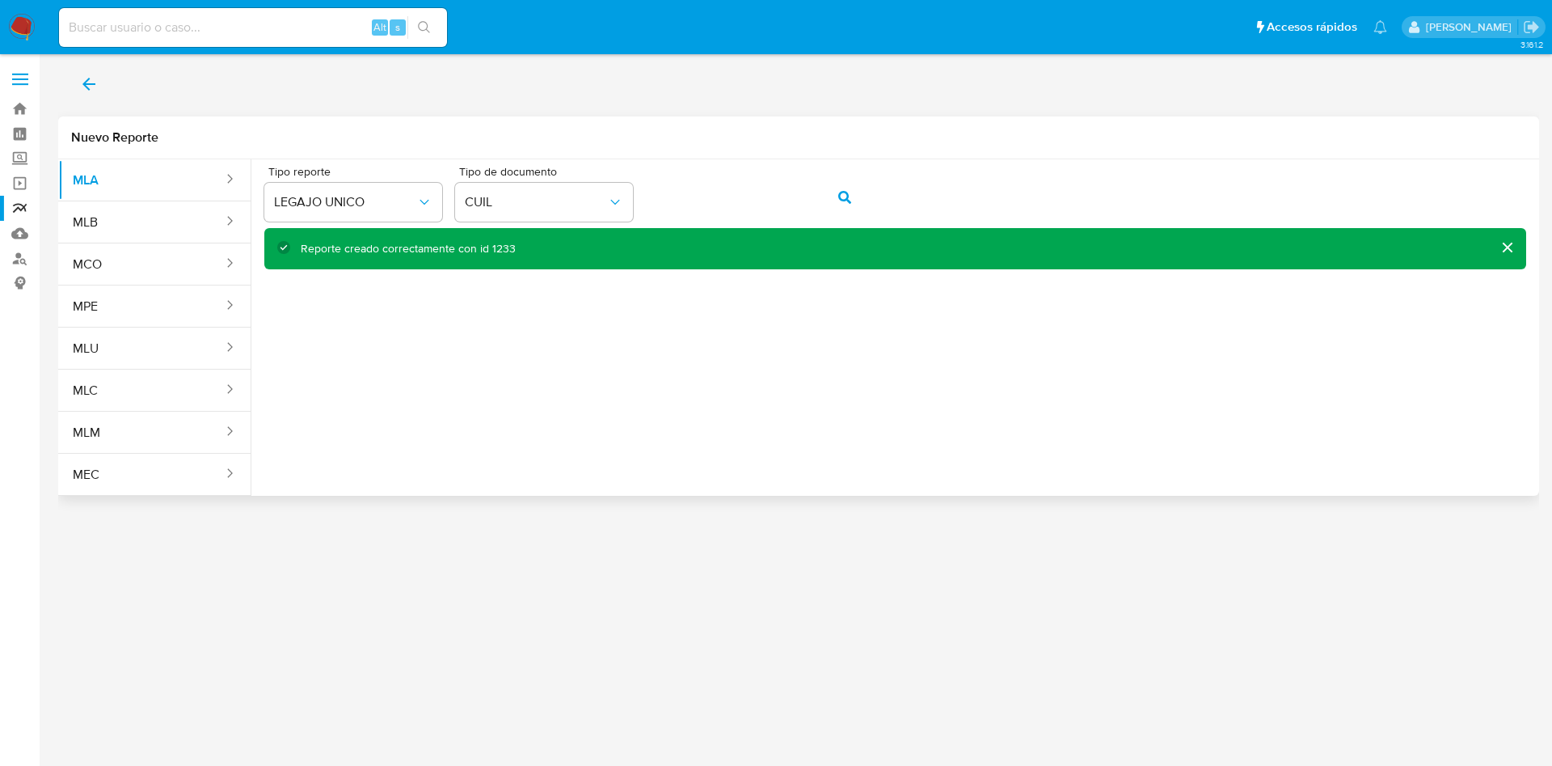
click at [618, 179] on div "Tipo reporte LEGAJO UNICO Tipo de documento CUIL" at bounding box center [895, 197] width 1262 height 62
click at [842, 197] on icon "action-search" at bounding box center [844, 197] width 13 height 13
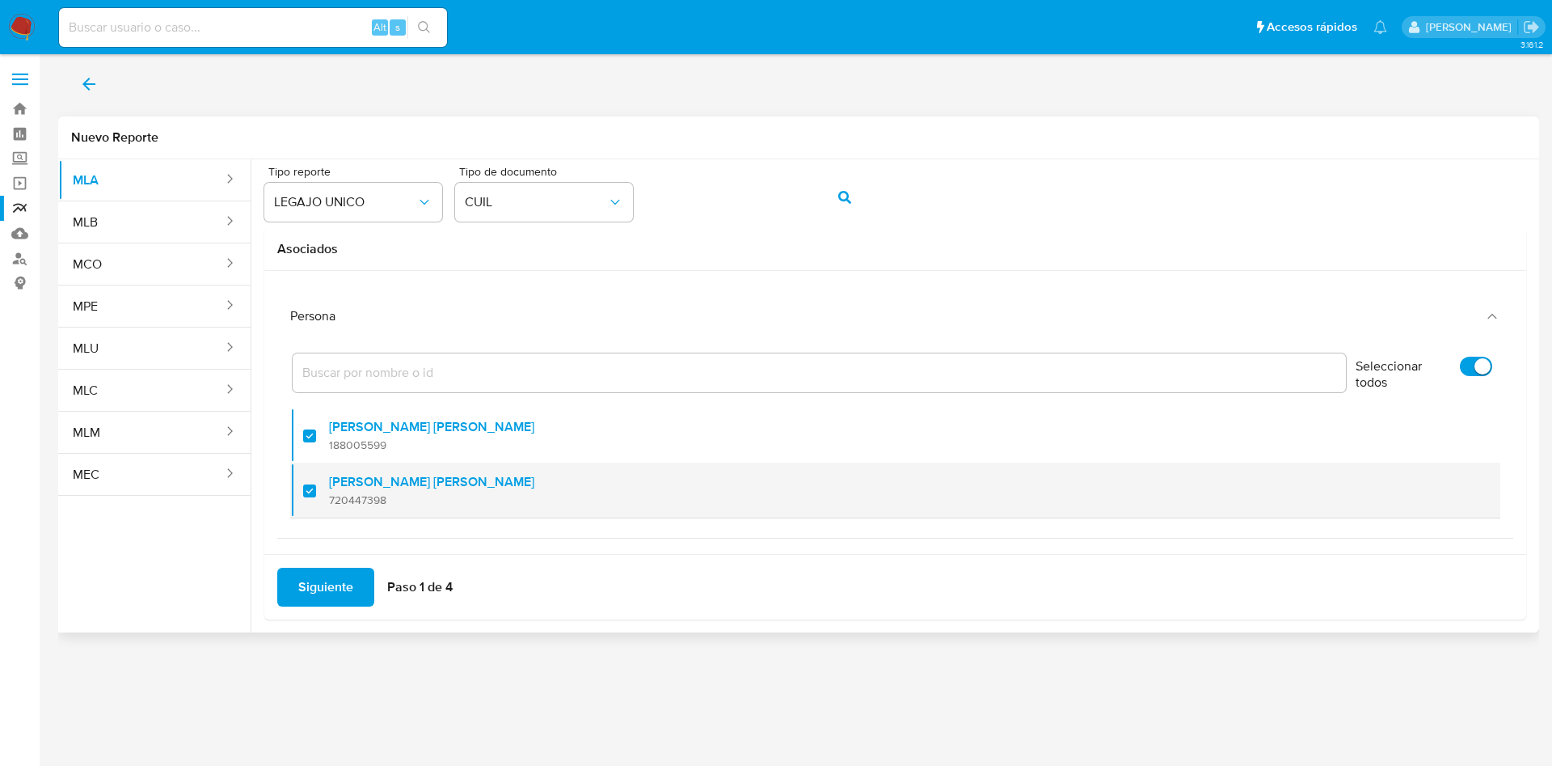
scroll to position [11, 0]
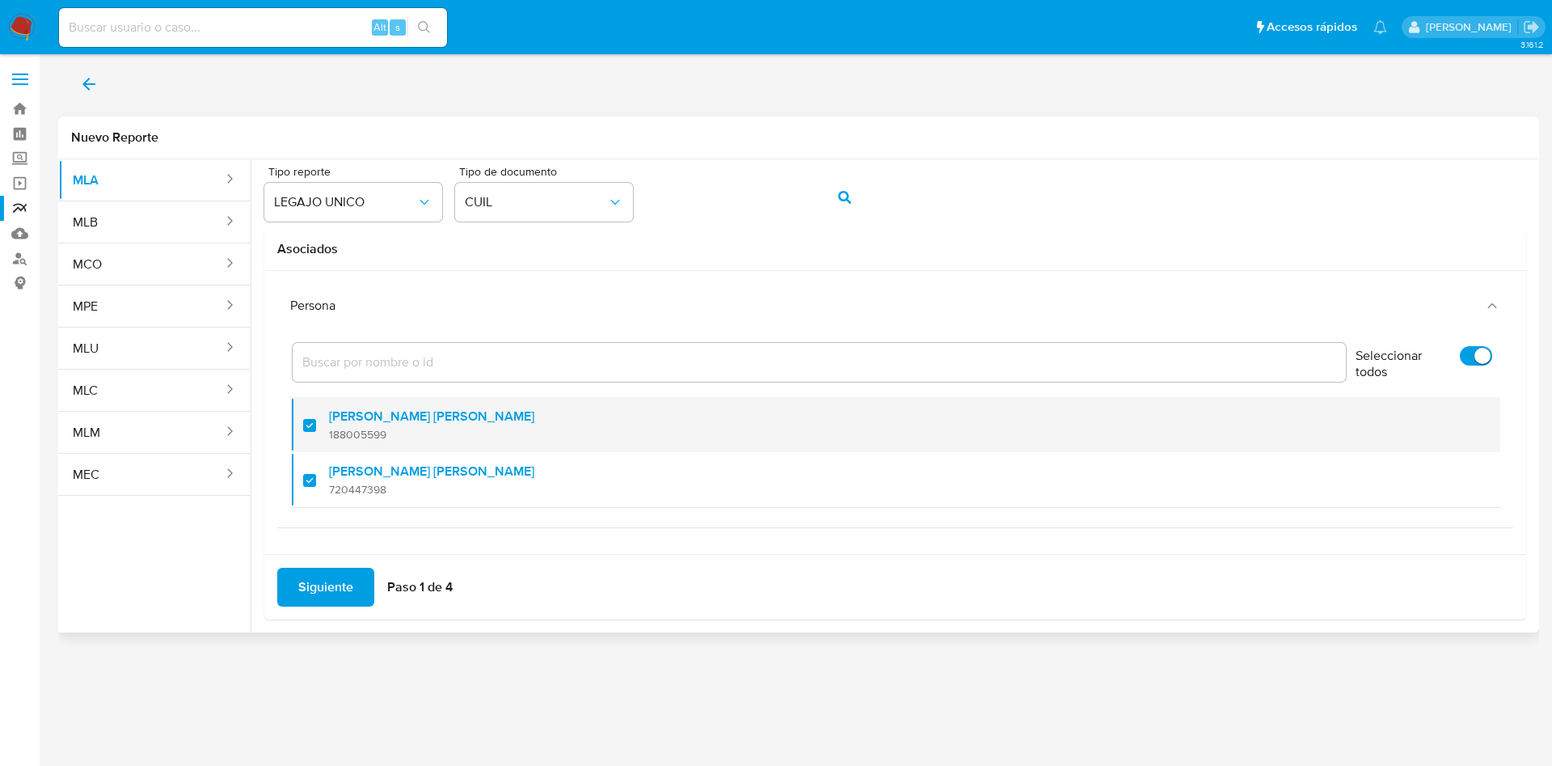
click at [381, 424] on label "[PERSON_NAME] [PERSON_NAME]" at bounding box center [431, 416] width 205 height 16
click at [316, 424] on input "checkbox" at bounding box center [309, 425] width 13 height 13
checkbox input "false"
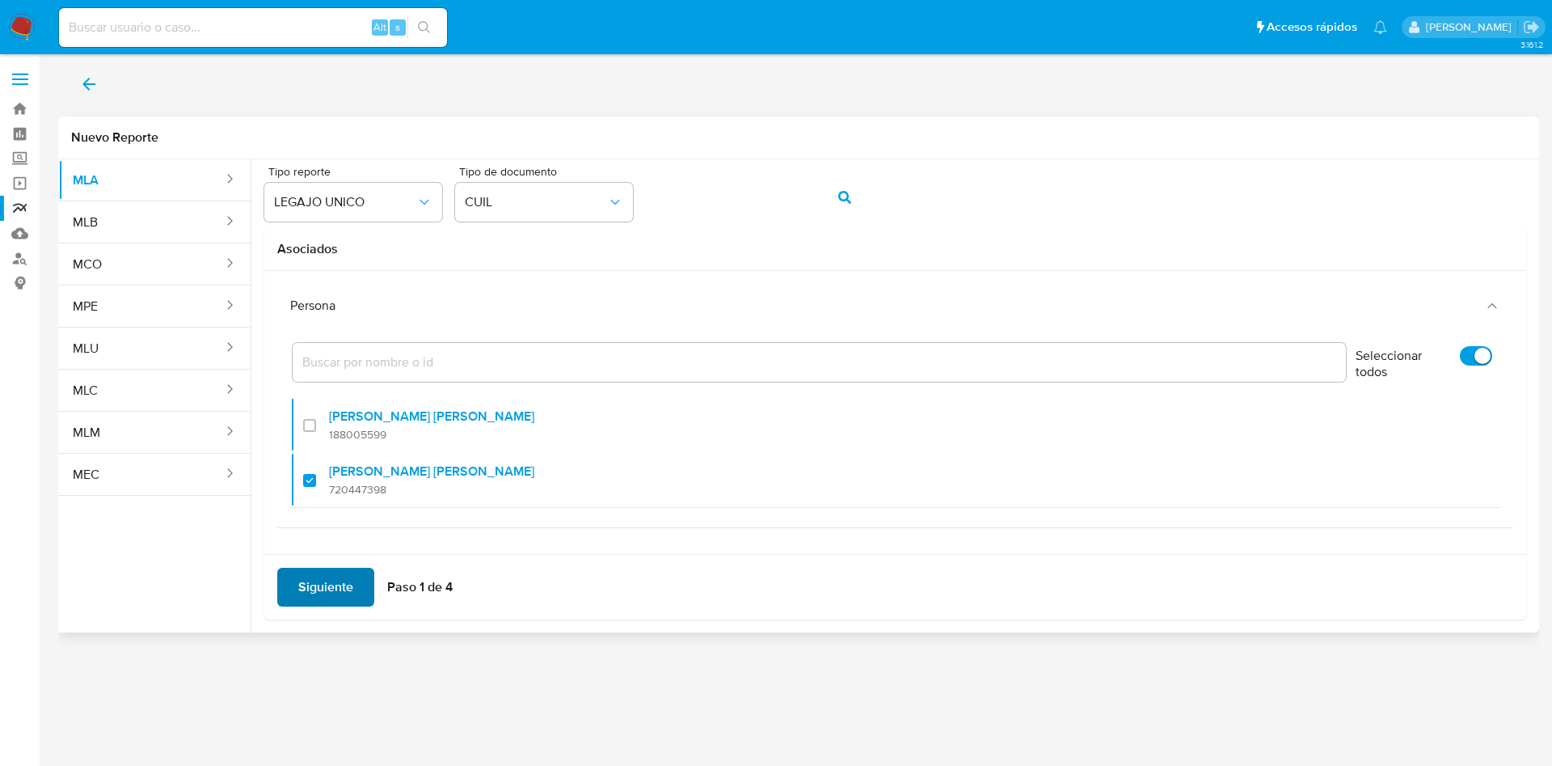
click at [333, 583] on span "Siguiente" at bounding box center [325, 587] width 55 height 36
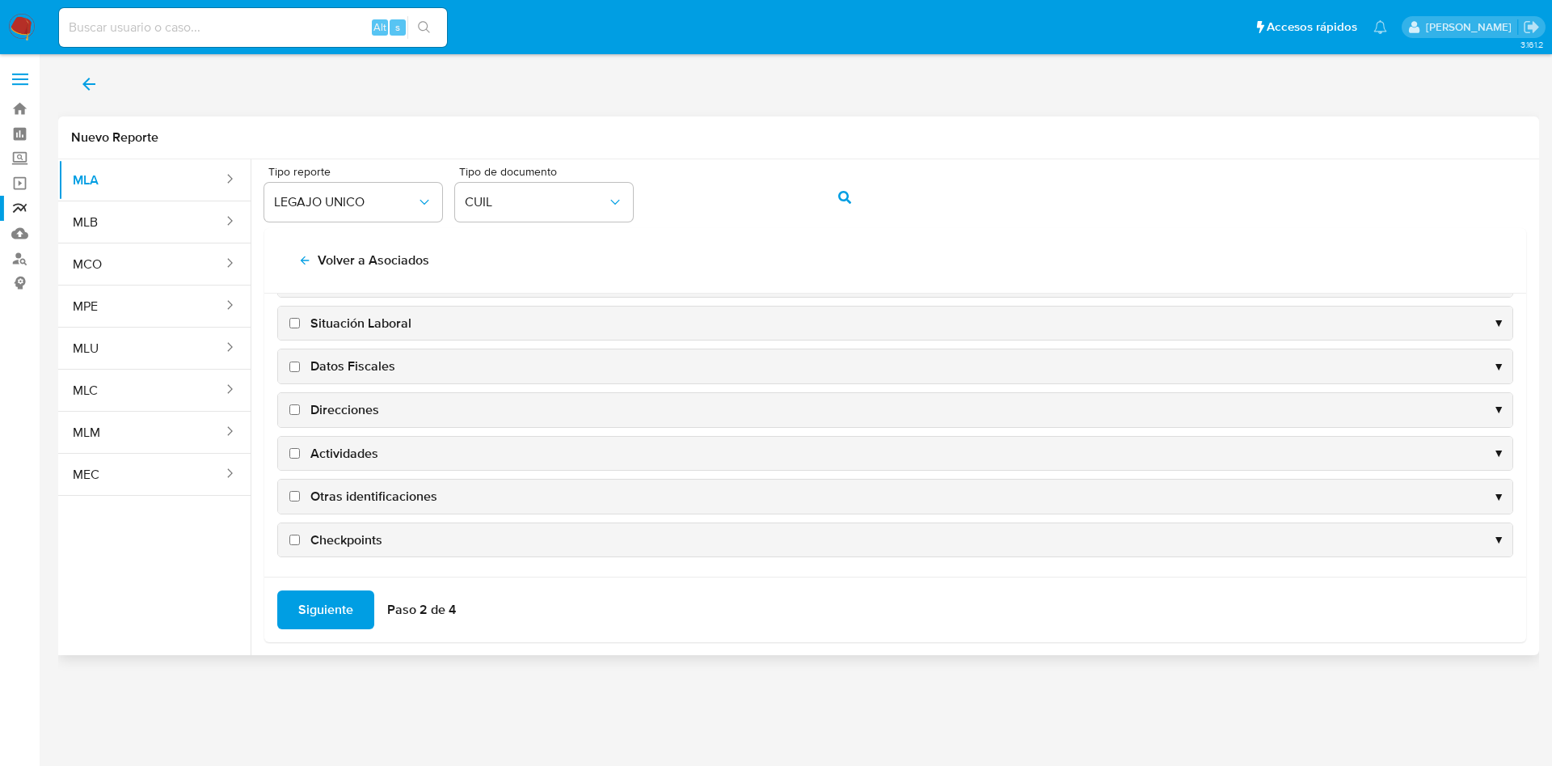
scroll to position [157, 0]
click at [338, 372] on span "Datos Fiscales" at bounding box center [352, 365] width 85 height 18
click at [300, 370] on input "Datos Fiscales" at bounding box center [294, 365] width 11 height 11
checkbox input "true"
click at [336, 410] on span "Direcciones" at bounding box center [344, 408] width 69 height 18
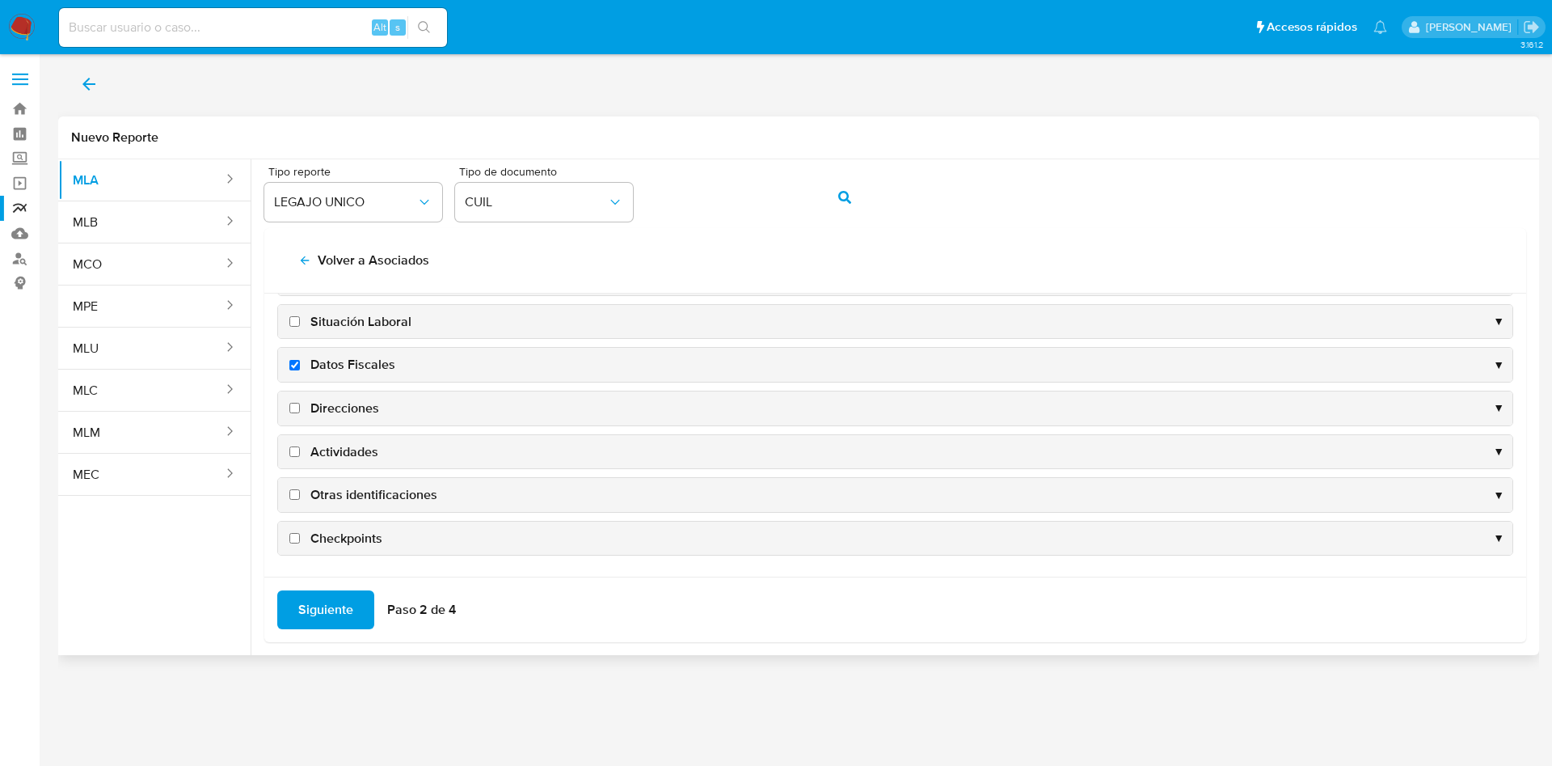
click at [300, 410] on input "Direcciones" at bounding box center [294, 408] width 11 height 11
checkbox input "true"
click at [344, 441] on div "Actividades ▼" at bounding box center [895, 452] width 1235 height 34
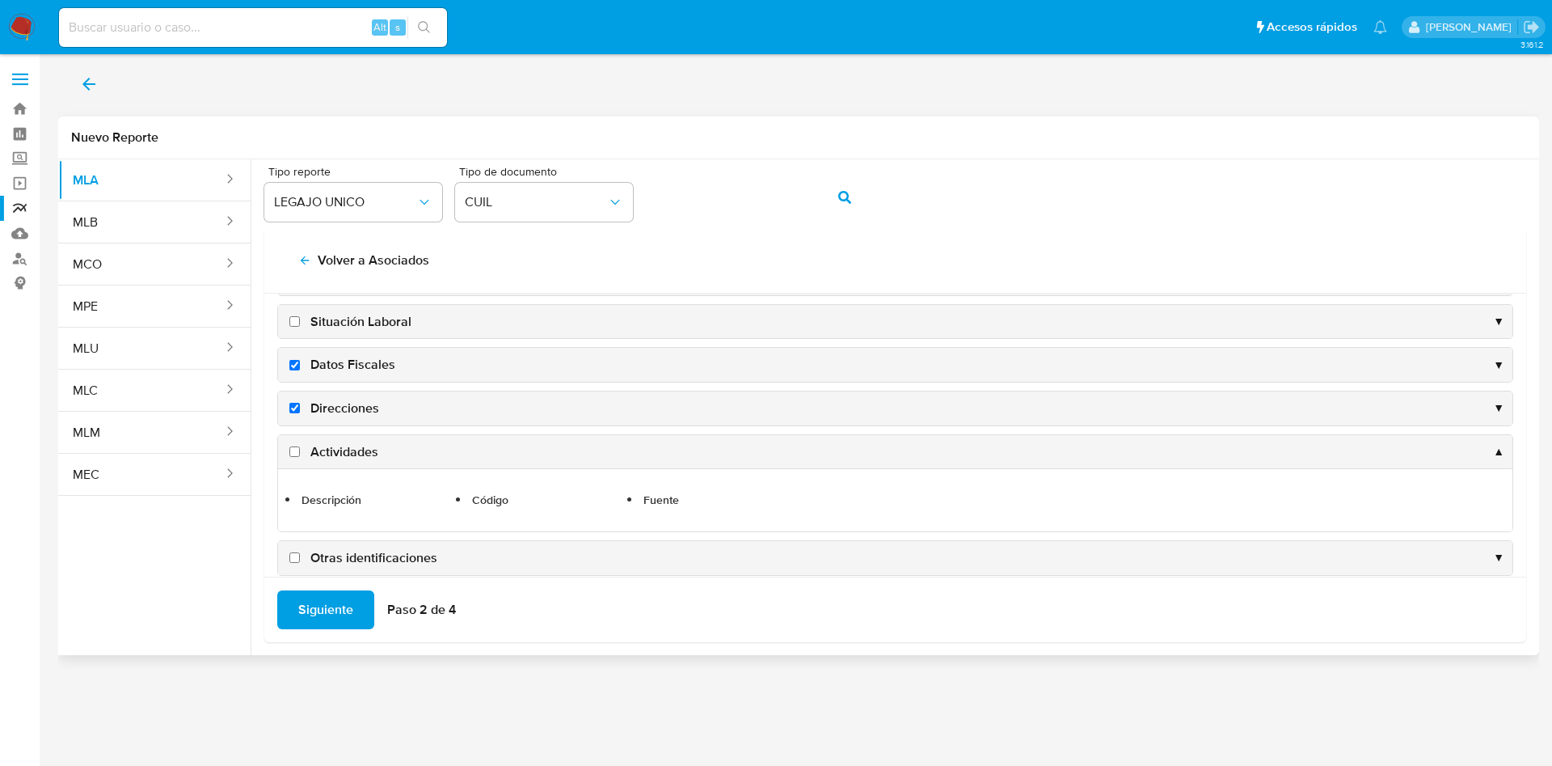
click at [344, 447] on span "Actividades" at bounding box center [344, 452] width 68 height 18
click at [300, 447] on input "Actividades" at bounding box center [294, 451] width 11 height 11
checkbox input "true"
click at [352, 560] on span "Otras identificaciones" at bounding box center [373, 558] width 127 height 18
click at [300, 560] on input "Otras identificaciones" at bounding box center [294, 557] width 11 height 11
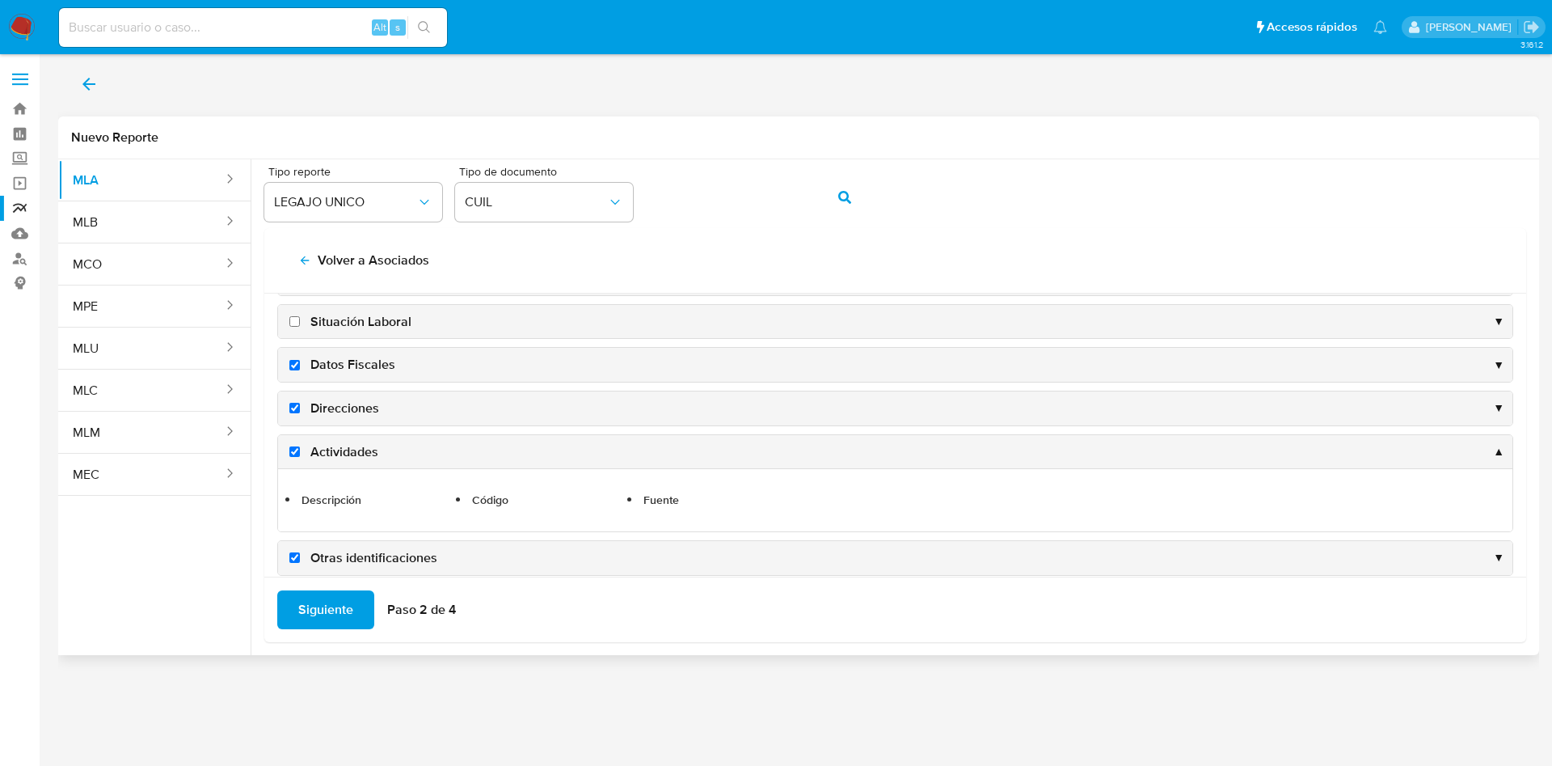
checkbox input "true"
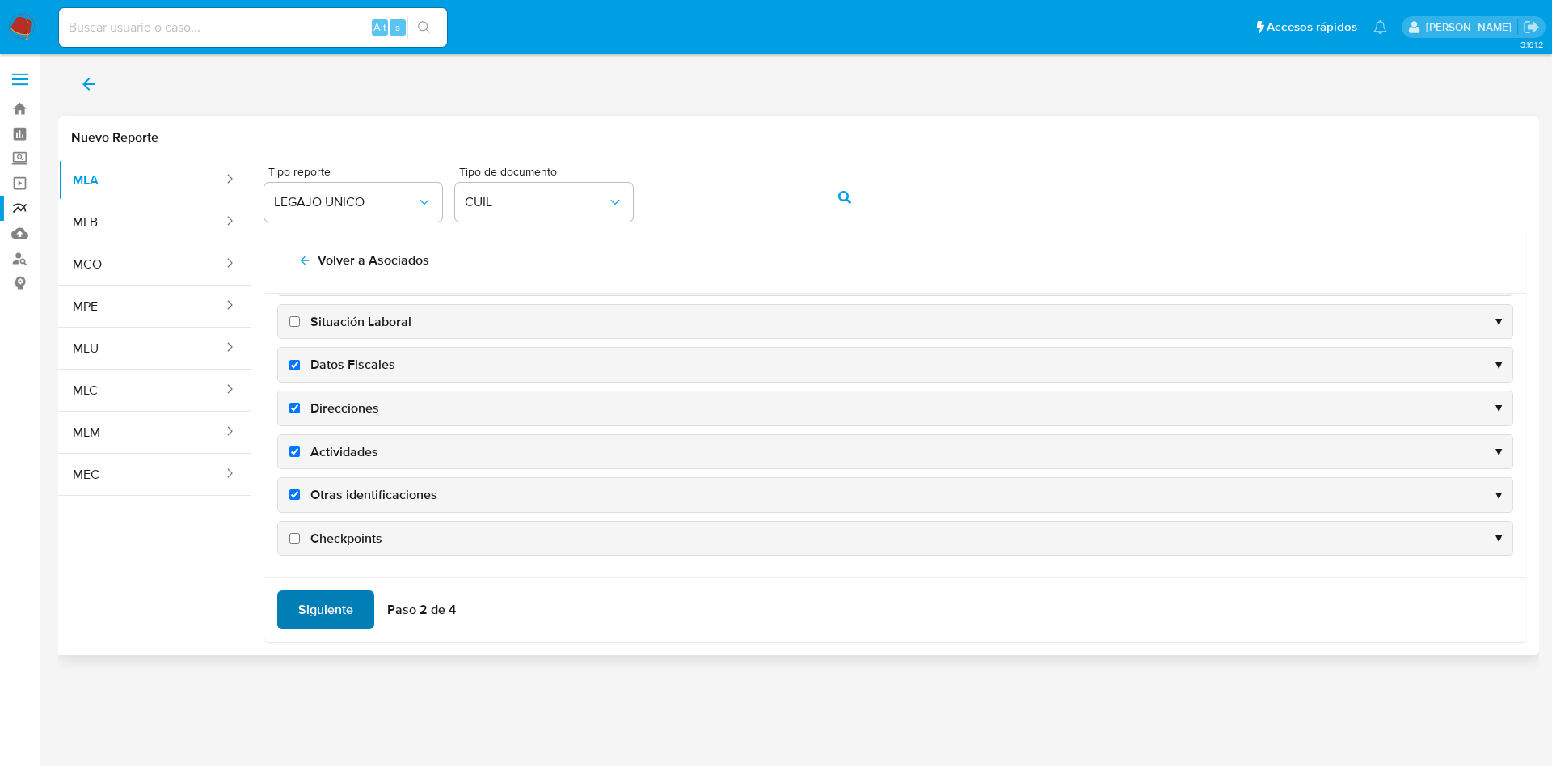
click at [344, 606] on span "Siguiente" at bounding box center [325, 610] width 55 height 36
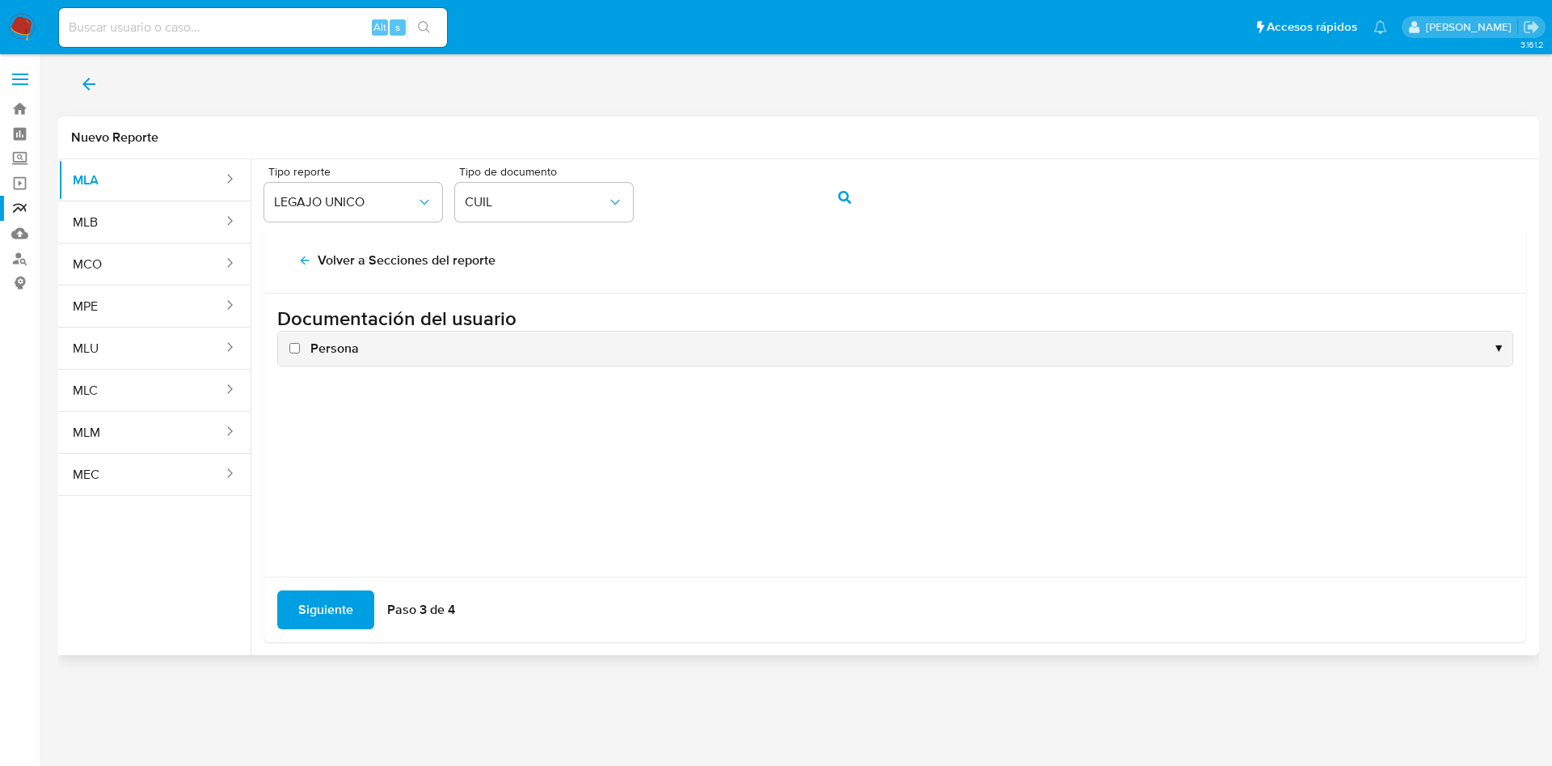
click at [357, 350] on div "Persona ▼" at bounding box center [895, 349] width 1235 height 34
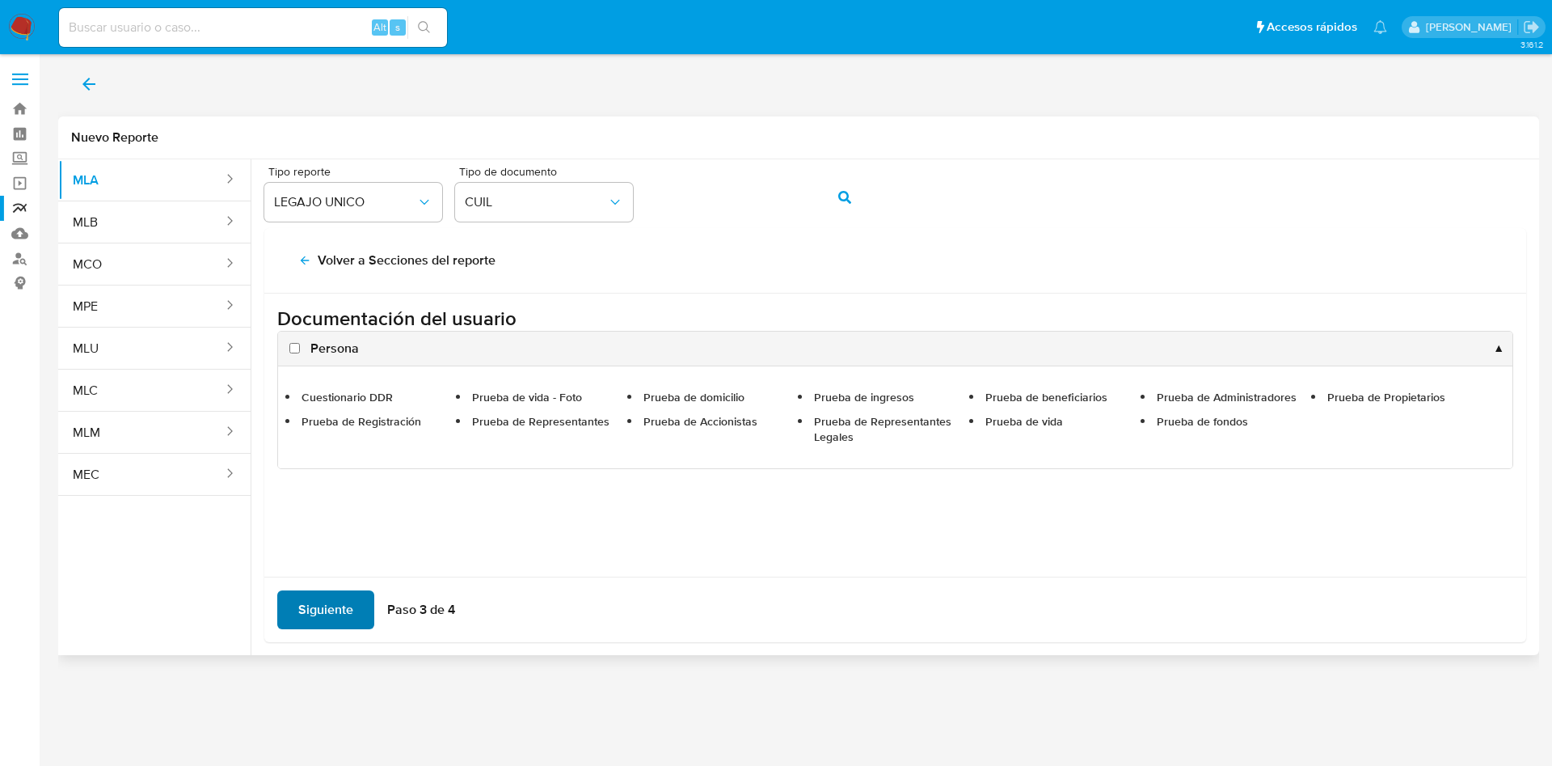
click at [347, 607] on span "Siguiente" at bounding box center [325, 610] width 55 height 36
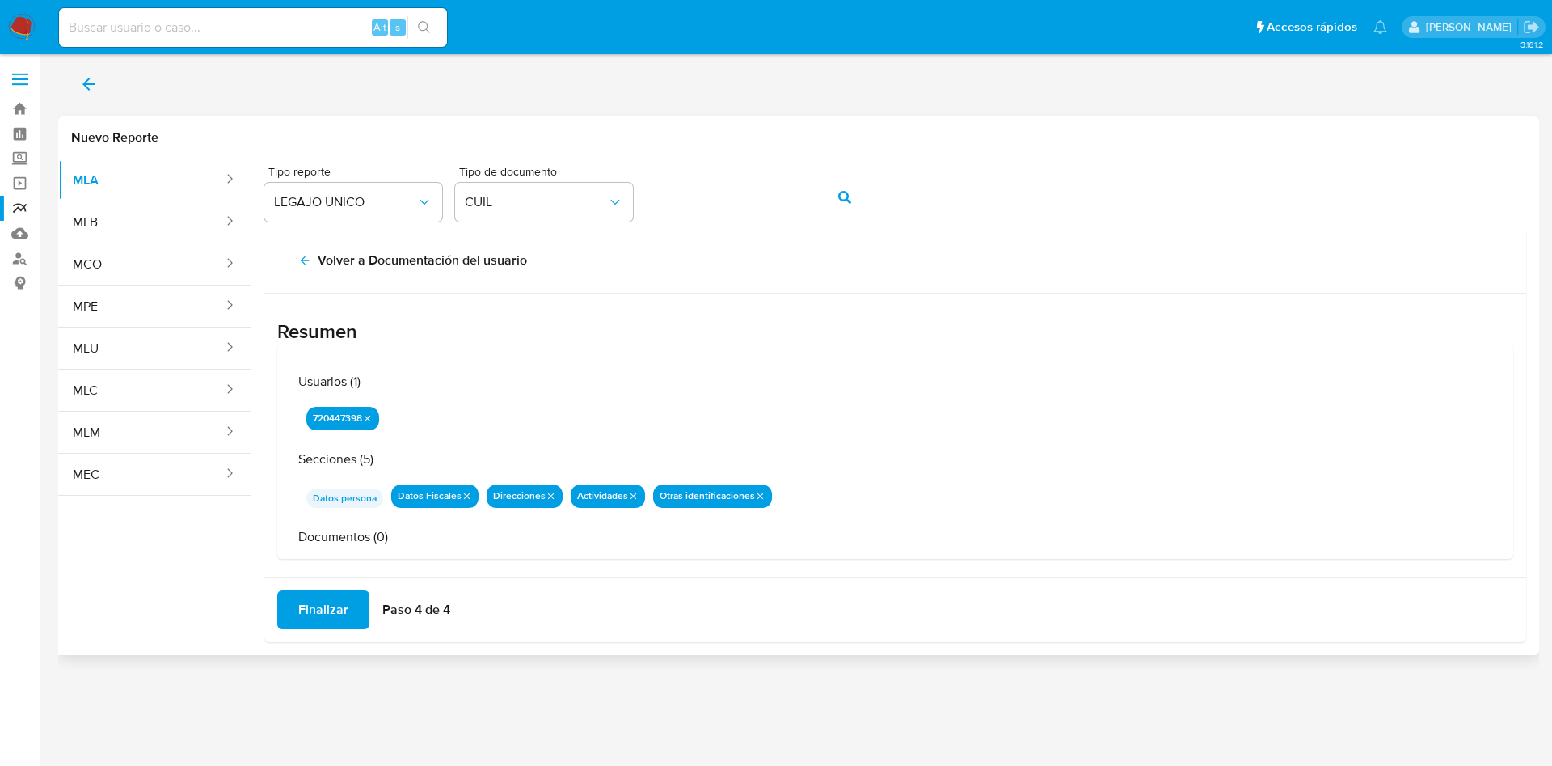
drag, startPoint x: 295, startPoint y: 255, endPoint x: 318, endPoint y: 290, distance: 42.2
click at [295, 255] on button "Volver a Documentación del usuario" at bounding box center [412, 260] width 271 height 39
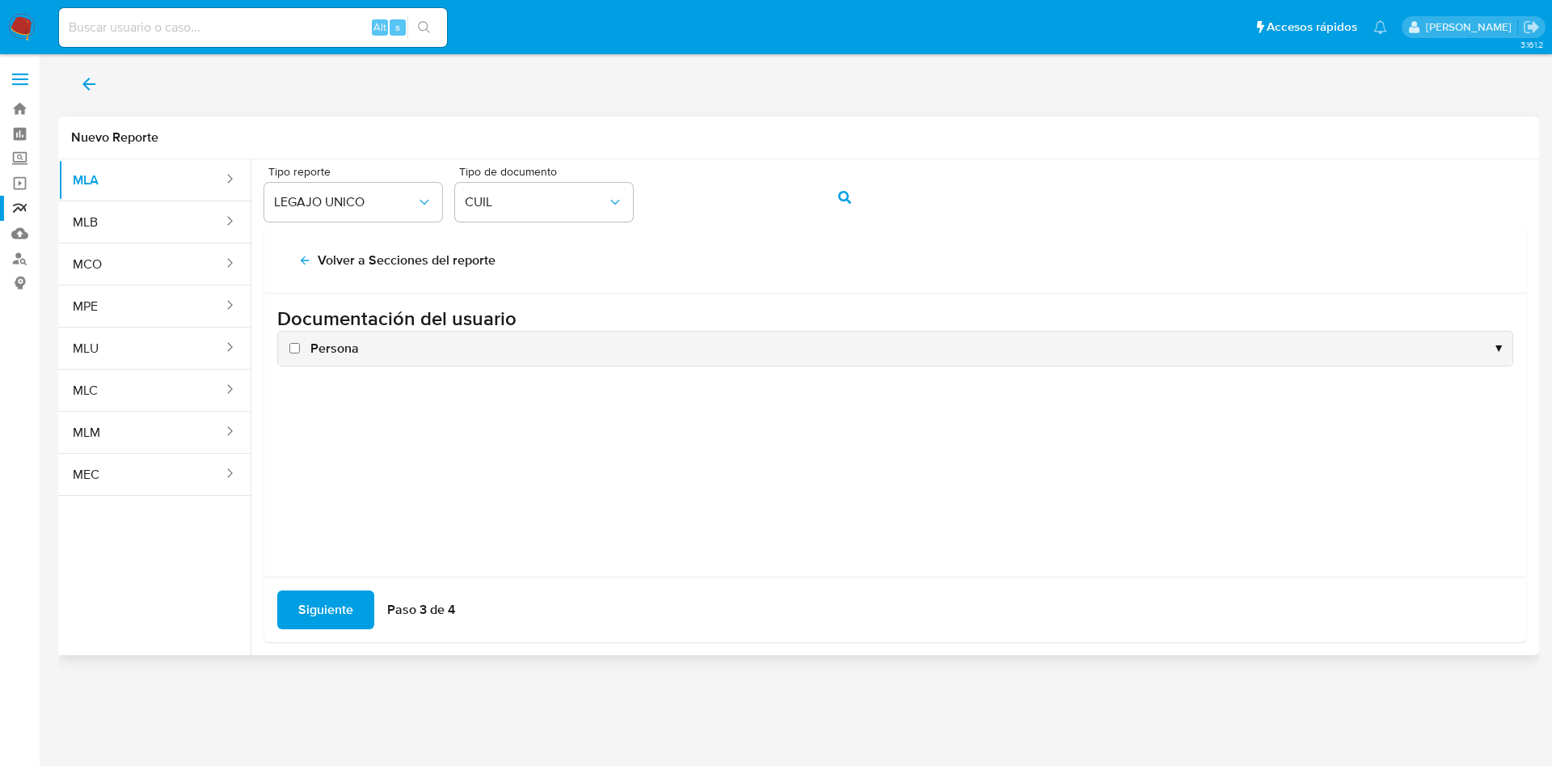
click at [319, 346] on span "Persona" at bounding box center [334, 349] width 49 height 18
click at [300, 346] on input "Persona" at bounding box center [294, 348] width 11 height 11
checkbox input "true"
click at [316, 602] on span "Siguiente" at bounding box center [325, 610] width 55 height 36
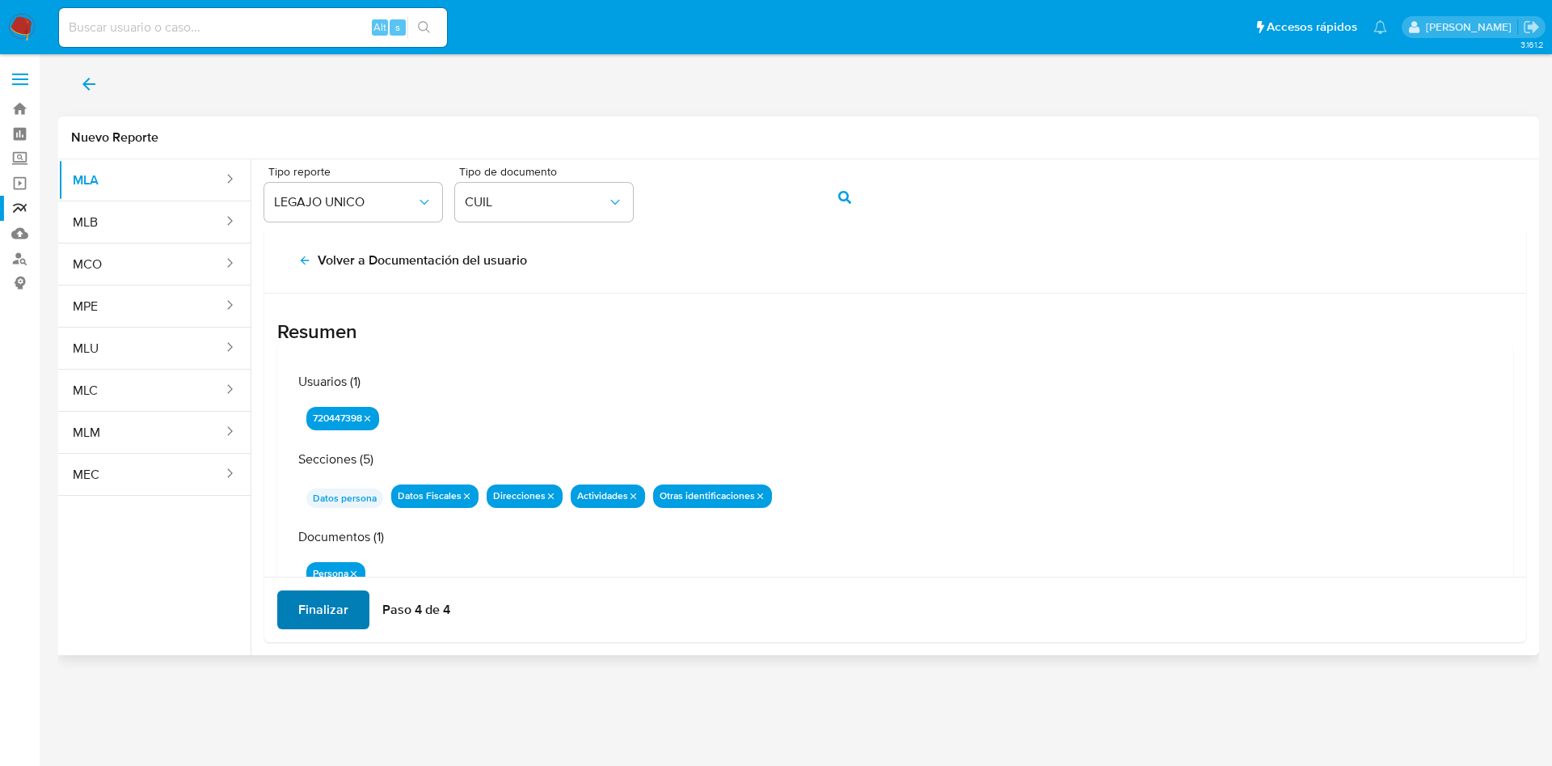
click at [316, 602] on span "Finalizar" at bounding box center [323, 610] width 50 height 36
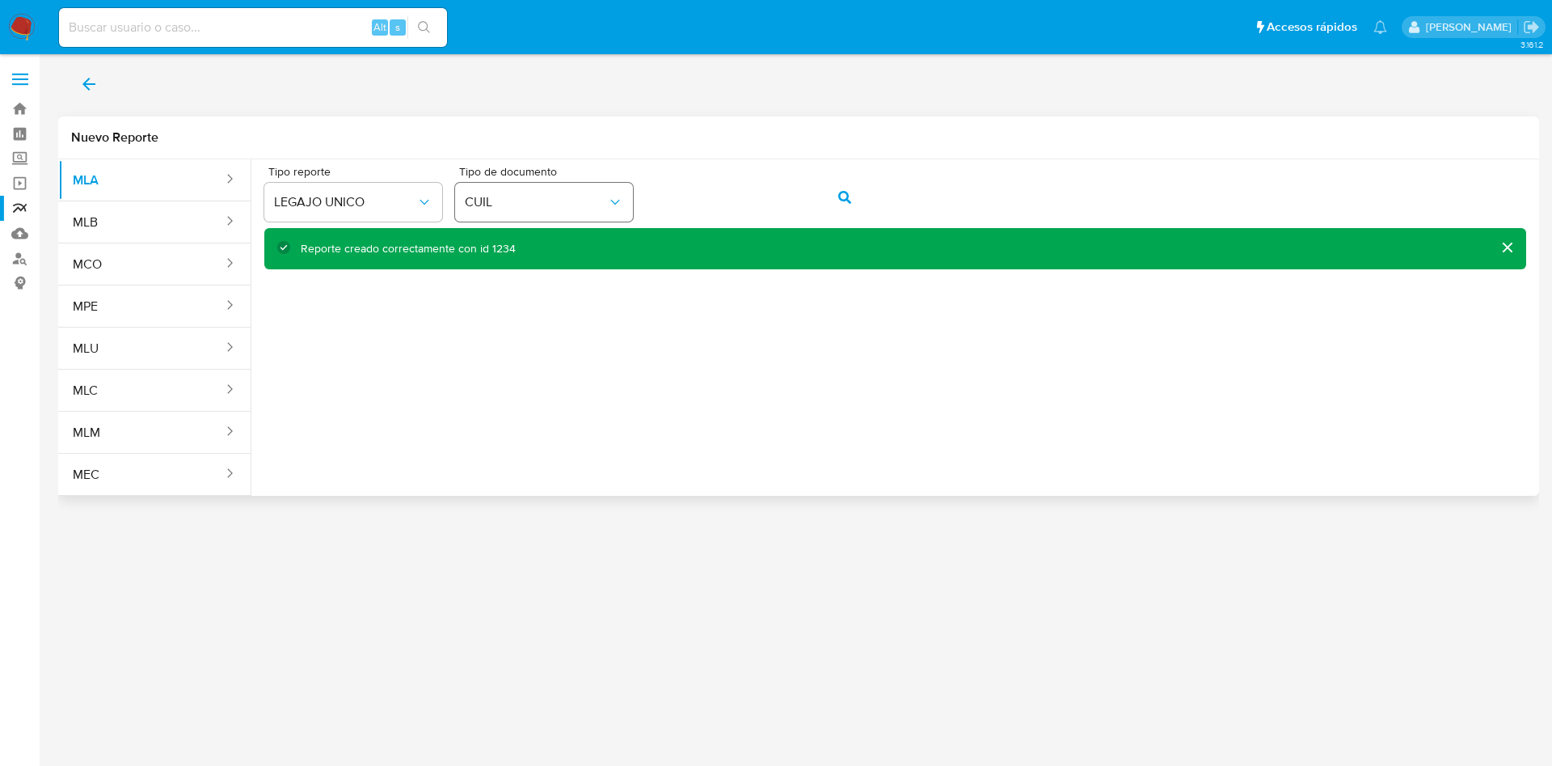
click at [543, 194] on div "Tipo reporte LEGAJO UNICO Tipo de documento CUIL" at bounding box center [895, 197] width 1262 height 62
click at [814, 192] on div "Tipo reporte LEGAJO UNICO Tipo de documento CUIL" at bounding box center [895, 197] width 1262 height 62
click at [836, 192] on button "action-search" at bounding box center [844, 197] width 55 height 39
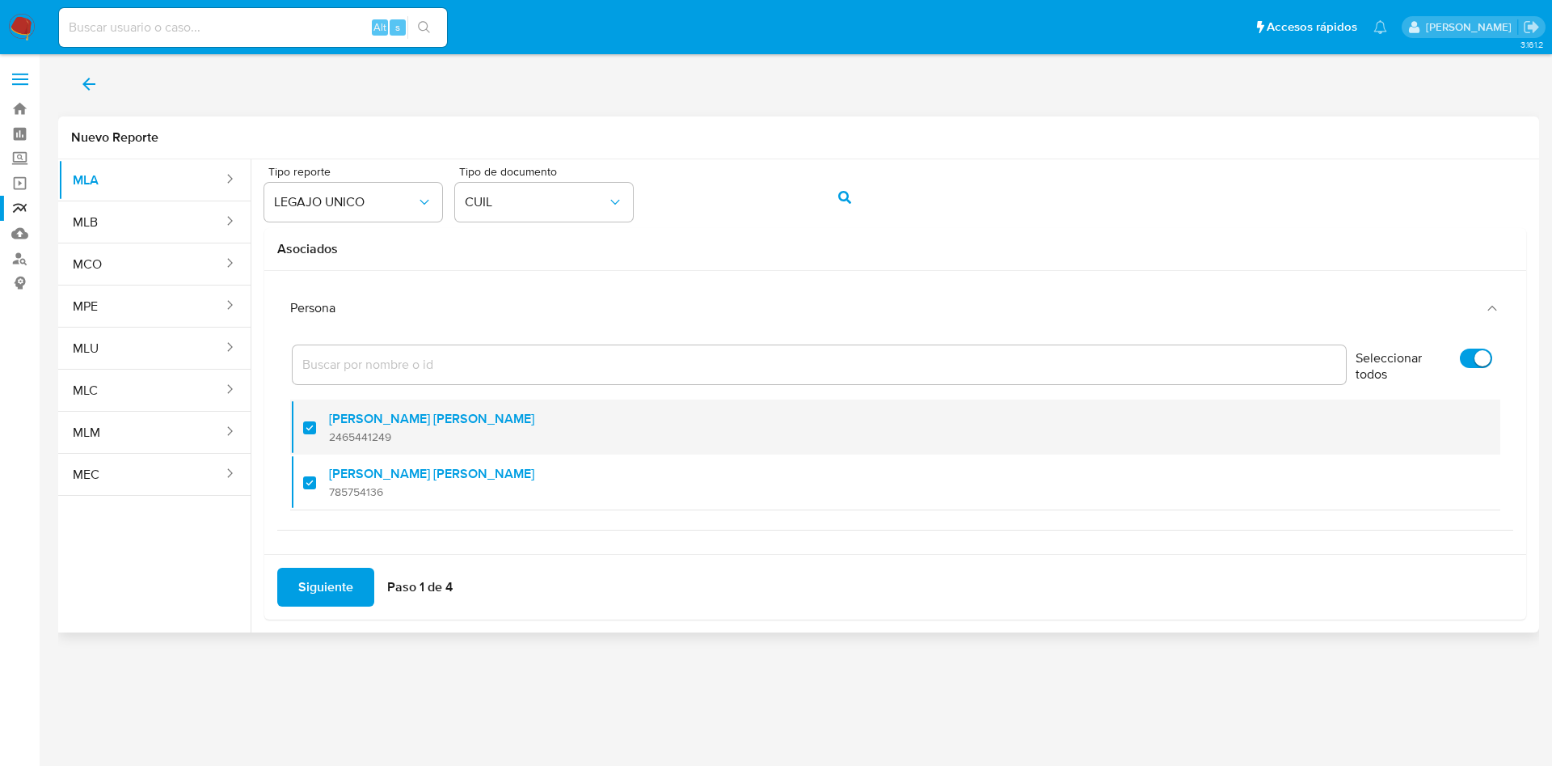
scroll to position [11, 0]
click at [395, 434] on span "2465441249" at bounding box center [431, 434] width 205 height 15
checkbox input "false"
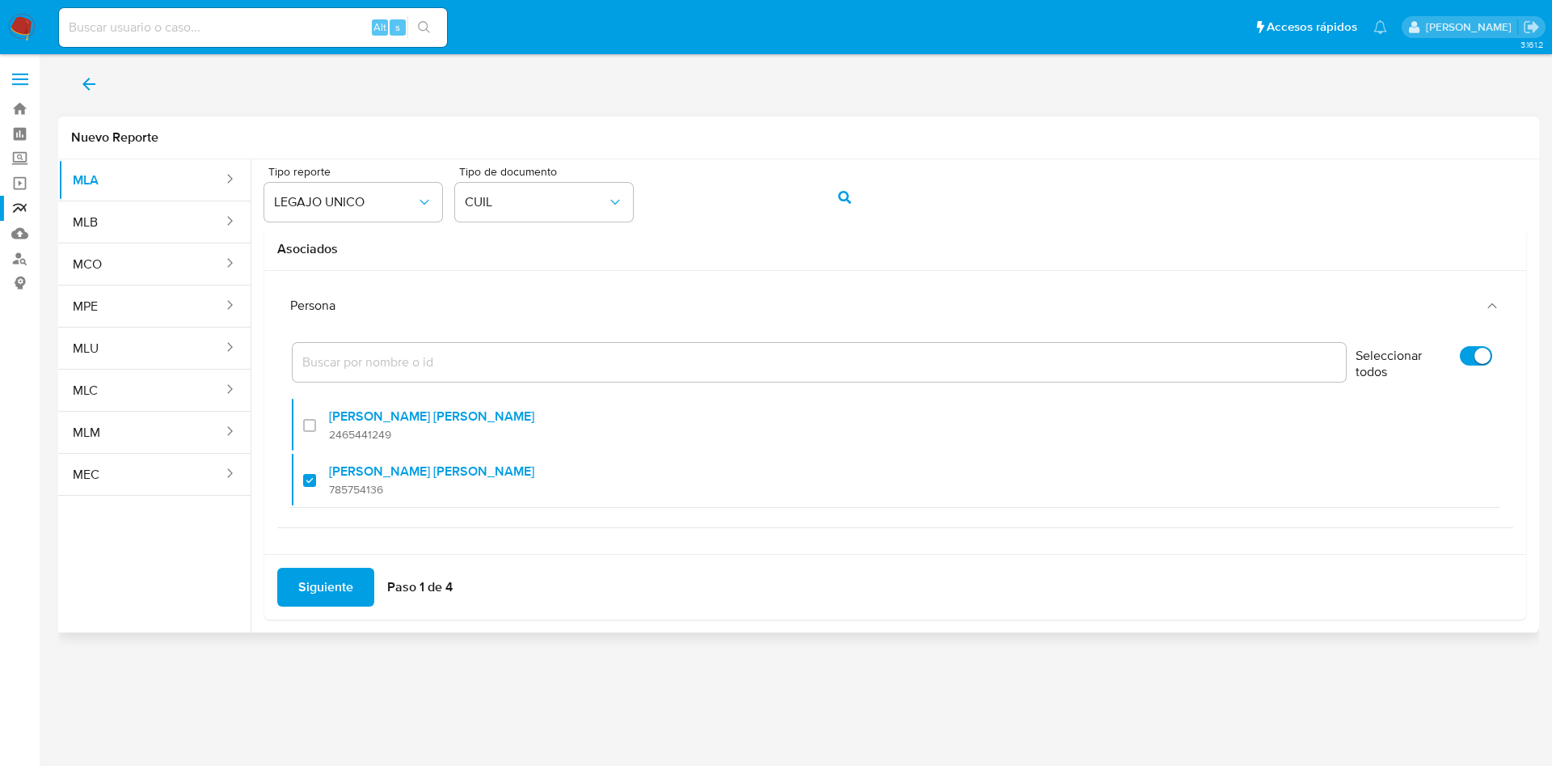
click at [339, 581] on span "Siguiente" at bounding box center [325, 587] width 55 height 36
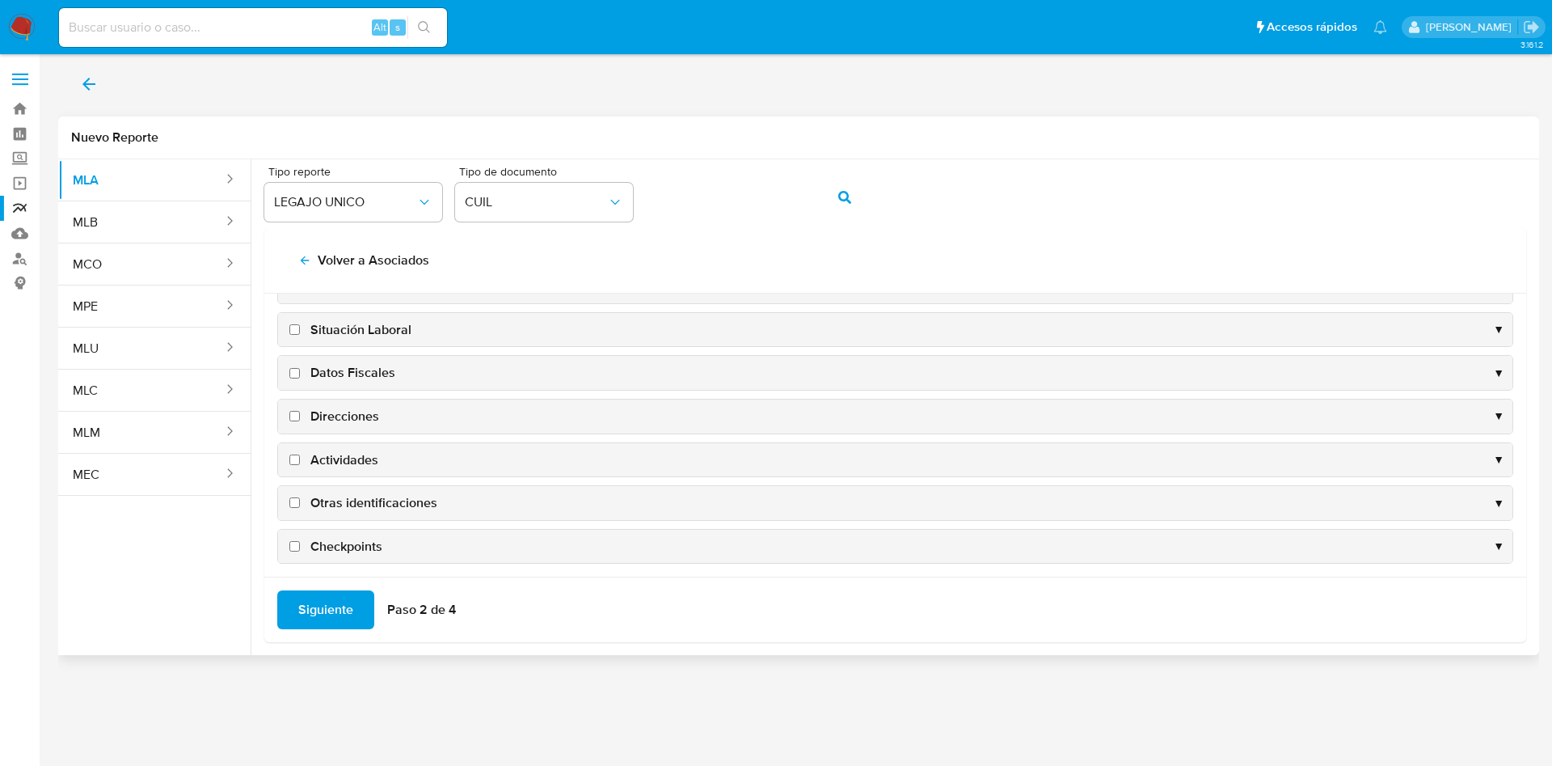
scroll to position [157, 0]
click at [351, 365] on span "Datos Fiscales" at bounding box center [352, 365] width 85 height 18
click at [300, 365] on input "Datos Fiscales" at bounding box center [294, 365] width 11 height 11
checkbox input "true"
click at [353, 408] on span "Direcciones" at bounding box center [344, 408] width 69 height 18
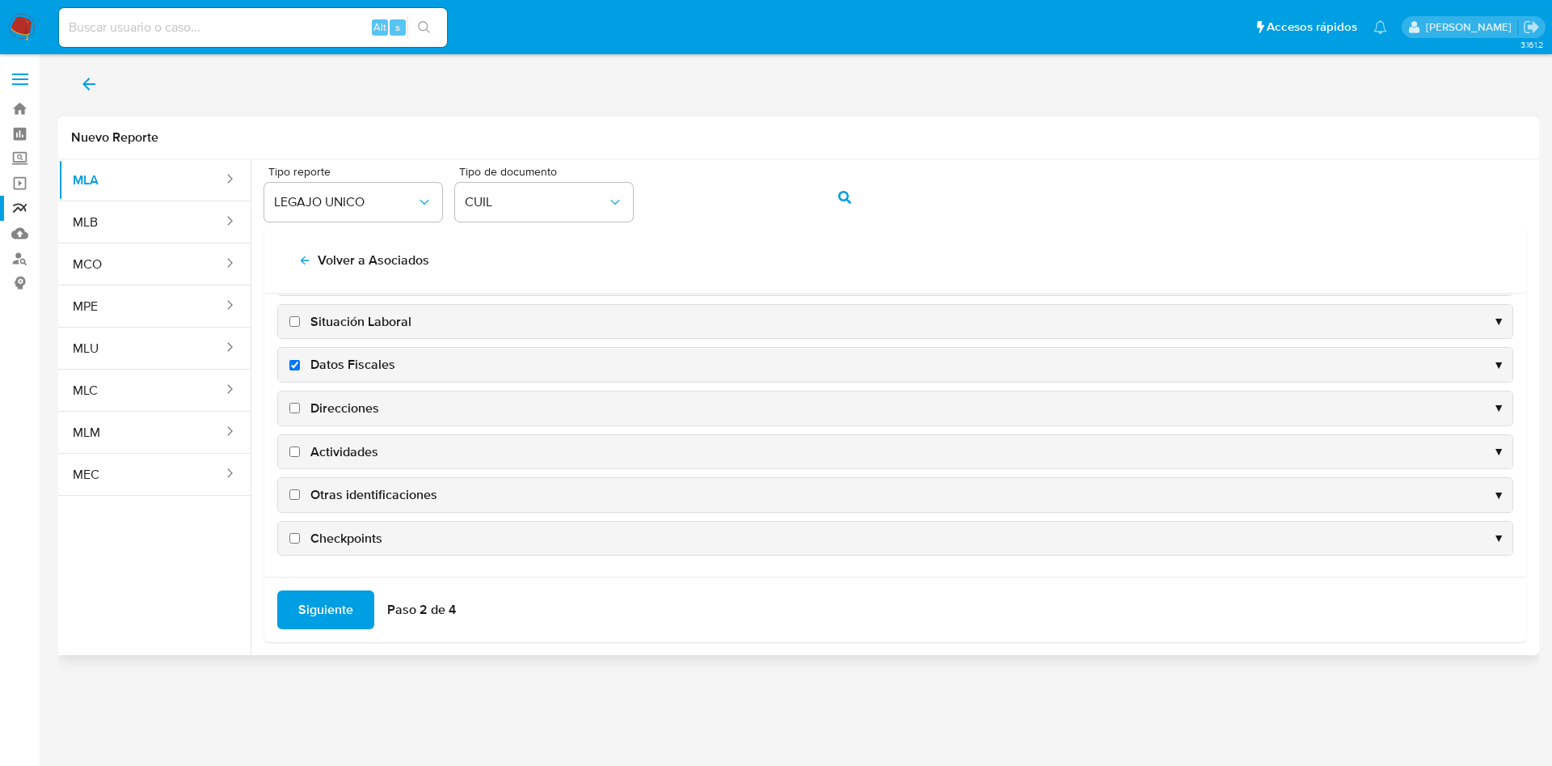
click at [300, 408] on input "Direcciones" at bounding box center [294, 408] width 11 height 11
checkbox input "true"
click at [351, 447] on span "Actividades" at bounding box center [344, 452] width 68 height 18
click at [300, 447] on input "Actividades" at bounding box center [294, 451] width 11 height 11
checkbox input "true"
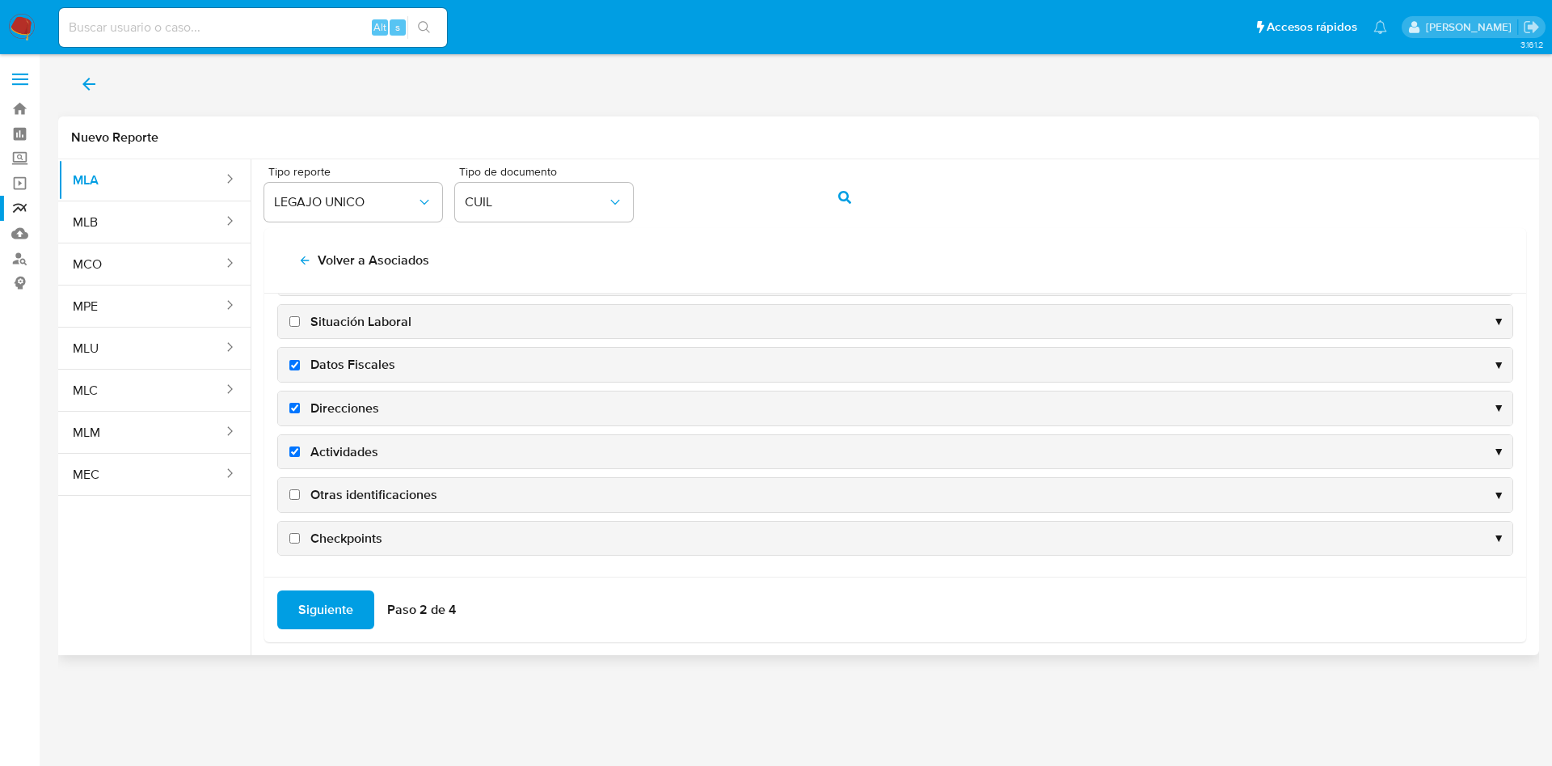
drag, startPoint x: 359, startPoint y: 489, endPoint x: 359, endPoint y: 499, distance: 9.7
click at [359, 492] on span "Otras identificaciones" at bounding box center [373, 495] width 127 height 18
click at [300, 492] on input "Otras identificaciones" at bounding box center [294, 494] width 11 height 11
checkbox input "true"
click at [329, 600] on span "Siguiente" at bounding box center [325, 610] width 55 height 36
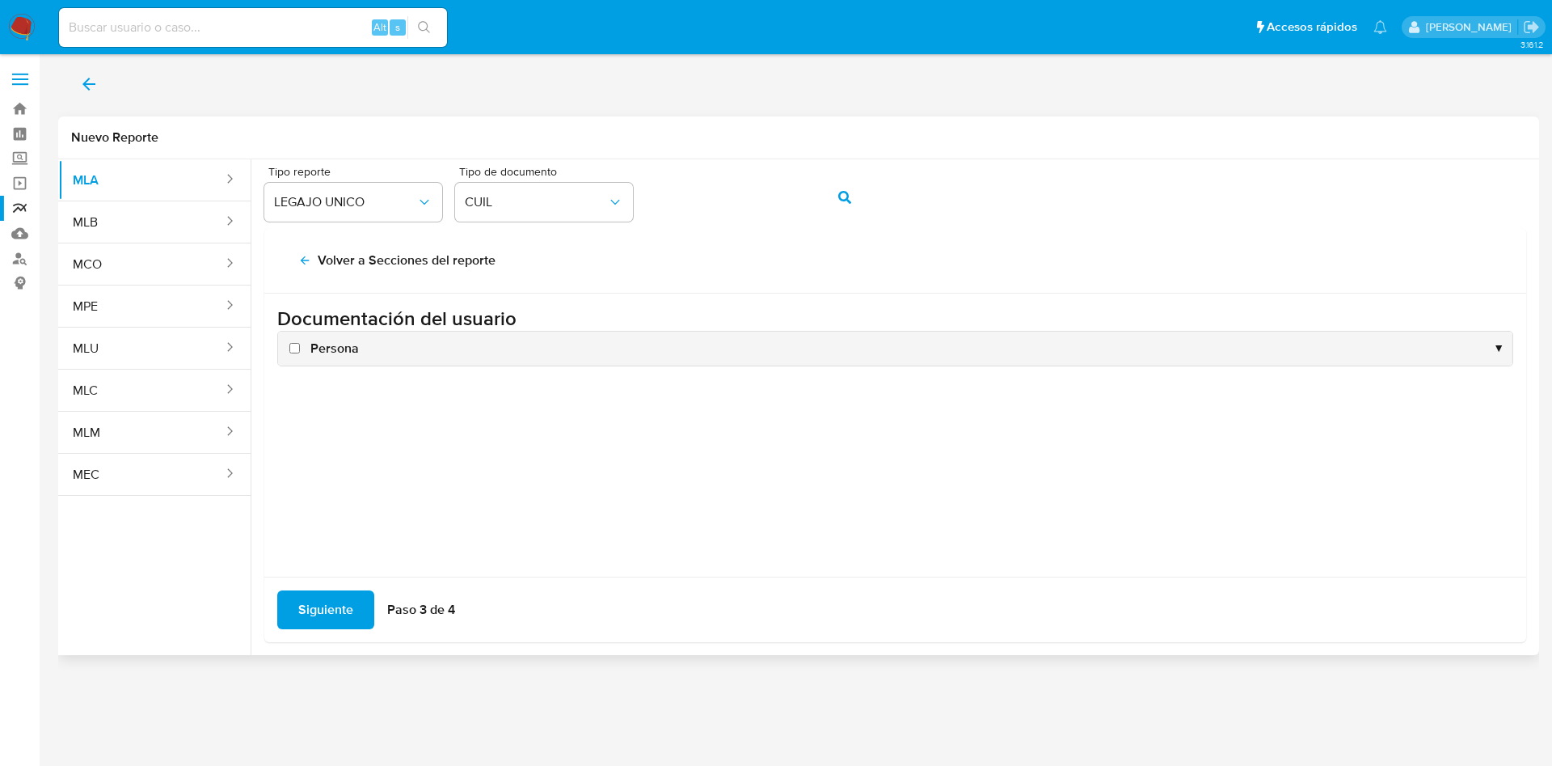
scroll to position [0, 0]
click at [323, 341] on span "Persona" at bounding box center [334, 349] width 49 height 18
click at [300, 343] on input "Persona" at bounding box center [294, 348] width 11 height 11
checkbox input "true"
click at [344, 593] on span "Siguiente" at bounding box center [325, 610] width 55 height 36
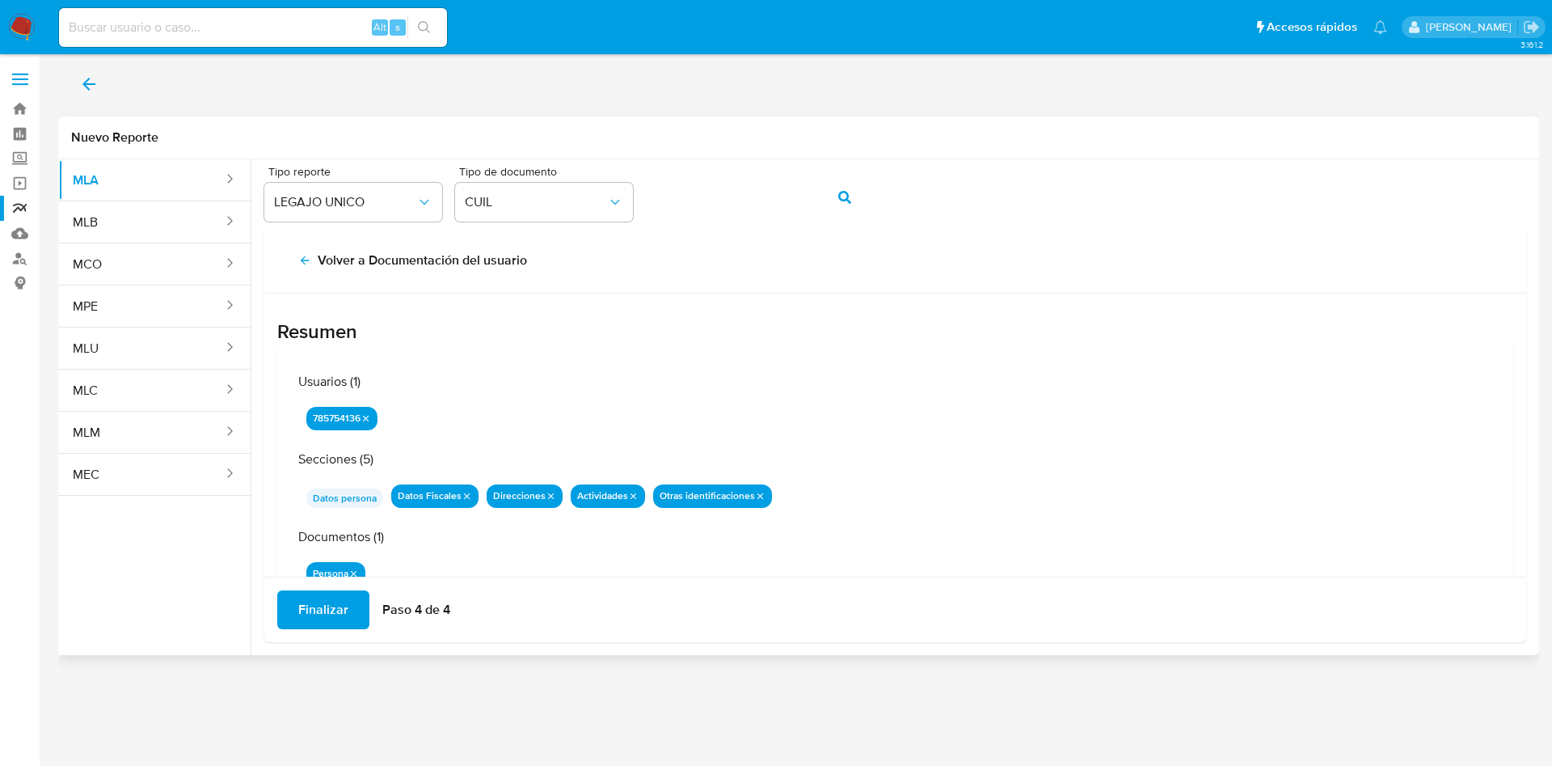
click at [325, 606] on span "Finalizar" at bounding box center [323, 610] width 50 height 36
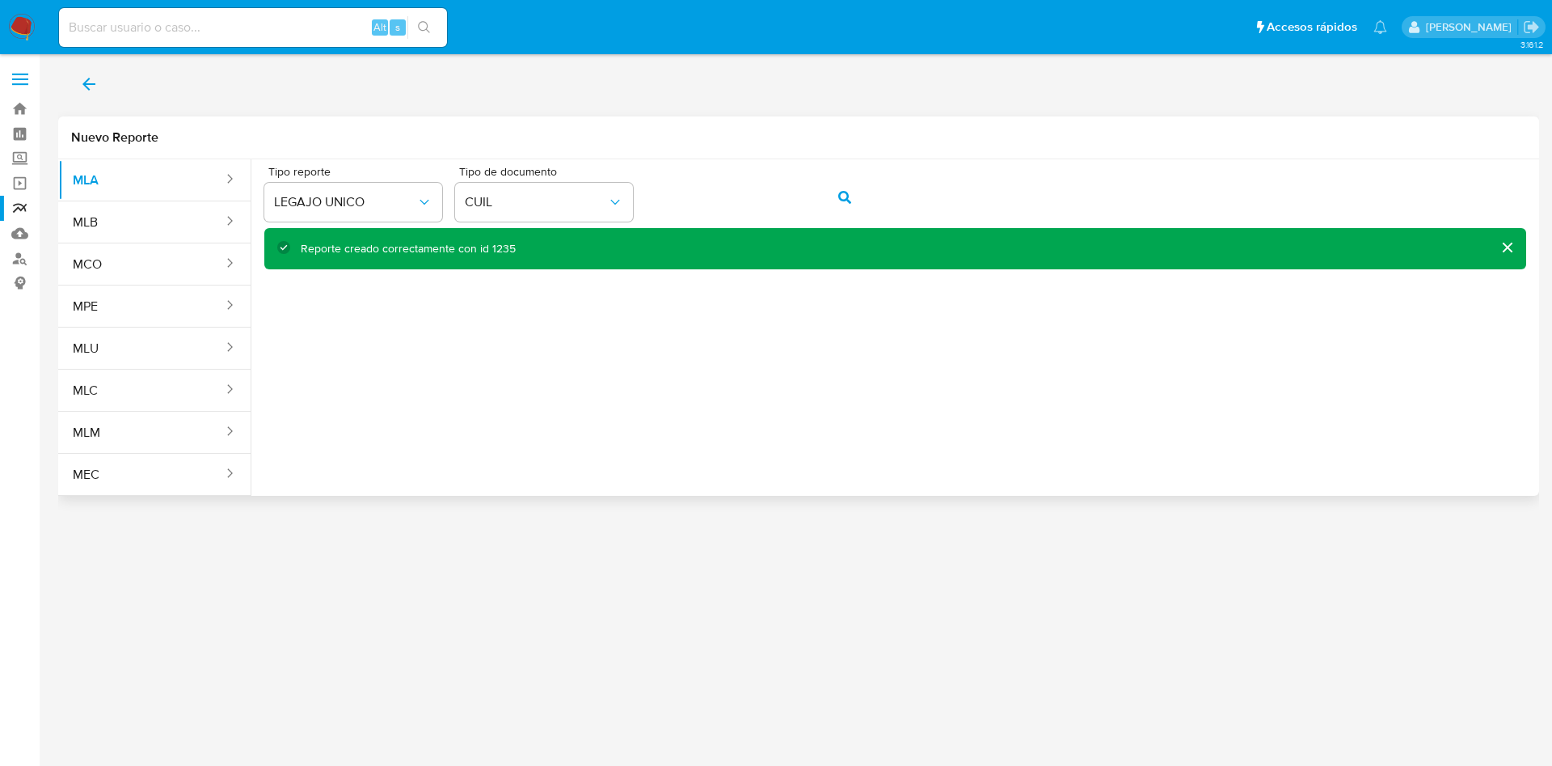
click at [95, 81] on icon "back" at bounding box center [88, 83] width 19 height 19
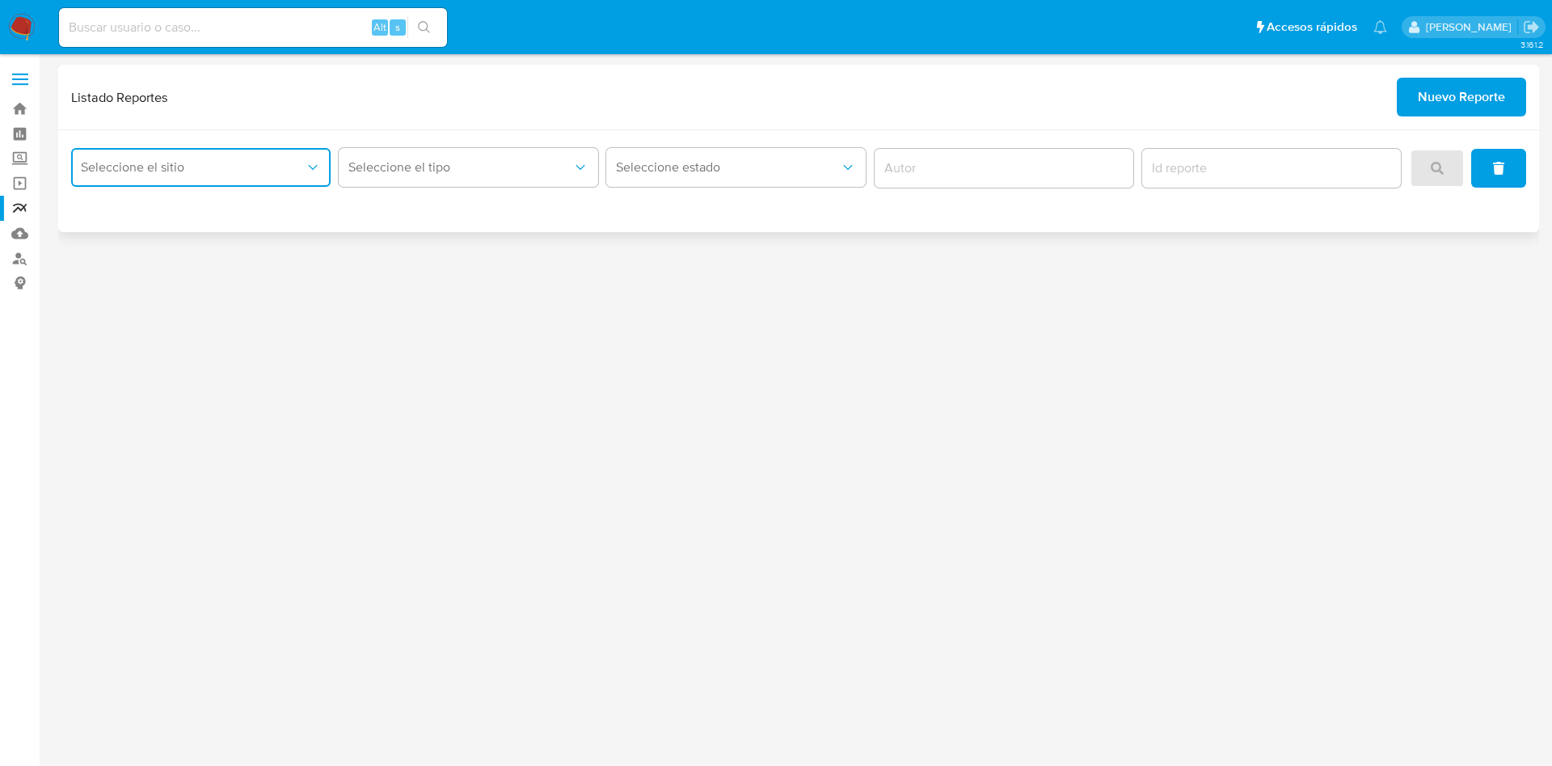
drag, startPoint x: 168, startPoint y: 174, endPoint x: 156, endPoint y: 184, distance: 15.5
click at [168, 175] on span "Seleccione el sitio" at bounding box center [193, 167] width 224 height 16
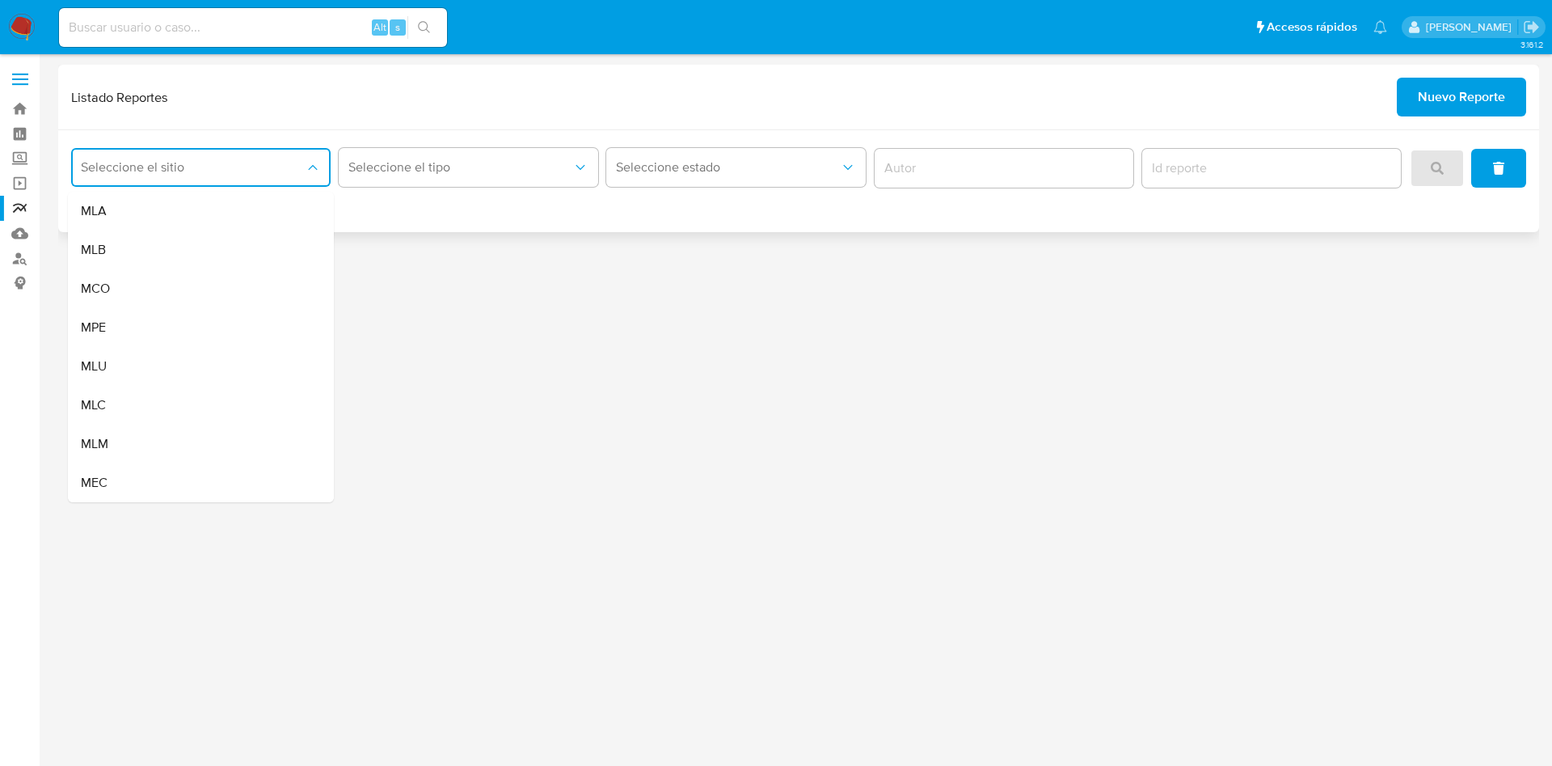
click at [156, 203] on div "MLA" at bounding box center [196, 211] width 230 height 39
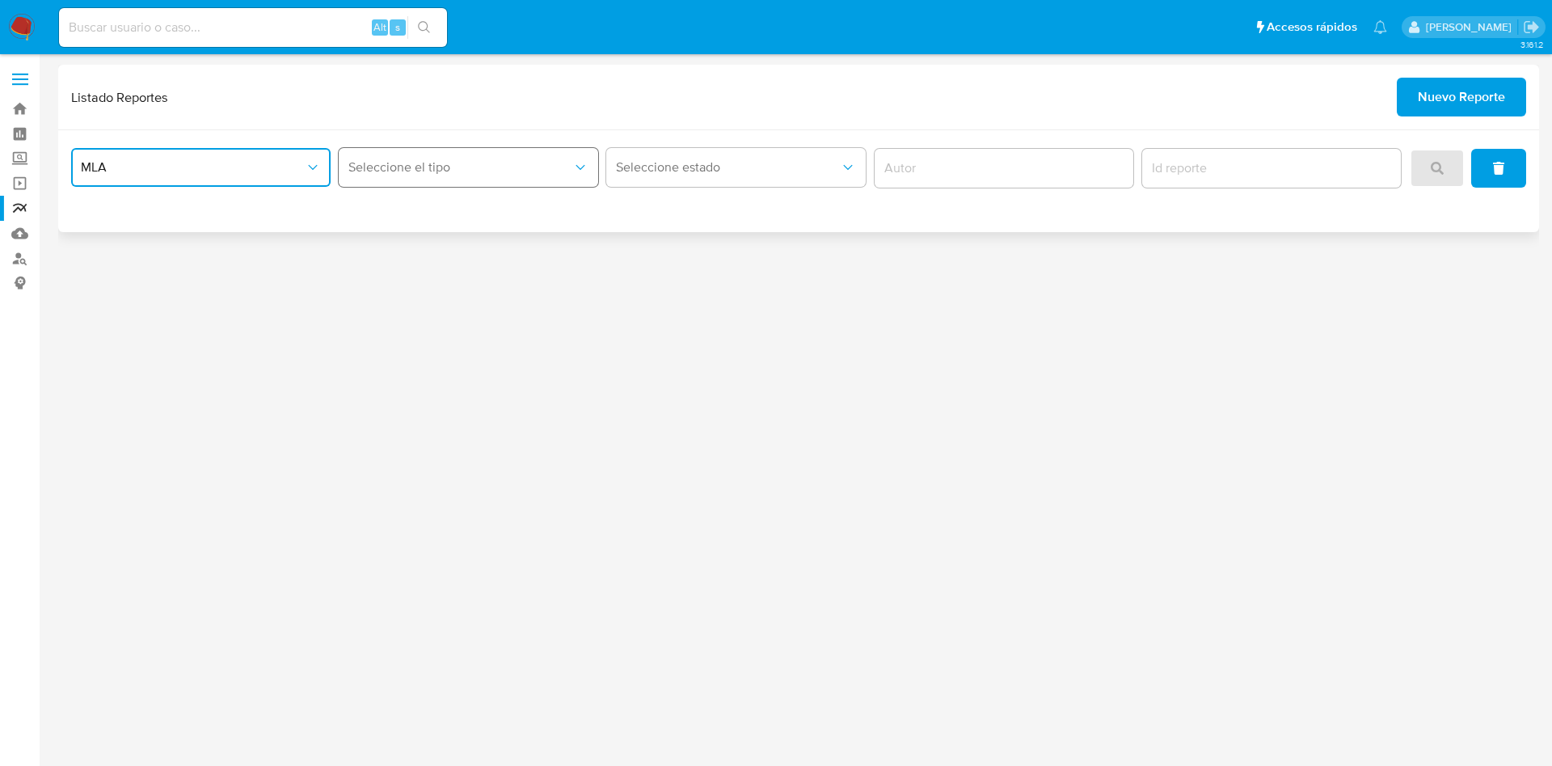
drag, startPoint x: 381, startPoint y: 175, endPoint x: 401, endPoint y: 179, distance: 20.6
click at [386, 175] on button "Seleccione el tipo" at bounding box center [469, 167] width 260 height 39
click at [421, 264] on div "LEGAJO UNICO" at bounding box center [463, 249] width 230 height 39
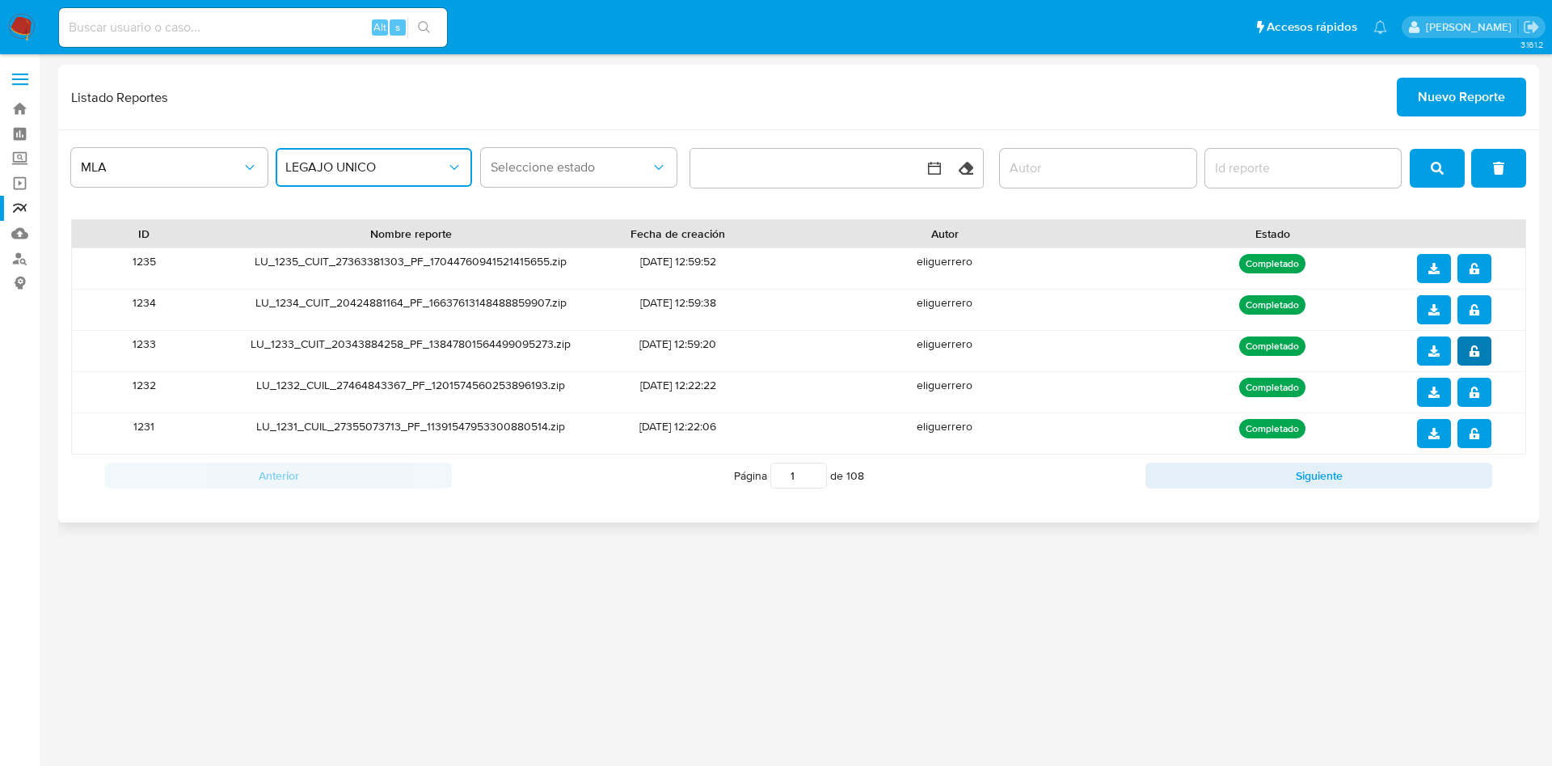
click at [1473, 344] on span "notify_security" at bounding box center [1474, 351] width 11 height 26
click at [1429, 357] on span "download" at bounding box center [1434, 351] width 11 height 26
click at [1465, 315] on button "notify_security" at bounding box center [1475, 309] width 34 height 29
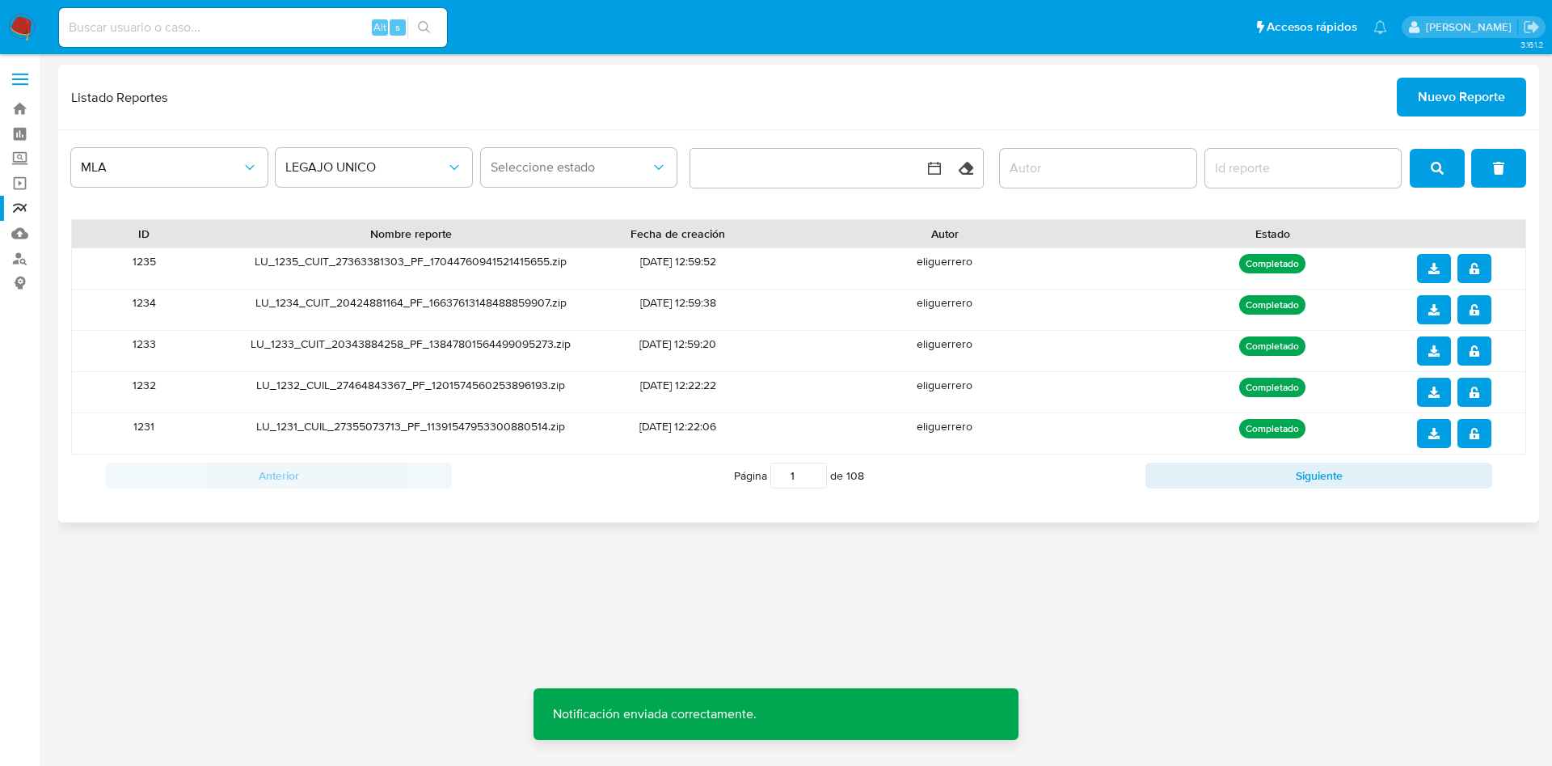
click at [1437, 310] on icon "download" at bounding box center [1434, 309] width 11 height 11
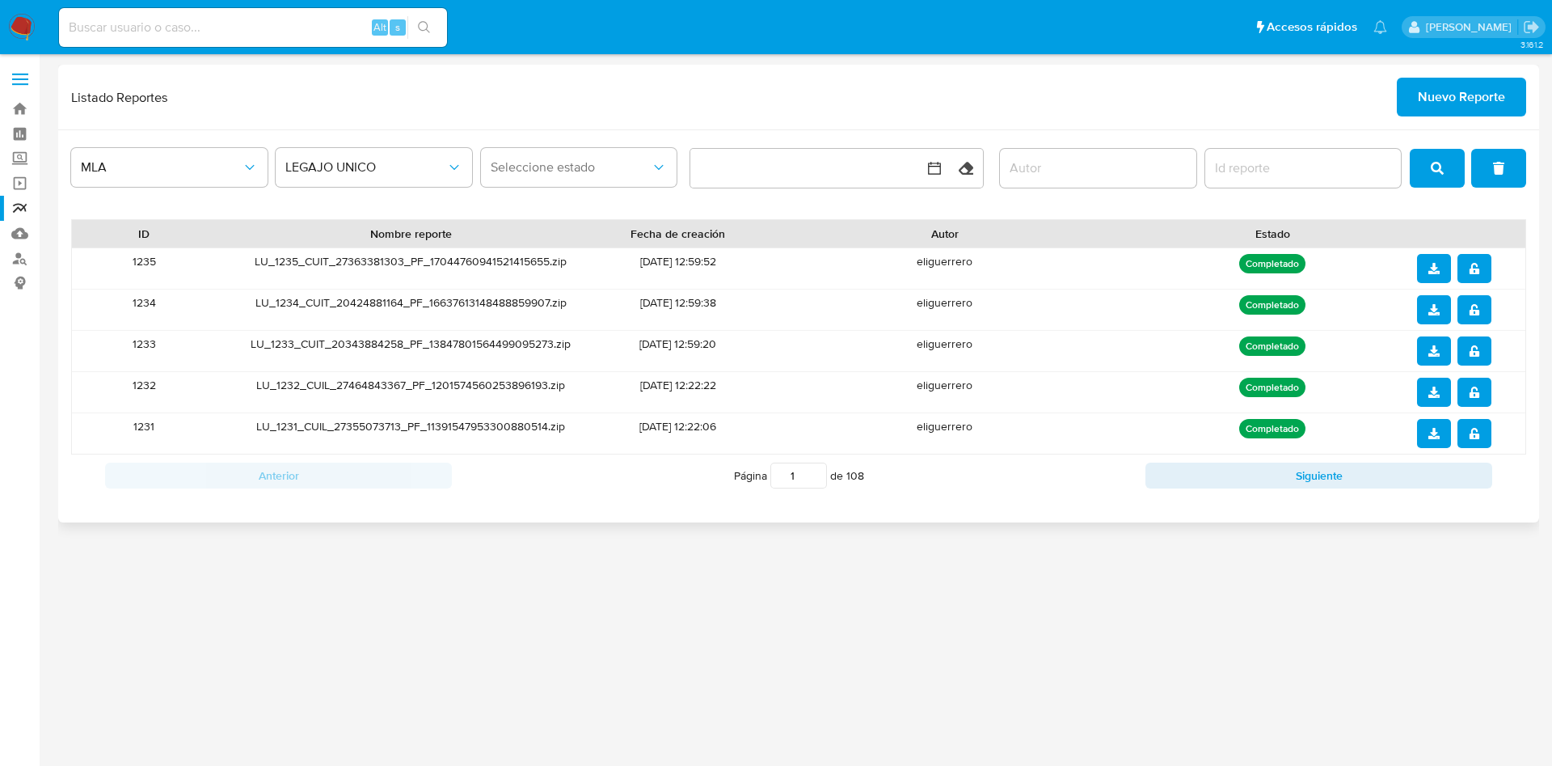
click at [1474, 275] on span "notify_security" at bounding box center [1474, 268] width 11 height 26
click at [1435, 273] on icon "download" at bounding box center [1434, 268] width 11 height 11
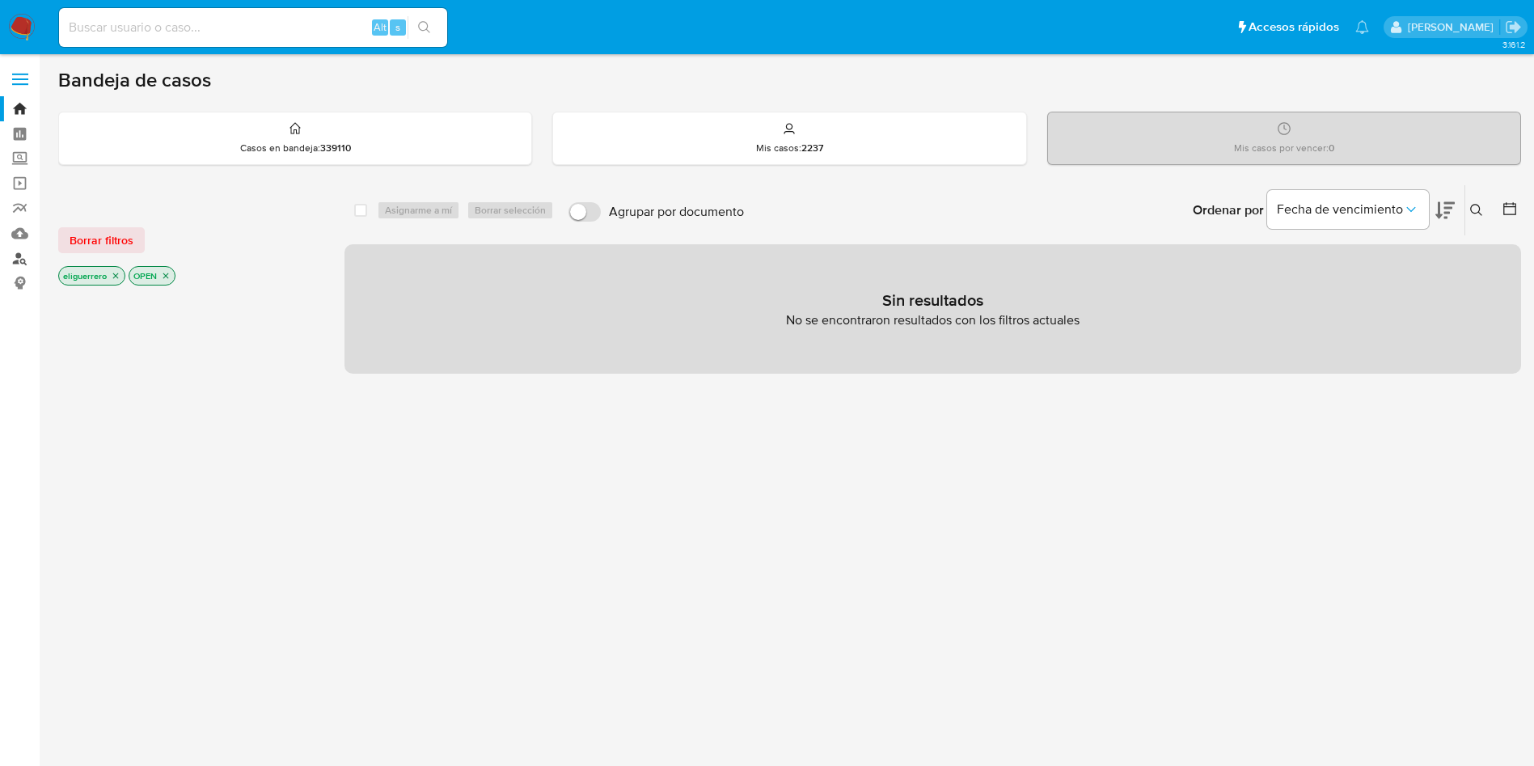
click at [17, 262] on link "Buscador de personas" at bounding box center [96, 258] width 192 height 25
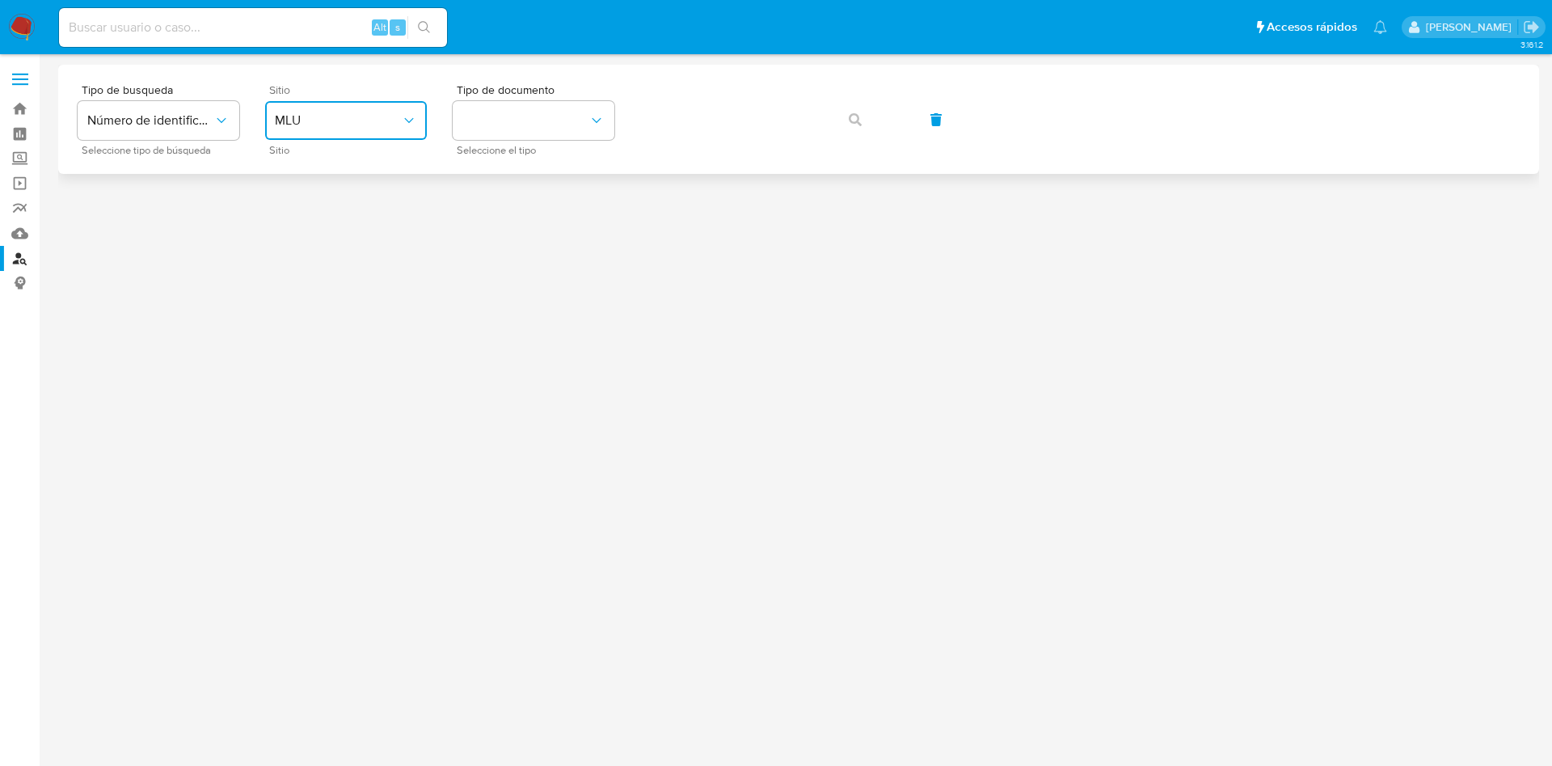
click at [382, 101] on button "MLU" at bounding box center [346, 120] width 162 height 39
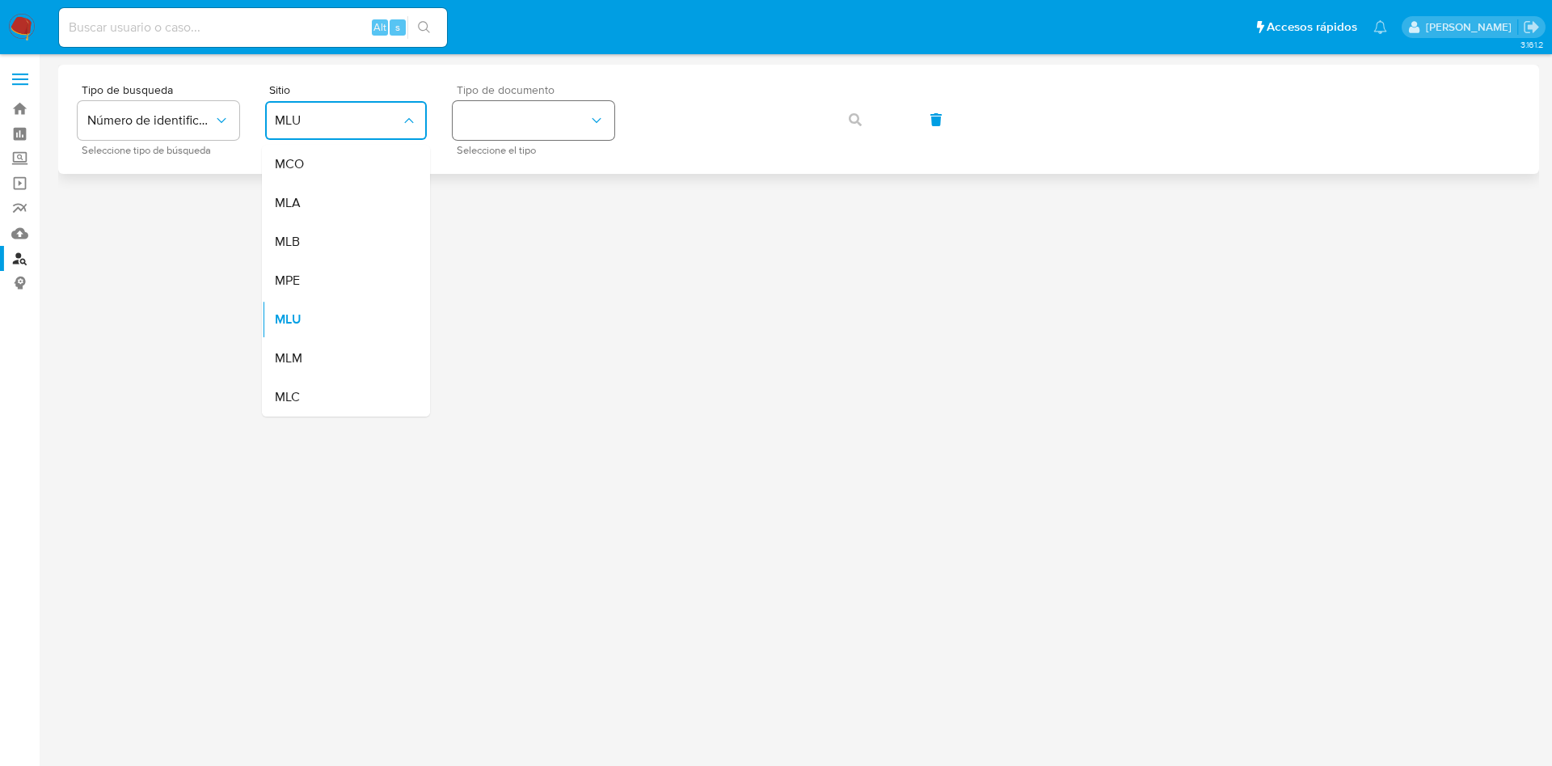
drag, startPoint x: 372, startPoint y: 196, endPoint x: 509, endPoint y: 128, distance: 153.7
click at [375, 197] on div "MLA" at bounding box center [341, 203] width 133 height 39
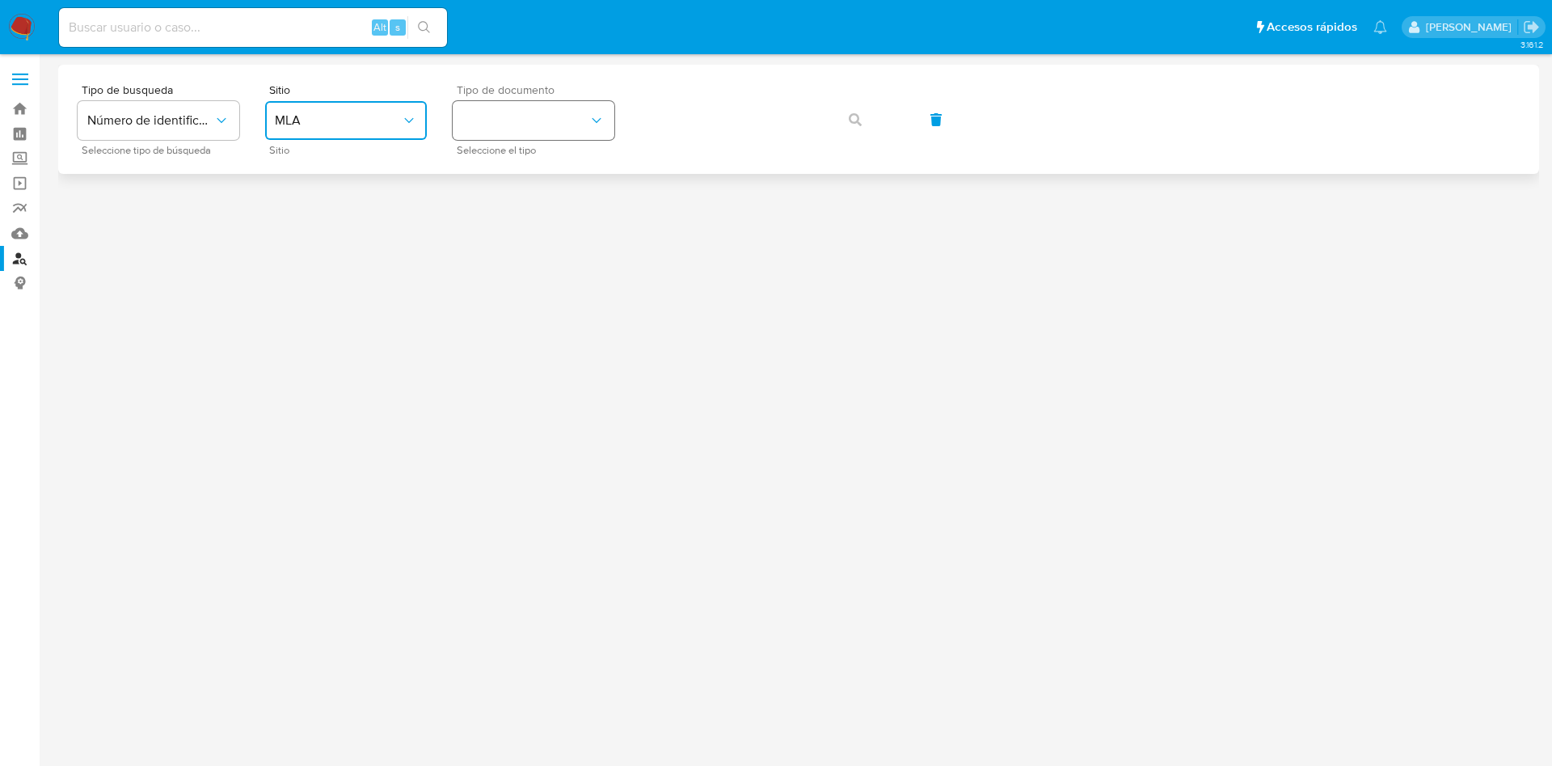
click at [517, 125] on button "identificationType" at bounding box center [534, 120] width 162 height 39
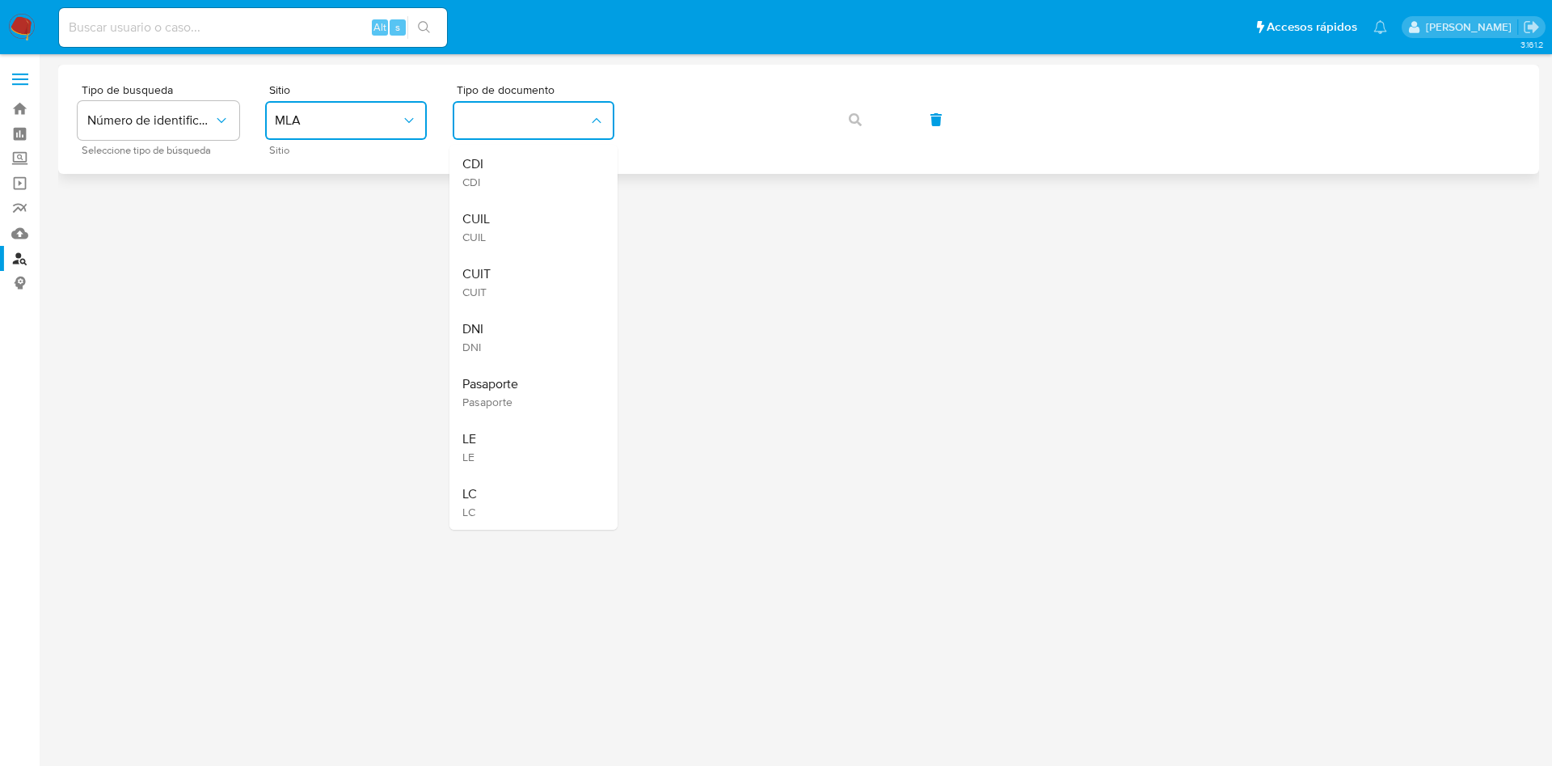
drag, startPoint x: 537, startPoint y: 215, endPoint x: 662, endPoint y: 142, distance: 144.9
click at [541, 213] on div "CUIL CUIL" at bounding box center [528, 227] width 133 height 55
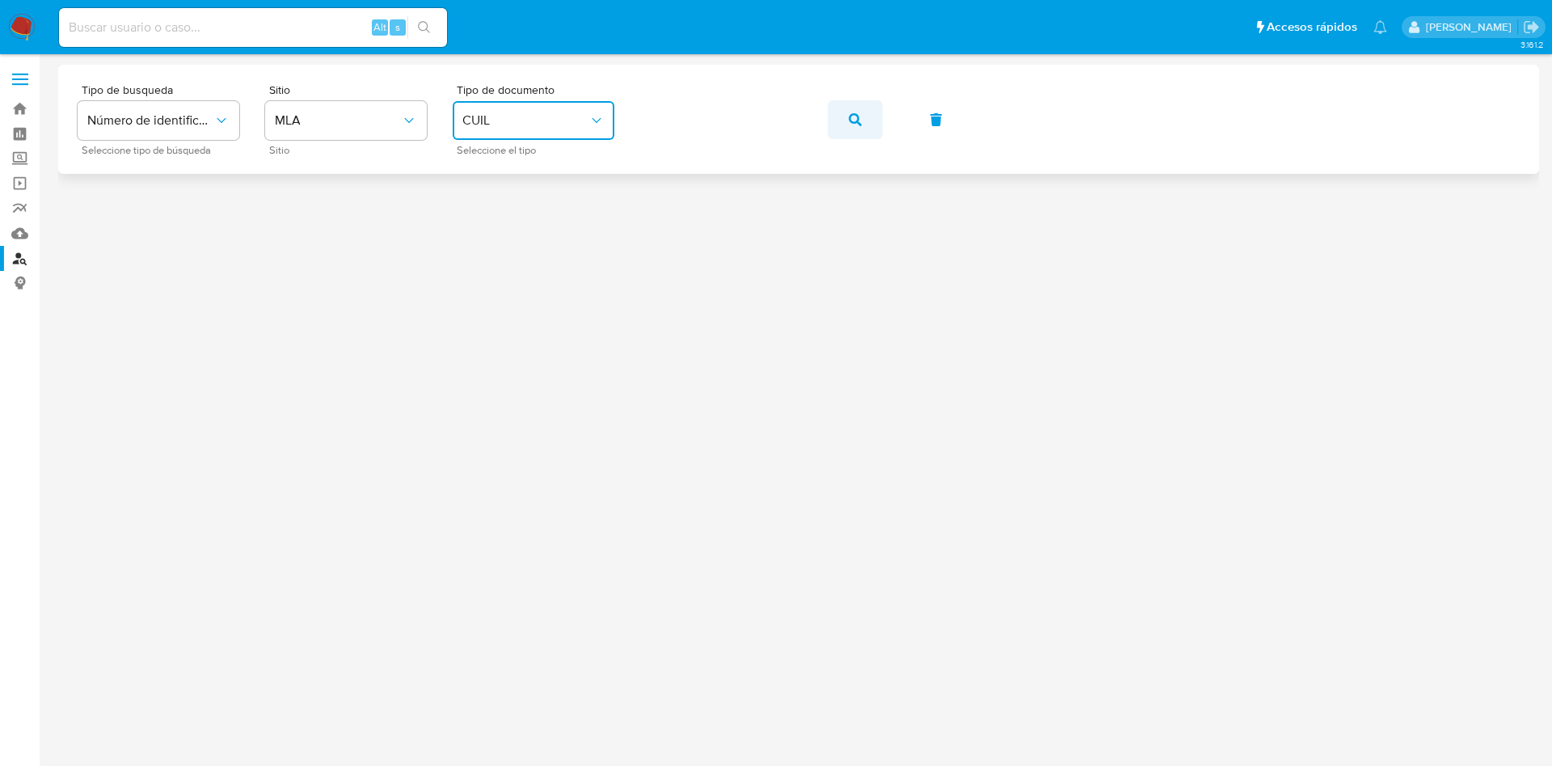
click at [850, 112] on span "button" at bounding box center [855, 120] width 13 height 36
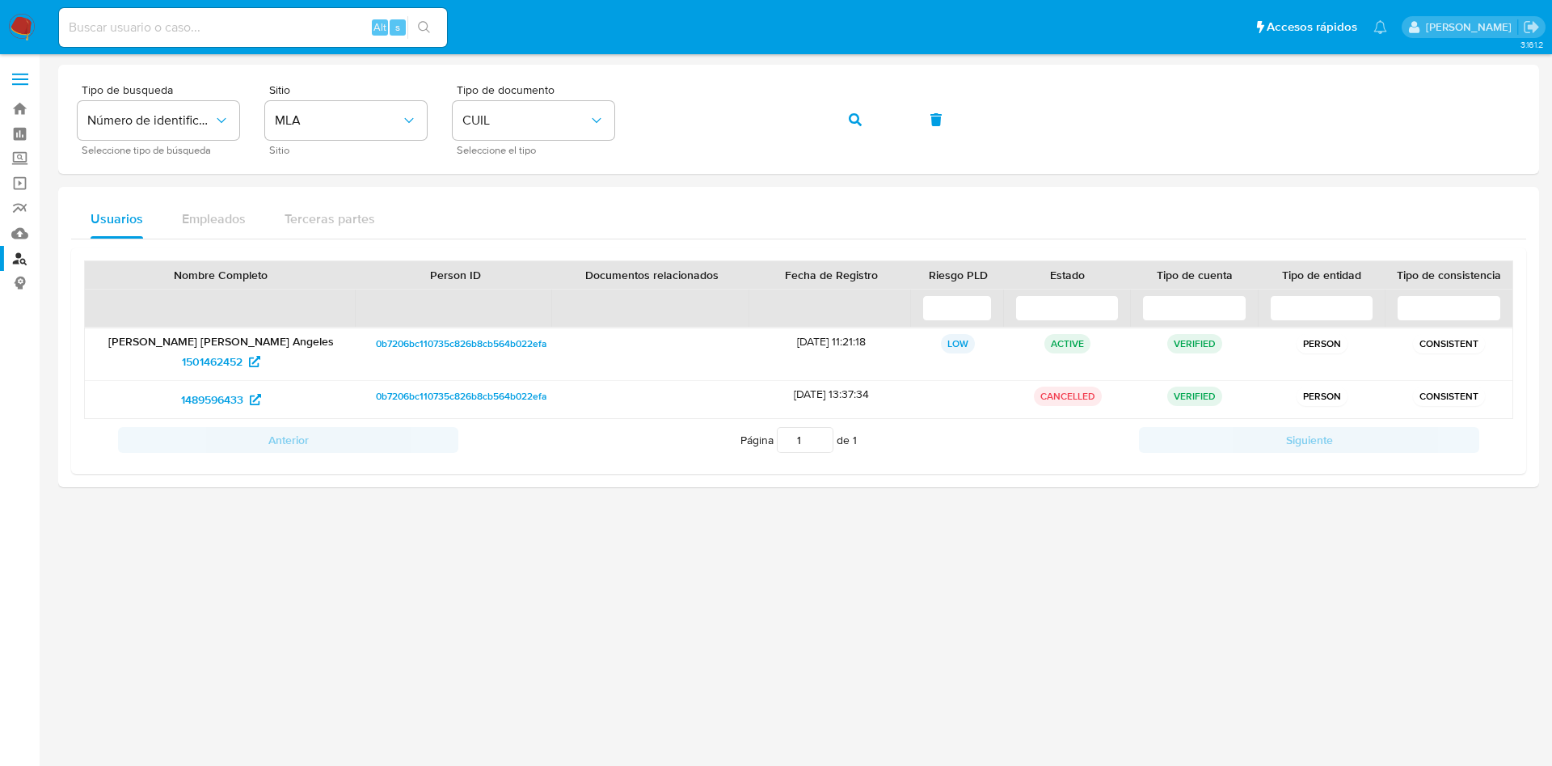
click at [717, 576] on div at bounding box center [798, 381] width 1481 height 632
